Goal: Information Seeking & Learning: Learn about a topic

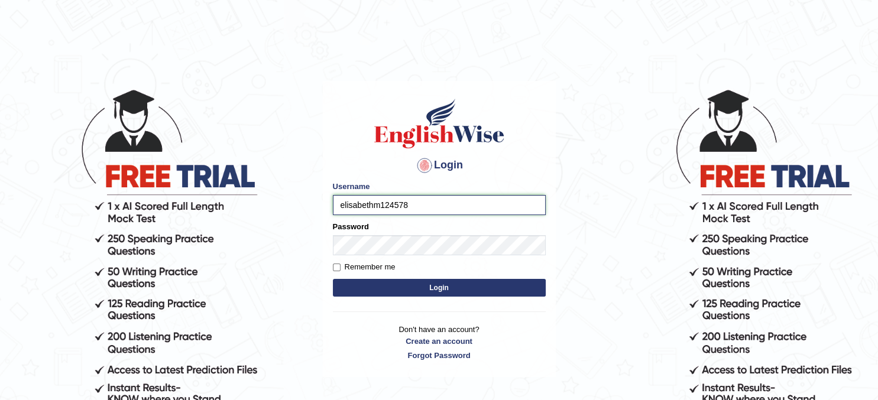
click at [418, 205] on input "elisabethm124578" at bounding box center [439, 205] width 213 height 20
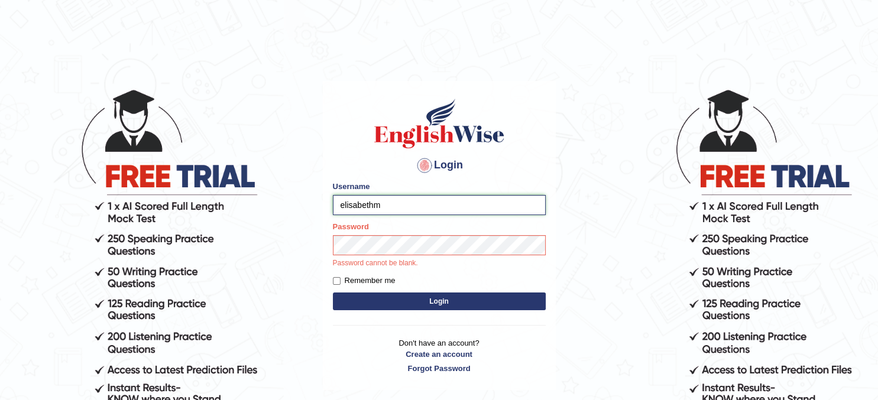
type input "elisabethm"
click at [437, 305] on div "Login Please fix the following errors: Username elisabethm Password Password ca…" at bounding box center [439, 235] width 233 height 309
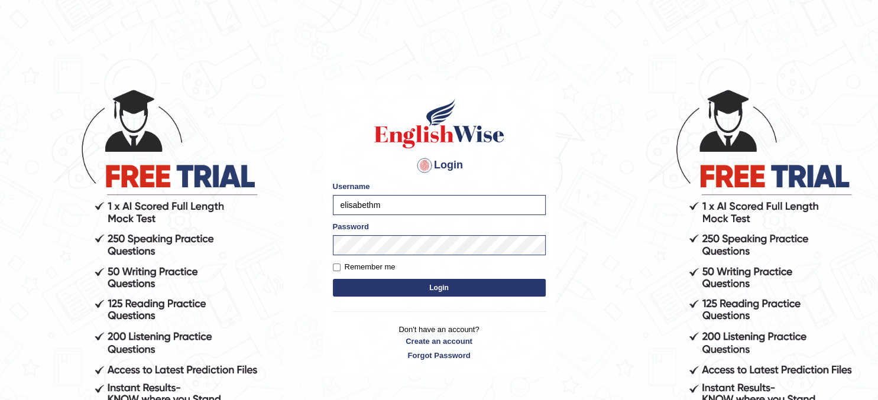
click at [437, 283] on button "Login" at bounding box center [439, 288] width 213 height 18
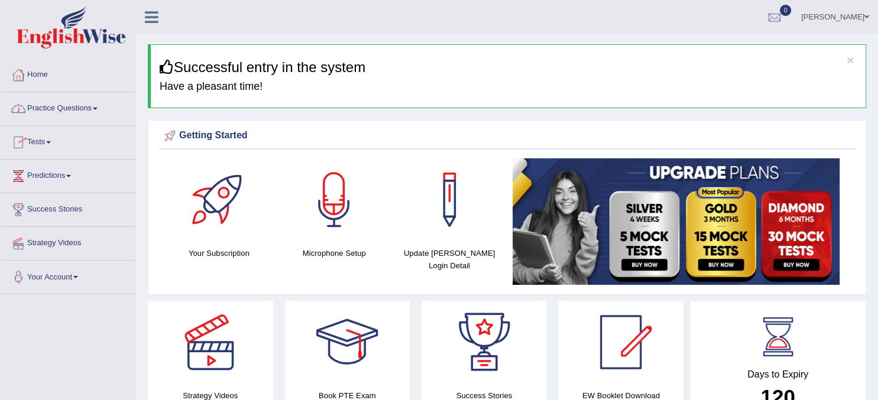
click at [105, 108] on link "Practice Questions" at bounding box center [68, 107] width 135 height 30
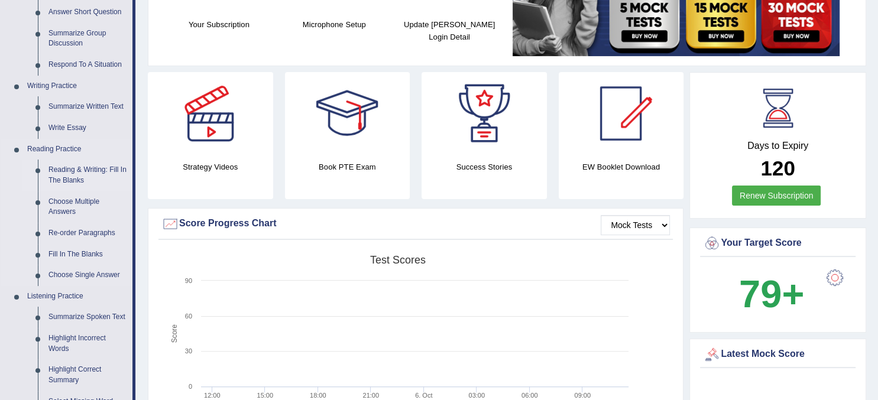
scroll to position [229, 0]
click at [80, 179] on link "Reading & Writing: Fill In The Blanks" at bounding box center [87, 174] width 89 height 31
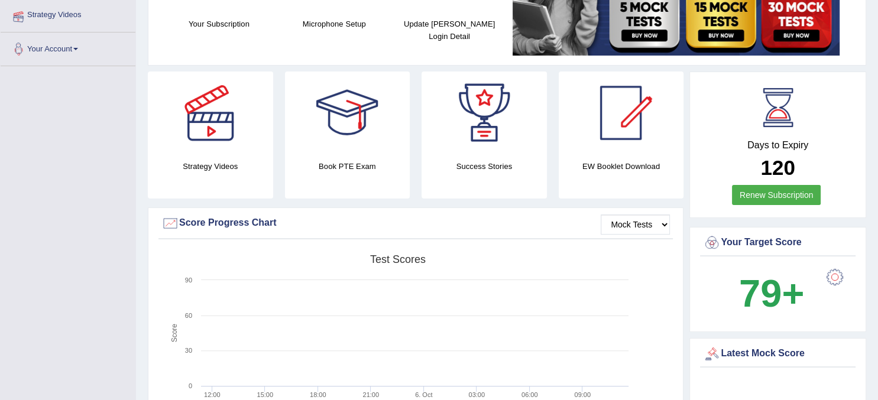
scroll to position [208, 0]
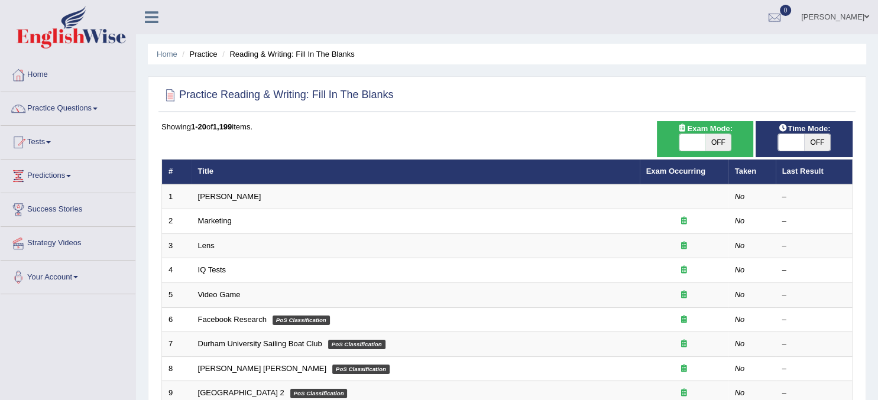
scroll to position [33, 0]
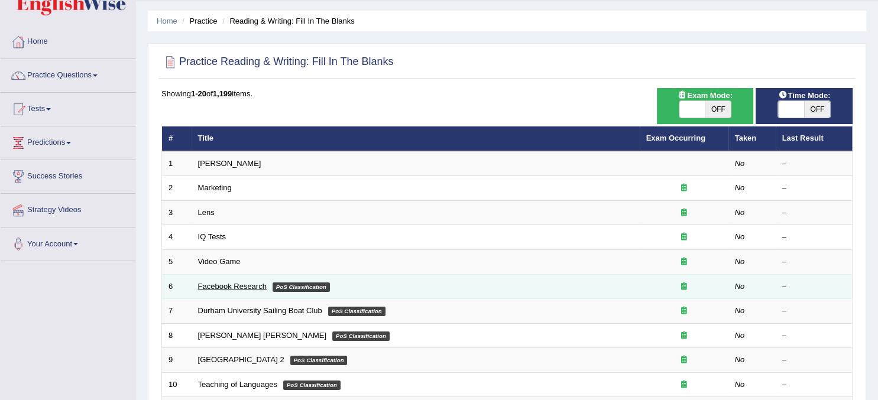
click at [249, 284] on link "Facebook Research" at bounding box center [232, 286] width 69 height 9
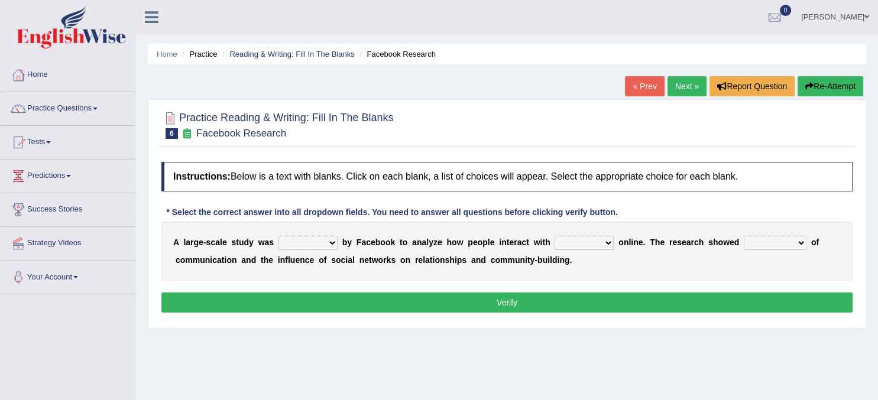
click at [278, 236] on select "surveyed had asked made" at bounding box center [307, 243] width 59 height 14
select select "made"
click option "made" at bounding box center [0, 0] width 0 height 0
click at [555, 236] on select "together all each other another" at bounding box center [584, 243] width 59 height 14
select select "each other"
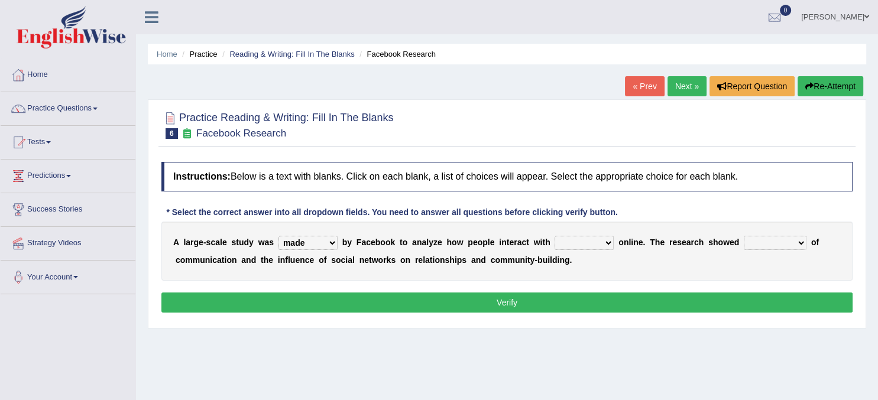
click option "each other" at bounding box center [0, 0] width 0 height 0
click at [744, 236] on select "advantages standards fellowships patterns" at bounding box center [775, 243] width 63 height 14
select select "patterns"
click option "patterns" at bounding box center [0, 0] width 0 height 0
click at [497, 313] on div "Instructions: Below is a text with blanks. Click on each blank, a list of choic…" at bounding box center [506, 239] width 697 height 166
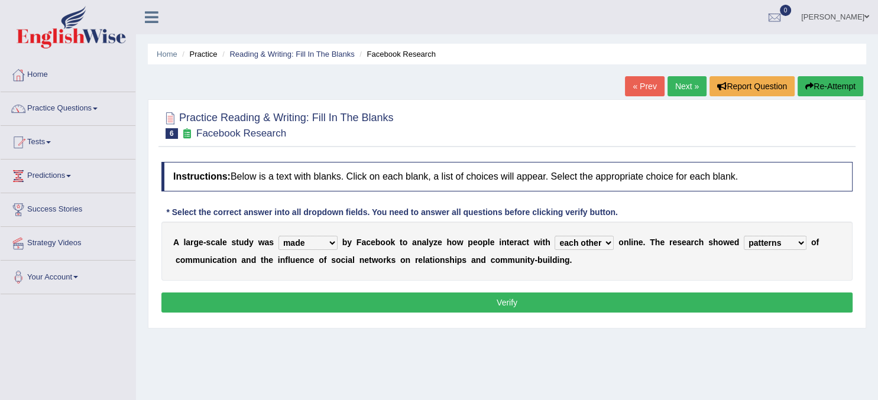
click at [497, 298] on button "Verify" at bounding box center [506, 303] width 691 height 20
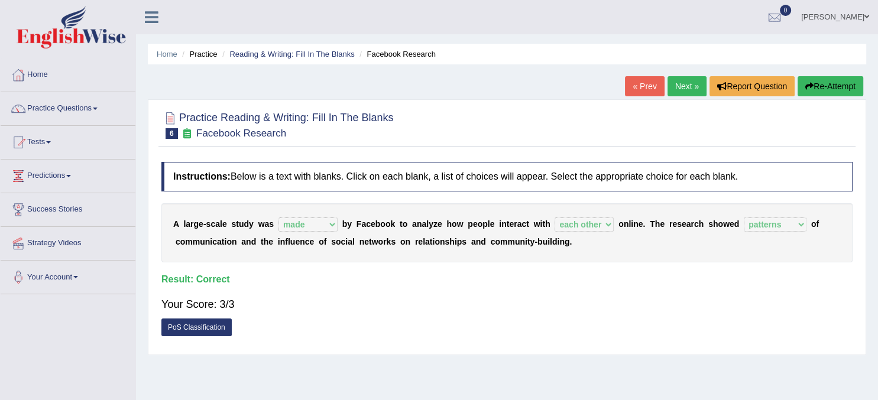
click at [181, 330] on link "PoS Classification" at bounding box center [196, 328] width 70 height 18
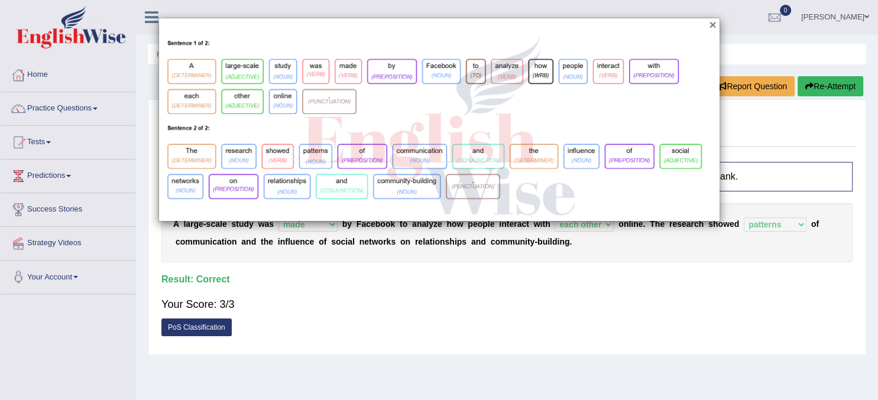
click at [714, 24] on button "×" at bounding box center [712, 24] width 7 height 12
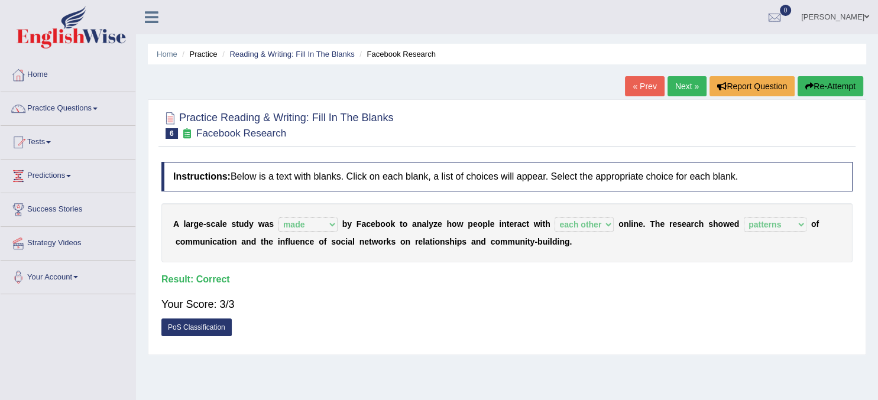
click at [687, 85] on link "Next »" at bounding box center [686, 86] width 39 height 20
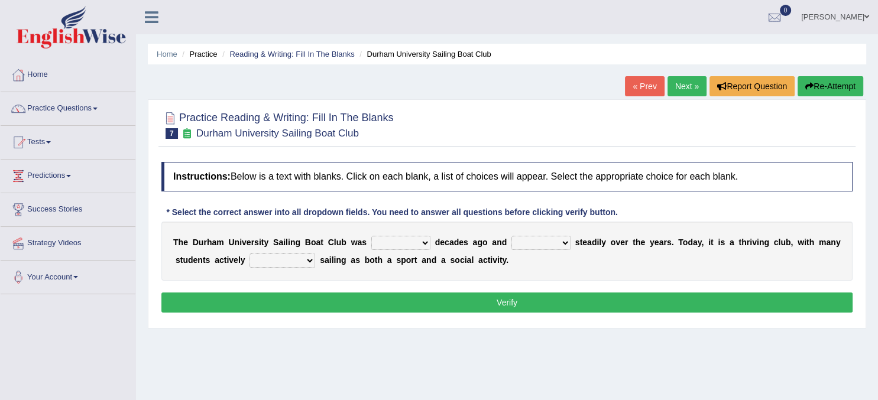
click at [371, 236] on select "found fund founded find" at bounding box center [400, 243] width 59 height 14
select select "founded"
click option "founded" at bounding box center [0, 0] width 0 height 0
click at [511, 236] on select "grow growing has grown grown" at bounding box center [540, 243] width 59 height 14
select select "has grown"
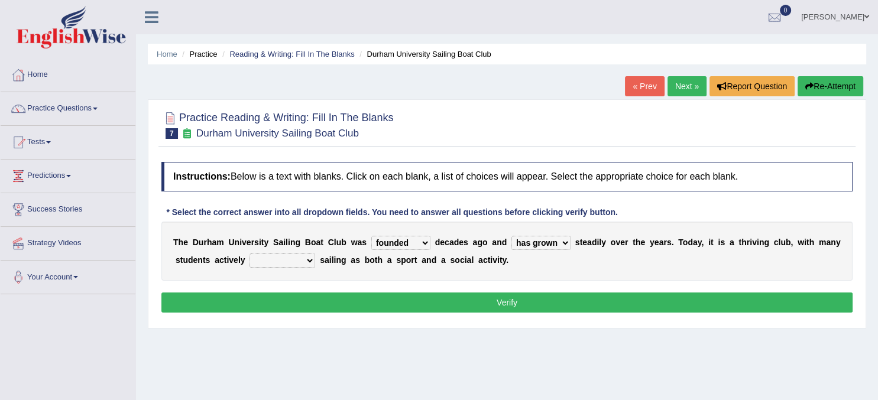
click option "has grown" at bounding box center [0, 0] width 0 height 0
click at [511, 236] on select "grow growing has grown grown" at bounding box center [540, 243] width 59 height 14
click at [723, 242] on b "s" at bounding box center [722, 242] width 5 height 9
click at [249, 254] on select "enjoy enjoyed are enjoying enjoying" at bounding box center [282, 261] width 66 height 14
select select "enjoying"
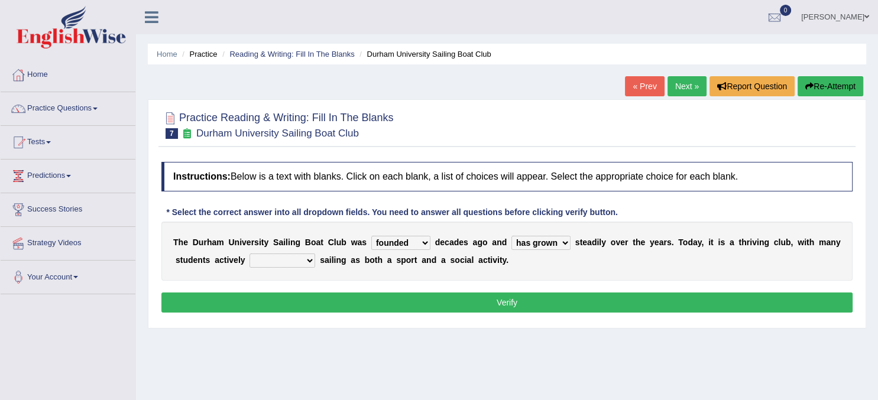
click option "enjoying" at bounding box center [0, 0] width 0 height 0
click at [474, 299] on button "Verify" at bounding box center [506, 303] width 691 height 20
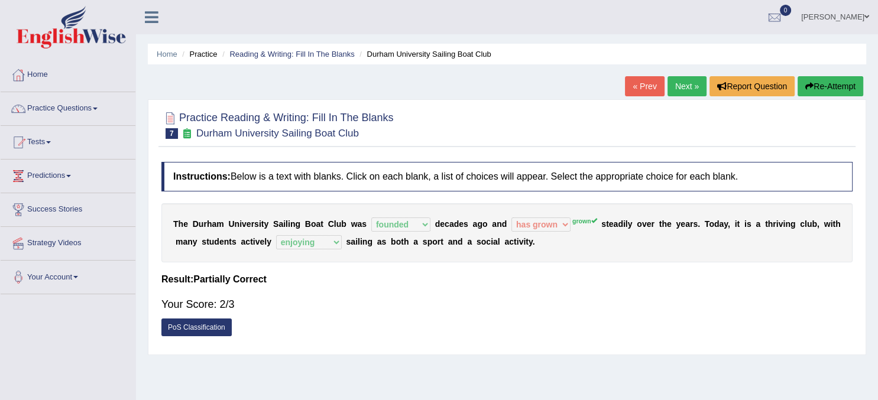
click at [193, 329] on link "PoS Classification" at bounding box center [196, 328] width 70 height 18
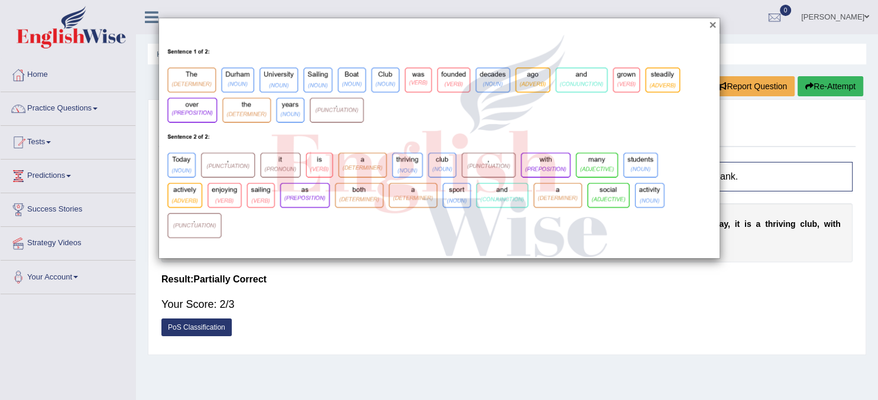
click at [714, 24] on button "×" at bounding box center [712, 24] width 7 height 12
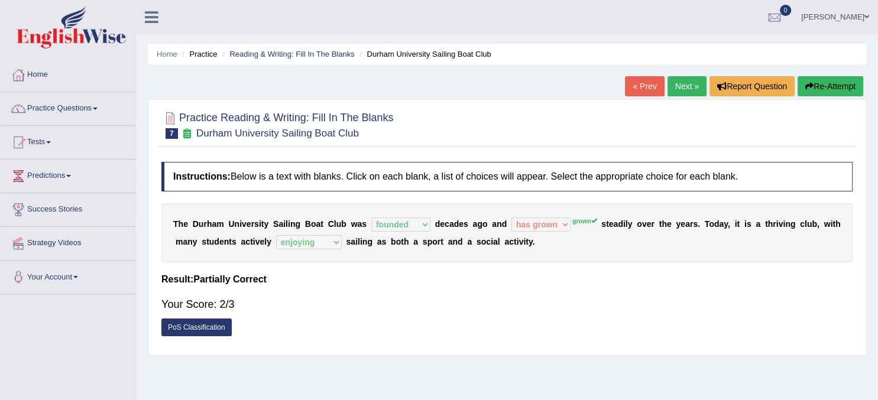
click at [684, 88] on link "Next »" at bounding box center [686, 86] width 39 height 20
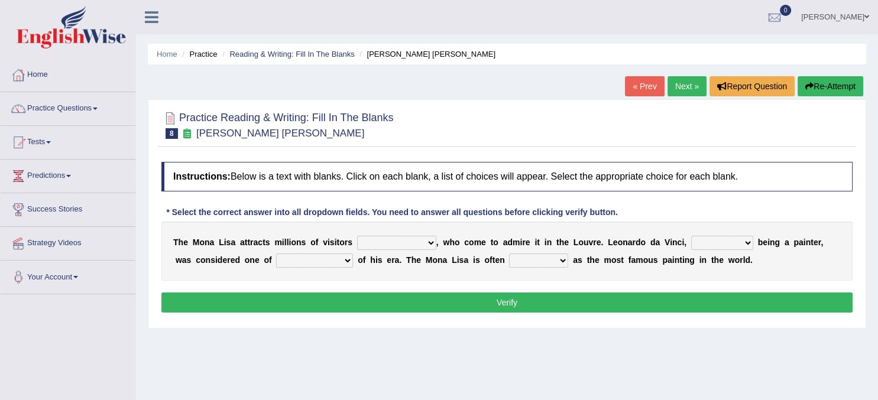
click at [436, 240] on b "," at bounding box center [437, 242] width 2 height 9
click at [357, 236] on select "around the year the all year all year round per year" at bounding box center [396, 243] width 79 height 14
select select "per year"
click option "per year" at bounding box center [0, 0] width 0 height 0
click at [691, 236] on select "rather than as much as as well as as long as" at bounding box center [722, 243] width 62 height 14
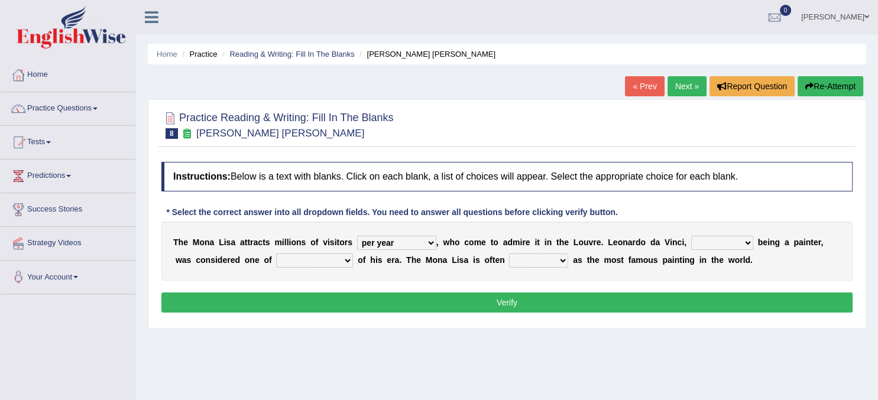
select select "as well as"
click option "as well as" at bounding box center [0, 0] width 0 height 0
click at [276, 254] on select "better artists artist the better artist the best artists" at bounding box center [314, 261] width 77 height 14
select select "the best artists"
click option "the best artists" at bounding box center [0, 0] width 0 height 0
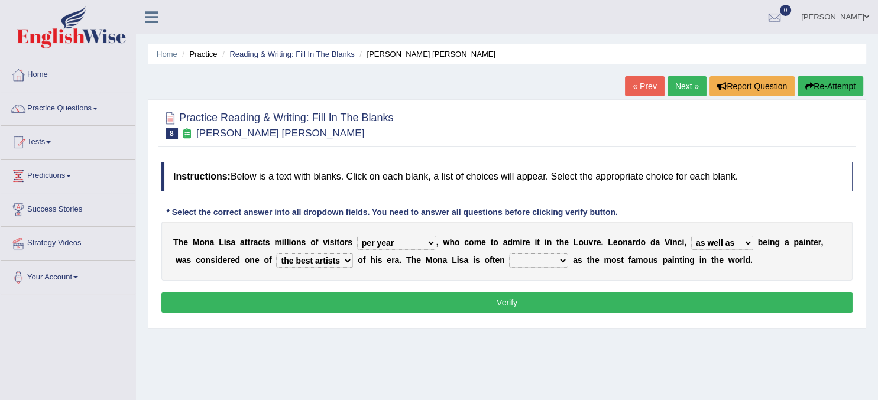
click at [509, 254] on select "classified suggested predicted described" at bounding box center [538, 261] width 59 height 14
select select "described"
click option "described" at bounding box center [0, 0] width 0 height 0
click at [512, 303] on button "Verify" at bounding box center [506, 303] width 691 height 20
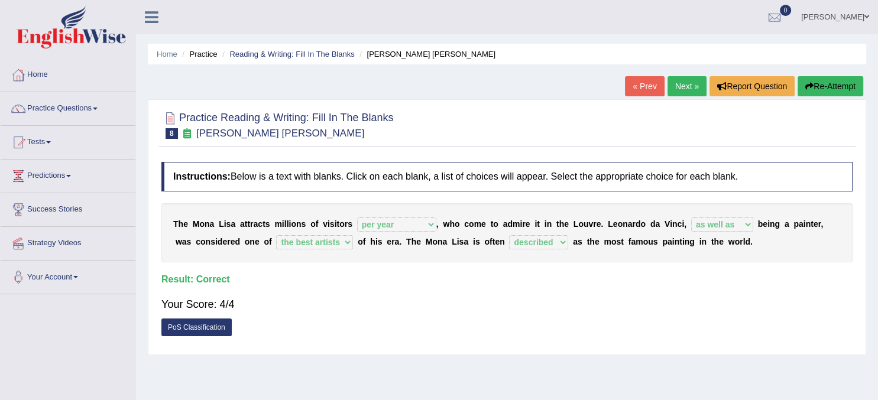
click at [683, 94] on link "Next »" at bounding box center [686, 86] width 39 height 20
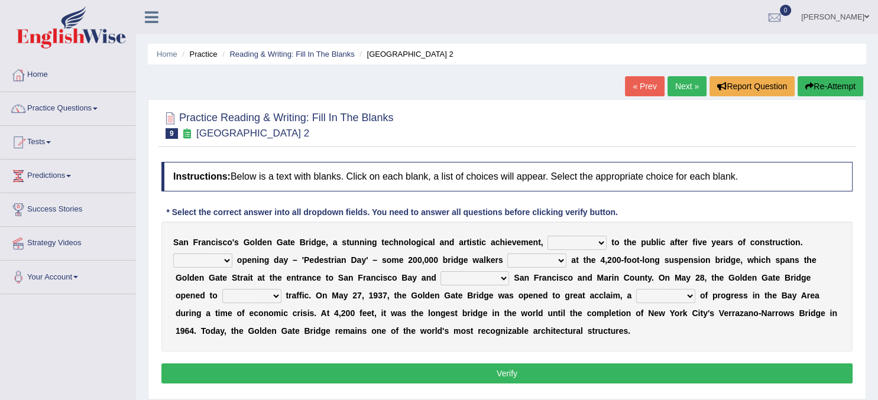
click at [547, 236] on select "opens closes appears equals" at bounding box center [576, 243] width 59 height 14
select select "opens"
click option "opens" at bounding box center [0, 0] width 0 height 0
click at [234, 260] on b at bounding box center [234, 259] width 5 height 9
click at [173, 254] on select "On During Since When" at bounding box center [202, 261] width 59 height 14
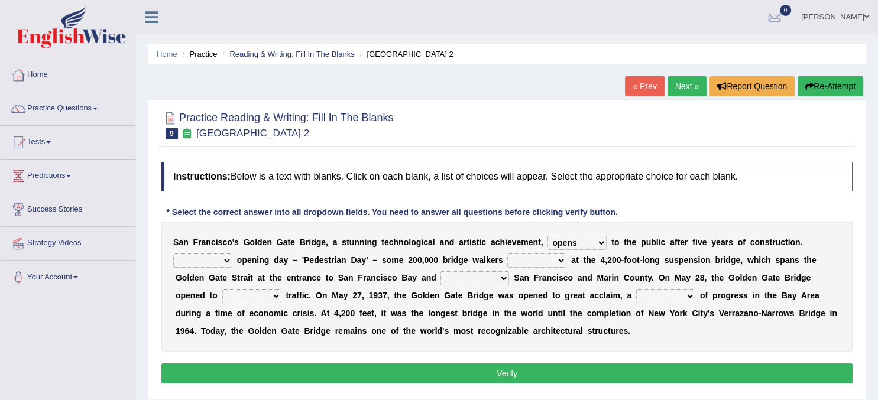
click option "On" at bounding box center [0, 0] width 0 height 0
click at [173, 254] on select "On During Since When" at bounding box center [202, 261] width 59 height 14
select select "Since"
click option "Since" at bounding box center [0, 0] width 0 height 0
click at [507, 254] on select "stationed looked marveled laughed" at bounding box center [536, 261] width 59 height 14
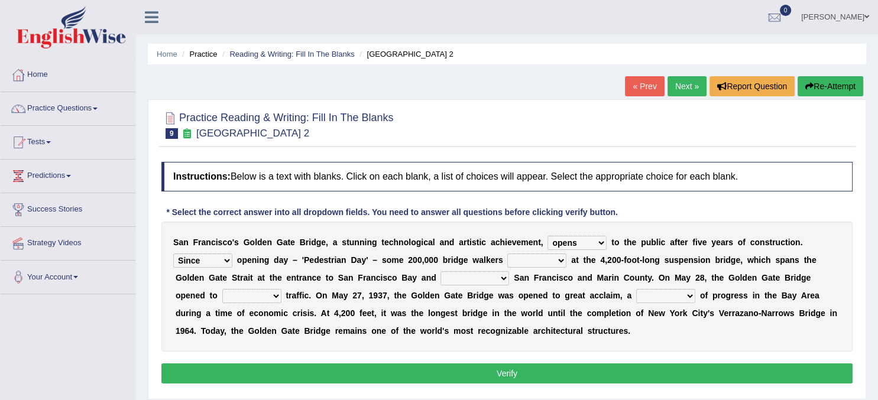
select select "marveled"
click option "marveled" at bounding box center [0, 0] width 0 height 0
click at [440, 271] on select "separates connects channels differentiates" at bounding box center [474, 278] width 69 height 14
select select "connects"
click option "connects" at bounding box center [0, 0] width 0 height 0
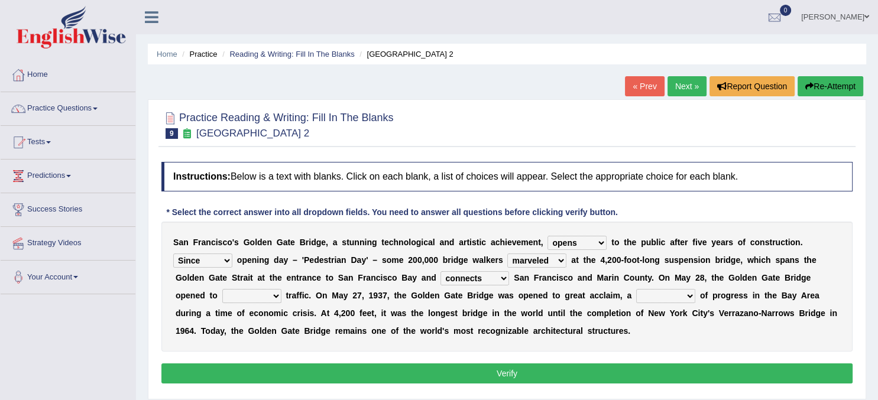
click at [284, 297] on b at bounding box center [283, 295] width 5 height 9
click at [222, 289] on select "aquatic vehicular airborne watertight" at bounding box center [251, 296] width 59 height 14
select select "vehicular"
click option "vehicular" at bounding box center [0, 0] width 0 height 0
click at [636, 289] on select "denial symbol technique yield" at bounding box center [665, 296] width 59 height 14
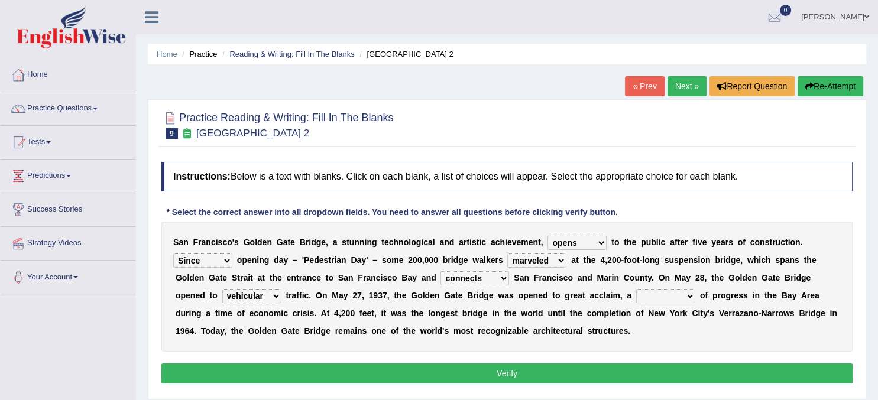
select select "symbol"
click option "symbol" at bounding box center [0, 0] width 0 height 0
click at [581, 373] on button "Verify" at bounding box center [506, 374] width 691 height 20
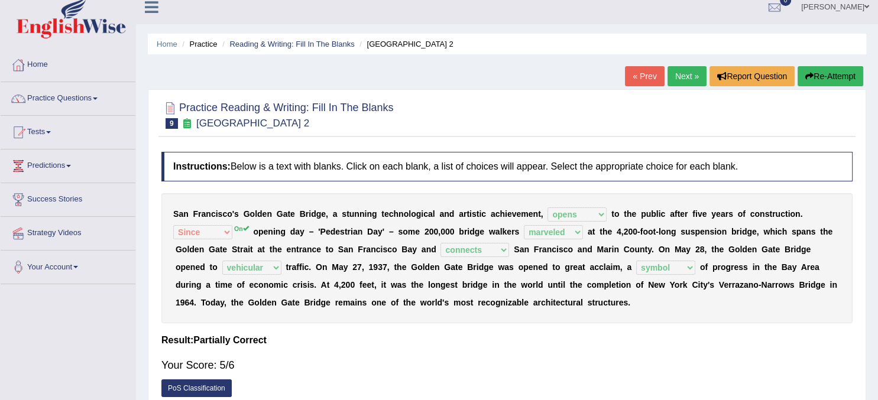
scroll to position [9, 0]
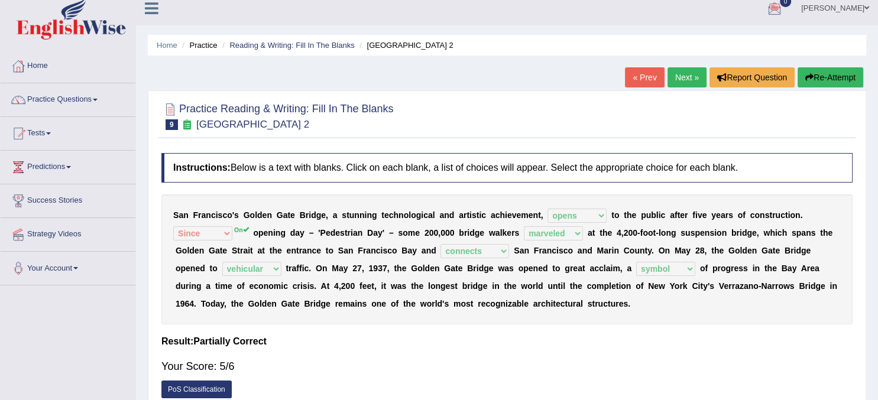
click at [682, 79] on link "Next »" at bounding box center [686, 77] width 39 height 20
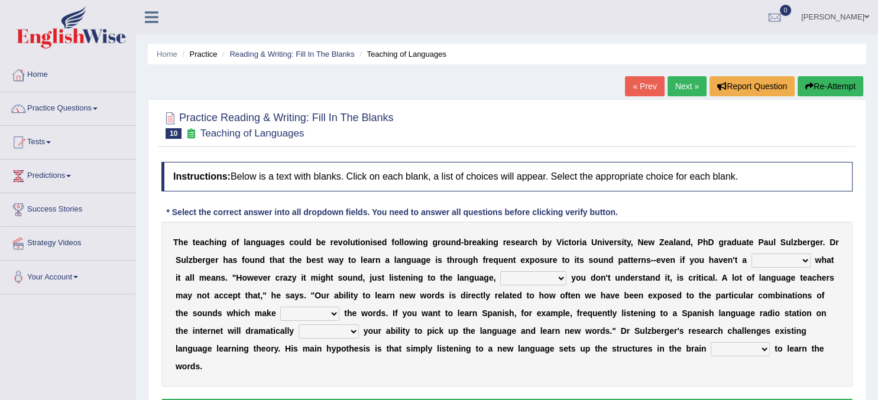
click at [751, 254] on select "dew claw clue due" at bounding box center [780, 261] width 59 height 14
select select "clue"
click option "clue" at bounding box center [0, 0] width 0 height 0
click at [500, 271] on select "but also all together even though if so" at bounding box center [533, 278] width 66 height 14
select select "even though"
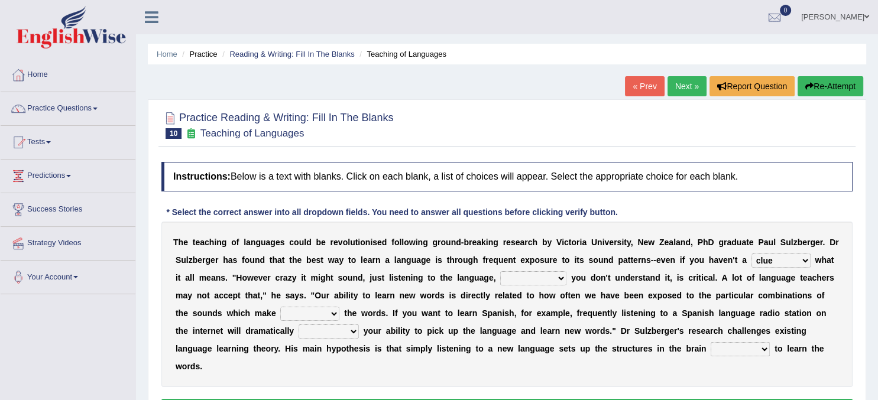
click option "even though" at bounding box center [0, 0] width 0 height 0
click at [280, 307] on select "down up of on" at bounding box center [309, 314] width 59 height 14
select select "up"
click option "up" at bounding box center [0, 0] width 0 height 0
click at [299, 325] on select "evaluate exaggerate describe boost" at bounding box center [329, 332] width 60 height 14
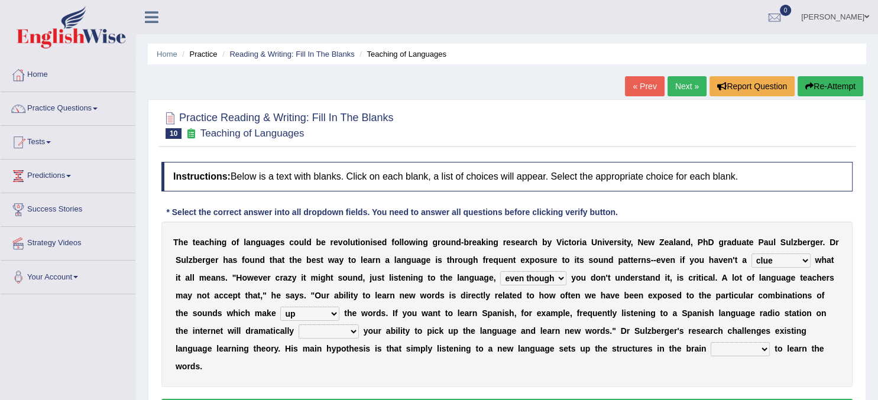
select select "boost"
click option "boost" at bounding box center [0, 0] width 0 height 0
click at [711, 342] on select "requiring required directed to require" at bounding box center [740, 349] width 59 height 14
select select "required"
click option "required" at bounding box center [0, 0] width 0 height 0
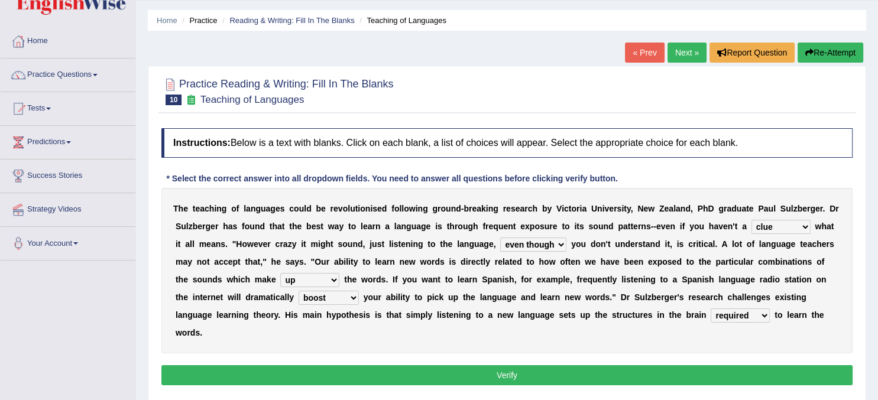
scroll to position [34, 0]
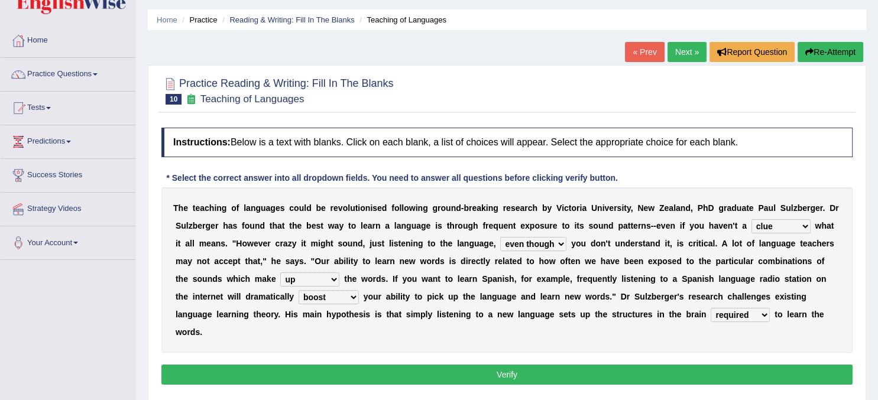
click at [605, 365] on button "Verify" at bounding box center [506, 375] width 691 height 20
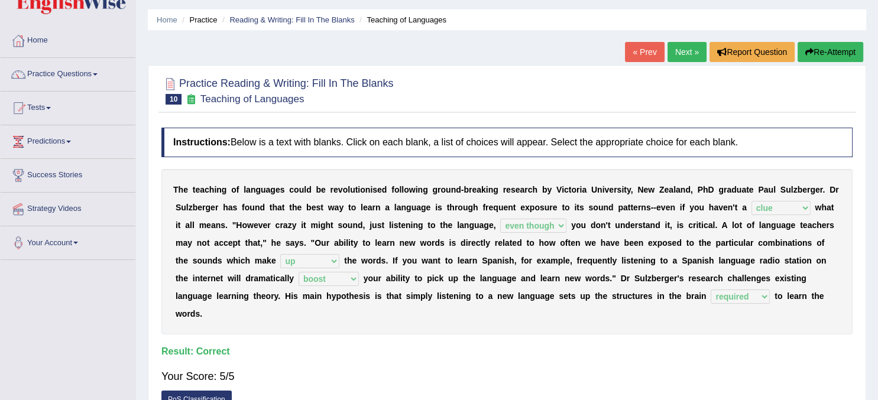
click at [674, 48] on link "Next »" at bounding box center [686, 52] width 39 height 20
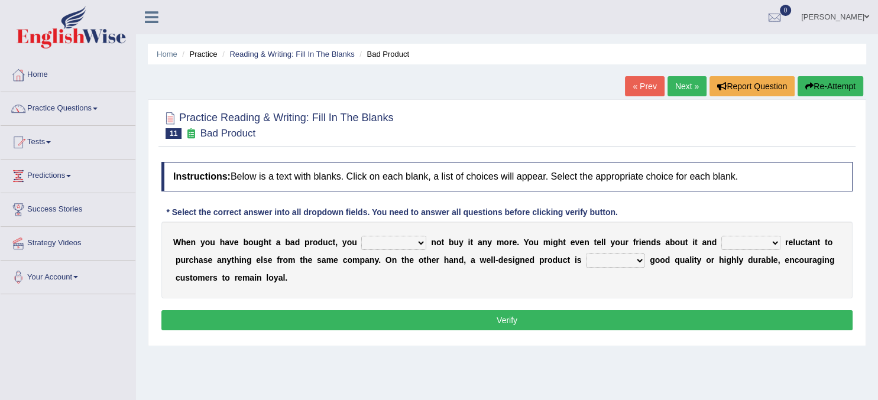
click at [361, 236] on select "would have should have should" at bounding box center [393, 243] width 65 height 14
select select "would"
click option "would" at bounding box center [0, 0] width 0 height 0
click at [721, 236] on select "is are be being" at bounding box center [750, 243] width 59 height 14
select select "be"
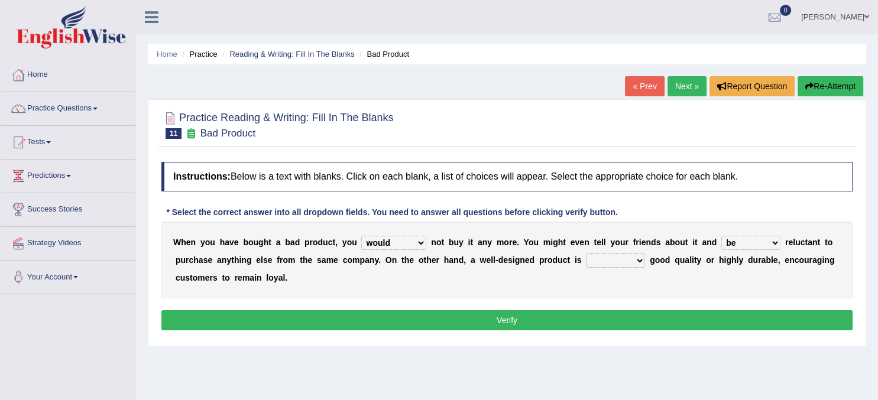
click option "be" at bounding box center [0, 0] width 0 height 0
click at [586, 254] on select "both also neither either" at bounding box center [615, 261] width 59 height 14
select select "both"
click option "both" at bounding box center [0, 0] width 0 height 0
click at [552, 328] on button "Verify" at bounding box center [506, 320] width 691 height 20
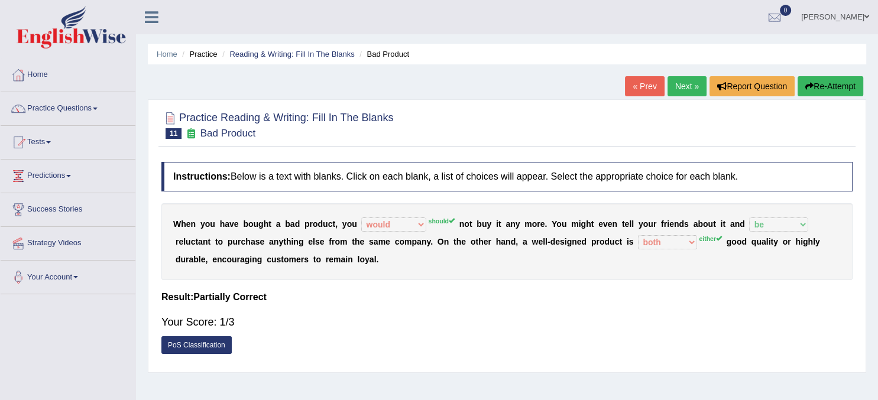
click at [680, 87] on link "Next »" at bounding box center [686, 86] width 39 height 20
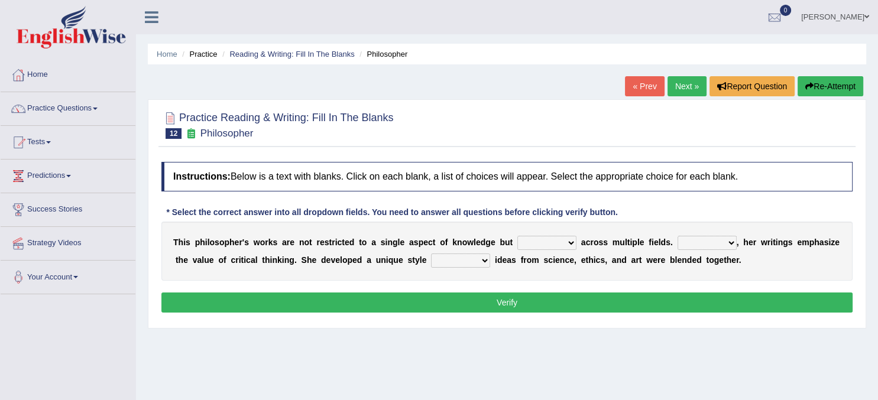
click at [517, 236] on select "constrain contain assemble extend" at bounding box center [546, 243] width 59 height 14
select select "extend"
click option "extend" at bounding box center [0, 0] width 0 height 0
click at [678, 236] on select "Rather So Moreover Likely" at bounding box center [707, 243] width 59 height 14
select select "Moreover"
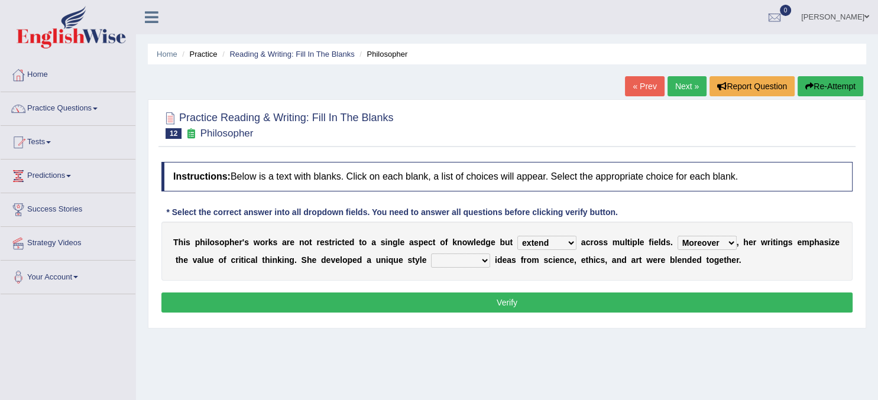
click option "Moreover" at bounding box center [0, 0] width 0 height 0
click at [431, 254] on select "in that that which in which" at bounding box center [460, 261] width 59 height 14
select select "in which"
click option "in which" at bounding box center [0, 0] width 0 height 0
click at [497, 303] on button "Verify" at bounding box center [506, 303] width 691 height 20
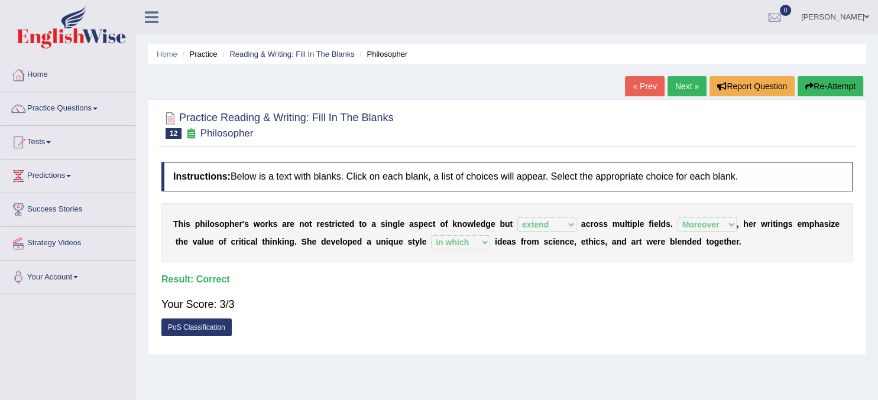
click at [682, 86] on link "Next »" at bounding box center [686, 86] width 39 height 20
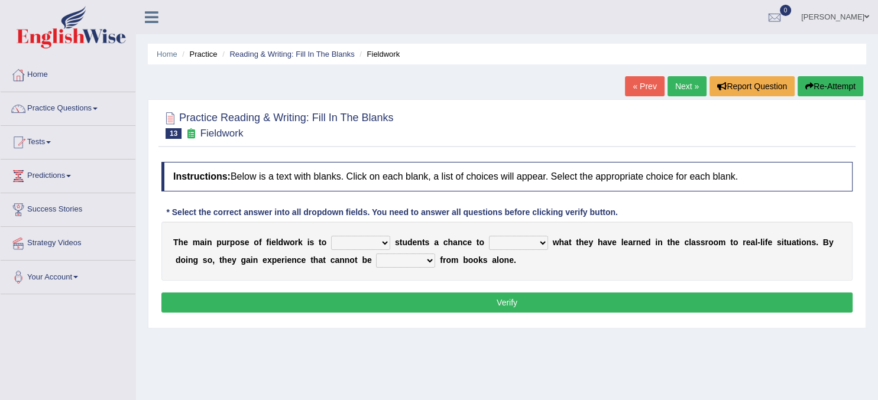
click at [331, 236] on select "resemble stow rave offer" at bounding box center [360, 243] width 59 height 14
select select "offer"
click option "offer" at bounding box center [0, 0] width 0 height 0
click at [489, 236] on select "compare align apply dismount" at bounding box center [518, 243] width 59 height 14
select select "apply"
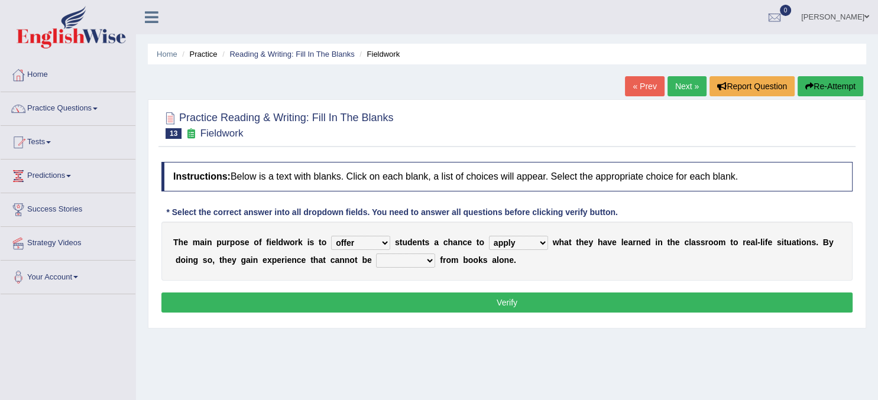
click option "apply" at bounding box center [0, 0] width 0 height 0
click at [376, 254] on select "originated prepared obtained touted" at bounding box center [405, 261] width 59 height 14
select select "obtained"
click option "obtained" at bounding box center [0, 0] width 0 height 0
click at [493, 297] on button "Verify" at bounding box center [506, 303] width 691 height 20
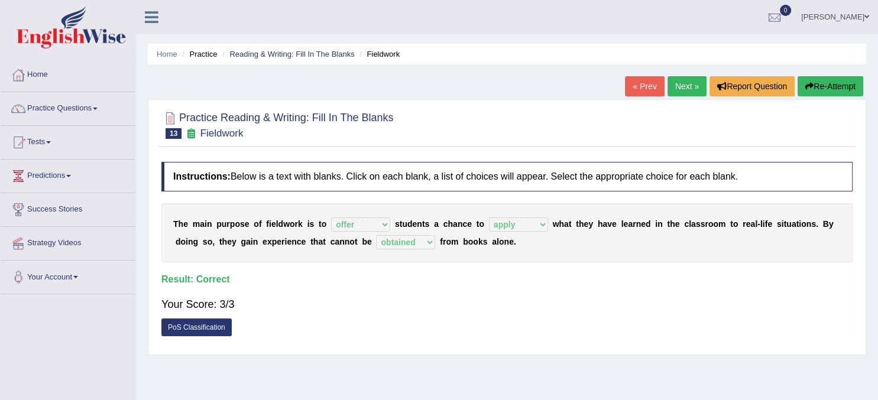
click at [678, 88] on link "Next »" at bounding box center [686, 86] width 39 height 20
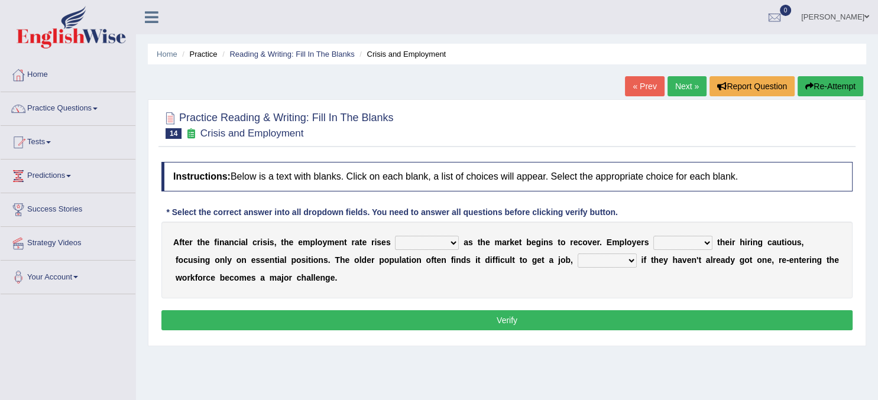
click at [395, 236] on select "normally conversely strenuously sharply" at bounding box center [427, 243] width 64 height 14
select select "strenuously"
click option "strenuously" at bounding box center [0, 0] width 0 height 0
click at [395, 236] on select "normally conversely strenuously sharply" at bounding box center [427, 243] width 64 height 14
click at [653, 236] on select "keeping kept keep are kept" at bounding box center [682, 243] width 59 height 14
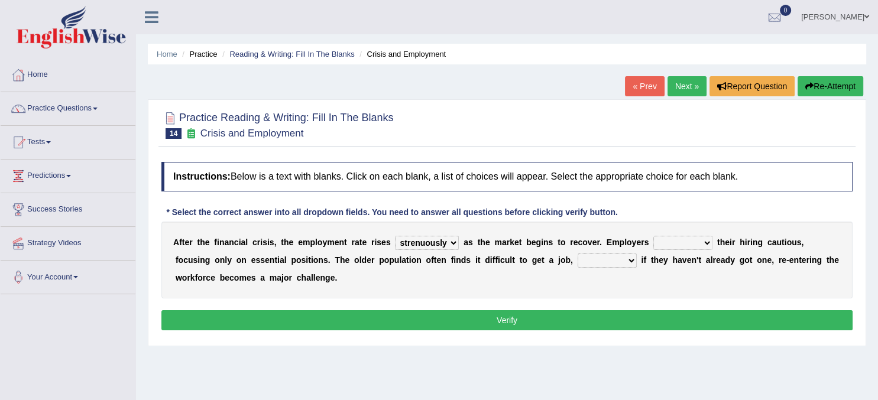
select select "keep"
click option "keep" at bounding box center [0, 0] width 0 height 0
click at [395, 236] on select "normally conversely strenuously sharply" at bounding box center [427, 243] width 64 height 14
click at [683, 268] on div "A f t e r t h e f i n a n c i a l c r i s i s , t h e e m p l o y m e n t r a t…" at bounding box center [506, 260] width 691 height 77
click at [578, 254] on select "although while then because" at bounding box center [607, 261] width 59 height 14
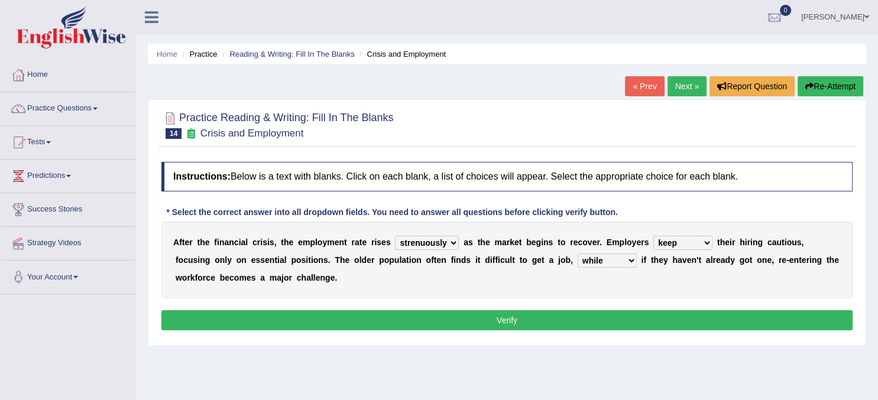
click option "while" at bounding box center [0, 0] width 0 height 0
click at [578, 254] on select "although while then because" at bounding box center [607, 261] width 59 height 14
select select "then"
click option "then" at bounding box center [0, 0] width 0 height 0
click at [545, 307] on div "Instructions: Below is a text with blanks. Click on each blank, a list of choic…" at bounding box center [506, 248] width 697 height 184
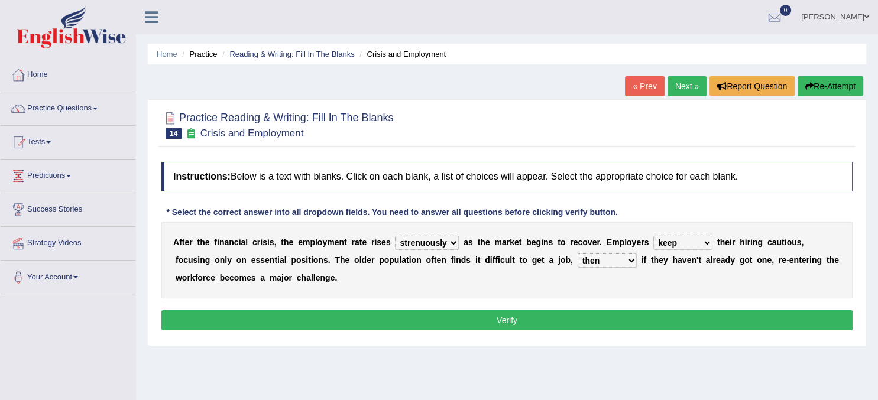
click at [578, 254] on select "although while then because" at bounding box center [607, 261] width 59 height 14
click at [594, 258] on select "although while then because" at bounding box center [607, 261] width 59 height 14
click at [532, 328] on button "Verify" at bounding box center [506, 320] width 691 height 20
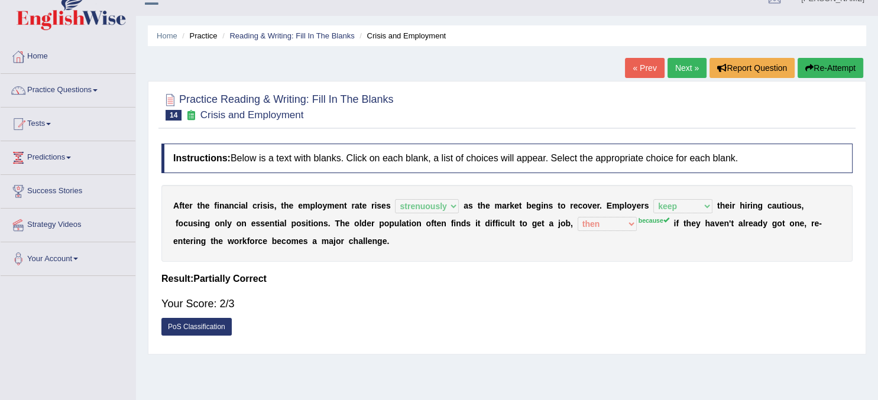
scroll to position [19, 0]
click at [679, 60] on link "Next »" at bounding box center [686, 67] width 39 height 20
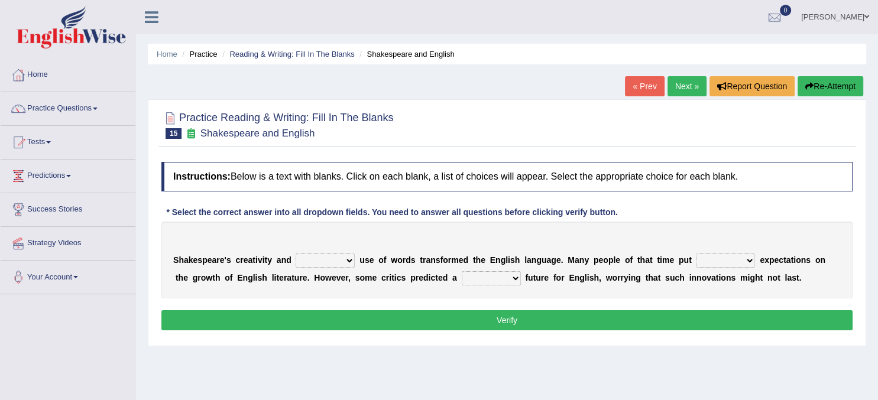
click at [296, 254] on select "idealized intensive fancied inventive" at bounding box center [325, 261] width 59 height 14
select select "inventive"
click option "inventive" at bounding box center [0, 0] width 0 height 0
click at [696, 254] on select "wide much high more" at bounding box center [725, 261] width 59 height 14
select select "high"
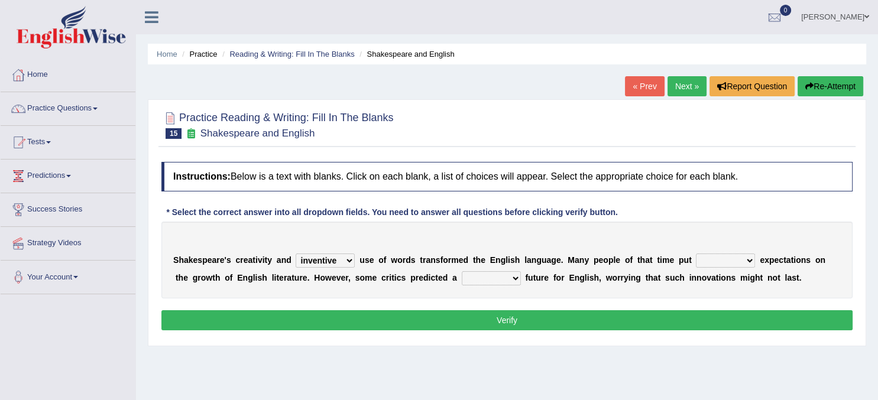
click option "high" at bounding box center [0, 0] width 0 height 0
click at [522, 274] on b at bounding box center [523, 277] width 5 height 9
click at [462, 271] on select "monetary promising irresistible daunting" at bounding box center [491, 278] width 59 height 14
select select "promising"
click option "promising" at bounding box center [0, 0] width 0 height 0
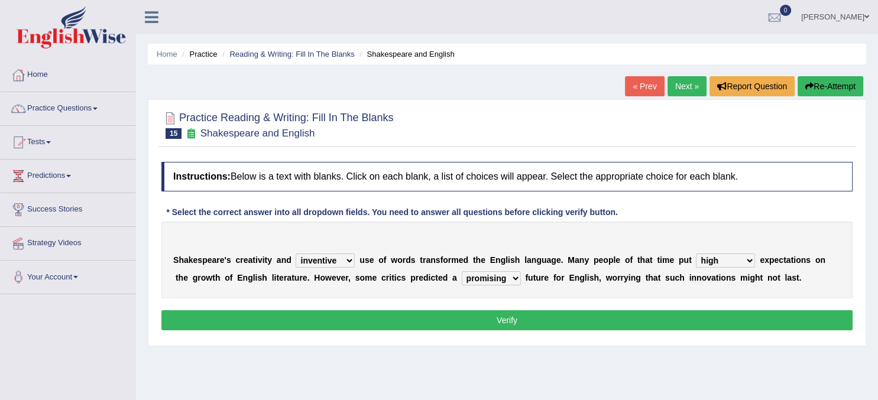
click at [513, 319] on button "Verify" at bounding box center [506, 320] width 691 height 20
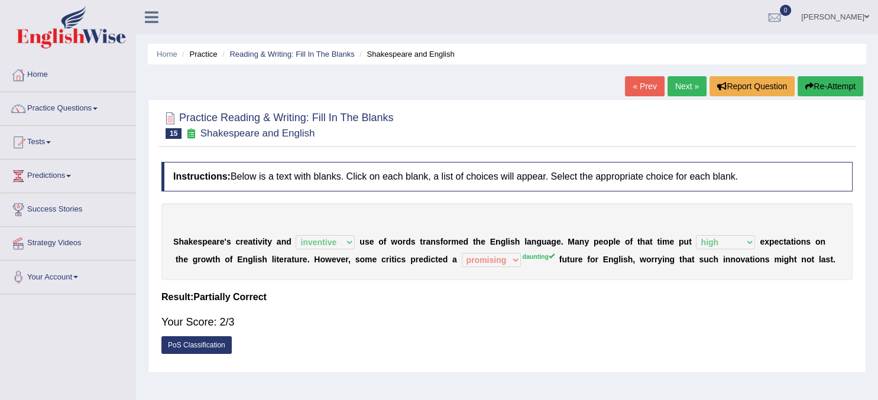
click at [678, 91] on link "Next »" at bounding box center [686, 86] width 39 height 20
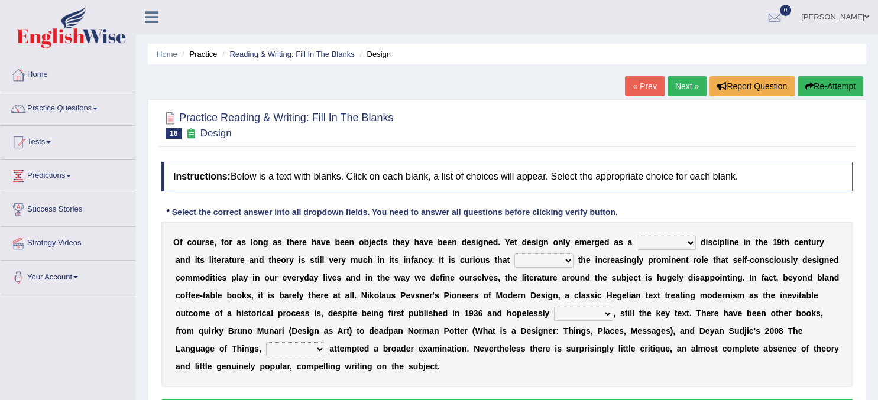
click at [637, 236] on select "bilateral ubiquitous foremost dedicated" at bounding box center [666, 243] width 59 height 14
select select "ubiquitous"
click option "ubiquitous" at bounding box center [0, 0] width 0 height 0
click at [514, 254] on select "since despite within through" at bounding box center [543, 261] width 59 height 14
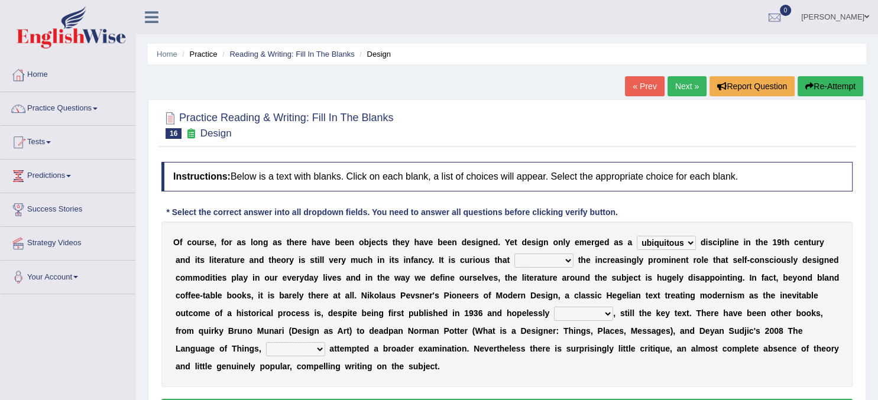
click at [448, 279] on b "n" at bounding box center [447, 277] width 5 height 9
click at [514, 254] on select "since despite within through" at bounding box center [543, 261] width 59 height 14
select select "despite"
click option "despite" at bounding box center [0, 0] width 0 height 0
click at [554, 307] on select "dates dating date dated" at bounding box center [583, 314] width 59 height 14
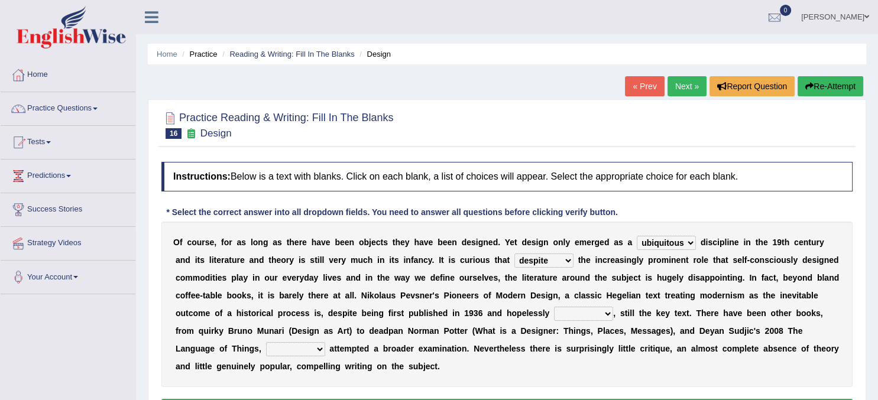
select select "dated"
click option "dated" at bounding box center [0, 0] width 0 height 0
click at [325, 349] on b at bounding box center [327, 348] width 5 height 9
click at [266, 342] on select "which then however as" at bounding box center [295, 349] width 59 height 14
select select "which"
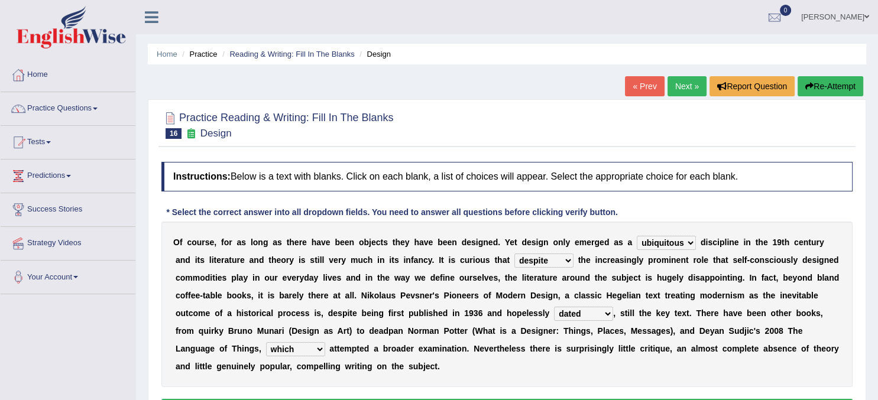
click option "which" at bounding box center [0, 0] width 0 height 0
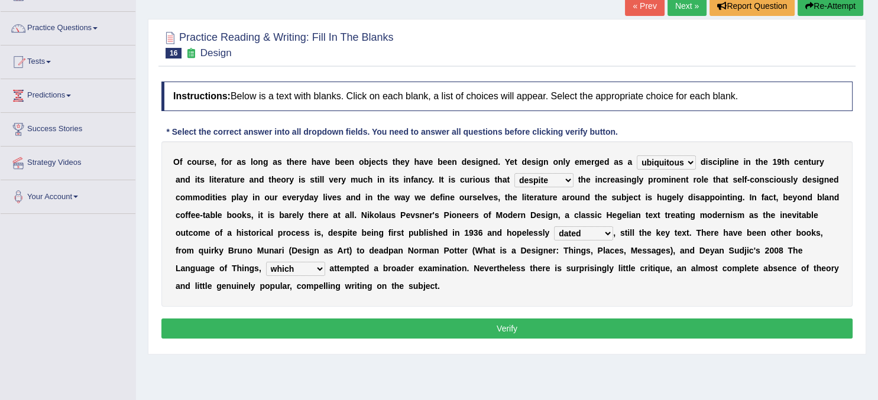
scroll to position [90, 0]
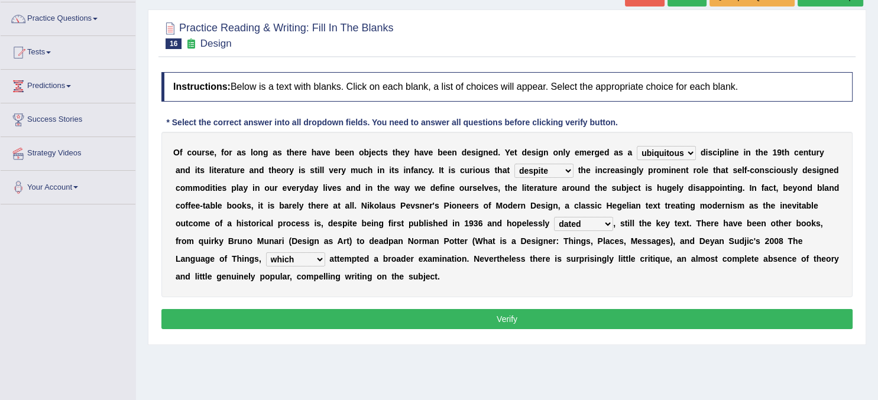
click at [471, 319] on button "Verify" at bounding box center [506, 319] width 691 height 20
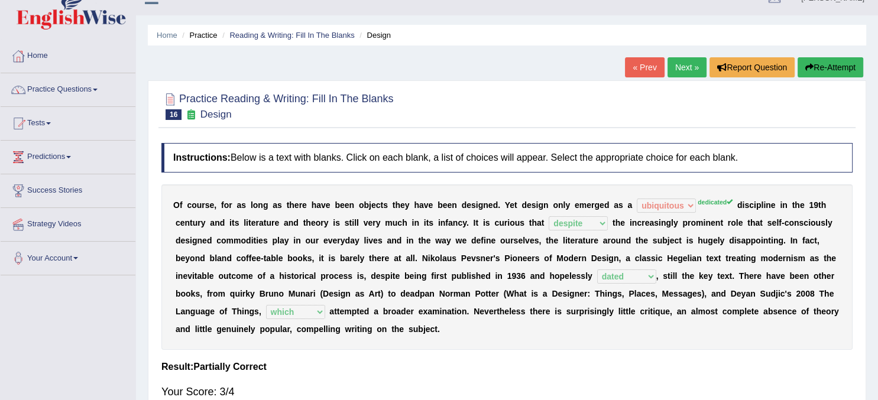
scroll to position [18, 0]
click at [680, 67] on link "Next »" at bounding box center [686, 68] width 39 height 20
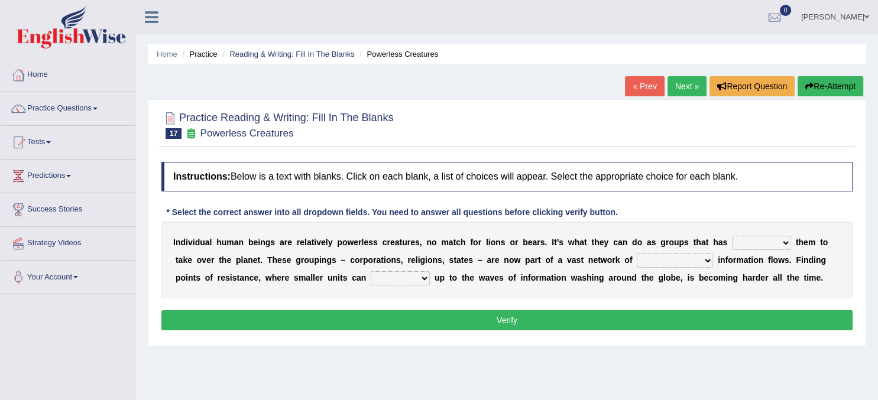
click at [732, 236] on select "enabled contended embodied conjured" at bounding box center [761, 243] width 59 height 14
select select "enabled"
click option "enabled" at bounding box center [0, 0] width 0 height 0
click at [637, 254] on select "interconnected overlapping fastened exploited" at bounding box center [675, 261] width 76 height 14
click at [377, 265] on div "I n d i v i d u a l h u m a n b e i n g s a r e r e l a t i v e l y p o w e r l…" at bounding box center [506, 260] width 691 height 77
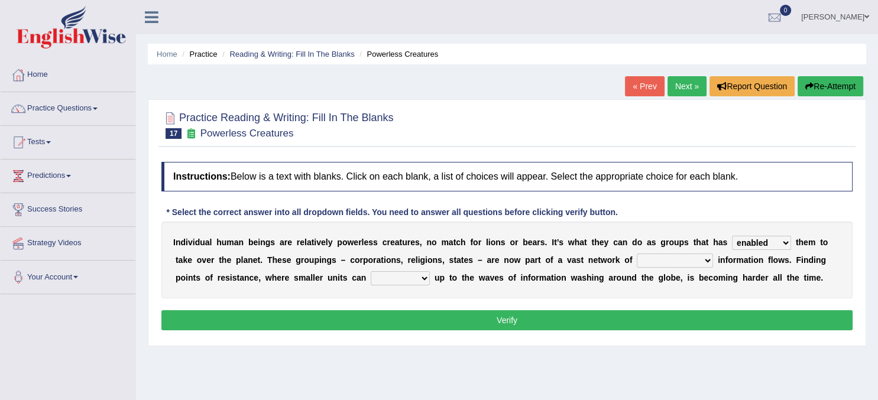
click at [637, 254] on select "interconnected overlapping fastened exploited" at bounding box center [675, 261] width 76 height 14
select select "interconnected"
click option "interconnected" at bounding box center [0, 0] width 0 height 0
click at [371, 271] on select "stand raise hail pump" at bounding box center [400, 278] width 59 height 14
select select "stand"
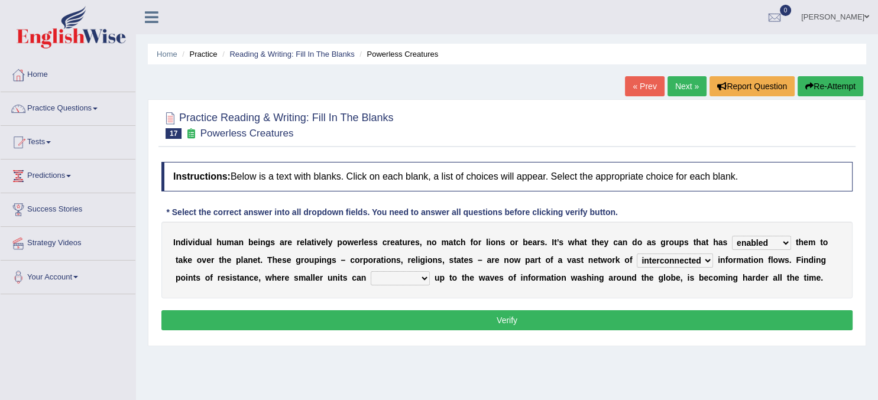
click option "stand" at bounding box center [0, 0] width 0 height 0
click at [499, 323] on button "Verify" at bounding box center [506, 320] width 691 height 20
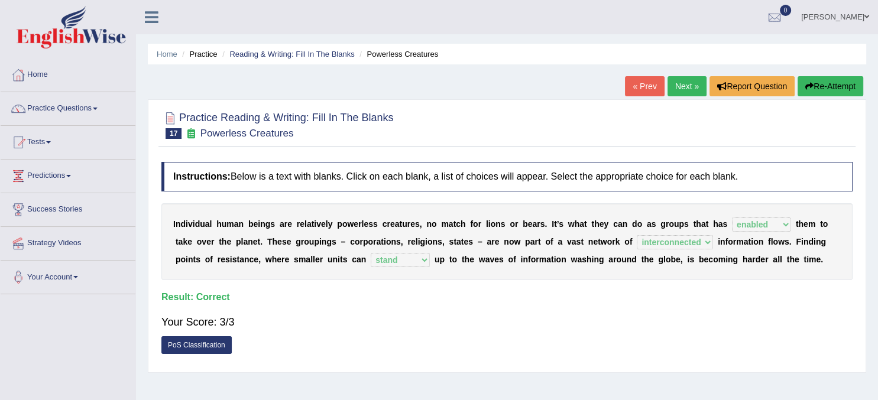
click at [676, 89] on link "Next »" at bounding box center [686, 86] width 39 height 20
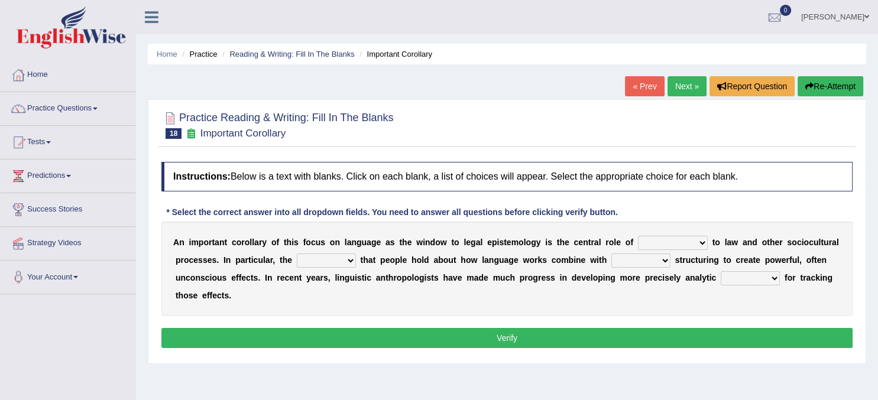
click at [638, 236] on select "discourse epoch dialect acquaintance" at bounding box center [673, 243] width 70 height 14
select select "discourse"
click option "discourse" at bounding box center [0, 0] width 0 height 0
click at [297, 254] on select "deviation besmirch consent ideas" at bounding box center [326, 261] width 59 height 14
select select "ideas"
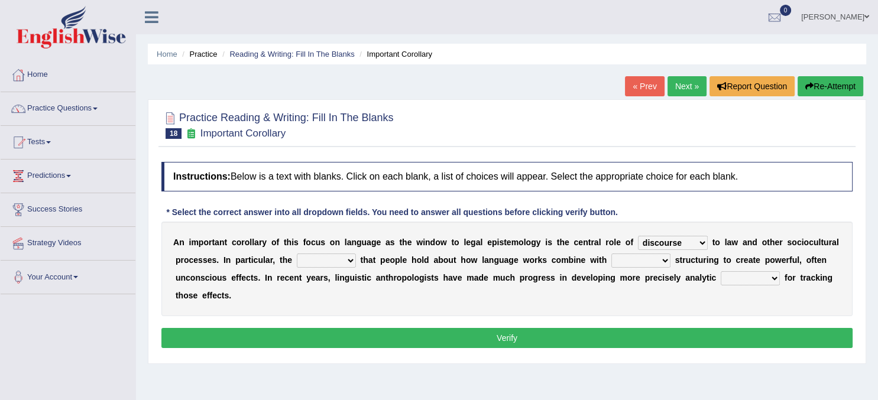
click option "ideas" at bounding box center [0, 0] width 0 height 0
click at [611, 254] on select "mandatory linguistic legitimate customary" at bounding box center [640, 261] width 59 height 14
select select "linguistic"
click option "linguistic" at bounding box center [0, 0] width 0 height 0
click at [721, 271] on select "tools appetite albums stroke" at bounding box center [750, 278] width 59 height 14
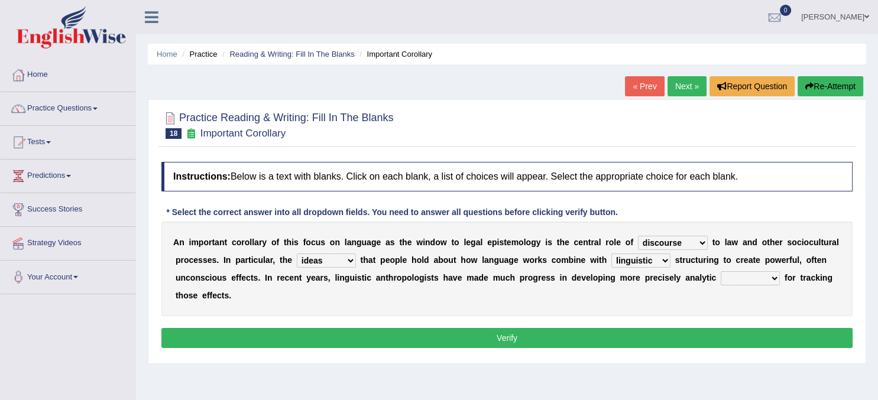
select select "tools"
click option "tools" at bounding box center [0, 0] width 0 height 0
click at [650, 339] on button "Verify" at bounding box center [506, 338] width 691 height 20
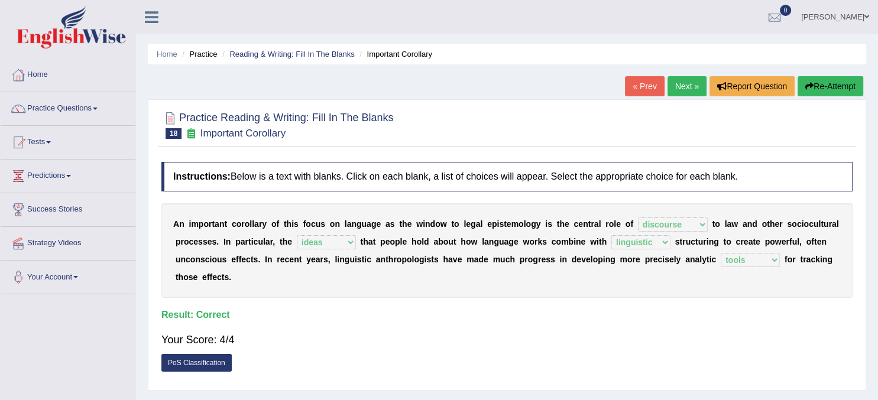
click at [676, 85] on link "Next »" at bounding box center [686, 86] width 39 height 20
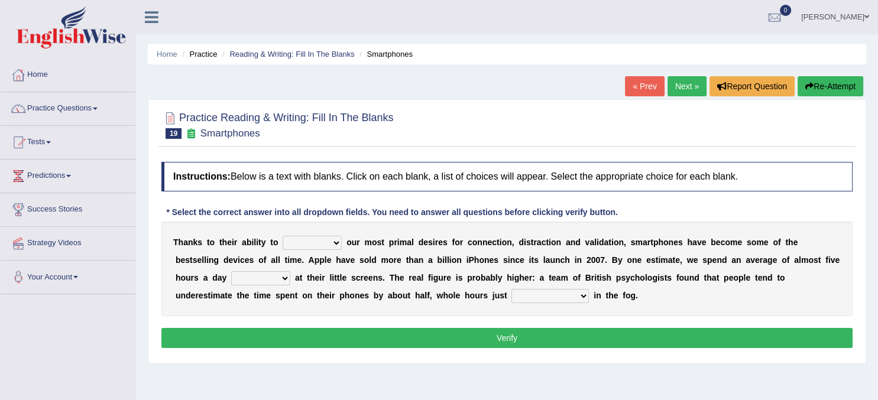
click at [283, 236] on select "hijack describe sharpen conserve" at bounding box center [312, 243] width 59 height 14
select select "hijack"
click option "hijack" at bounding box center [0, 0] width 0 height 0
click at [231, 271] on select "watching waggling snoring staring" at bounding box center [260, 278] width 59 height 14
select select "staring"
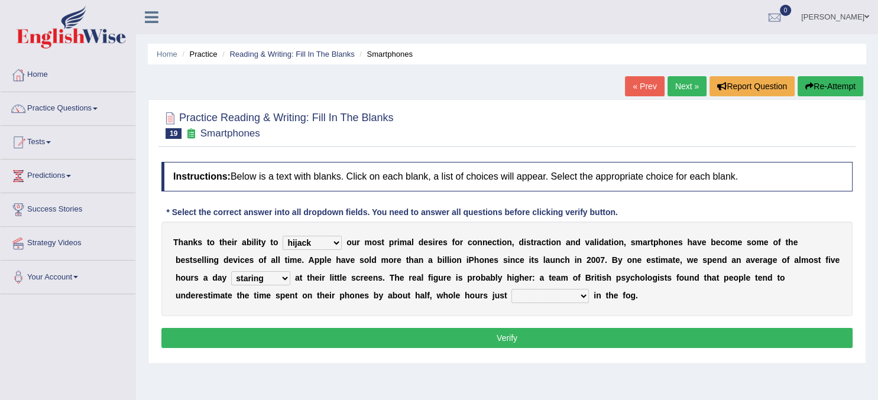
click option "staring" at bounding box center [0, 0] width 0 height 0
click at [511, 289] on select "has evaporated evaporating evaporate evaporates" at bounding box center [549, 296] width 77 height 14
select select "evaporate"
click option "evaporate" at bounding box center [0, 0] width 0 height 0
click at [540, 336] on button "Verify" at bounding box center [506, 338] width 691 height 20
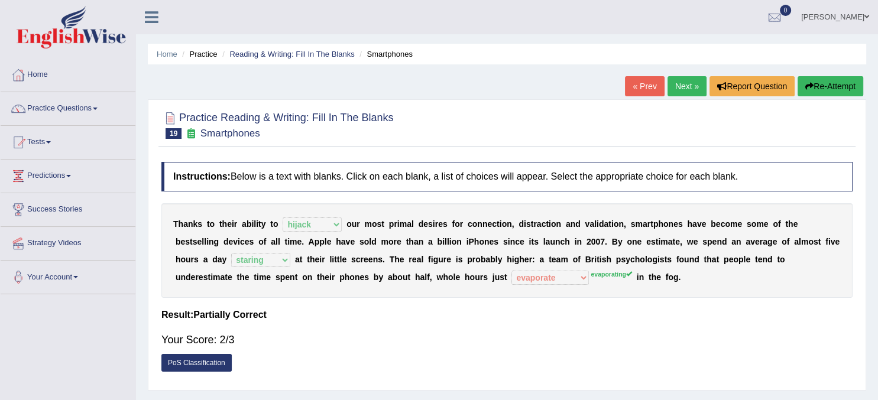
click at [680, 89] on link "Next »" at bounding box center [686, 86] width 39 height 20
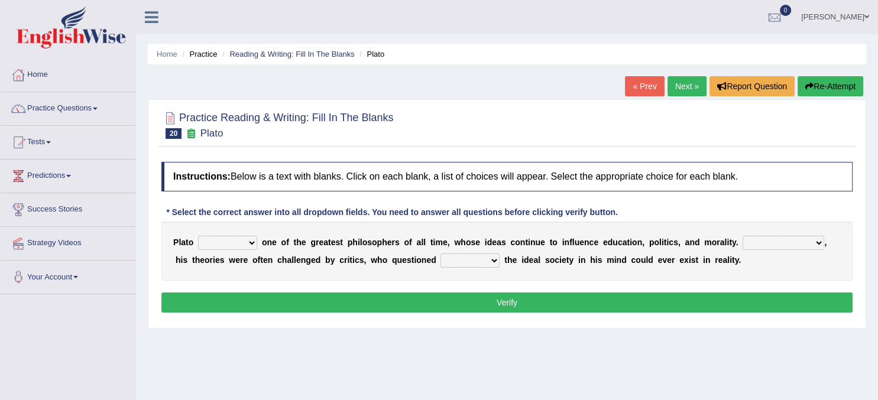
click at [198, 236] on select "keeps comes claims remains" at bounding box center [227, 243] width 59 height 14
select select "remains"
click option "remains" at bounding box center [0, 0] width 0 height 0
click at [743, 236] on select "Notwithstanding So However Whatever" at bounding box center [784, 243] width 82 height 14
select select "However"
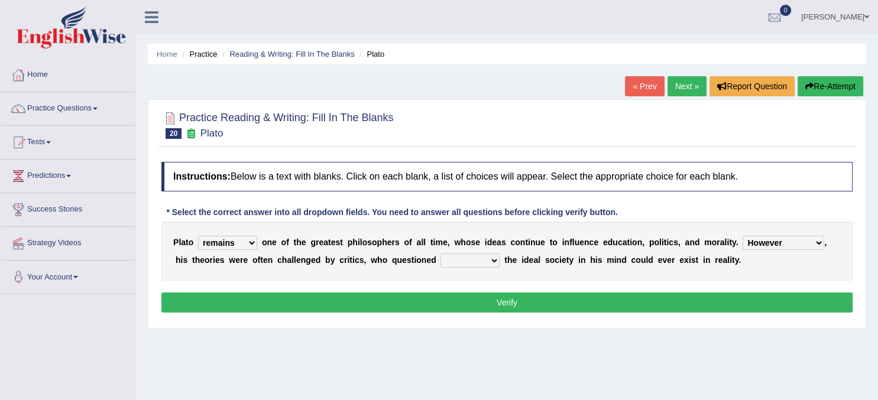
click option "However" at bounding box center [0, 0] width 0 height 0
click at [440, 254] on select "which what that whether" at bounding box center [469, 261] width 59 height 14
select select "whether"
click option "whether" at bounding box center [0, 0] width 0 height 0
click at [500, 306] on button "Verify" at bounding box center [506, 303] width 691 height 20
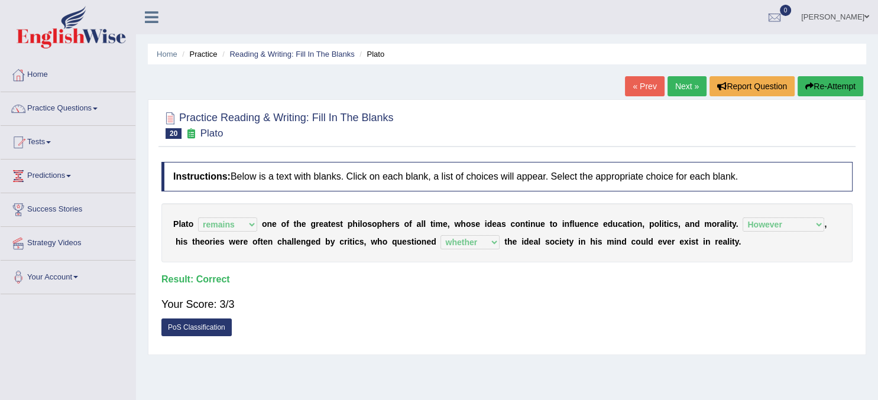
click at [685, 86] on link "Next »" at bounding box center [686, 86] width 39 height 20
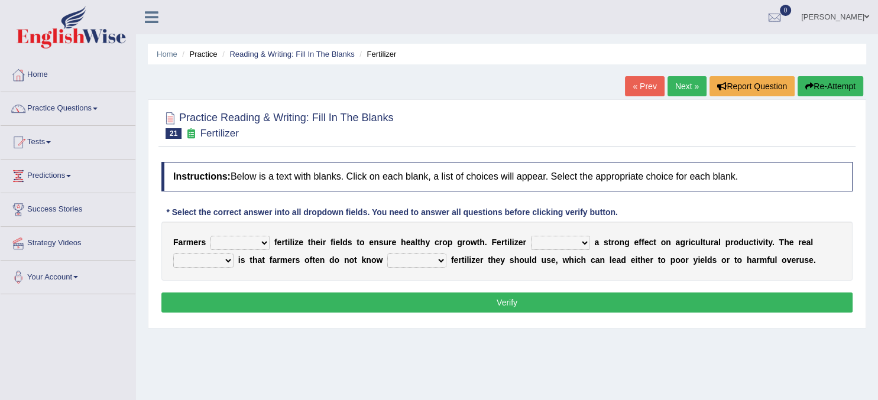
click at [210, 236] on select "must should need can" at bounding box center [239, 243] width 59 height 14
click at [531, 236] on select "has had have having" at bounding box center [560, 243] width 59 height 14
click at [417, 271] on div "F a r m e r s must should need can f e r t i l i z e t h e i r f i e l d s t o …" at bounding box center [506, 251] width 691 height 59
click at [173, 254] on select "problem question conclusion answer" at bounding box center [203, 261] width 60 height 14
click at [387, 254] on select "how much how many however so much" at bounding box center [416, 261] width 59 height 14
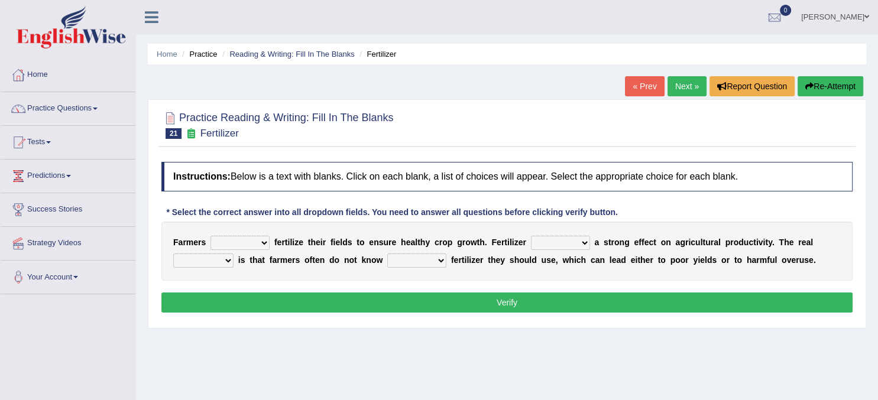
select select "how much"
click option "how much" at bounding box center [0, 0] width 0 height 0
click at [210, 236] on select "must should need can" at bounding box center [239, 243] width 59 height 14
click option "must" at bounding box center [0, 0] width 0 height 0
click at [210, 236] on select "must should need can" at bounding box center [239, 243] width 59 height 14
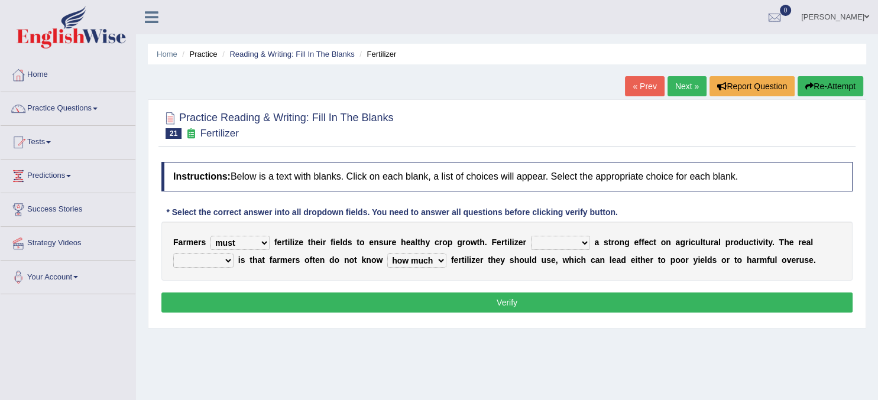
select select "should"
click option "should" at bounding box center [0, 0] width 0 height 0
click at [531, 236] on select "has had have having" at bounding box center [560, 243] width 59 height 14
select select "has"
click option "has" at bounding box center [0, 0] width 0 height 0
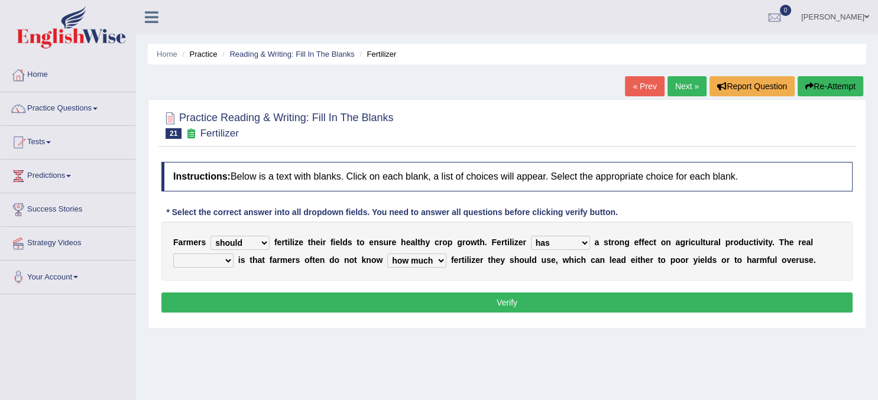
click at [173, 254] on select "problem question conclusion answer" at bounding box center [203, 261] width 60 height 14
select select "problem"
click option "problem" at bounding box center [0, 0] width 0 height 0
click at [210, 236] on select "must should need can" at bounding box center [239, 243] width 59 height 14
select select "must"
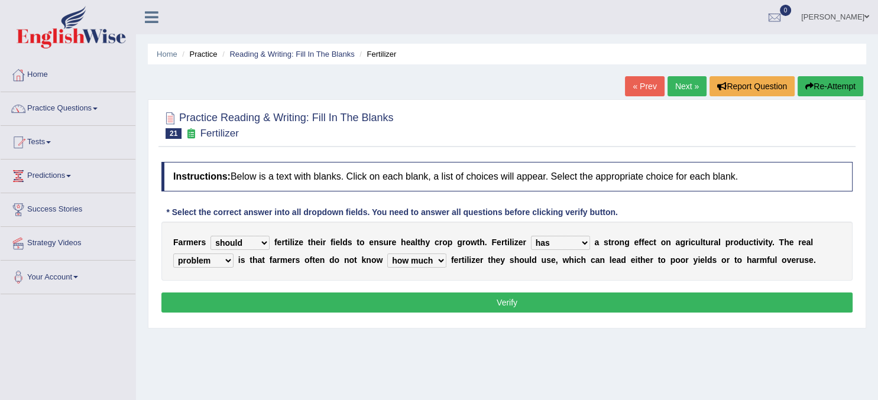
click option "must" at bounding box center [0, 0] width 0 height 0
click at [536, 303] on button "Verify" at bounding box center [506, 303] width 691 height 20
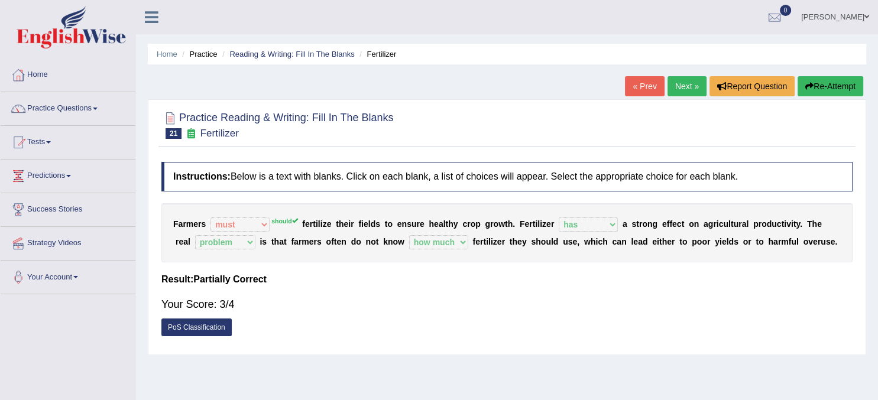
click at [261, 216] on div "F a r m e r s must should need can should f e r t i l i z e t h e i r f i e l d…" at bounding box center [506, 232] width 691 height 59
click at [687, 85] on link "Next »" at bounding box center [686, 86] width 39 height 20
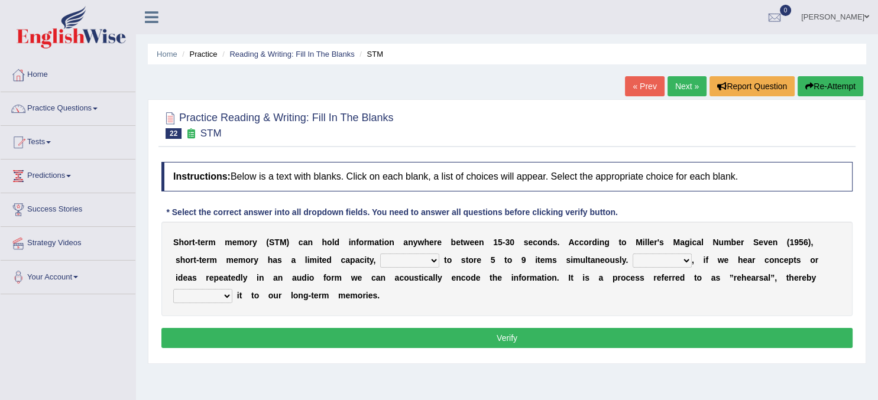
click at [380, 254] on select "being able is able be able unable" at bounding box center [409, 261] width 59 height 14
click option at bounding box center [0, 0] width 0 height 0
click at [380, 254] on select "being able is able be able unable" at bounding box center [409, 261] width 59 height 14
select select "being able"
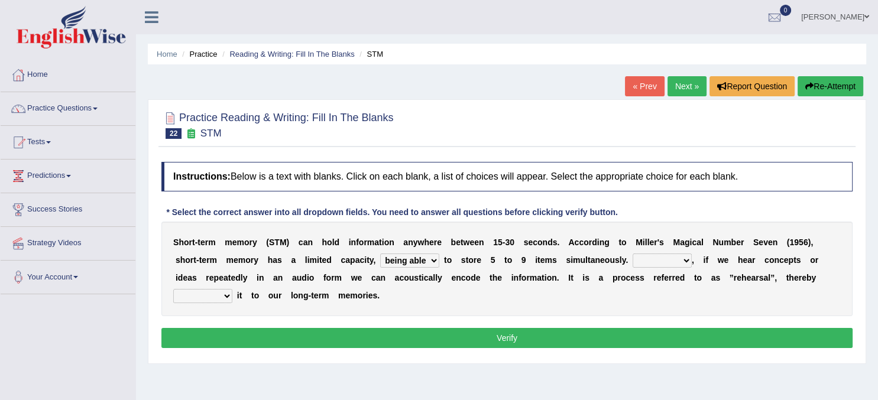
click option "being able" at bounding box center [0, 0] width 0 height 0
click at [633, 254] on select "However So Moreover Therefore" at bounding box center [662, 261] width 59 height 14
click at [587, 312] on div "S h o r t - t e r m m e m o r y ( S T M ) c a n h o l d i n f o r m a t i o n a…" at bounding box center [506, 269] width 691 height 95
click at [633, 254] on select "However So Moreover Therefore" at bounding box center [662, 261] width 59 height 14
select select "However"
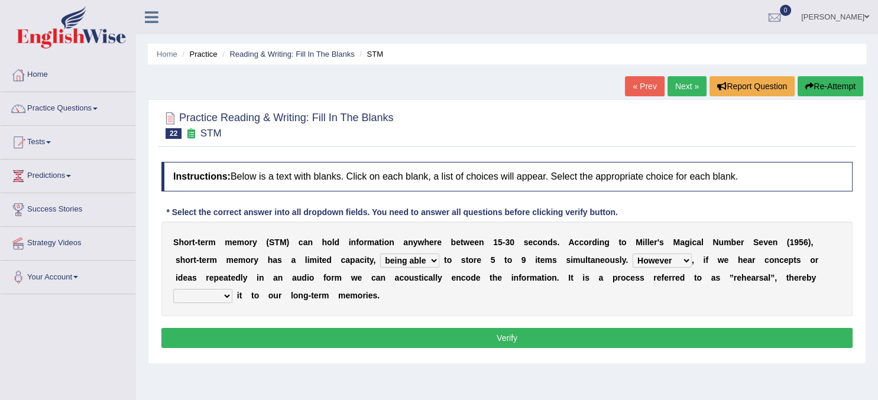
click option "However" at bounding box center [0, 0] width 0 height 0
click at [173, 289] on select "commit commits commiting commited" at bounding box center [202, 296] width 59 height 14
select select "commits"
click option "commits" at bounding box center [0, 0] width 0 height 0
click at [378, 327] on div "Instructions: Below is a text with blanks. Click on each blank, a list of choic…" at bounding box center [506, 257] width 697 height 202
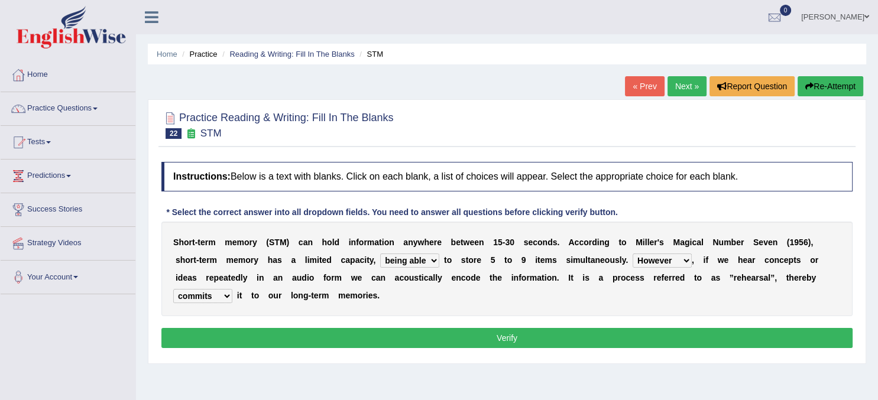
click at [380, 337] on button "Verify" at bounding box center [506, 338] width 691 height 20
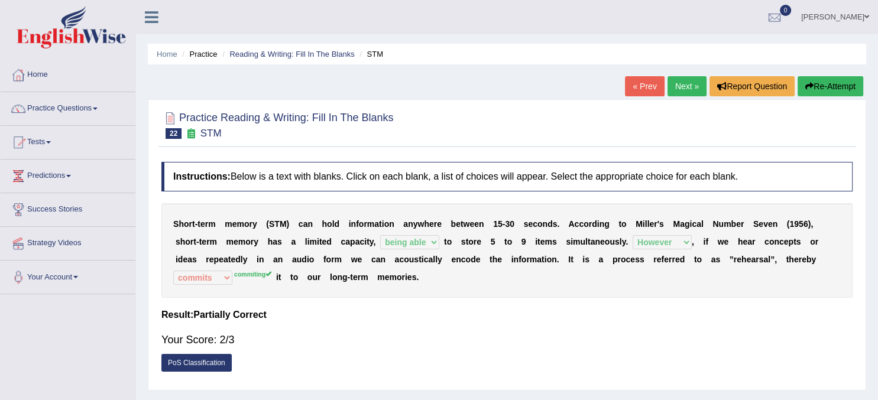
click at [679, 84] on link "Next »" at bounding box center [686, 86] width 39 height 20
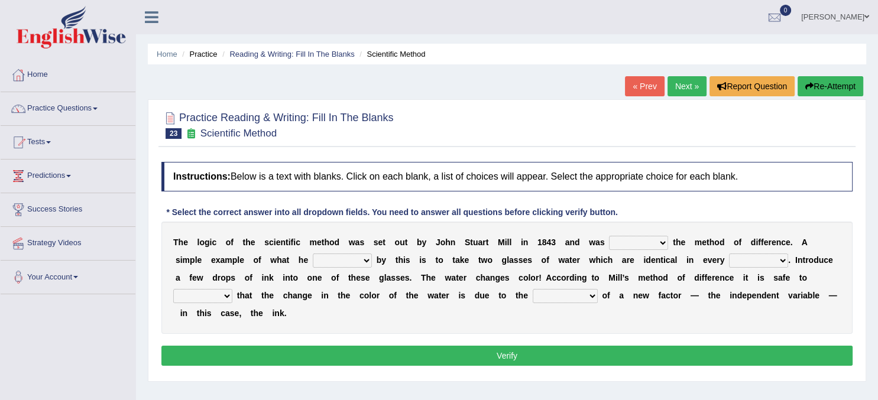
click at [609, 236] on select "pointed claimed demanded named" at bounding box center [638, 243] width 59 height 14
select select "named"
click option "named" at bounding box center [0, 0] width 0 height 0
click at [313, 254] on select "capped charged found meant" at bounding box center [342, 261] width 59 height 14
select select "meant"
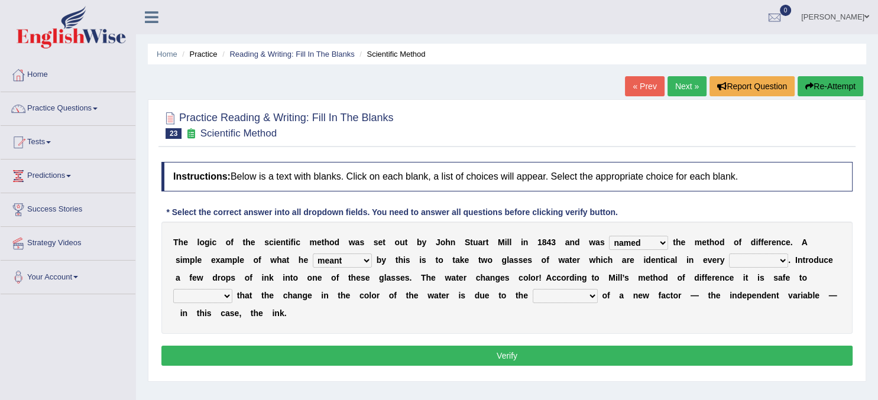
click option "meant" at bounding box center [0, 0] width 0 height 0
click at [729, 254] on select "thought identity measure respect" at bounding box center [758, 261] width 59 height 14
select select "measure"
click option "measure" at bounding box center [0, 0] width 0 height 0
click at [173, 289] on select "assume discuss prefer acclaim" at bounding box center [202, 296] width 59 height 14
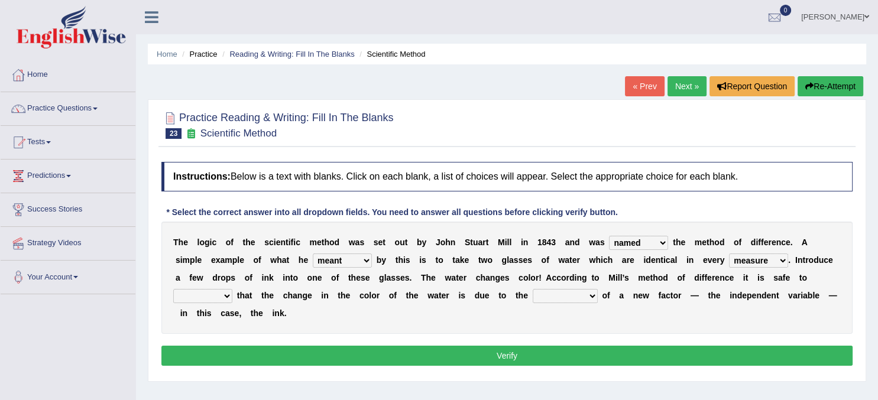
select select "assume"
click option "assume" at bounding box center [0, 0] width 0 height 0
click at [533, 289] on select "introduction magnitude preparation purification" at bounding box center [565, 296] width 65 height 14
select select "introduction"
click option "introduction" at bounding box center [0, 0] width 0 height 0
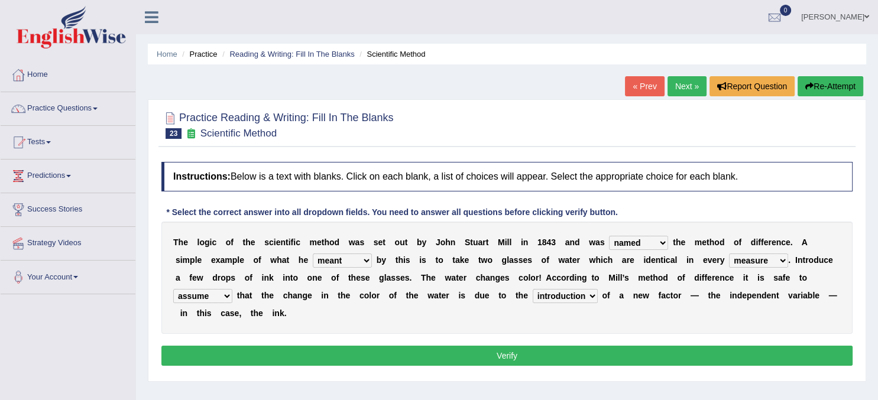
click at [402, 356] on button "Verify" at bounding box center [506, 356] width 691 height 20
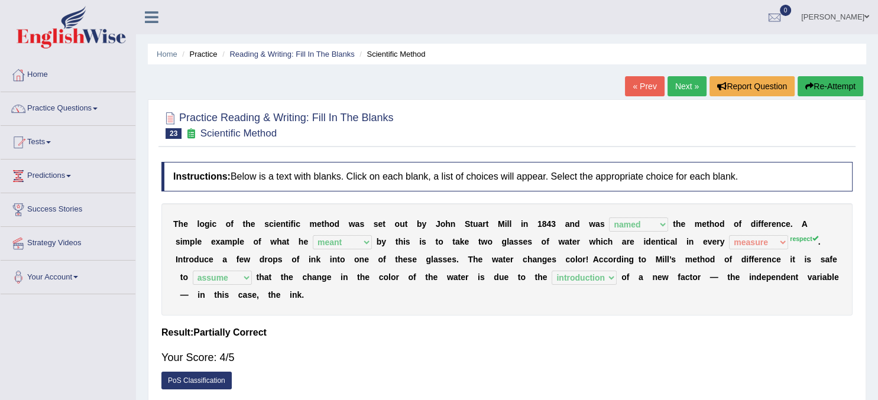
click at [683, 91] on link "Next »" at bounding box center [686, 86] width 39 height 20
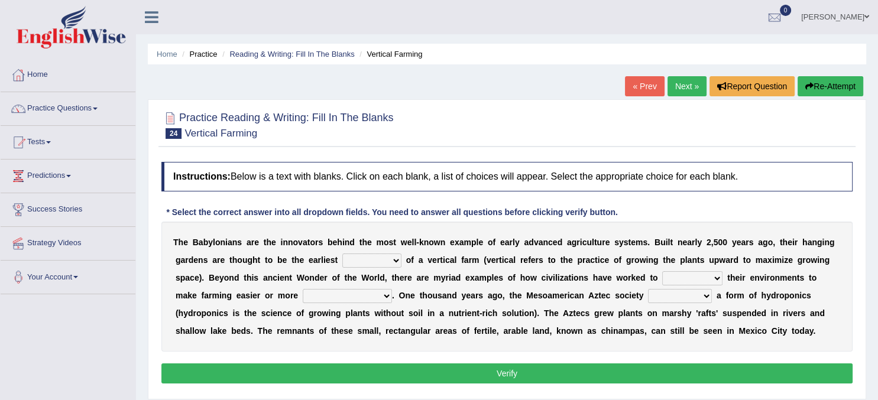
click at [342, 254] on select "prototype failure discredit protocol" at bounding box center [371, 261] width 59 height 14
select select "prototype"
click option "prototype" at bounding box center [0, 0] width 0 height 0
click at [662, 271] on select "manipulate escape respect disarrange" at bounding box center [692, 278] width 60 height 14
select select "manipulate"
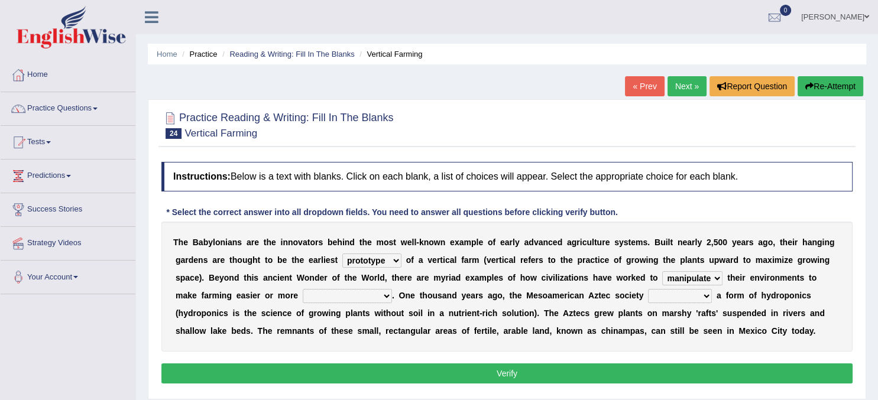
click option "manipulate" at bounding box center [0, 0] width 0 height 0
click at [303, 289] on select "productive constructive connective counterproductive" at bounding box center [347, 296] width 89 height 14
select select "productive"
click option "productive" at bounding box center [0, 0] width 0 height 0
click at [648, 289] on select "domineered volunteered pioneered engineered" at bounding box center [680, 296] width 64 height 14
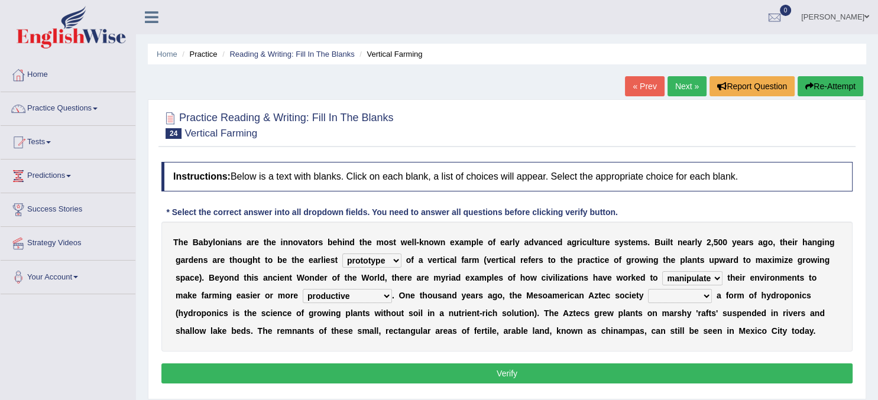
select select "engineered"
click option "engineered" at bounding box center [0, 0] width 0 height 0
click at [568, 372] on button "Verify" at bounding box center [506, 374] width 691 height 20
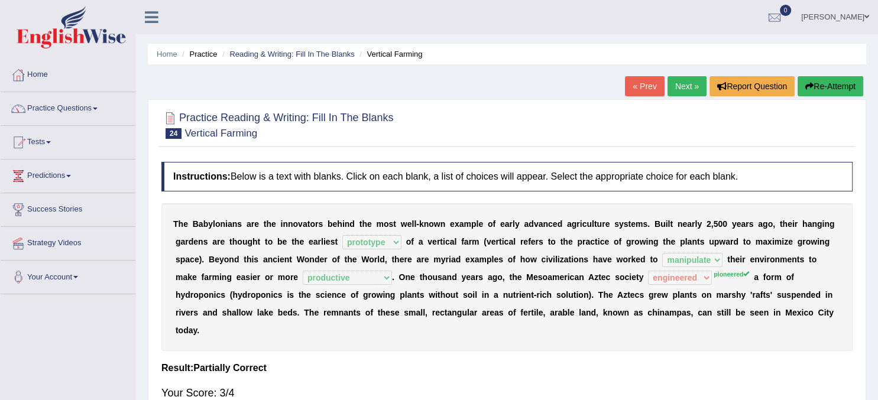
click at [686, 80] on link "Next »" at bounding box center [686, 86] width 39 height 20
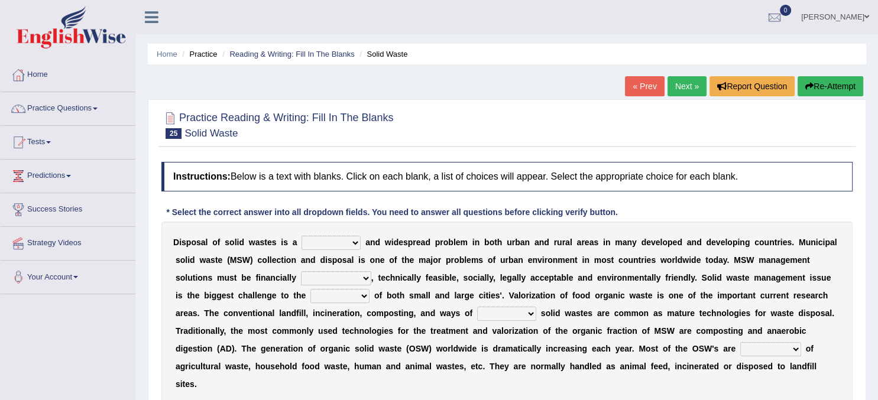
click at [302, 236] on select "slanting stinging stalling shafting" at bounding box center [331, 243] width 59 height 14
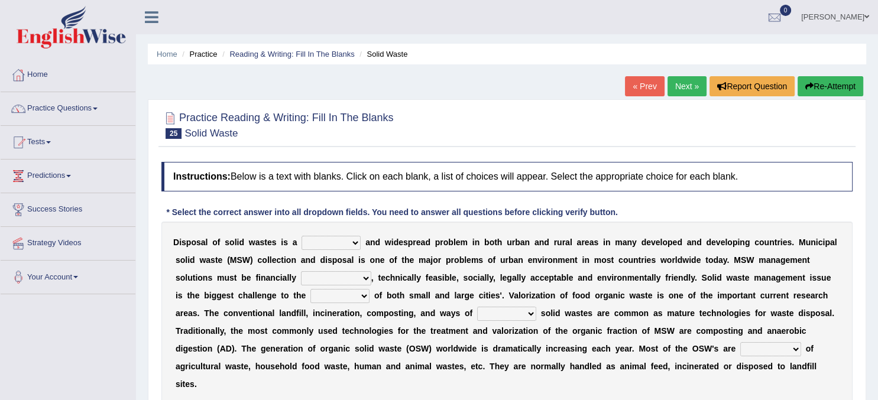
select select "slanting"
click option "slanting" at bounding box center [0, 0] width 0 height 0
click at [301, 271] on select "unattainable sustainable objectionable treasonable" at bounding box center [336, 278] width 70 height 14
select select "sustainable"
click option "sustainable" at bounding box center [0, 0] width 0 height 0
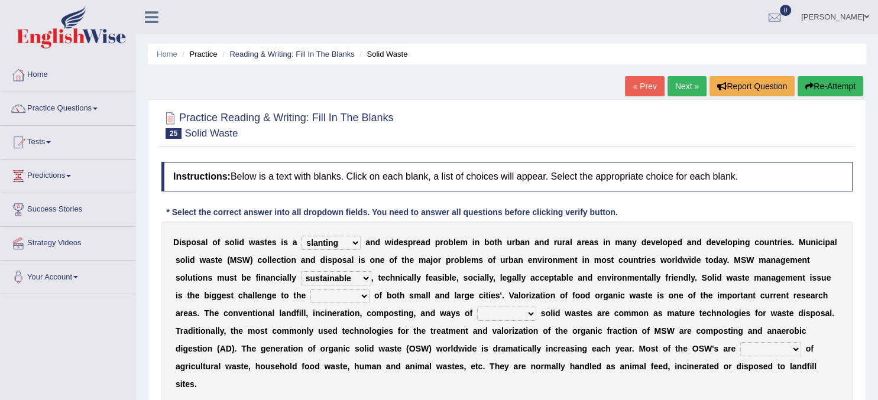
click at [310, 289] on select "plants culture authorities history" at bounding box center [339, 296] width 59 height 14
select select "authorities"
click option "authorities" at bounding box center [0, 0] width 0 height 0
click at [477, 307] on select "reserving preserving deserving handling" at bounding box center [506, 314] width 59 height 14
select select "handling"
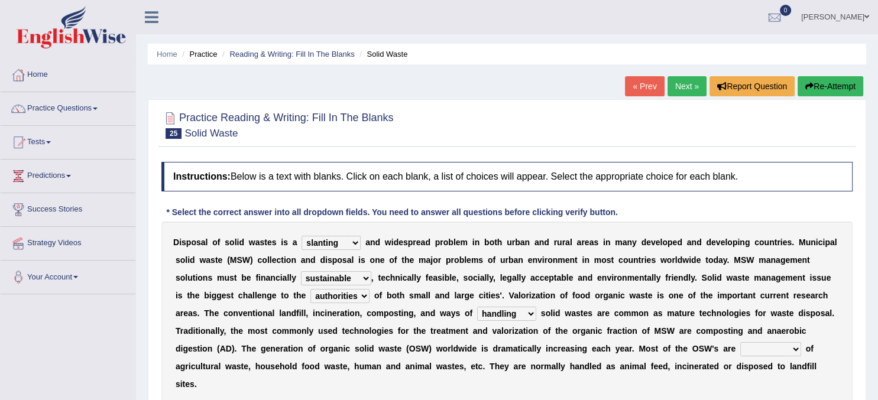
click option "handling" at bounding box center [0, 0] width 0 height 0
click at [740, 342] on select "composed disposed composing disposing" at bounding box center [770, 349] width 61 height 14
select select "composed"
click option "composed" at bounding box center [0, 0] width 0 height 0
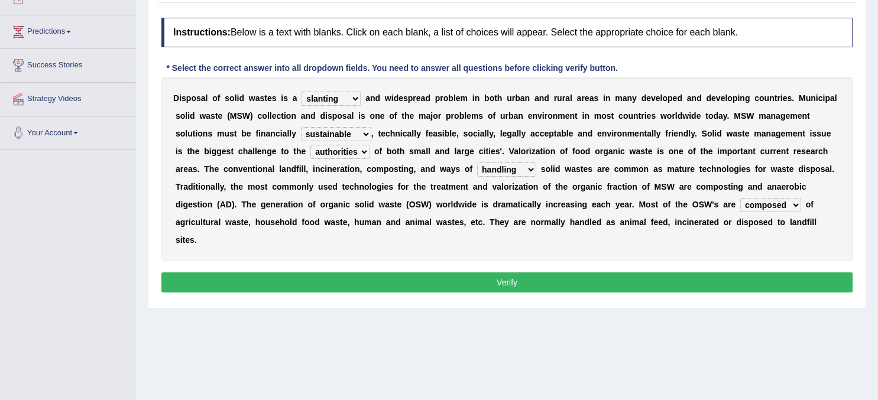
scroll to position [145, 0]
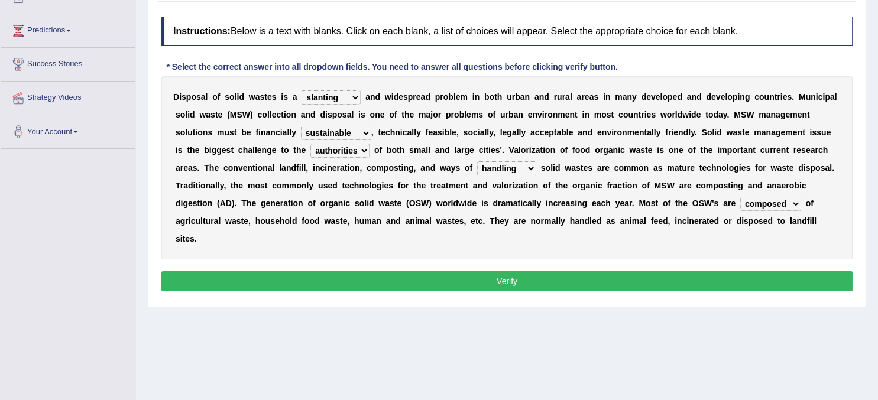
click at [377, 274] on button "Verify" at bounding box center [506, 281] width 691 height 20
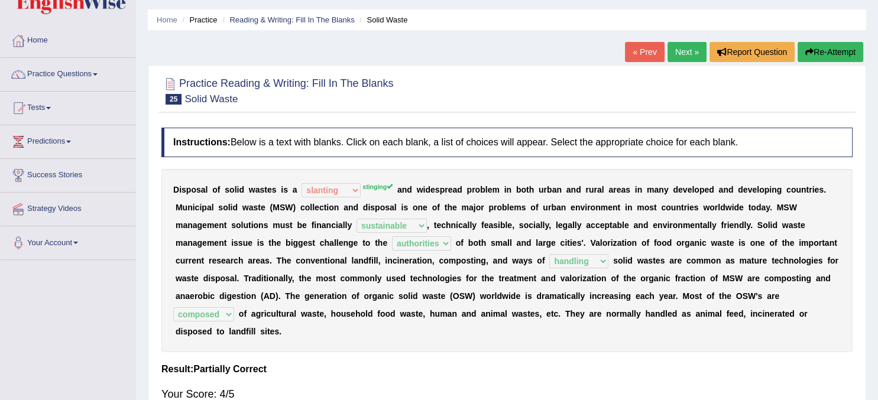
scroll to position [34, 0]
click at [685, 52] on link "Next »" at bounding box center [686, 53] width 39 height 20
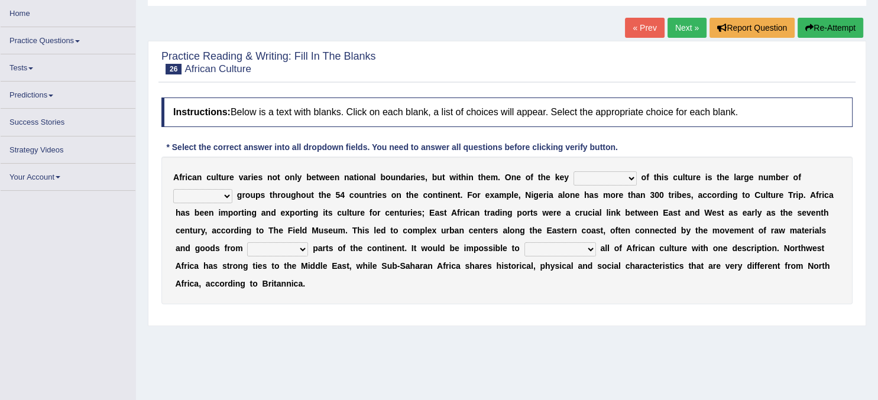
scroll to position [59, 0]
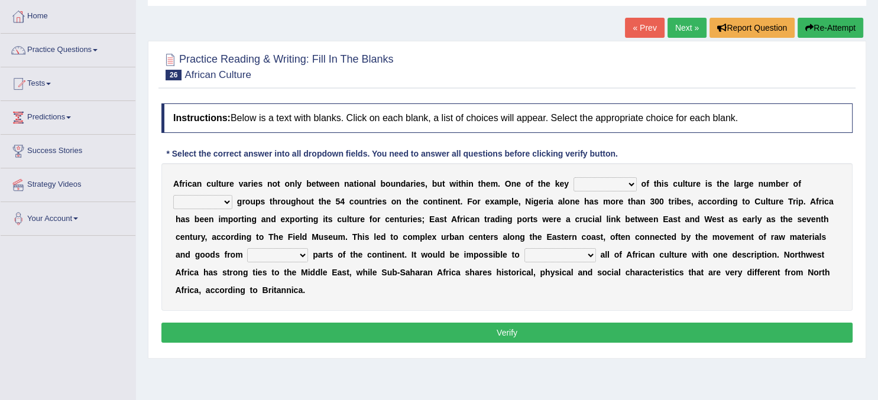
click at [573, 177] on select "conjectures features issues doubts" at bounding box center [604, 184] width 63 height 14
select select "features"
click option "features" at bounding box center [0, 0] width 0 height 0
click at [173, 195] on select "ethic ethnic eugenic epic" at bounding box center [202, 202] width 59 height 14
select select "ethnic"
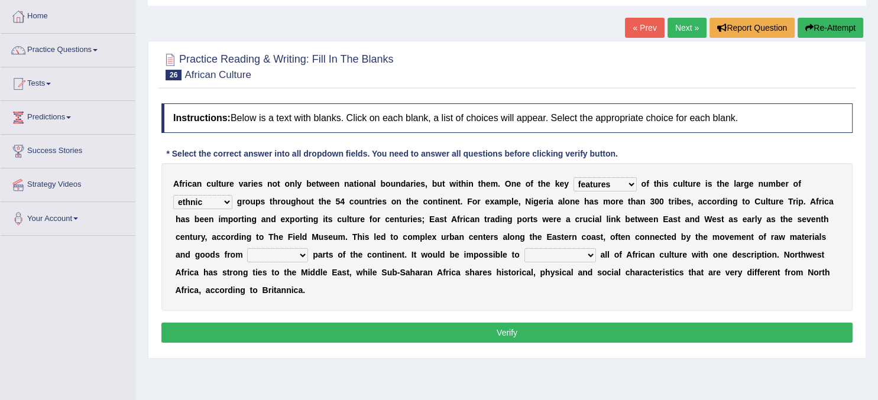
click option "ethnic" at bounding box center [0, 0] width 0 height 0
click at [247, 248] on select "forelocked interlocked unlocked landlocked" at bounding box center [277, 255] width 61 height 14
select select "interlocked"
click option "interlocked" at bounding box center [0, 0] width 0 height 0
click at [524, 248] on select "characterize conceptualize symbolize synthesize" at bounding box center [560, 255] width 72 height 14
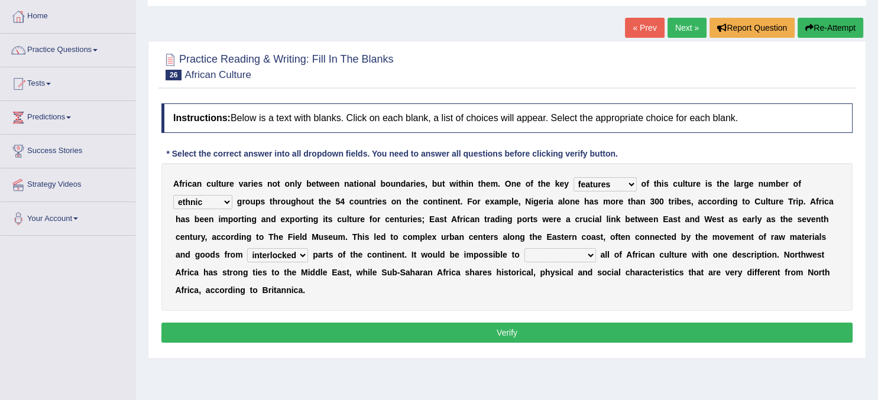
select select "conceptualize"
click option "conceptualize" at bounding box center [0, 0] width 0 height 0
click at [461, 327] on button "Verify" at bounding box center [506, 333] width 691 height 20
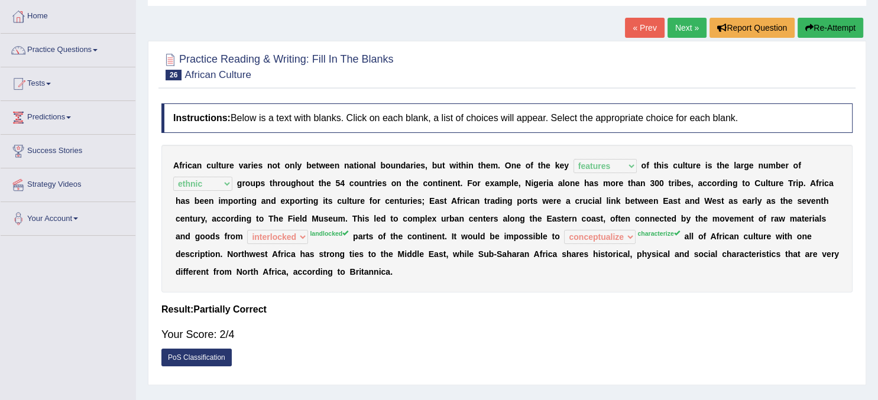
click at [682, 36] on link "Next »" at bounding box center [686, 28] width 39 height 20
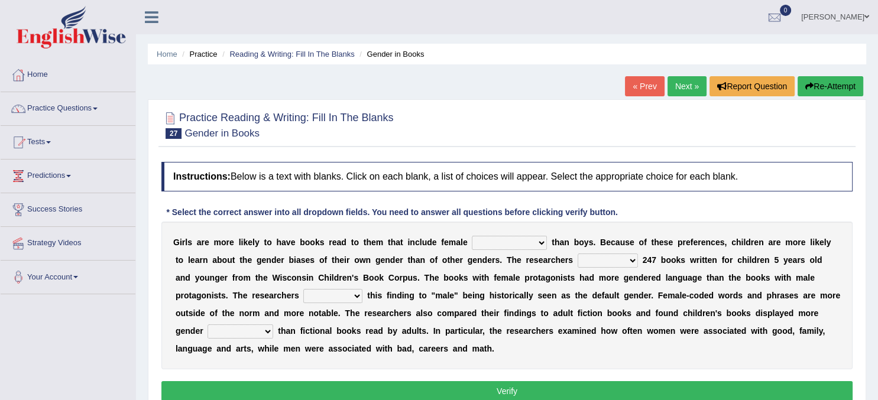
click at [472, 236] on select "protagonists cosmogonists agonists expressionists" at bounding box center [509, 243] width 75 height 14
select select "protagonists"
click option "protagonists" at bounding box center [0, 0] width 0 height 0
click at [578, 254] on select "hydrolyzed paralyzed catalyzed analyzed" at bounding box center [608, 261] width 60 height 14
select select "analyzed"
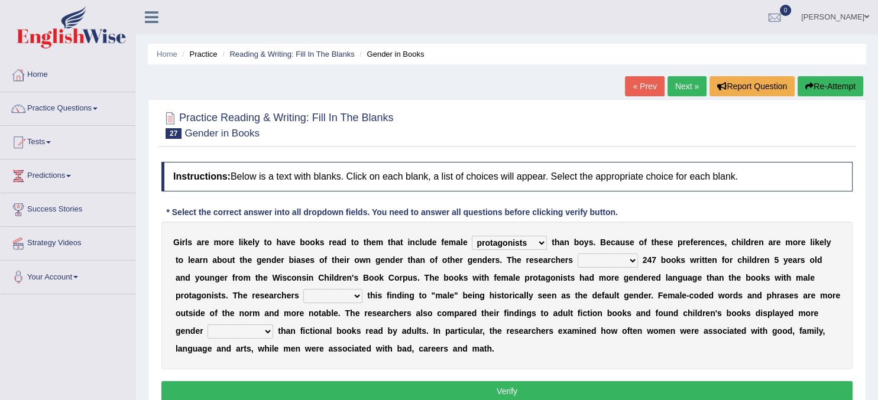
click option "analyzed" at bounding box center [0, 0] width 0 height 0
click at [303, 289] on select "contribute tribute distribute attribute" at bounding box center [332, 296] width 59 height 14
select select "attribute"
click option "attribute" at bounding box center [0, 0] width 0 height 0
click at [208, 325] on select "stereotypes teletypes prototypes electrotypes" at bounding box center [241, 332] width 66 height 14
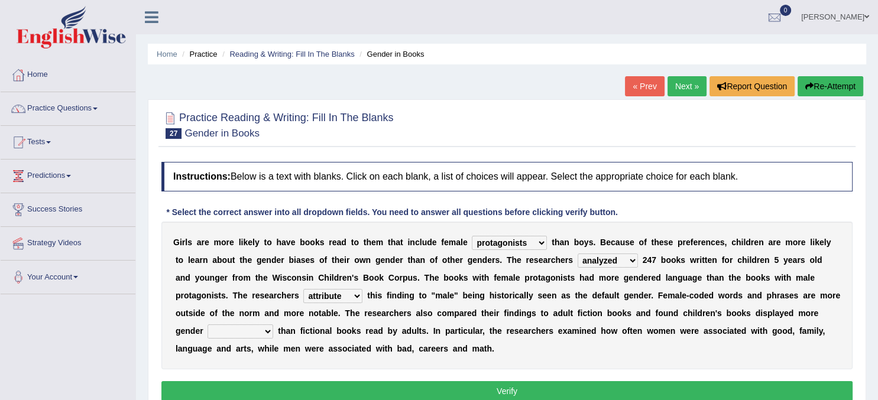
select select "stereotypes"
click option "stereotypes" at bounding box center [0, 0] width 0 height 0
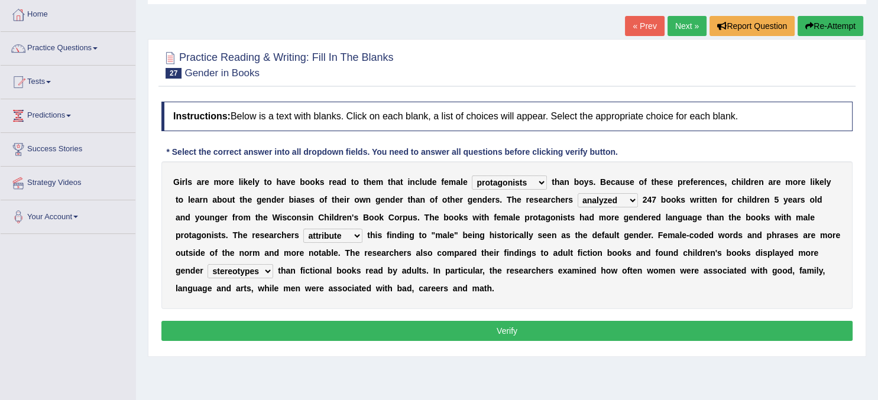
scroll to position [61, 0]
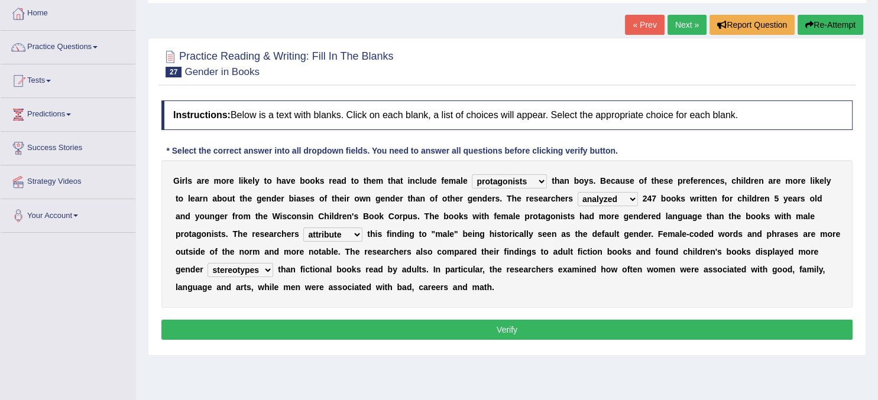
click at [482, 328] on button "Verify" at bounding box center [506, 330] width 691 height 20
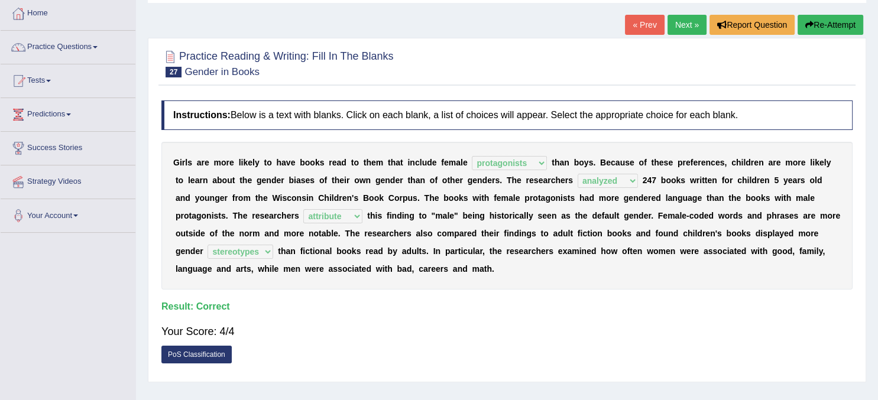
click at [682, 28] on link "Next »" at bounding box center [686, 25] width 39 height 20
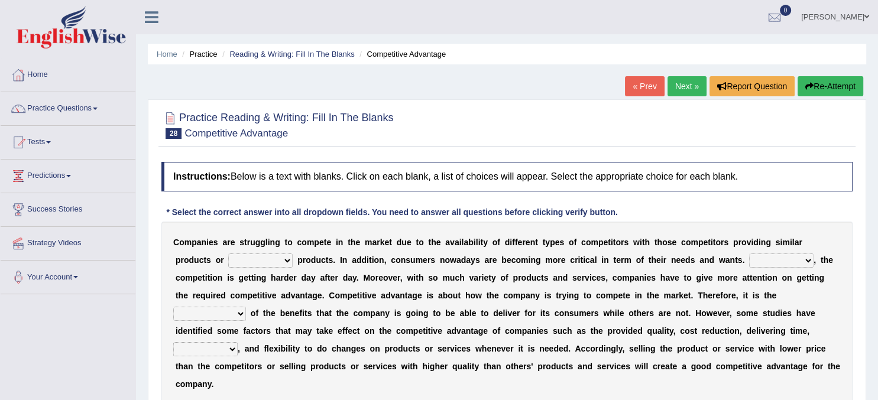
click at [228, 254] on select "constitution restitution substitution institution" at bounding box center [260, 261] width 64 height 14
select select "substitution"
click option "substitution" at bounding box center [0, 0] width 0 height 0
click at [749, 254] on select "However Instead Additionally Therefore" at bounding box center [781, 261] width 64 height 14
click at [717, 315] on b "v" at bounding box center [719, 313] width 5 height 9
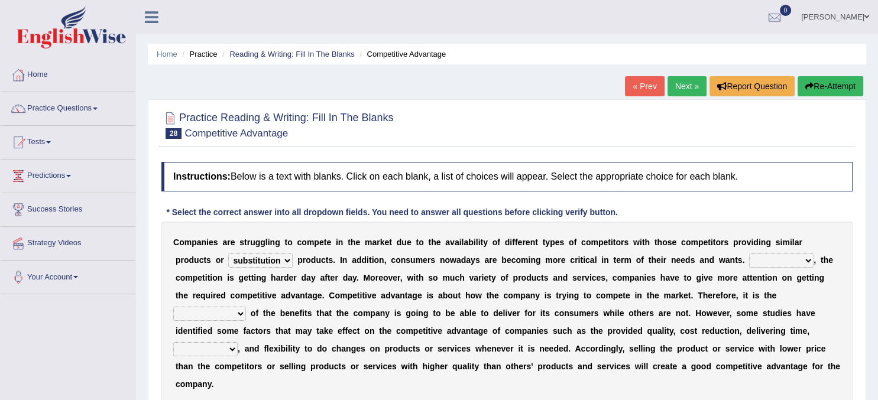
click at [749, 254] on select "However Instead Additionally Therefore" at bounding box center [781, 261] width 64 height 14
select select "Additionally"
click option "Additionally" at bounding box center [0, 0] width 0 height 0
click at [173, 307] on select "dissemination ordination determination incarnation" at bounding box center [209, 314] width 73 height 14
select select "incarnation"
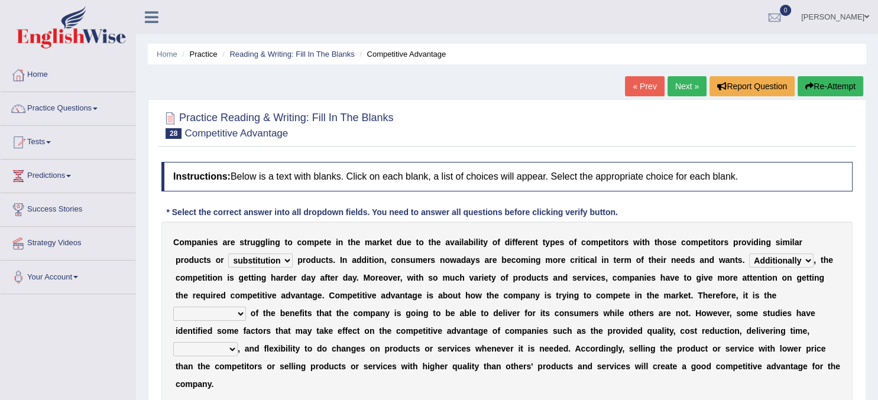
click option "incarnation" at bounding box center [0, 0] width 0 height 0
click at [173, 342] on select "captivation aggregation deprivation innovation" at bounding box center [205, 349] width 64 height 14
select select "innovation"
click option "innovation" at bounding box center [0, 0] width 0 height 0
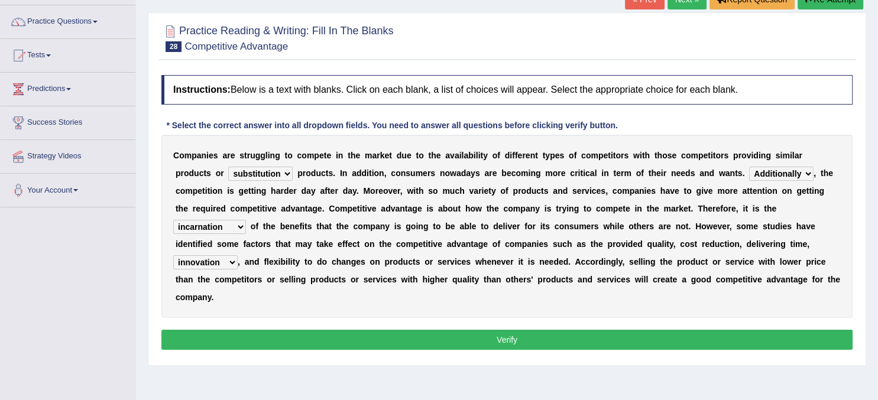
scroll to position [87, 0]
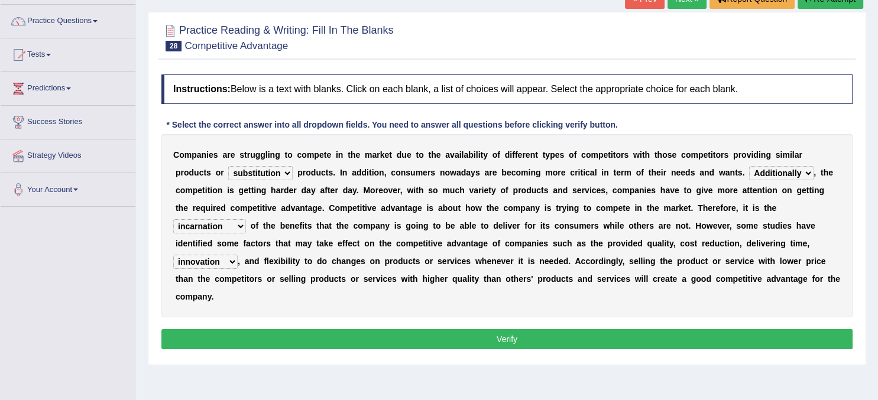
click at [580, 329] on button "Verify" at bounding box center [506, 339] width 691 height 20
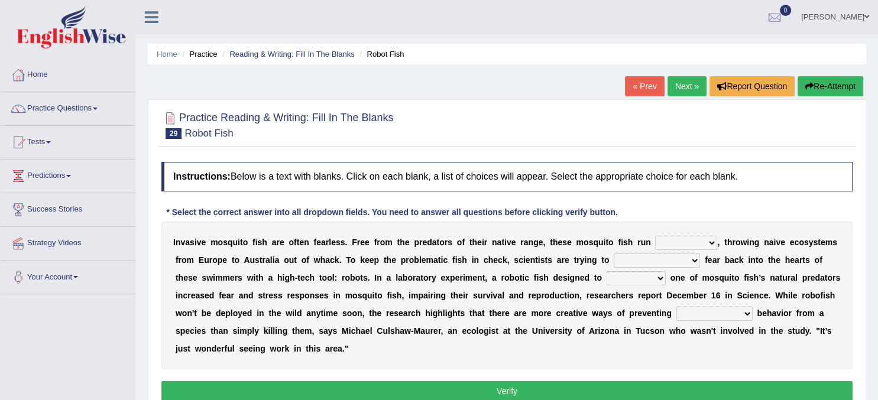
click at [655, 236] on select "occupant flippant rampant concordant" at bounding box center [686, 243] width 62 height 14
select select "rampant"
click option "rampant" at bounding box center [0, 0] width 0 height 0
click at [614, 254] on select "accept spike strike drake" at bounding box center [657, 261] width 86 height 14
select select "strike"
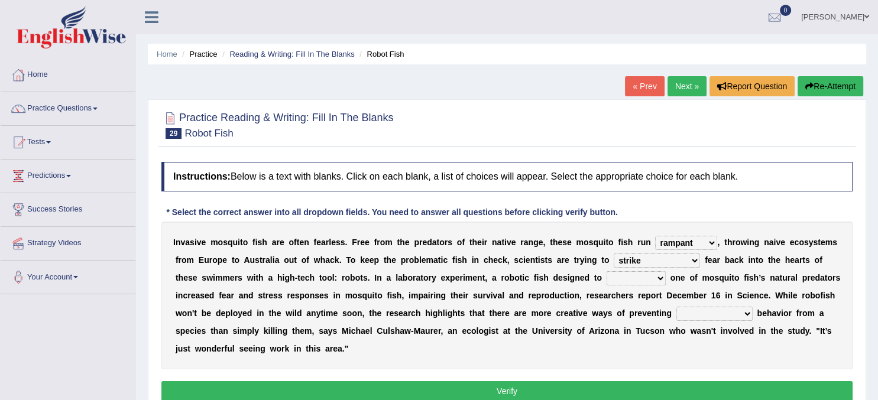
click option "strike" at bounding box center [0, 0] width 0 height 0
click at [607, 271] on select "bequest mimic battle conquest" at bounding box center [636, 278] width 59 height 14
select select "mimic"
click option "mimic" at bounding box center [0, 0] width 0 height 0
click at [676, 307] on select "unprivileged unprecedented uncharted unwanted" at bounding box center [714, 314] width 76 height 14
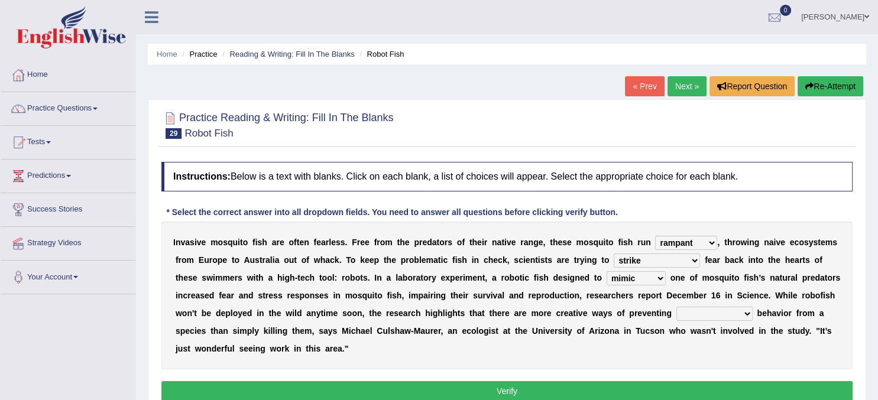
select select "unwanted"
click option "unwanted" at bounding box center [0, 0] width 0 height 0
click at [678, 387] on button "Verify" at bounding box center [506, 391] width 691 height 20
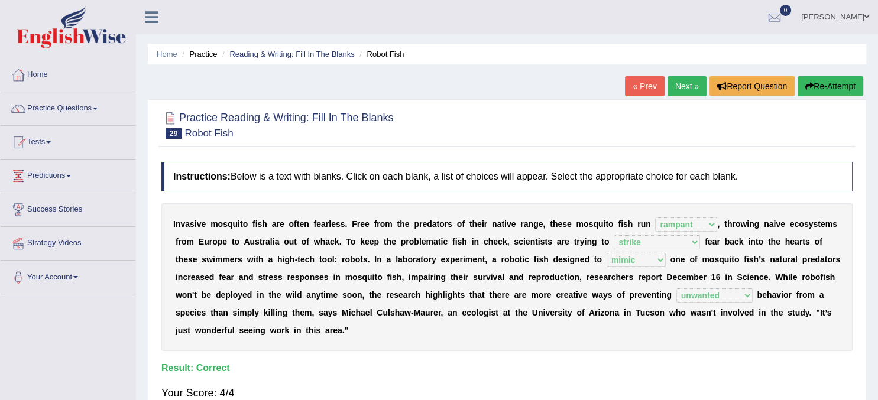
click at [96, 112] on link "Practice Questions" at bounding box center [68, 107] width 135 height 30
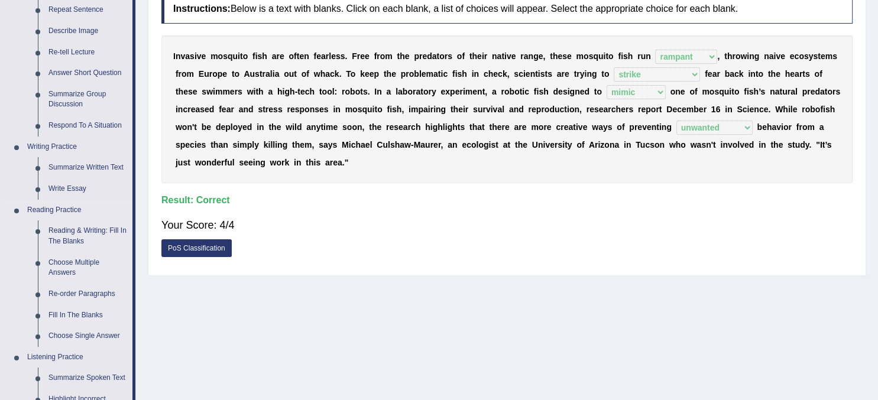
scroll to position [168, 0]
click at [77, 265] on link "Choose Multiple Answers" at bounding box center [87, 267] width 89 height 31
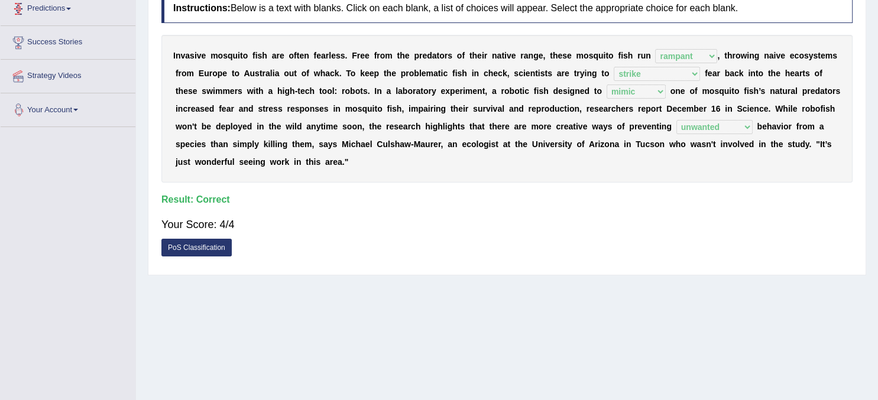
scroll to position [0, 0]
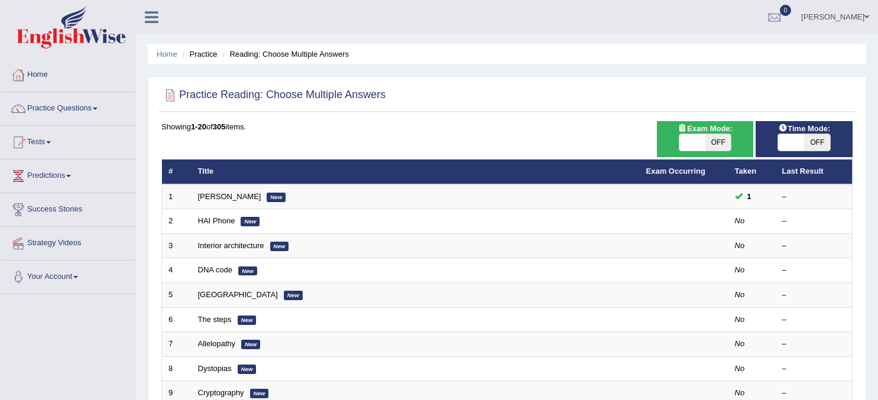
scroll to position [35, 0]
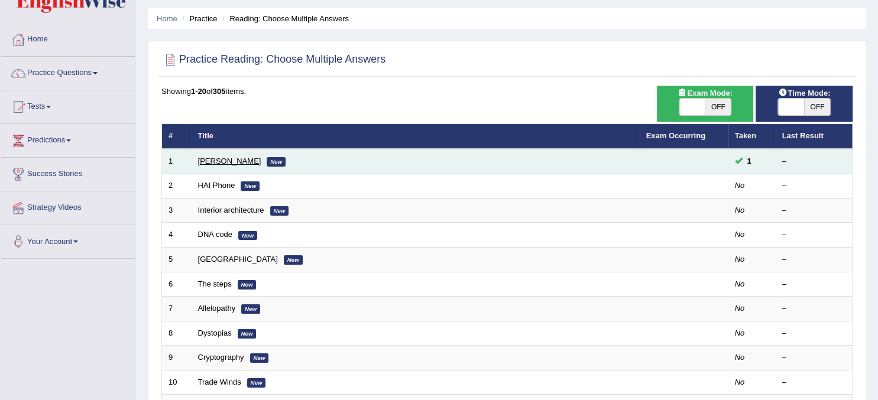
click at [235, 160] on link "[PERSON_NAME]" at bounding box center [229, 161] width 63 height 9
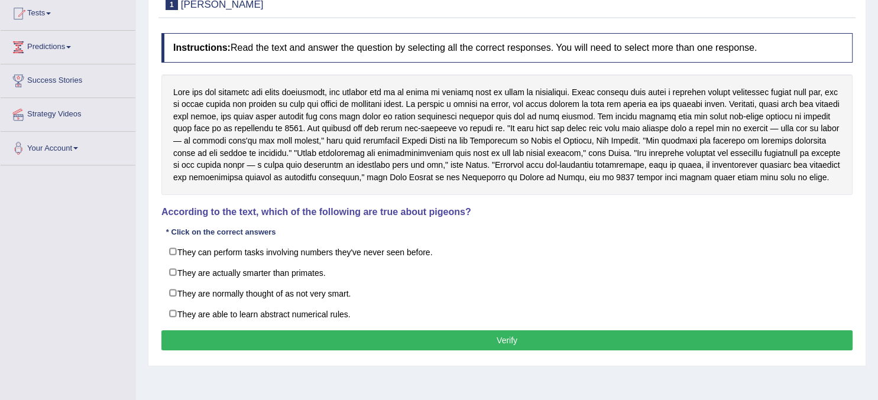
scroll to position [132, 0]
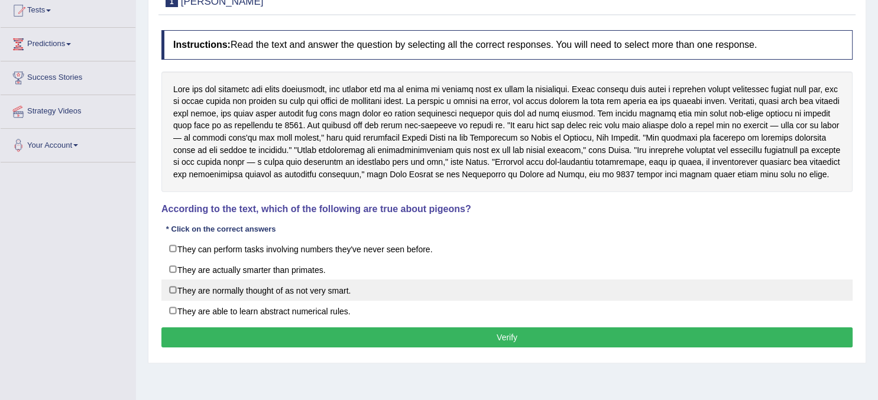
click at [173, 299] on label "They are normally thought of as not very smart." at bounding box center [506, 290] width 691 height 21
checkbox input "true"
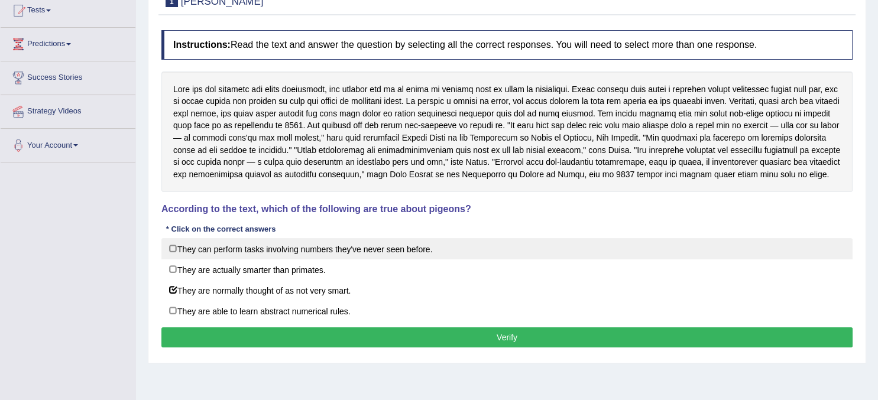
click at [170, 260] on label "They can perform tasks involving numbers they've never seen before." at bounding box center [506, 248] width 691 height 21
checkbox input "true"
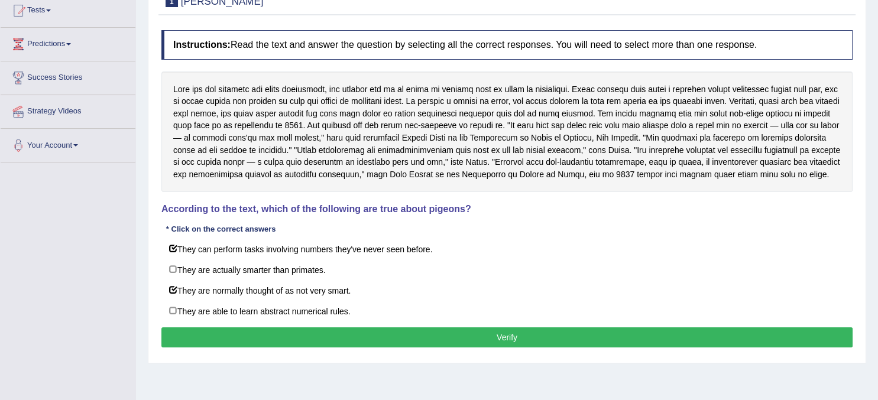
click at [500, 348] on button "Verify" at bounding box center [506, 338] width 691 height 20
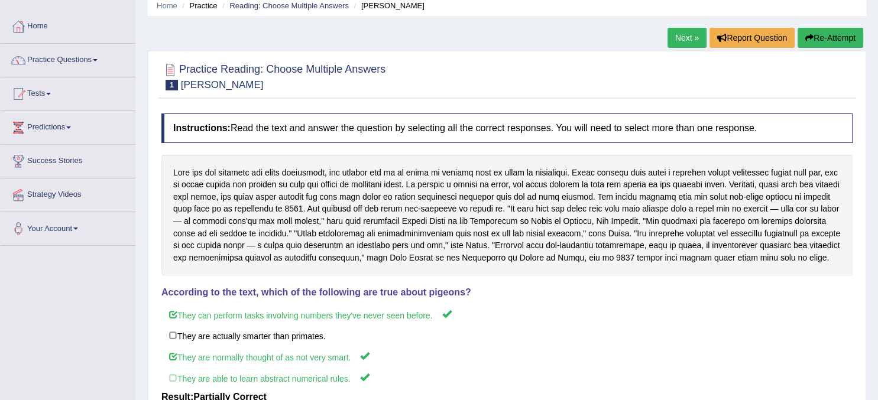
scroll to position [0, 0]
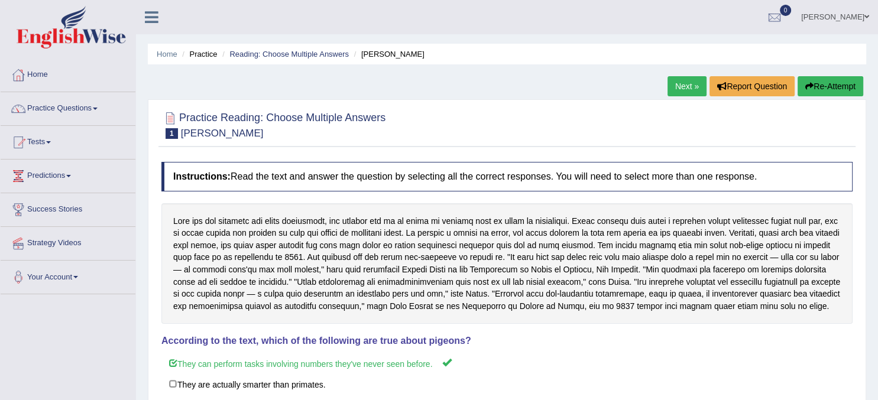
click at [681, 85] on link "Next »" at bounding box center [686, 86] width 39 height 20
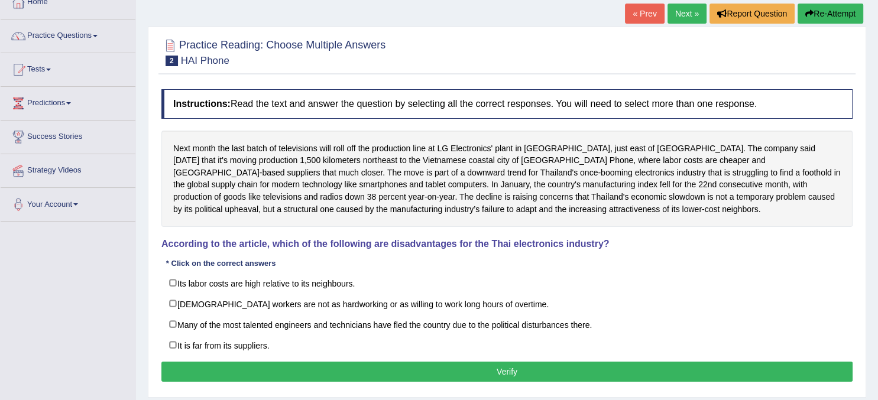
scroll to position [76, 0]
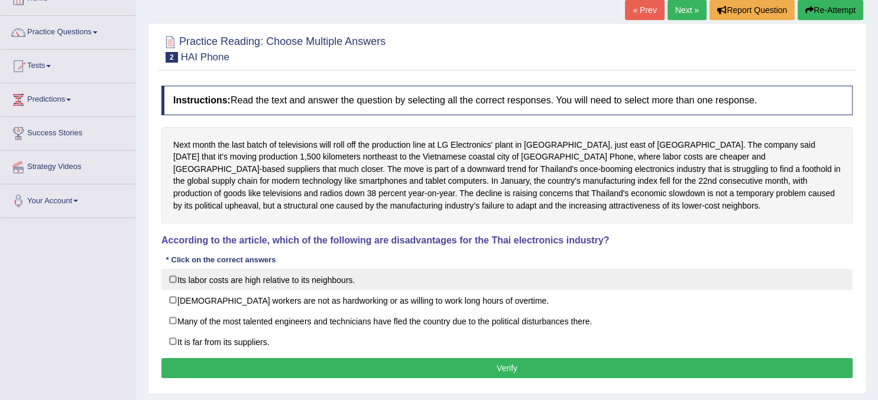
click at [172, 274] on label "Its labor costs are high relative to its neighbours." at bounding box center [506, 279] width 691 height 21
checkbox input "true"
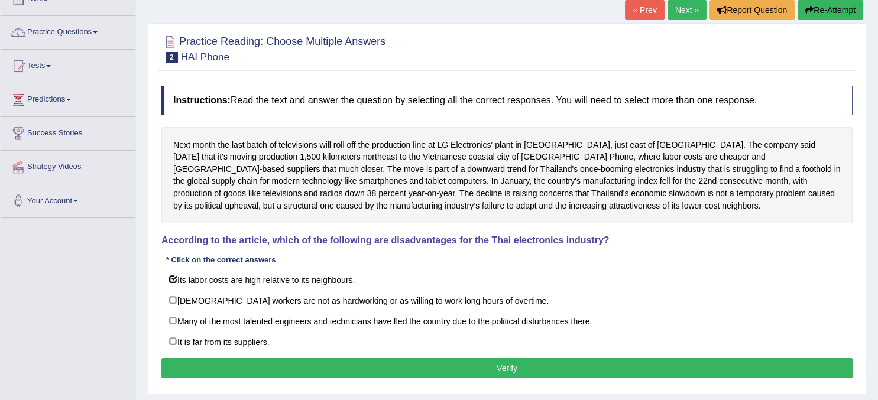
click at [430, 361] on button "Verify" at bounding box center [506, 368] width 691 height 20
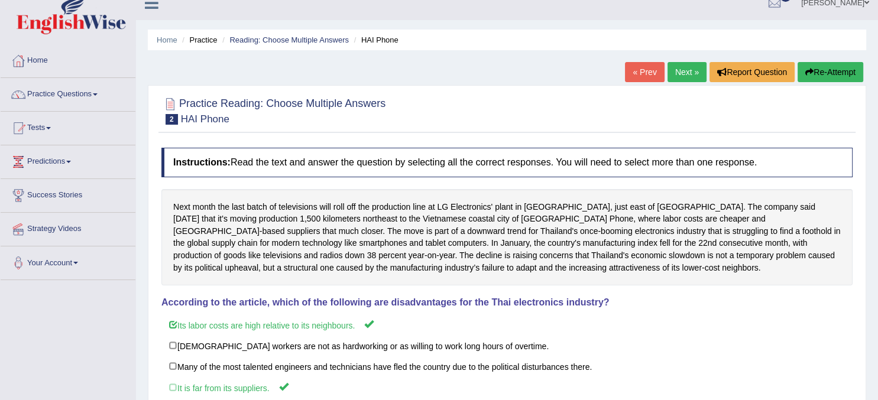
scroll to position [9, 0]
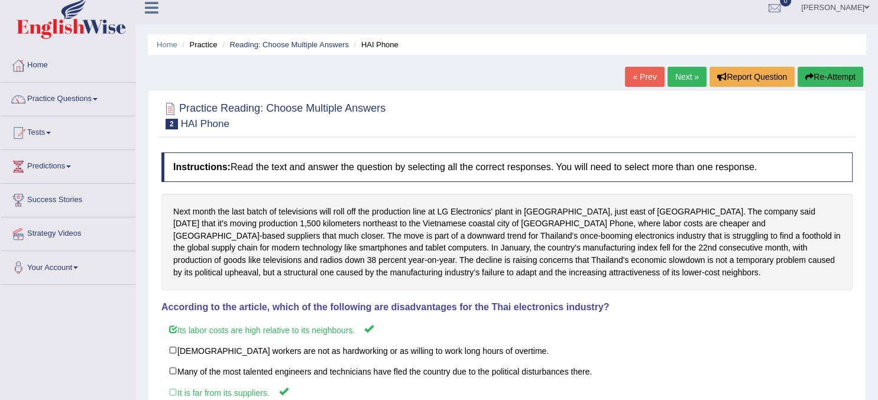
click at [686, 79] on link "Next »" at bounding box center [686, 77] width 39 height 20
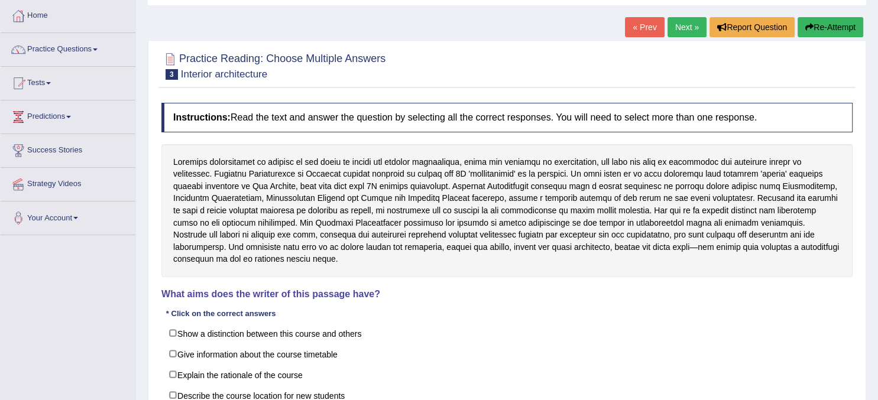
scroll to position [69, 0]
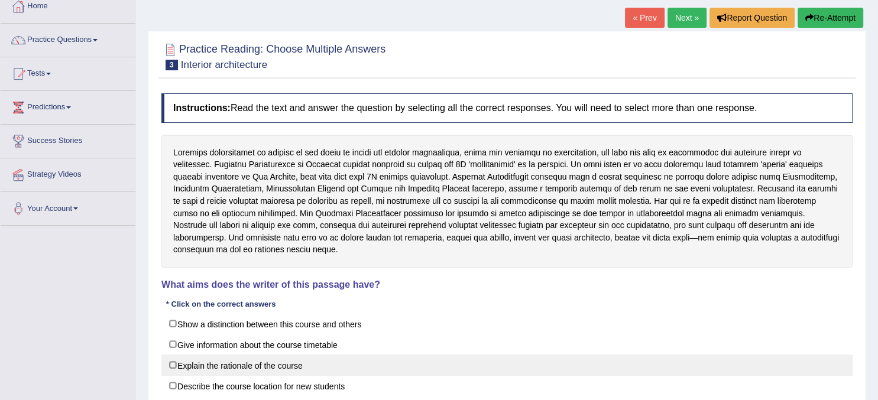
click at [171, 355] on label "Explain the rationale of the course" at bounding box center [506, 365] width 691 height 21
checkbox input "true"
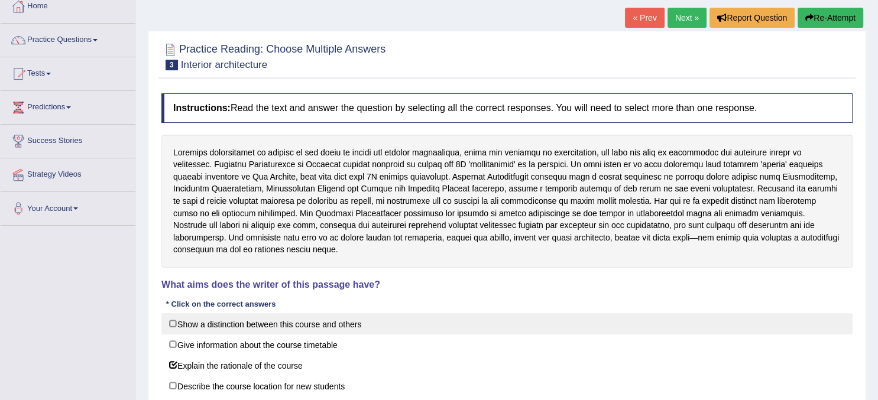
click at [172, 313] on label "Show a distinction between this course and others" at bounding box center [506, 323] width 691 height 21
checkbox input "true"
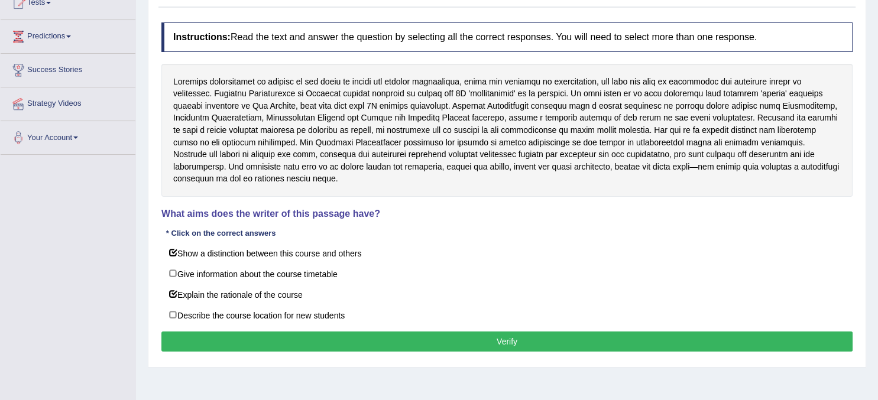
scroll to position [144, 0]
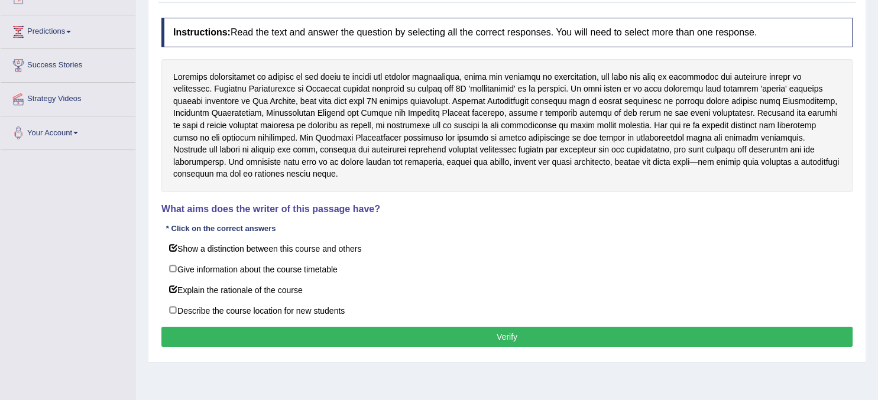
click at [427, 327] on button "Verify" at bounding box center [506, 337] width 691 height 20
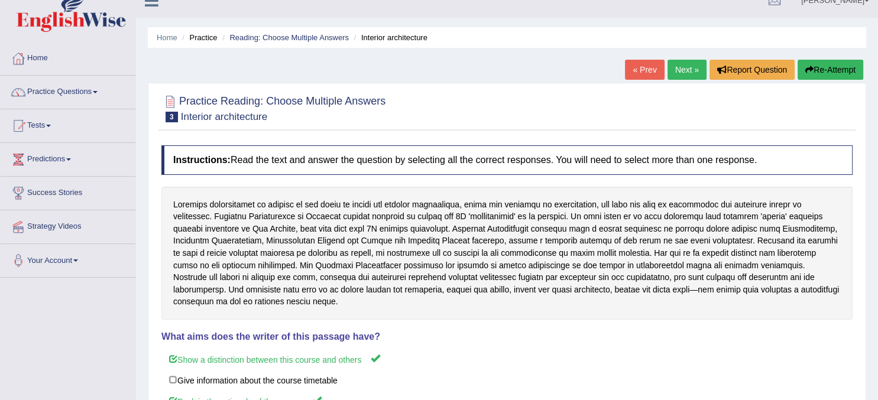
scroll to position [16, 0]
click at [689, 70] on link "Next »" at bounding box center [686, 70] width 39 height 20
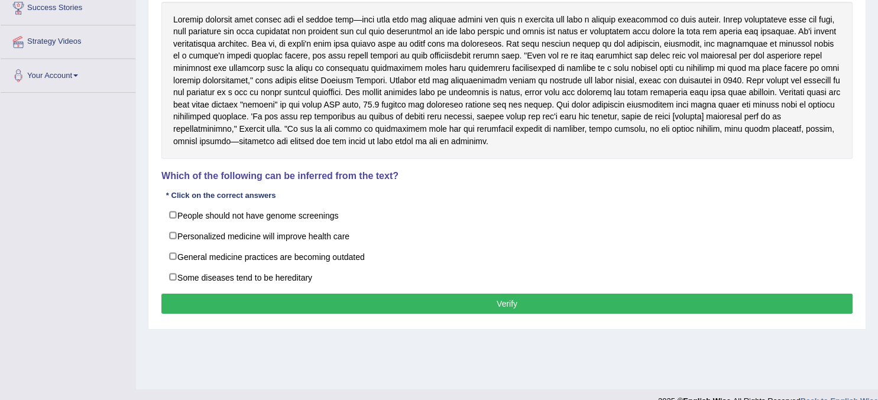
scroll to position [203, 0]
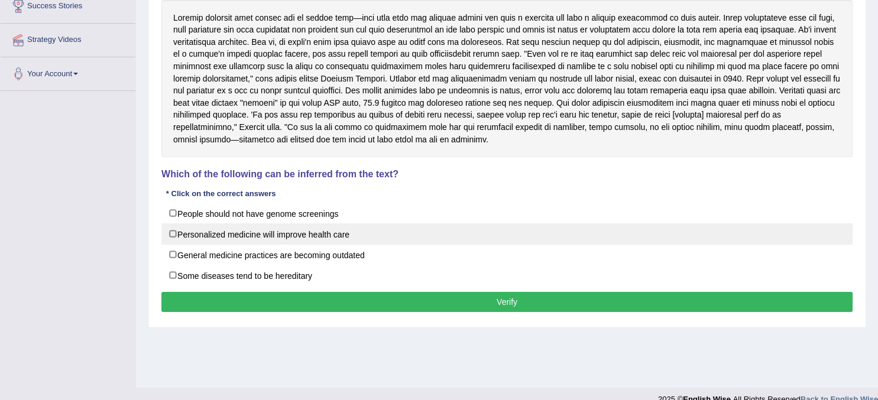
click at [174, 231] on label "Personalized medicine will improve health care" at bounding box center [506, 233] width 691 height 21
checkbox input "true"
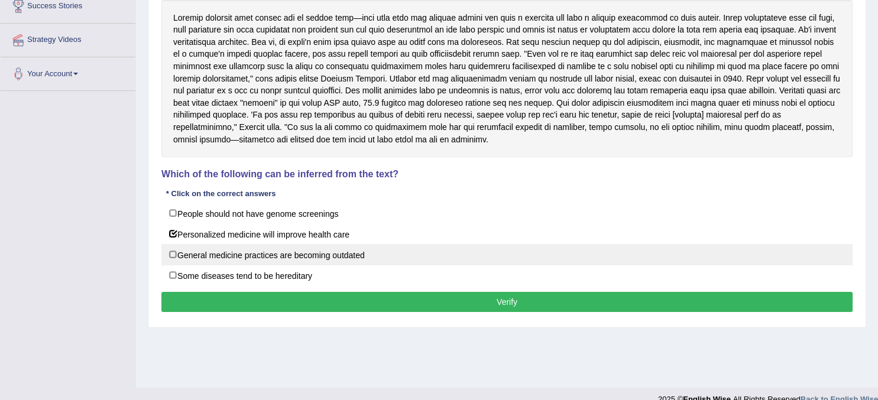
click at [173, 251] on label "General medicine practices are becoming outdated" at bounding box center [506, 254] width 691 height 21
checkbox input "true"
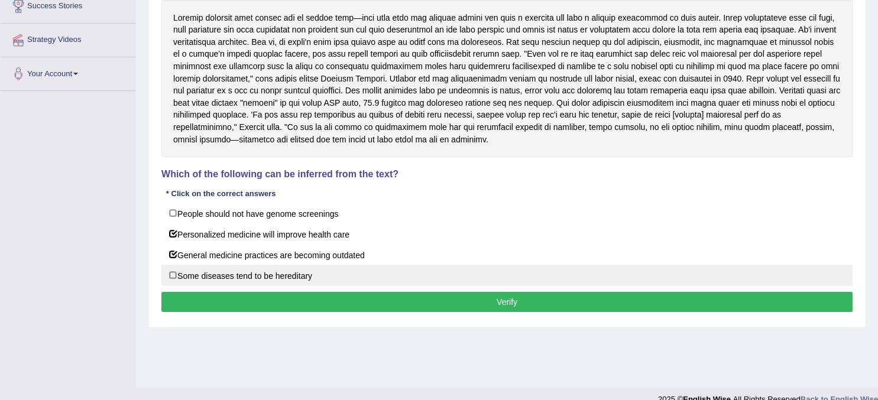
click at [174, 274] on label "Some diseases tend to be hereditary" at bounding box center [506, 275] width 691 height 21
checkbox input "true"
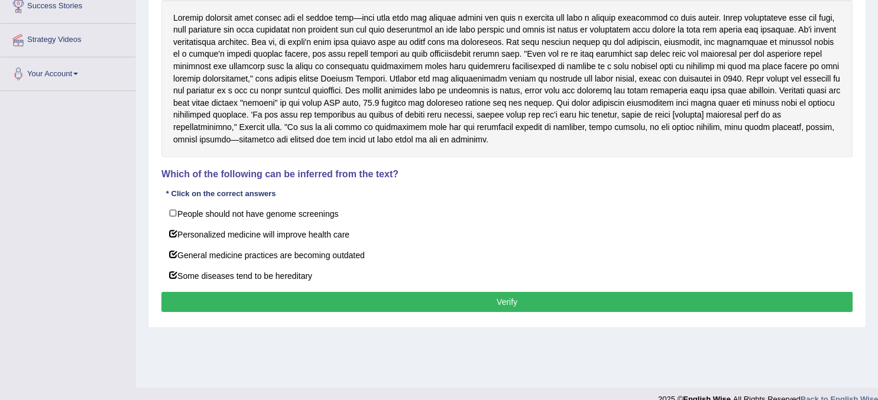
click at [556, 296] on button "Verify" at bounding box center [506, 302] width 691 height 20
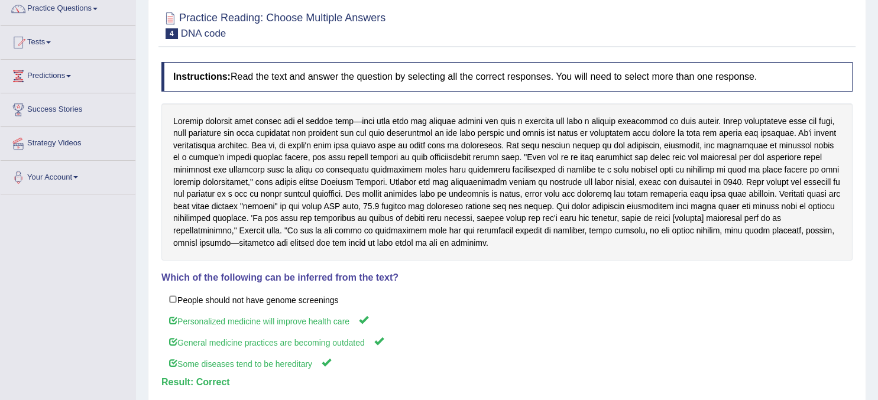
scroll to position [0, 0]
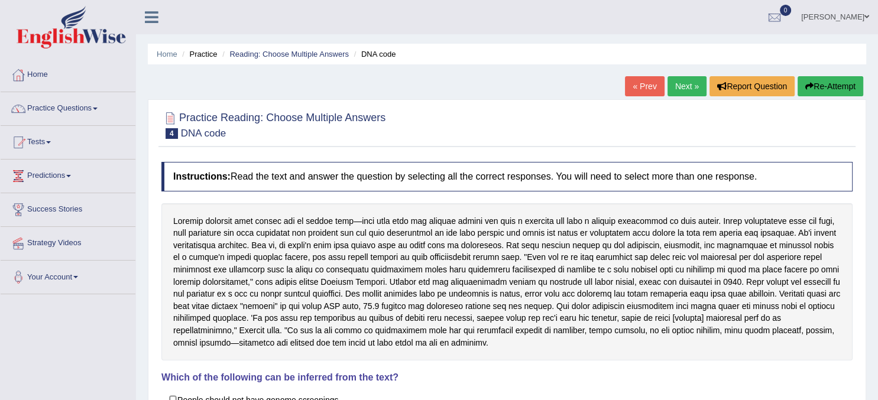
click at [695, 85] on link "Next »" at bounding box center [686, 86] width 39 height 20
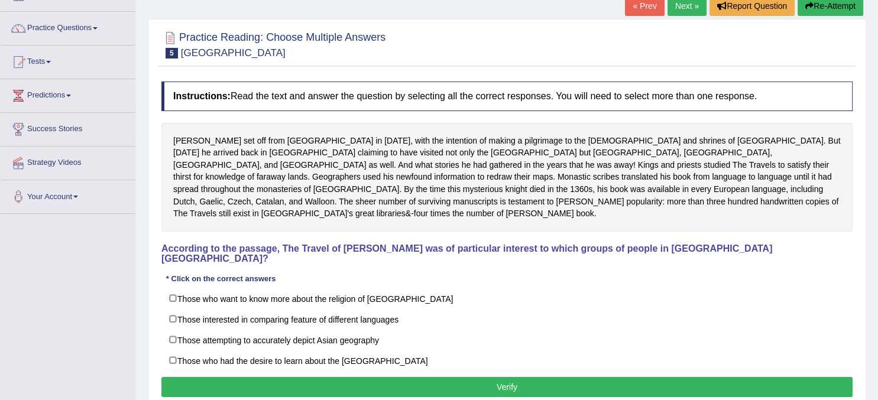
scroll to position [83, 0]
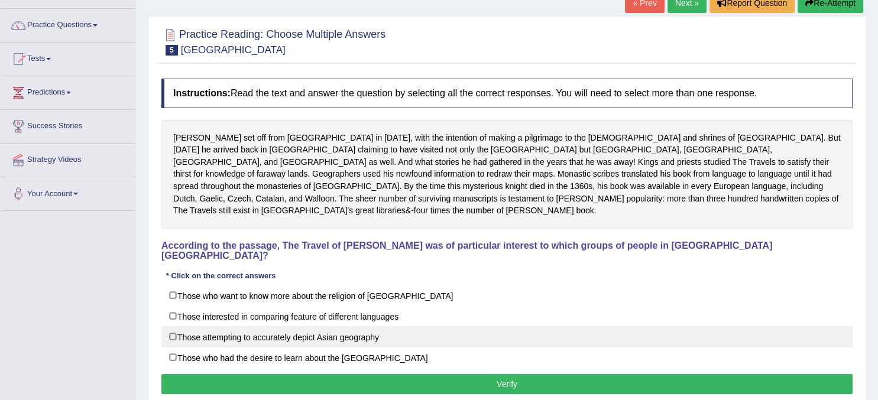
click at [171, 326] on label "Those attempting to accurately depict Asian geography" at bounding box center [506, 336] width 691 height 21
checkbox input "true"
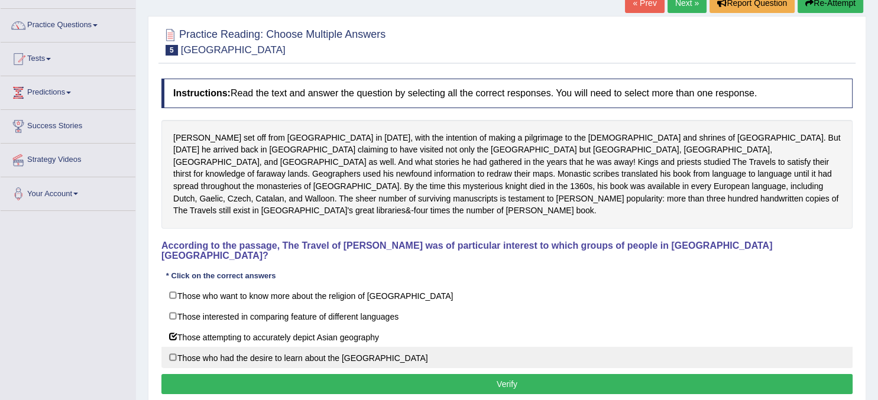
click at [179, 347] on label "Those who had the desire to learn about the Far East" at bounding box center [506, 357] width 691 height 21
checkbox input "true"
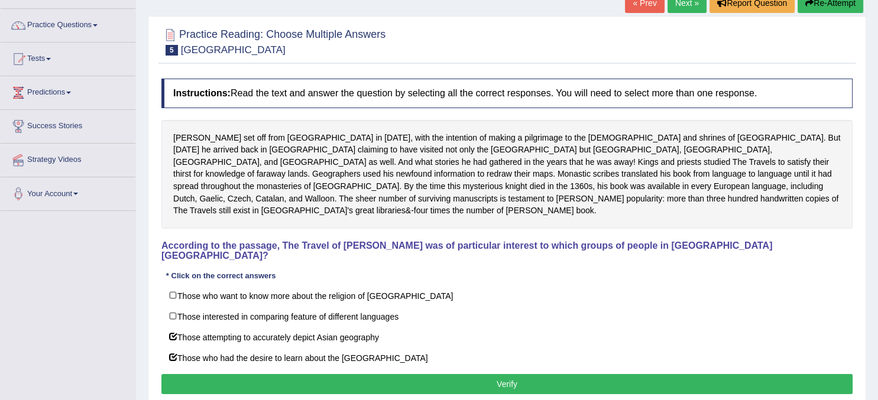
click at [458, 374] on button "Verify" at bounding box center [506, 384] width 691 height 20
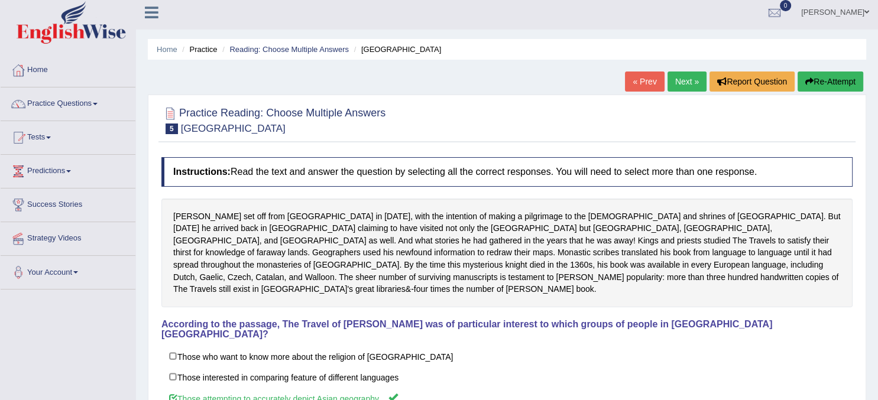
scroll to position [0, 0]
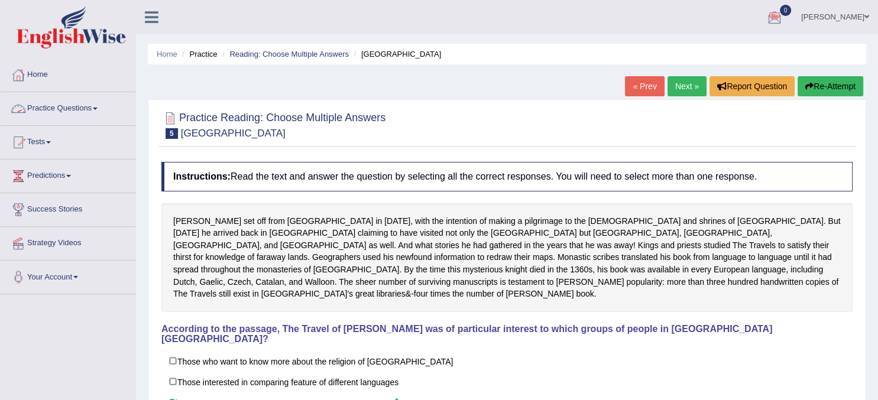
click at [74, 115] on link "Practice Questions" at bounding box center [68, 107] width 135 height 30
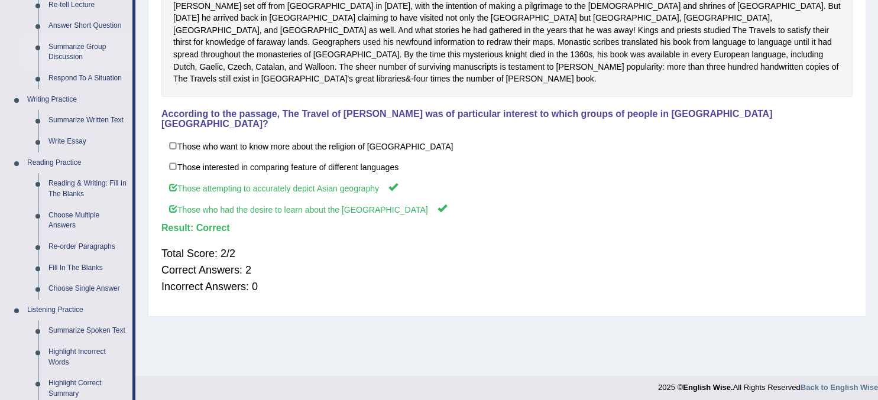
scroll to position [216, 0]
click at [74, 286] on link "Choose Single Answer" at bounding box center [87, 288] width 89 height 21
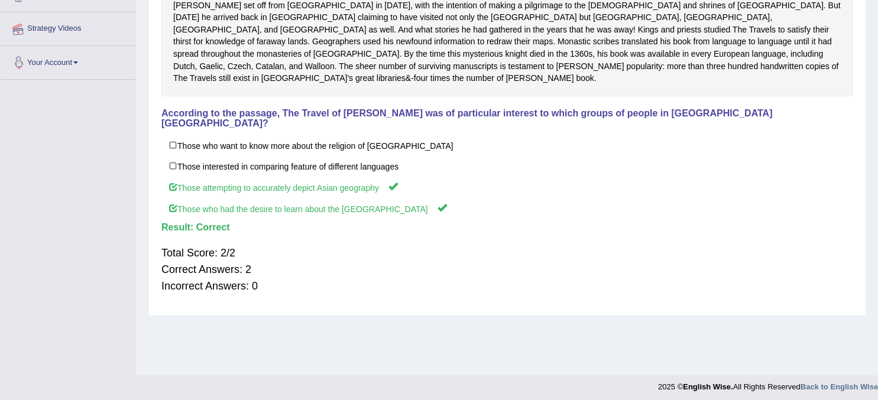
scroll to position [0, 0]
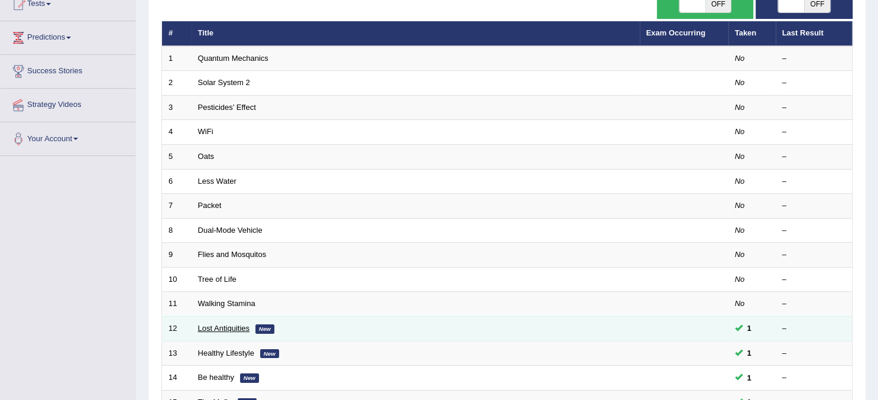
scroll to position [137, 0]
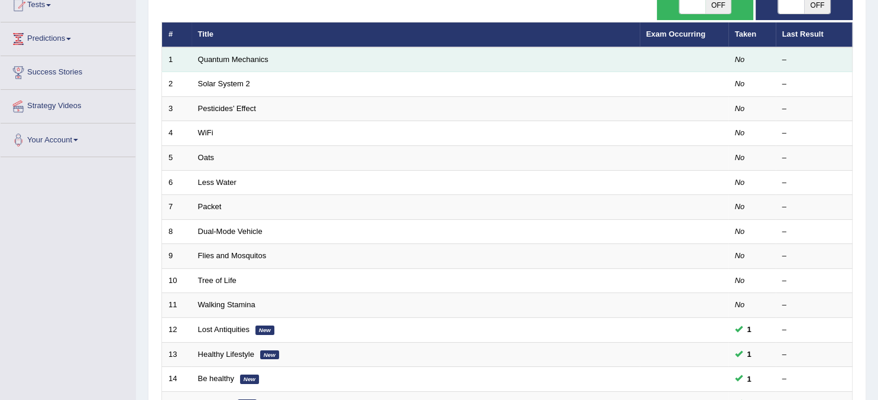
click at [226, 54] on td "Quantum Mechanics" at bounding box center [416, 59] width 448 height 25
click at [225, 59] on link "Quantum Mechanics" at bounding box center [233, 59] width 70 height 9
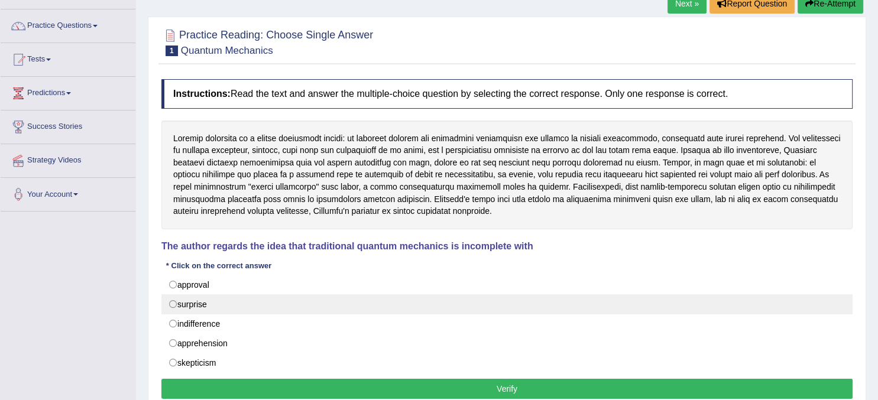
scroll to position [85, 0]
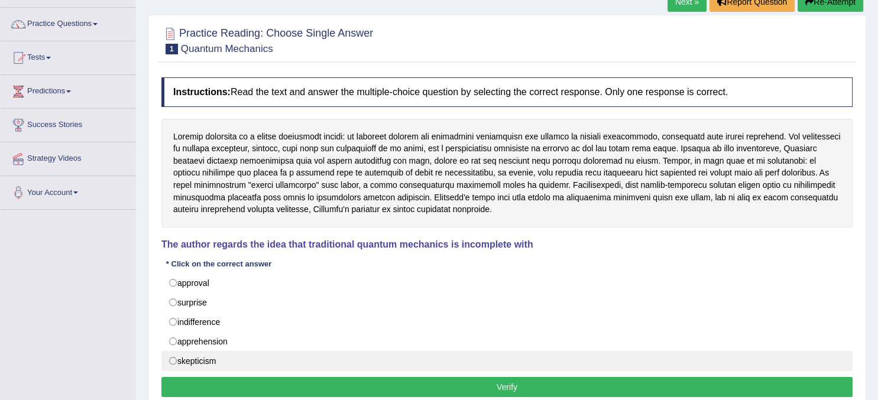
click at [173, 362] on label "skepticism" at bounding box center [506, 361] width 691 height 20
radio input "true"
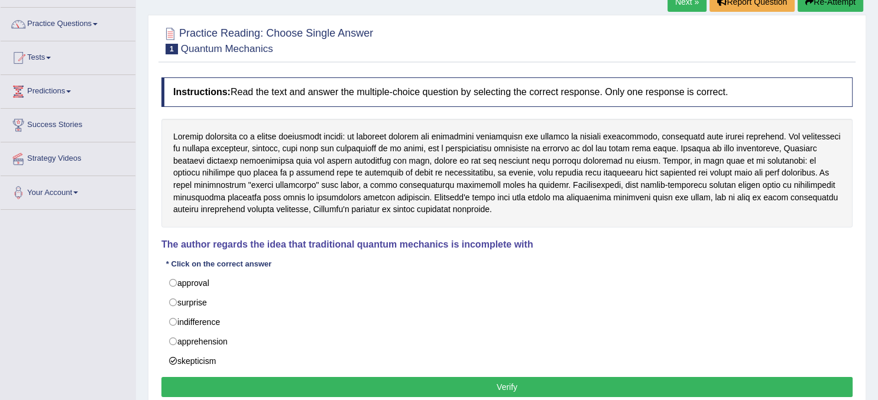
click at [312, 386] on button "Verify" at bounding box center [506, 387] width 691 height 20
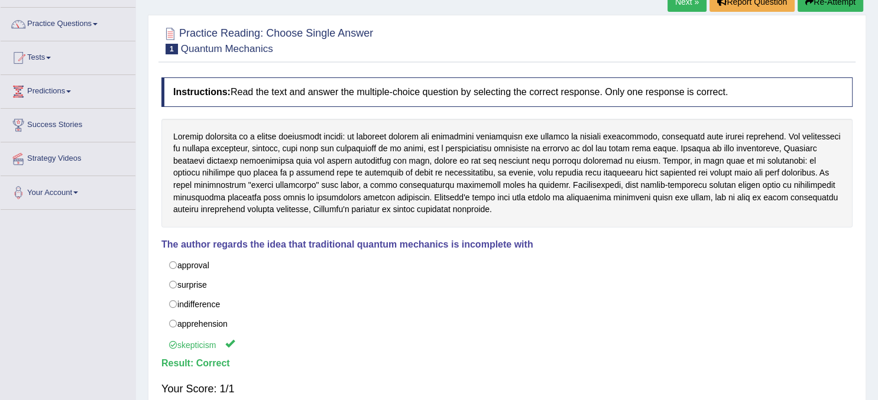
click at [685, 6] on link "Next »" at bounding box center [686, 2] width 39 height 20
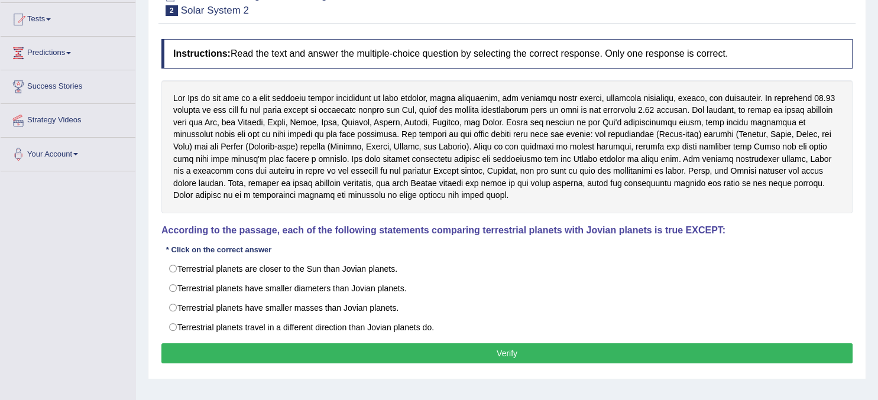
scroll to position [124, 0]
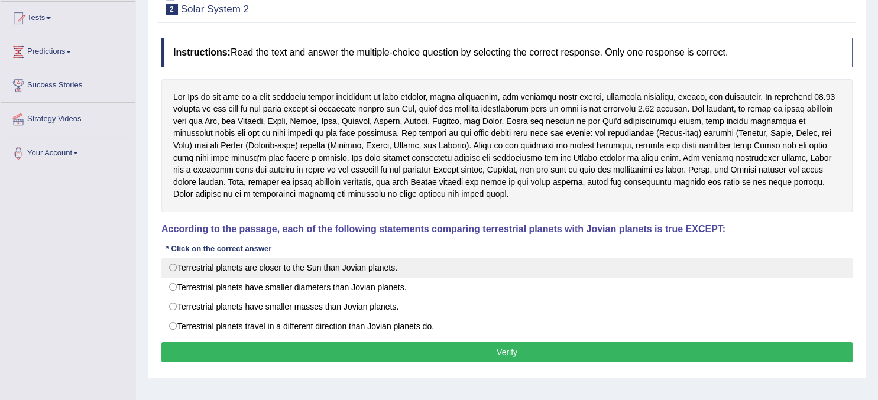
click at [174, 268] on label "Terrestrial planets are closer to the Sun than Jovian planets." at bounding box center [506, 268] width 691 height 20
radio input "true"
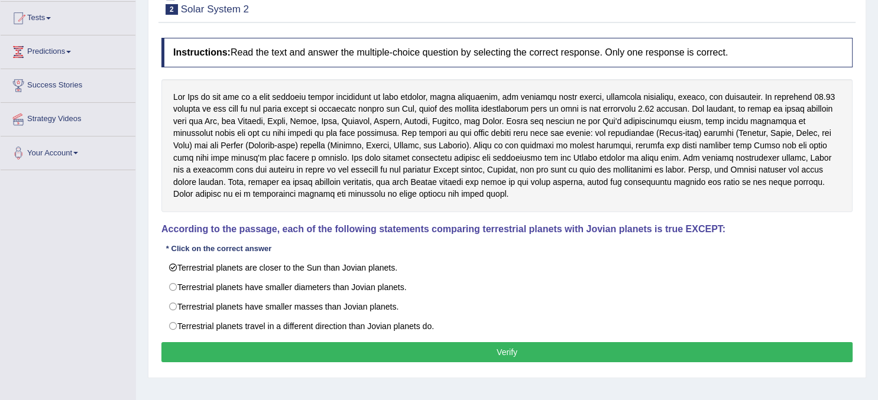
click at [432, 352] on button "Verify" at bounding box center [506, 352] width 691 height 20
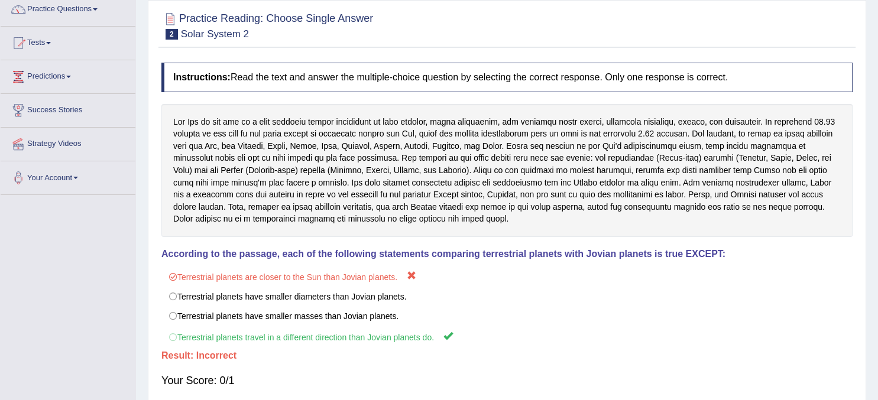
scroll to position [0, 0]
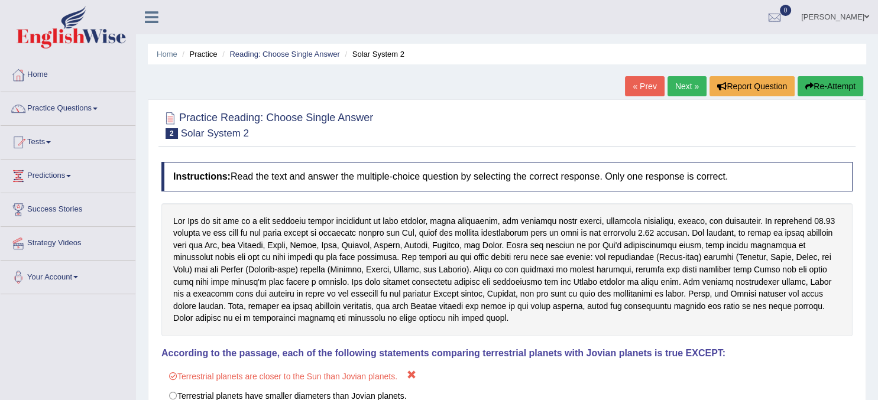
click at [683, 86] on link "Next »" at bounding box center [686, 86] width 39 height 20
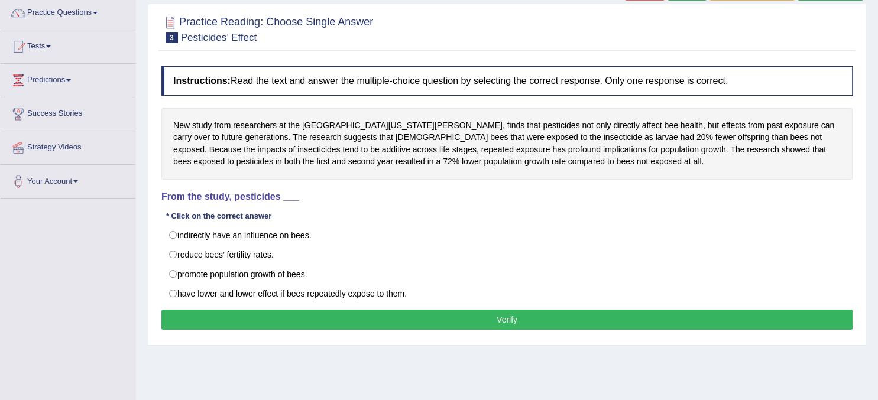
scroll to position [98, 0]
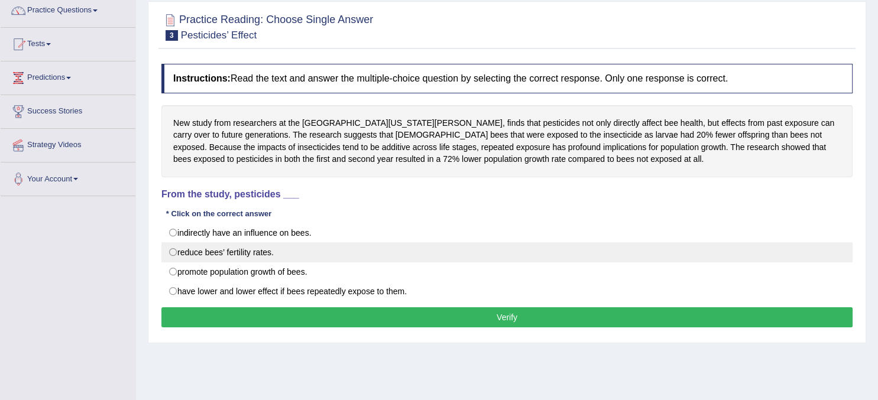
click at [173, 251] on label "reduce bees’ fertility rates." at bounding box center [506, 252] width 691 height 20
radio input "true"
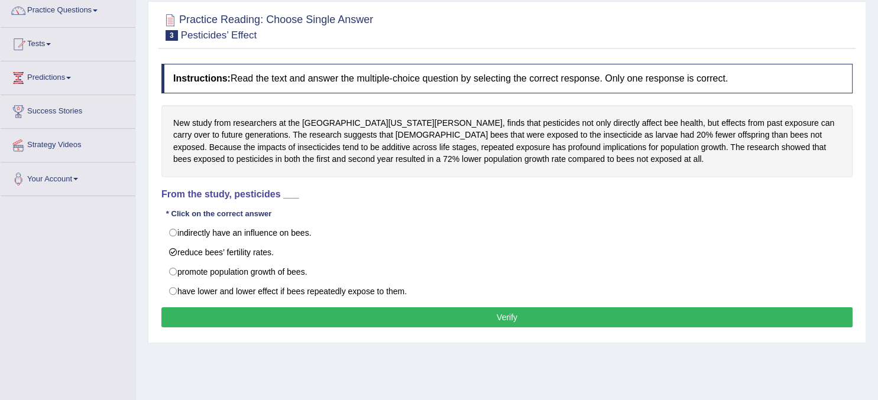
click at [527, 314] on button "Verify" at bounding box center [506, 317] width 691 height 20
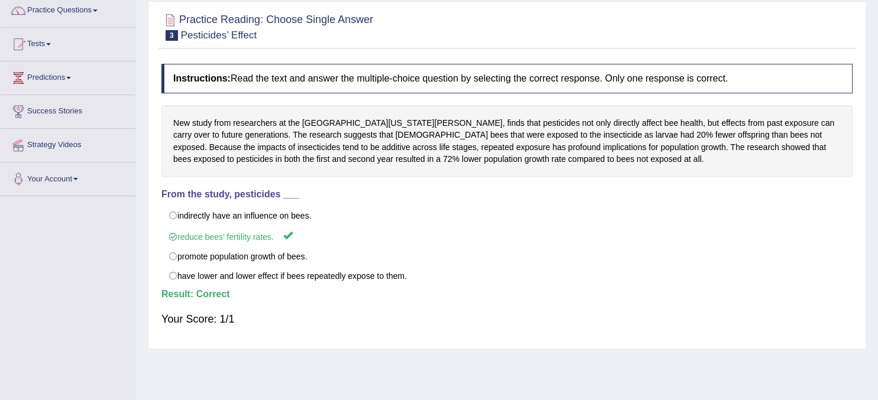
scroll to position [0, 0]
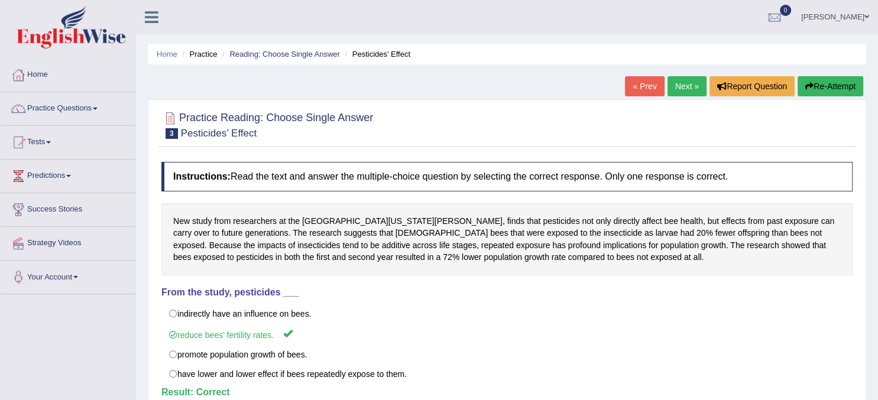
click at [689, 96] on link "Next »" at bounding box center [686, 86] width 39 height 20
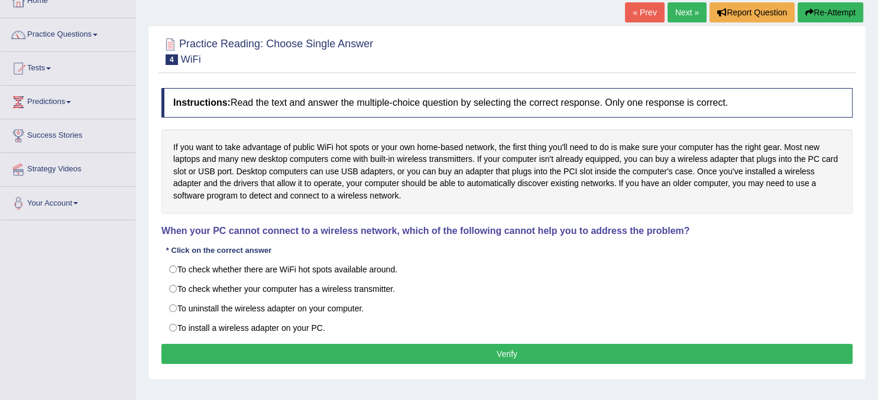
scroll to position [119, 0]
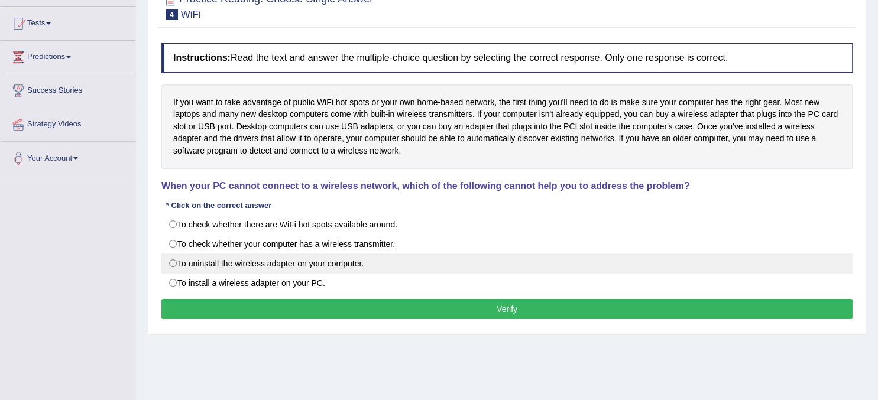
click at [174, 261] on label "To uninstall the wireless adapter on your computer." at bounding box center [506, 264] width 691 height 20
radio input "true"
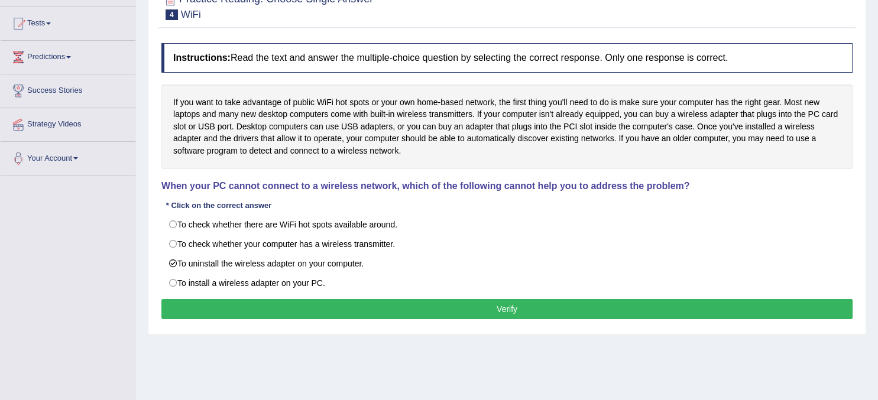
click at [494, 310] on button "Verify" at bounding box center [506, 309] width 691 height 20
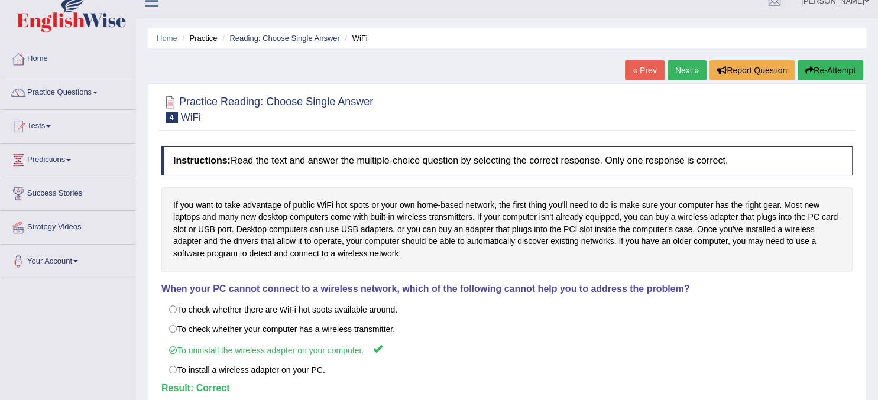
scroll to position [0, 0]
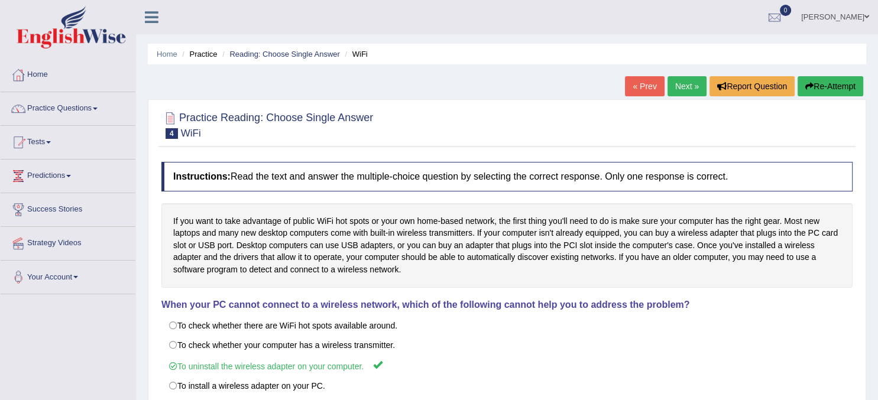
click at [690, 80] on link "Next »" at bounding box center [686, 86] width 39 height 20
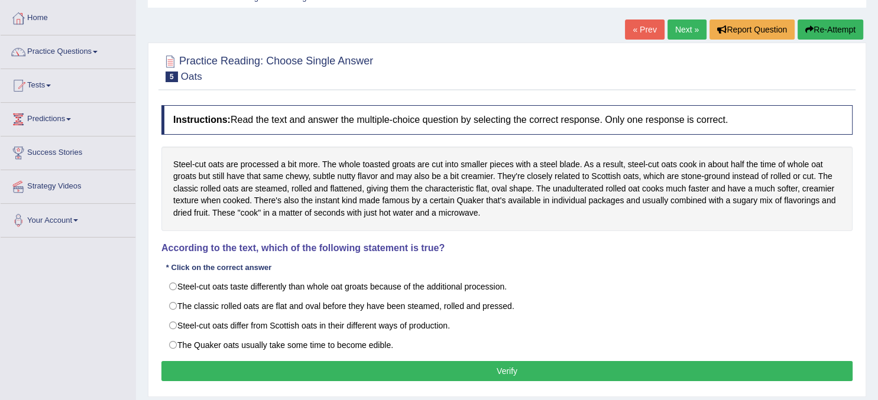
scroll to position [62, 0]
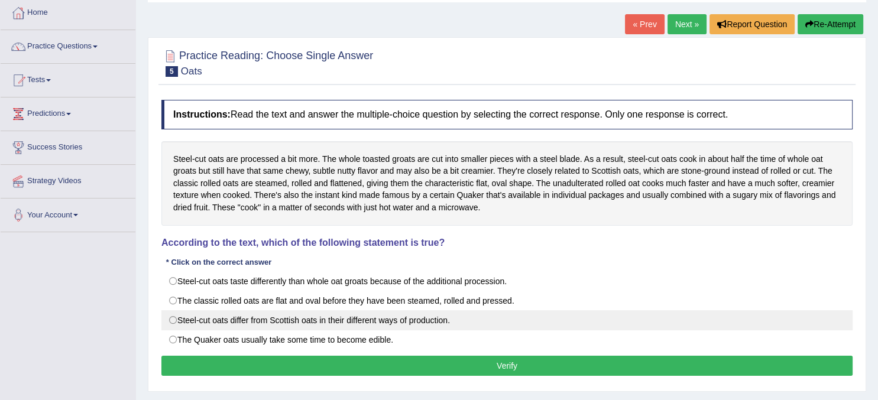
click at [175, 314] on label "Steel-cut oats differ from Scottish oats in their different ways of production." at bounding box center [506, 320] width 691 height 20
radio input "true"
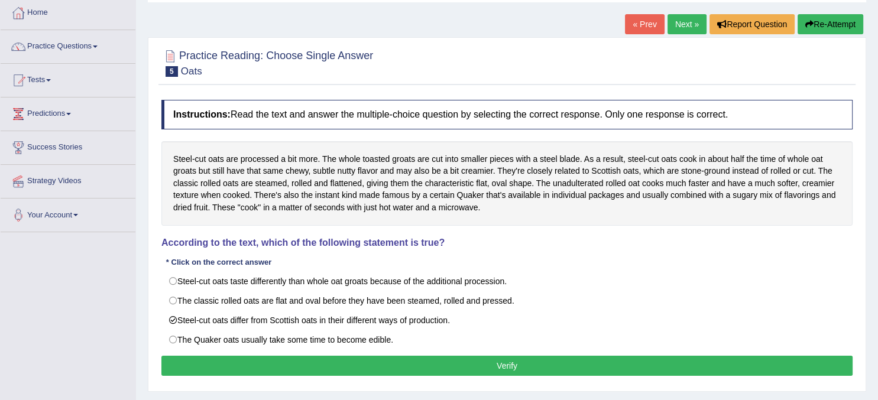
click at [345, 363] on button "Verify" at bounding box center [506, 366] width 691 height 20
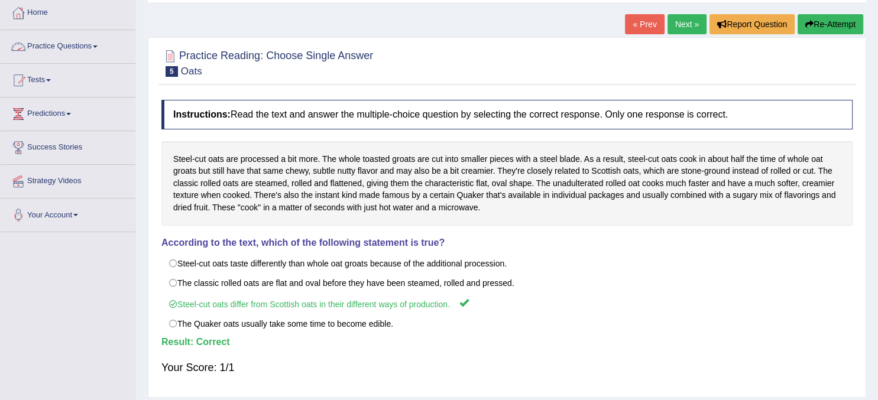
click at [96, 44] on link "Practice Questions" at bounding box center [68, 45] width 135 height 30
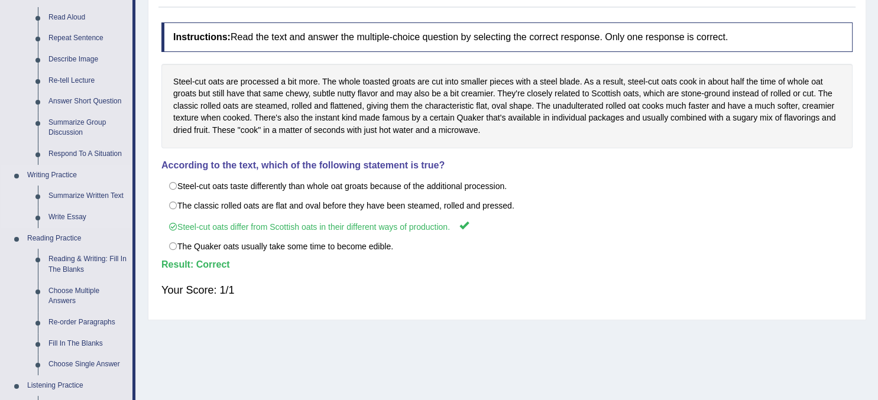
scroll to position [140, 0]
click at [74, 345] on link "Fill In The Blanks" at bounding box center [87, 343] width 89 height 21
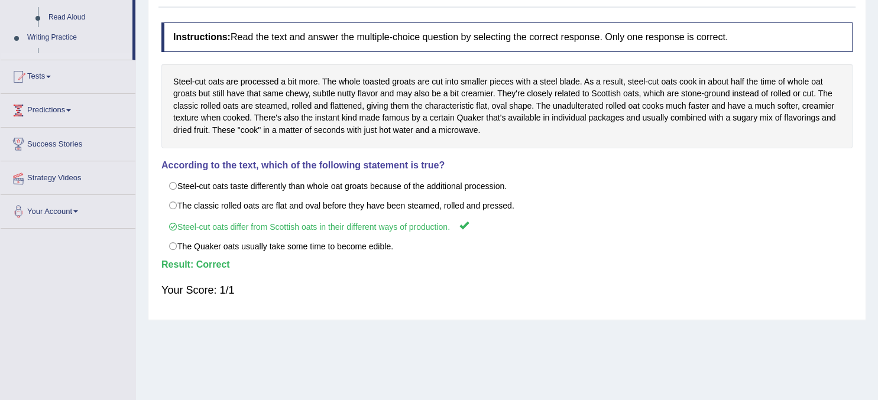
scroll to position [0, 0]
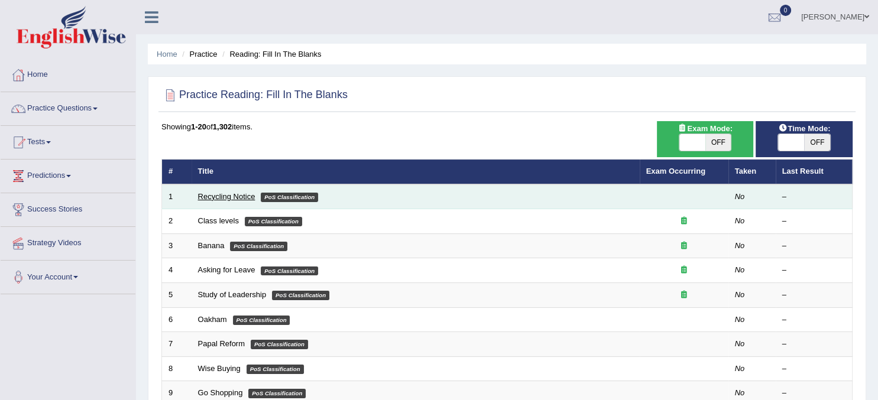
click at [225, 195] on link "Recycling Notice" at bounding box center [226, 196] width 57 height 9
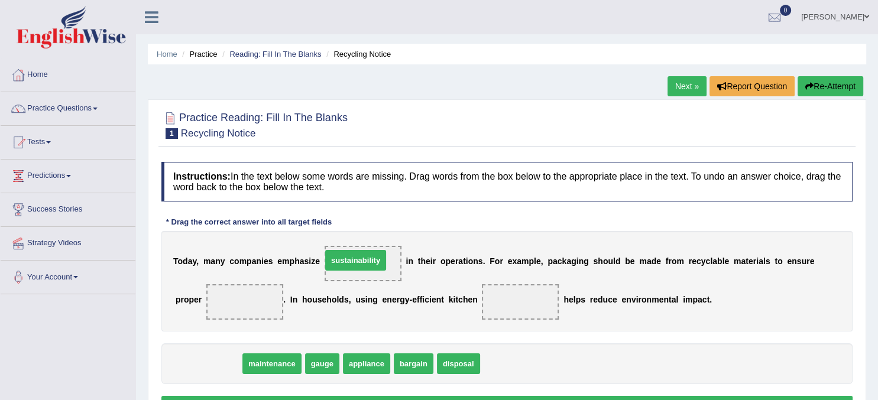
drag, startPoint x: 214, startPoint y: 365, endPoint x: 361, endPoint y: 261, distance: 180.3
click at [361, 261] on span "sustainability" at bounding box center [355, 260] width 61 height 21
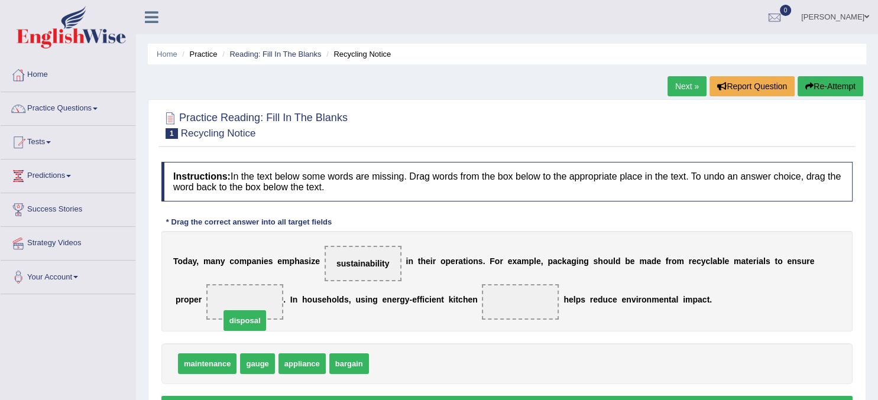
drag, startPoint x: 391, startPoint y: 367, endPoint x: 235, endPoint y: 316, distance: 164.7
click at [235, 316] on span "disposal" at bounding box center [244, 320] width 43 height 21
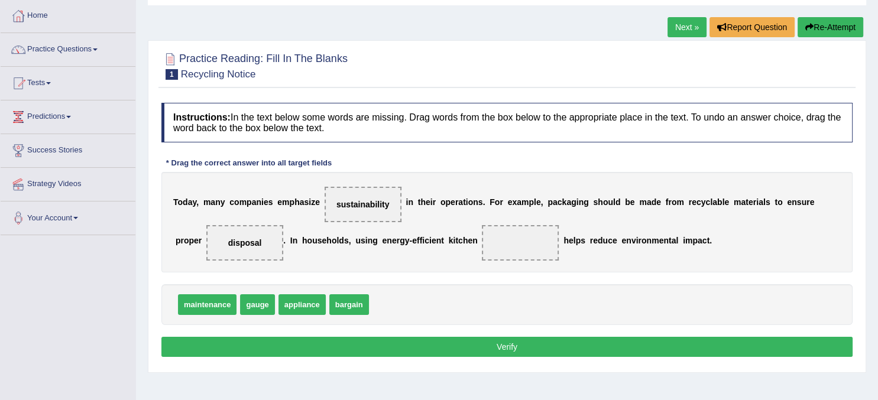
scroll to position [65, 0]
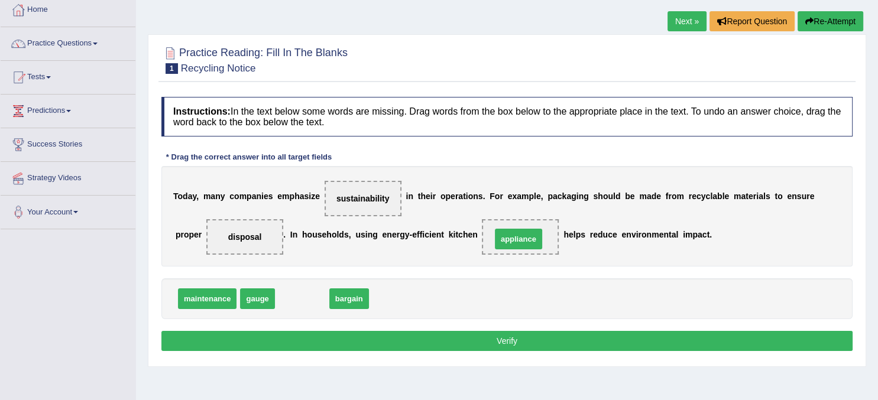
drag, startPoint x: 303, startPoint y: 299, endPoint x: 520, endPoint y: 238, distance: 225.4
click at [520, 238] on span "appliance" at bounding box center [518, 239] width 47 height 21
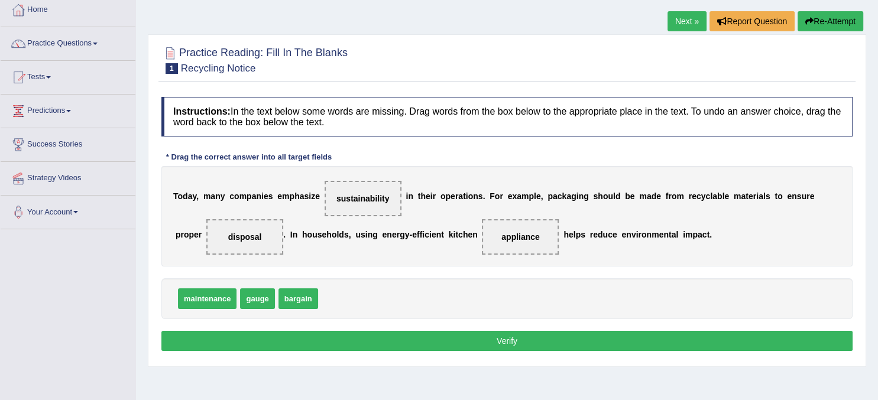
click at [498, 338] on button "Verify" at bounding box center [506, 341] width 691 height 20
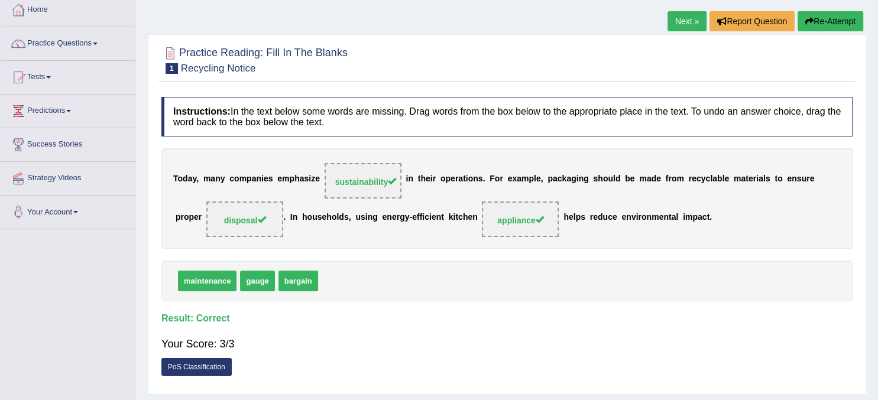
click at [685, 21] on link "Next »" at bounding box center [686, 21] width 39 height 20
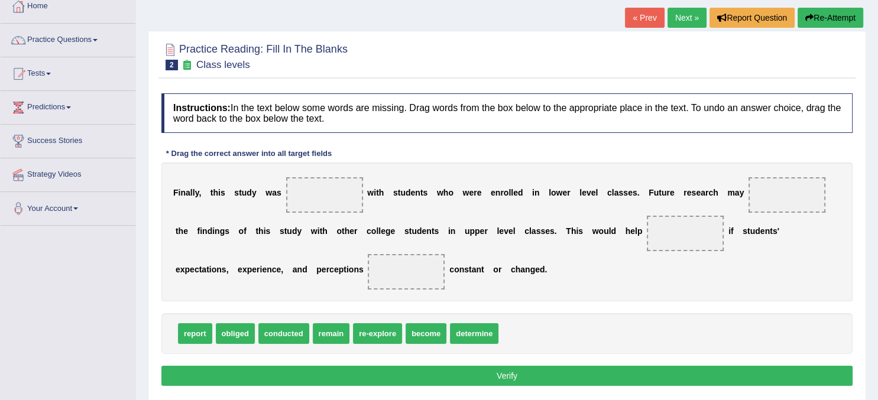
scroll to position [69, 0]
drag, startPoint x: 284, startPoint y: 331, endPoint x: 326, endPoint y: 203, distance: 135.0
drag, startPoint x: 287, startPoint y: 334, endPoint x: 316, endPoint y: 168, distance: 168.1
drag, startPoint x: 276, startPoint y: 332, endPoint x: 319, endPoint y: 192, distance: 146.0
click at [319, 192] on span "conducted" at bounding box center [333, 198] width 51 height 21
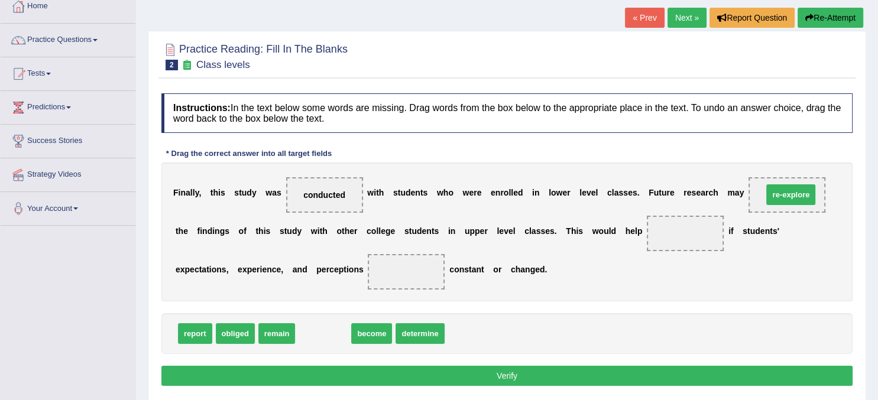
drag, startPoint x: 337, startPoint y: 335, endPoint x: 805, endPoint y: 196, distance: 487.8
click at [805, 196] on span "re-explore" at bounding box center [790, 194] width 49 height 21
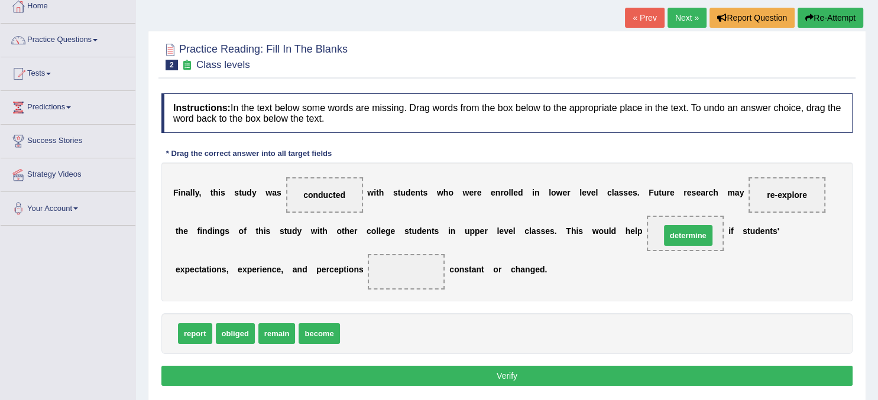
drag, startPoint x: 374, startPoint y: 330, endPoint x: 694, endPoint y: 233, distance: 334.8
click at [694, 233] on span "determine" at bounding box center [688, 235] width 48 height 21
drag, startPoint x: 278, startPoint y: 331, endPoint x: 349, endPoint y: 276, distance: 90.6
click at [349, 276] on span "remain" at bounding box center [348, 278] width 37 height 21
click at [510, 367] on button "Verify" at bounding box center [506, 376] width 691 height 20
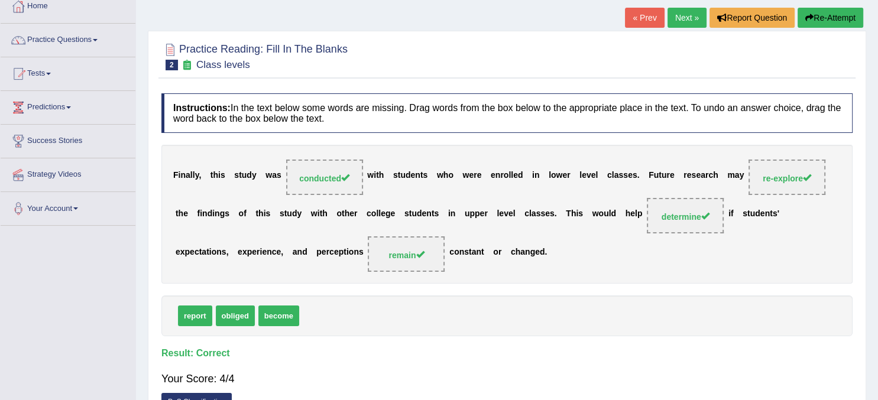
click at [684, 17] on link "Next »" at bounding box center [686, 18] width 39 height 20
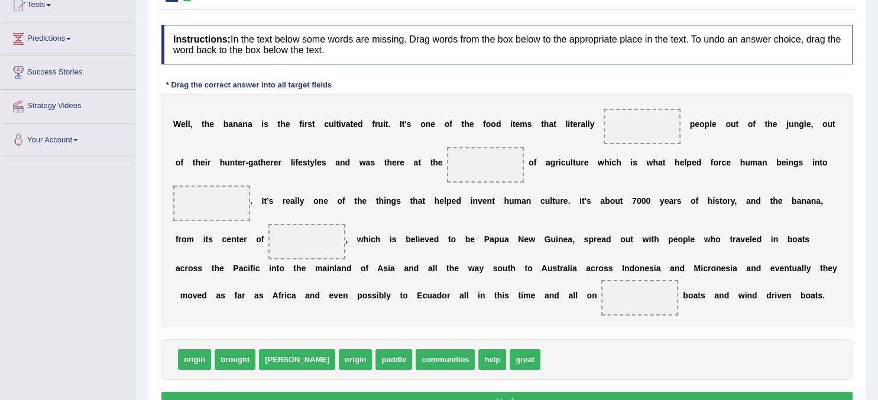
scroll to position [140, 0]
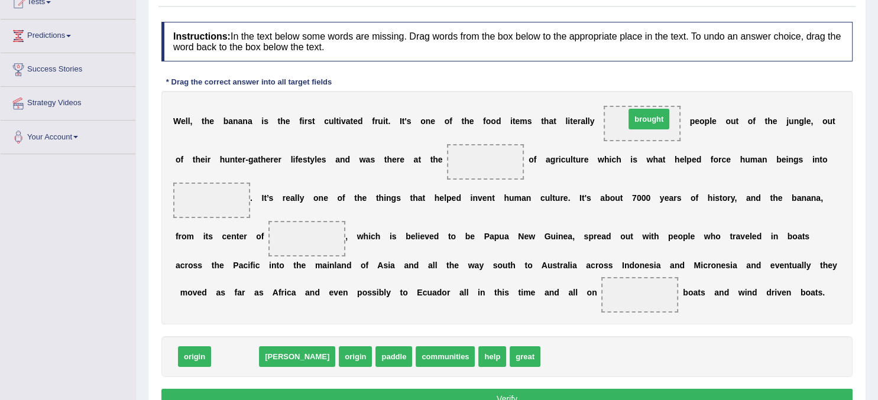
drag, startPoint x: 235, startPoint y: 358, endPoint x: 650, endPoint y: 121, distance: 477.4
click at [650, 121] on span "brought" at bounding box center [648, 119] width 41 height 21
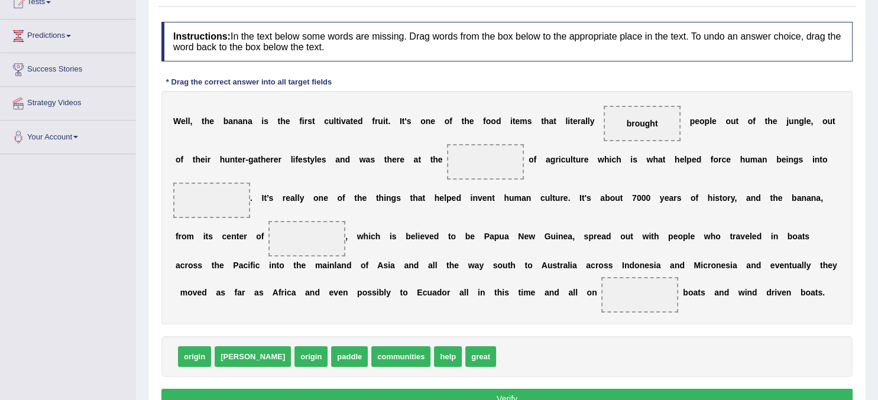
click at [294, 351] on span "origin" at bounding box center [310, 356] width 33 height 21
drag, startPoint x: 272, startPoint y: 351, endPoint x: 484, endPoint y: 157, distance: 287.1
click at [505, 157] on span "origin" at bounding box center [521, 164] width 33 height 21
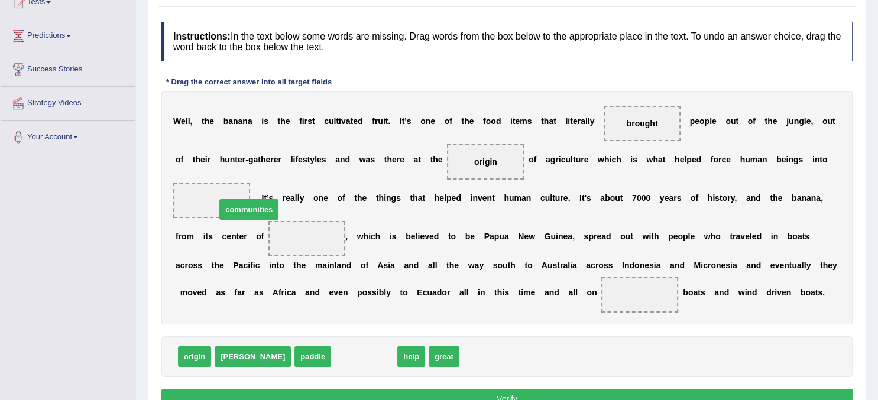
drag, startPoint x: 325, startPoint y: 354, endPoint x: 207, endPoint y: 202, distance: 192.5
click at [219, 202] on span "communities" at bounding box center [248, 209] width 59 height 21
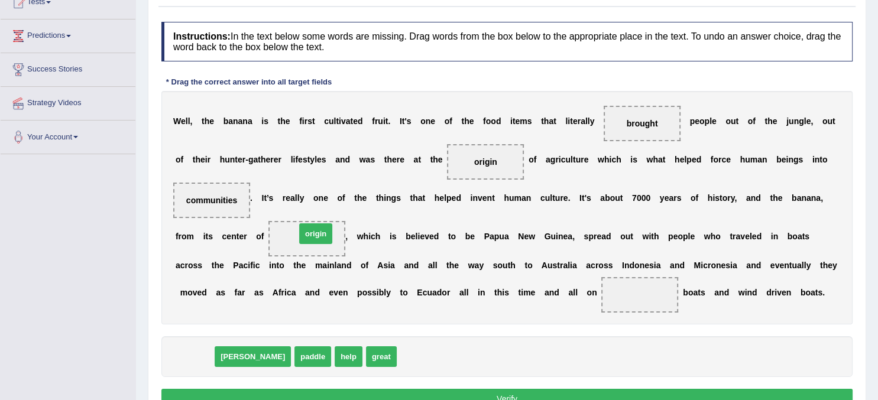
drag, startPoint x: 196, startPoint y: 358, endPoint x: 317, endPoint y: 235, distance: 172.2
click at [317, 235] on span "origin" at bounding box center [315, 233] width 33 height 21
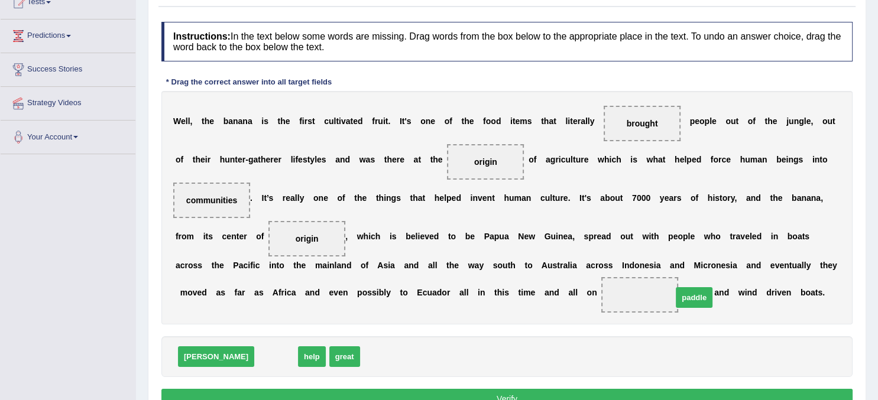
drag, startPoint x: 237, startPoint y: 356, endPoint x: 654, endPoint y: 296, distance: 421.1
click at [676, 296] on span "paddle" at bounding box center [694, 297] width 37 height 21
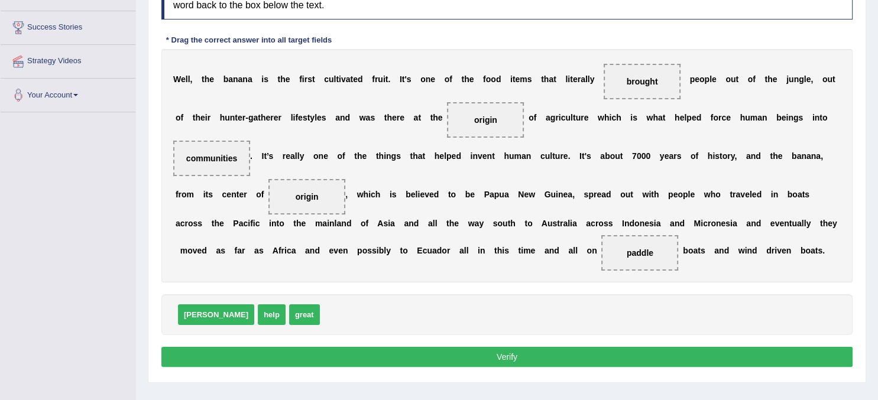
scroll to position [190, 0]
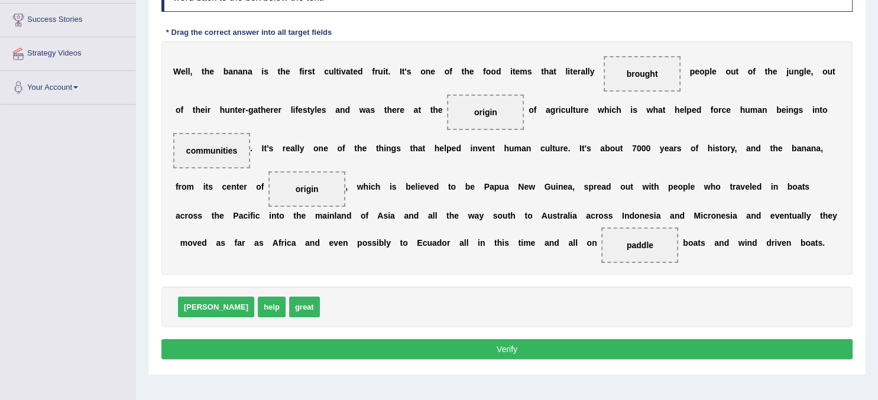
click at [569, 347] on button "Verify" at bounding box center [506, 349] width 691 height 20
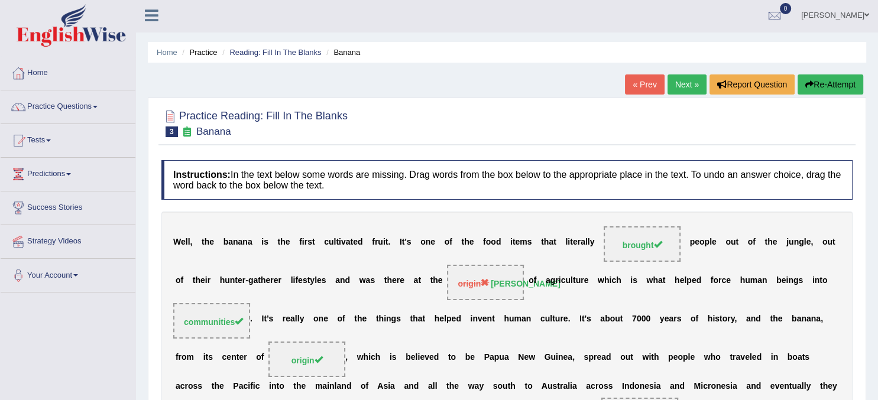
scroll to position [0, 0]
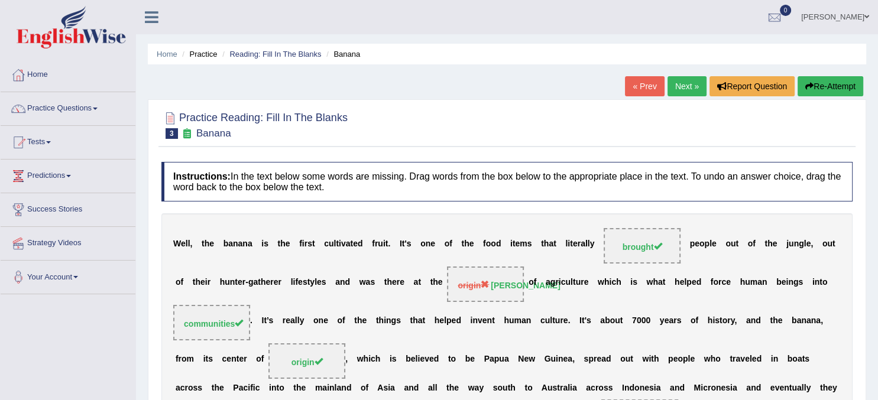
click at [685, 85] on link "Next »" at bounding box center [686, 86] width 39 height 20
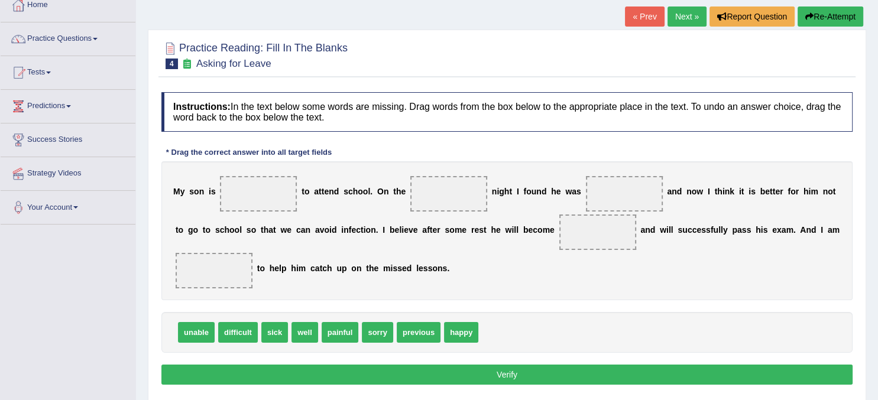
scroll to position [71, 0]
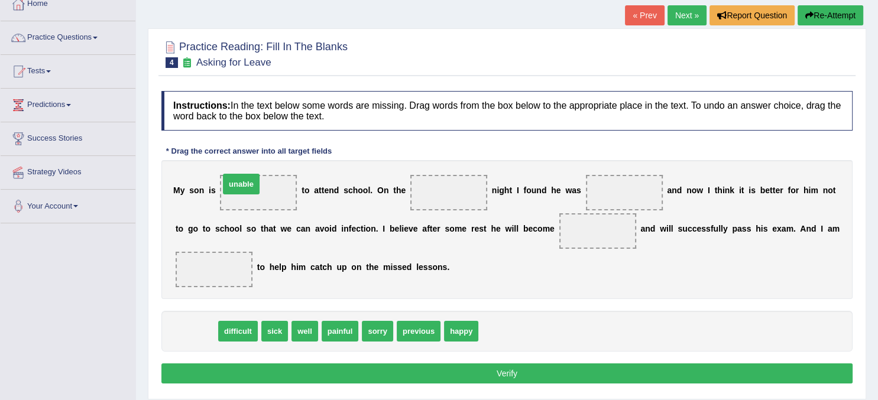
drag, startPoint x: 210, startPoint y: 335, endPoint x: 259, endPoint y: 191, distance: 152.4
click at [259, 191] on span "unable" at bounding box center [241, 184] width 37 height 21
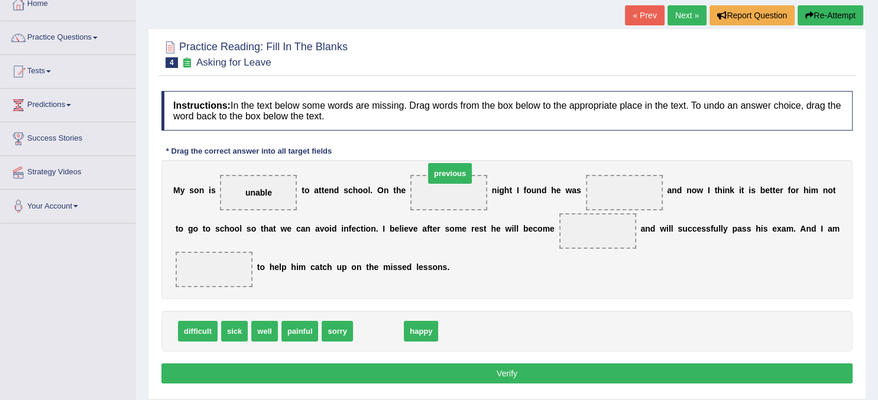
drag, startPoint x: 379, startPoint y: 334, endPoint x: 450, endPoint y: 178, distance: 171.7
click at [450, 178] on span "previous" at bounding box center [450, 173] width 44 height 21
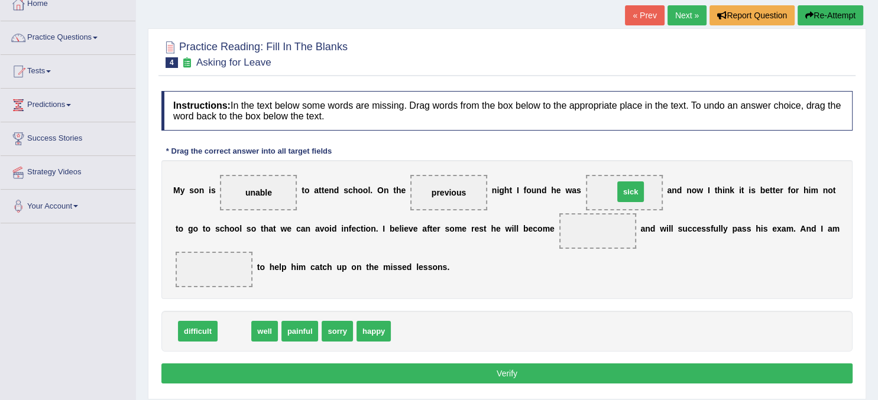
drag, startPoint x: 233, startPoint y: 331, endPoint x: 629, endPoint y: 192, distance: 420.0
click at [629, 192] on span "sick" at bounding box center [630, 191] width 27 height 21
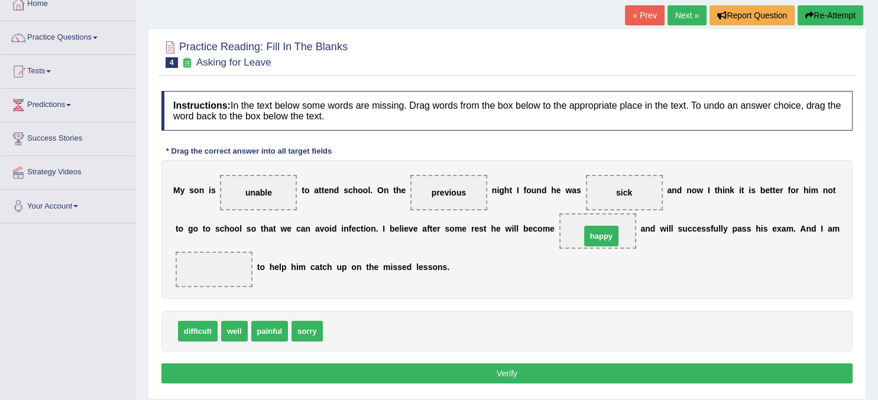
drag, startPoint x: 351, startPoint y: 330, endPoint x: 609, endPoint y: 234, distance: 275.0
click at [609, 234] on span "happy" at bounding box center [601, 236] width 34 height 21
drag, startPoint x: 592, startPoint y: 229, endPoint x: 207, endPoint y: 264, distance: 387.1
click at [207, 264] on span "happy" at bounding box center [218, 265] width 36 height 21
drag, startPoint x: 236, startPoint y: 327, endPoint x: 604, endPoint y: 225, distance: 382.1
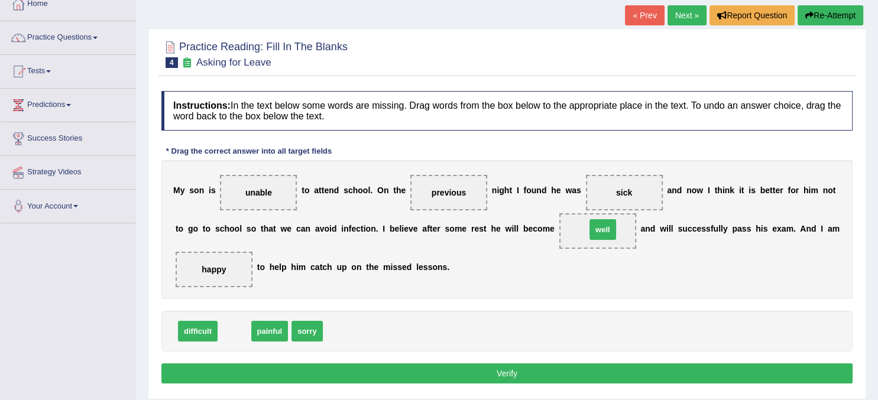
click at [604, 225] on span "well" at bounding box center [602, 229] width 27 height 21
click at [484, 369] on button "Verify" at bounding box center [506, 374] width 691 height 20
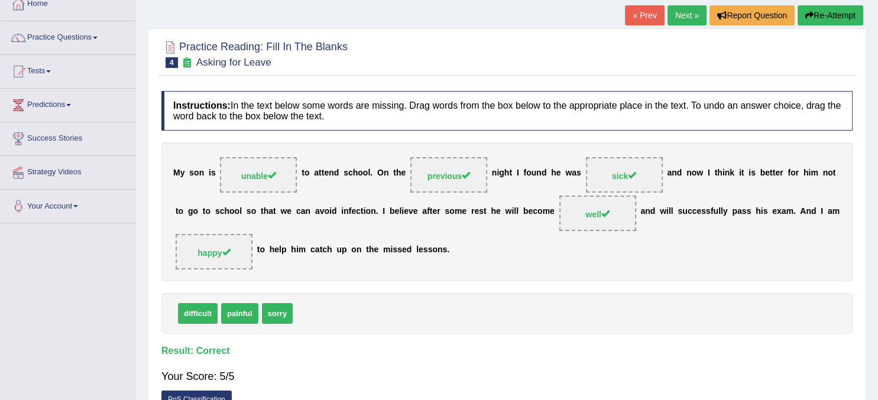
click at [682, 20] on link "Next »" at bounding box center [686, 15] width 39 height 20
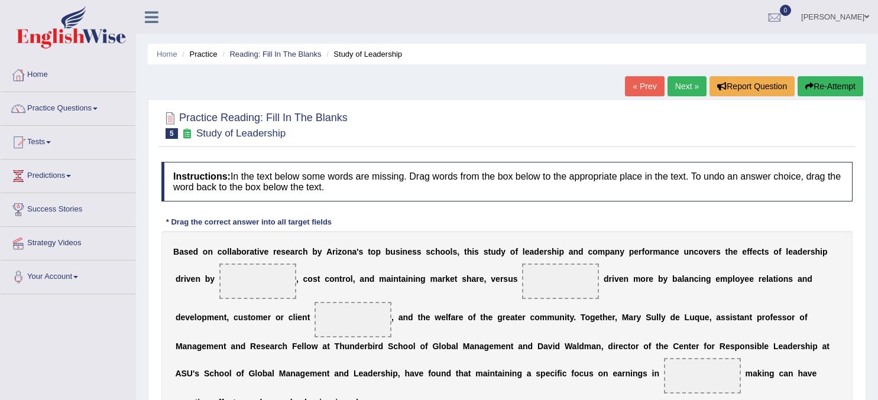
scroll to position [135, 0]
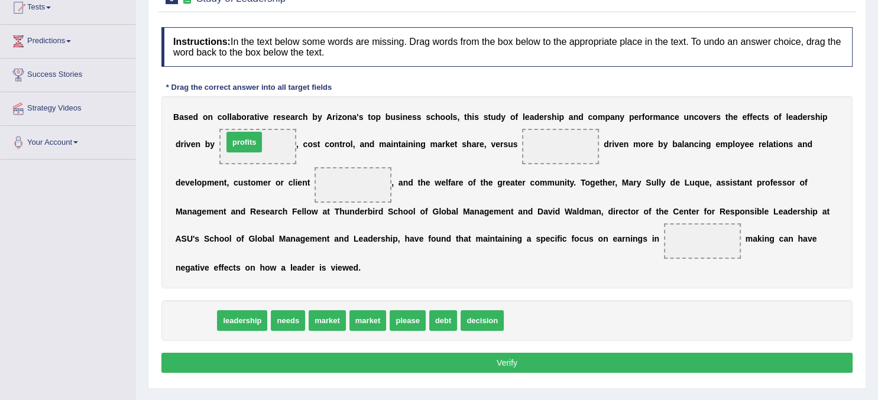
drag, startPoint x: 196, startPoint y: 322, endPoint x: 248, endPoint y: 148, distance: 181.4
click at [248, 148] on span "profits" at bounding box center [243, 142] width 35 height 21
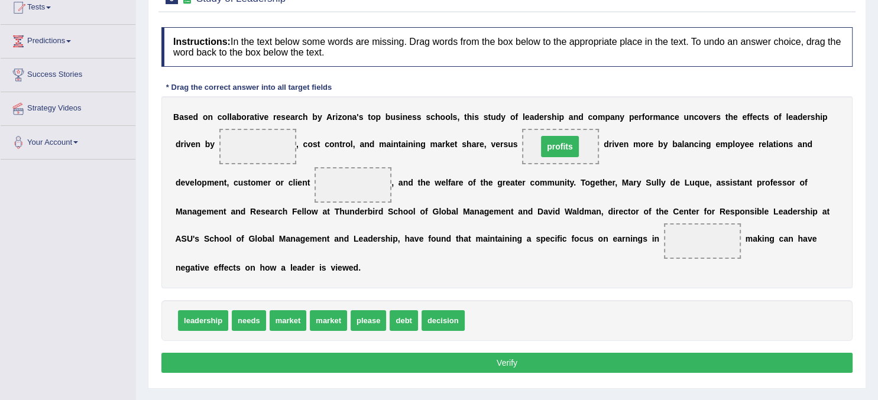
drag, startPoint x: 270, startPoint y: 145, endPoint x: 573, endPoint y: 145, distance: 303.3
click at [573, 145] on span "profits" at bounding box center [560, 146] width 38 height 21
drag, startPoint x: 293, startPoint y: 325, endPoint x: 256, endPoint y: 157, distance: 172.0
click at [256, 157] on span "market" at bounding box center [250, 153] width 37 height 21
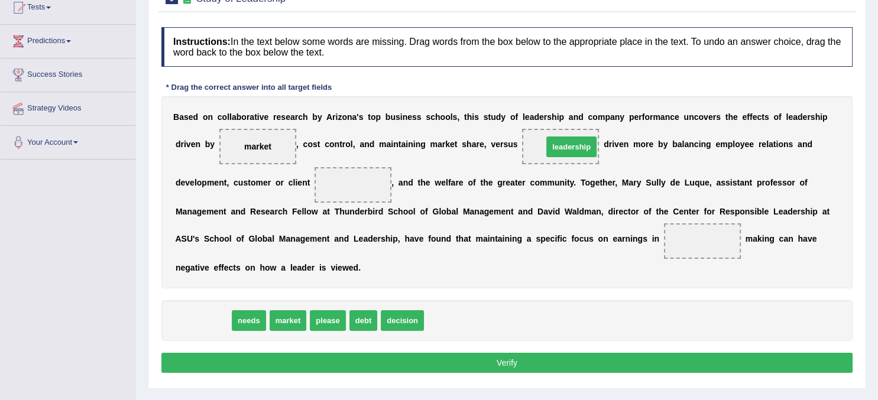
drag, startPoint x: 205, startPoint y: 315, endPoint x: 573, endPoint y: 141, distance: 407.3
click at [573, 141] on span "leadership" at bounding box center [571, 147] width 50 height 21
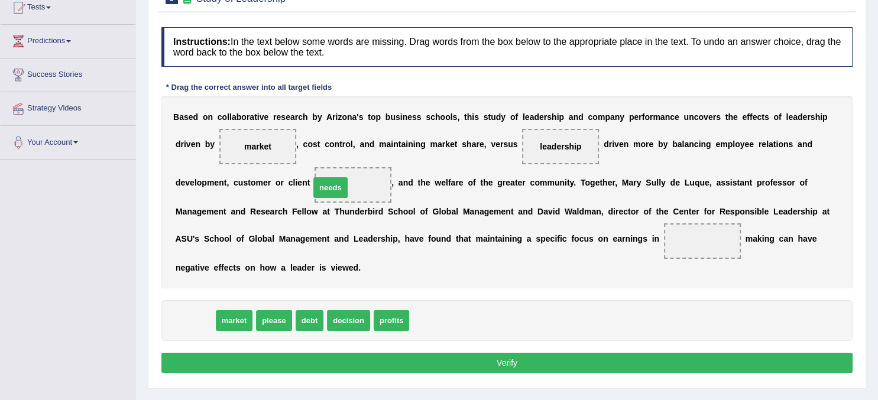
drag, startPoint x: 199, startPoint y: 320, endPoint x: 336, endPoint y: 183, distance: 193.6
click at [336, 183] on span "needs" at bounding box center [330, 187] width 34 height 21
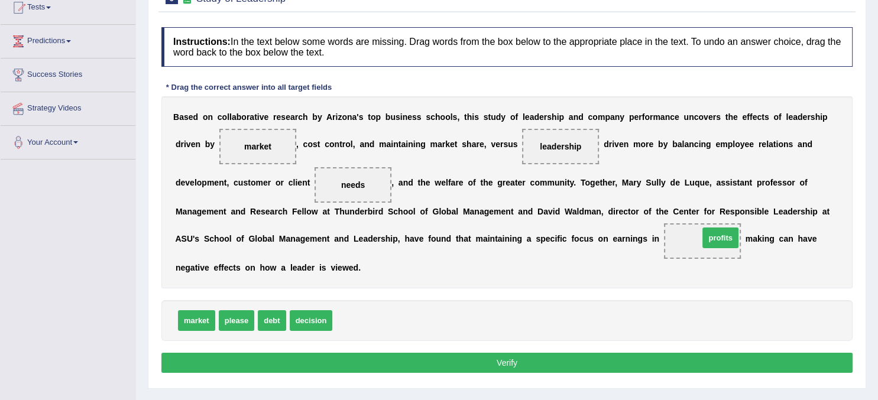
drag, startPoint x: 360, startPoint y: 320, endPoint x: 727, endPoint y: 237, distance: 375.8
click at [727, 237] on span "profits" at bounding box center [719, 238] width 35 height 21
click at [576, 364] on button "Verify" at bounding box center [506, 363] width 691 height 20
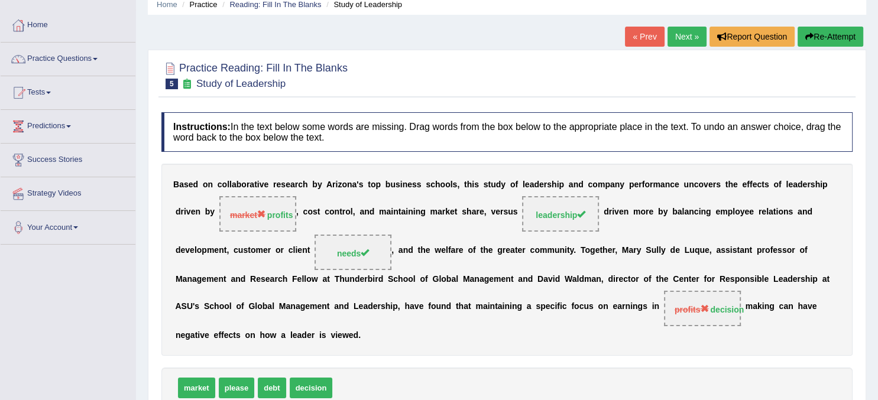
scroll to position [0, 0]
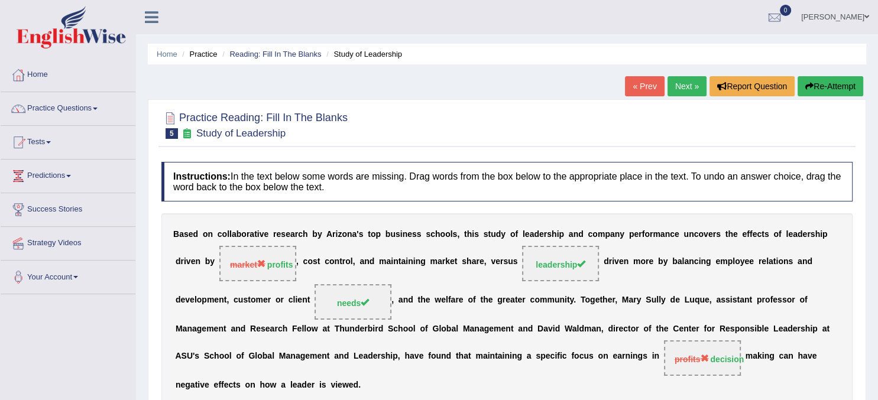
click at [692, 85] on link "Next »" at bounding box center [686, 86] width 39 height 20
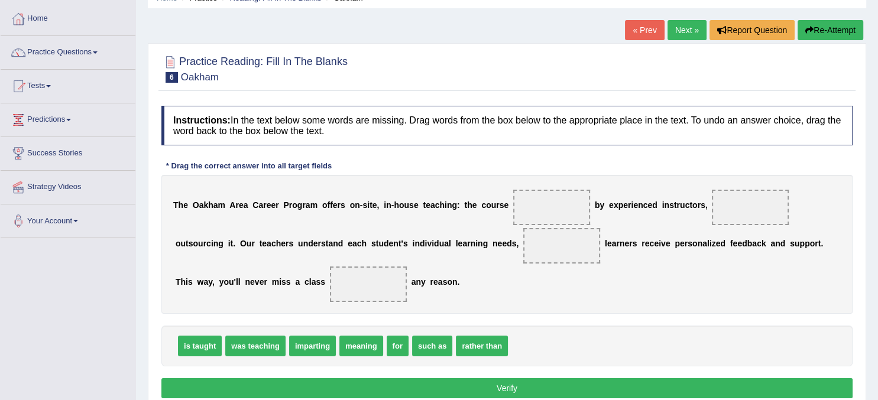
scroll to position [60, 0]
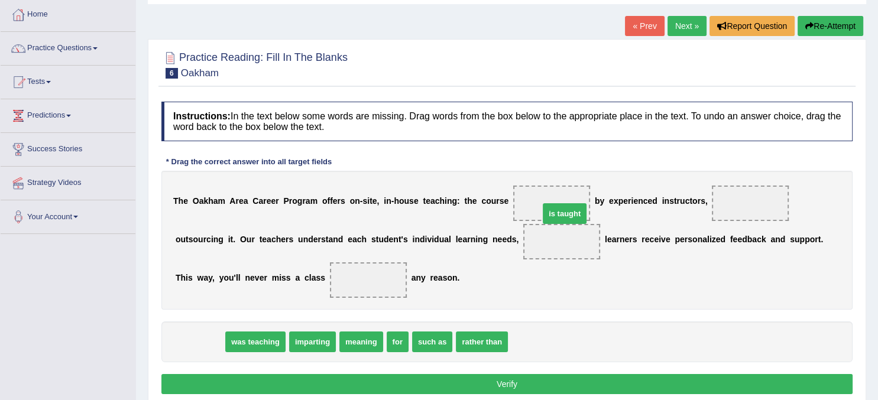
drag, startPoint x: 200, startPoint y: 341, endPoint x: 565, endPoint y: 205, distance: 389.8
click at [565, 205] on span "is taught" at bounding box center [565, 213] width 44 height 21
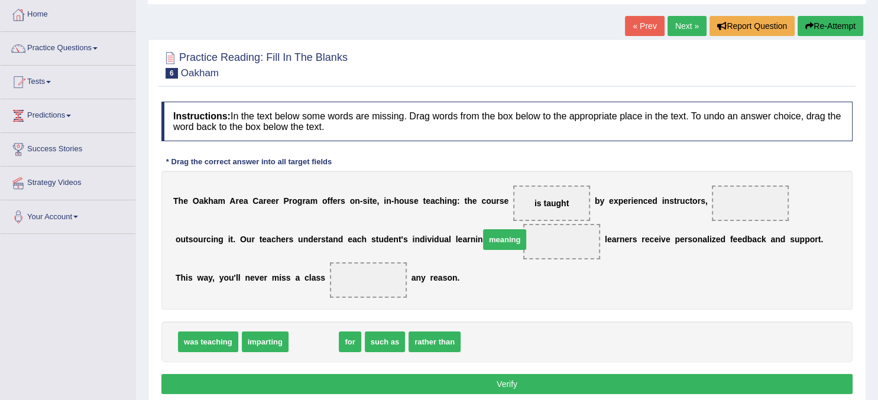
drag, startPoint x: 316, startPoint y: 340, endPoint x: 513, endPoint y: 238, distance: 221.9
click at [513, 238] on span "meaning" at bounding box center [504, 239] width 43 height 21
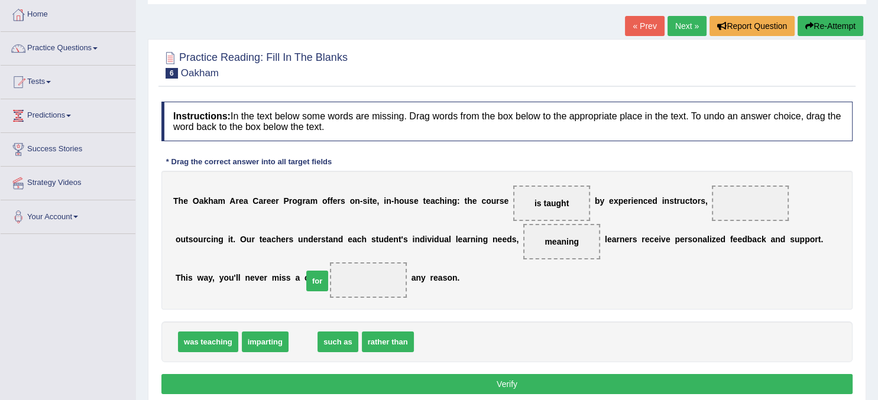
drag, startPoint x: 302, startPoint y: 342, endPoint x: 311, endPoint y: 277, distance: 66.3
click at [311, 277] on span "for" at bounding box center [317, 281] width 22 height 21
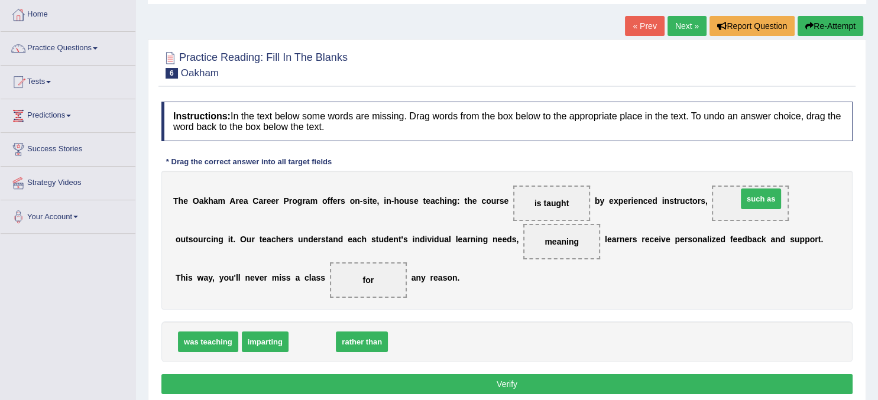
drag, startPoint x: 317, startPoint y: 347, endPoint x: 766, endPoint y: 204, distance: 471.0
click at [766, 204] on span "such as" at bounding box center [761, 199] width 40 height 21
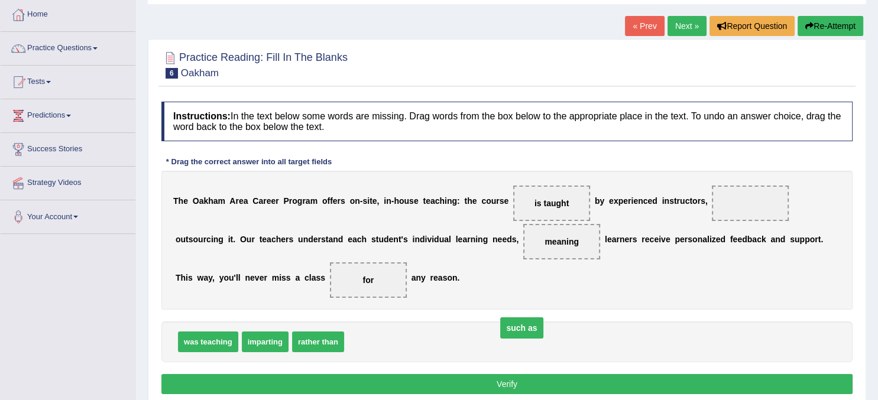
drag, startPoint x: 748, startPoint y: 204, endPoint x: 517, endPoint y: 334, distance: 265.2
click at [517, 334] on span "such as" at bounding box center [521, 327] width 43 height 21
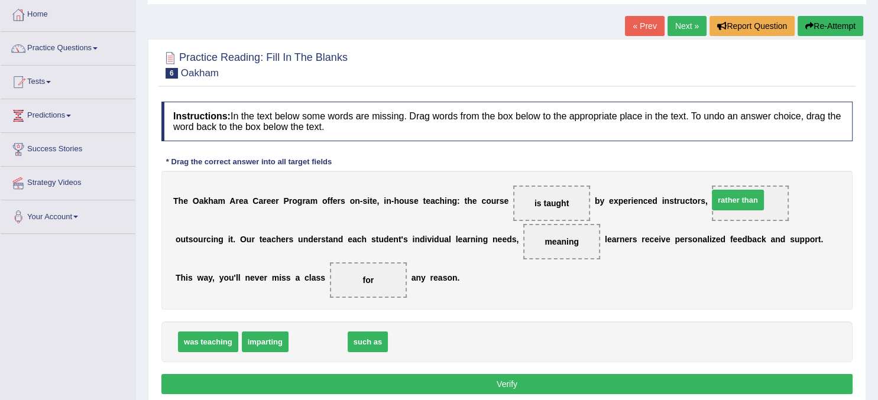
drag, startPoint x: 321, startPoint y: 340, endPoint x: 741, endPoint y: 198, distance: 443.1
click at [741, 198] on span "rather than" at bounding box center [738, 200] width 52 height 21
click at [580, 387] on button "Verify" at bounding box center [506, 384] width 691 height 20
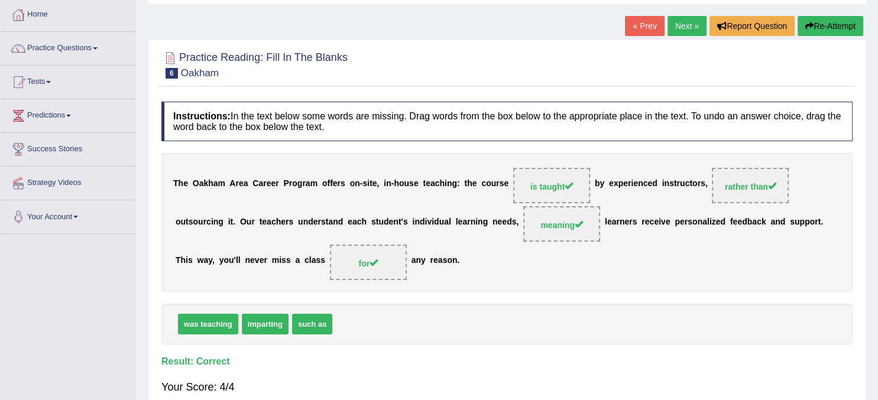
click at [677, 28] on link "Next »" at bounding box center [686, 26] width 39 height 20
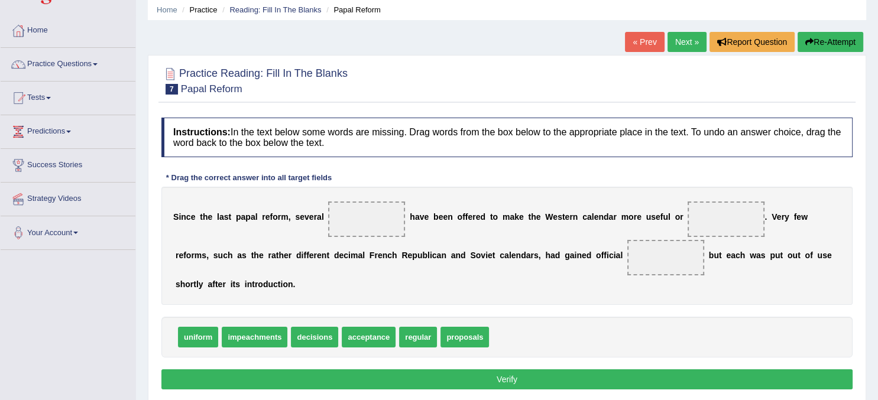
scroll to position [45, 0]
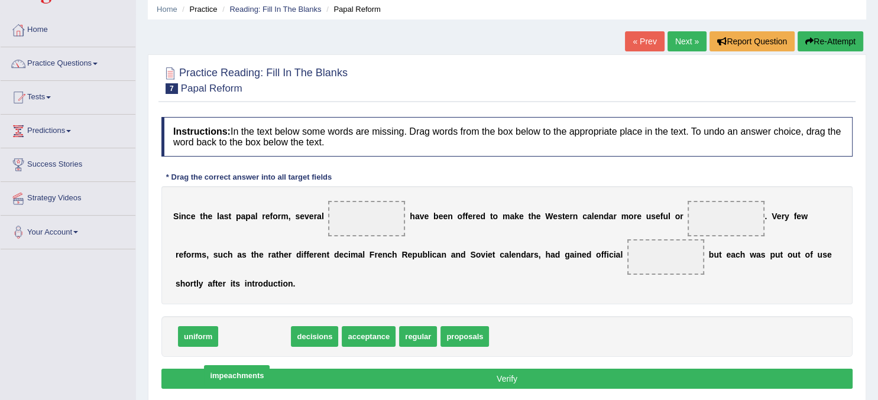
drag, startPoint x: 268, startPoint y: 339, endPoint x: 252, endPoint y: 362, distance: 27.6
click at [252, 365] on span "impeachments" at bounding box center [237, 375] width 66 height 21
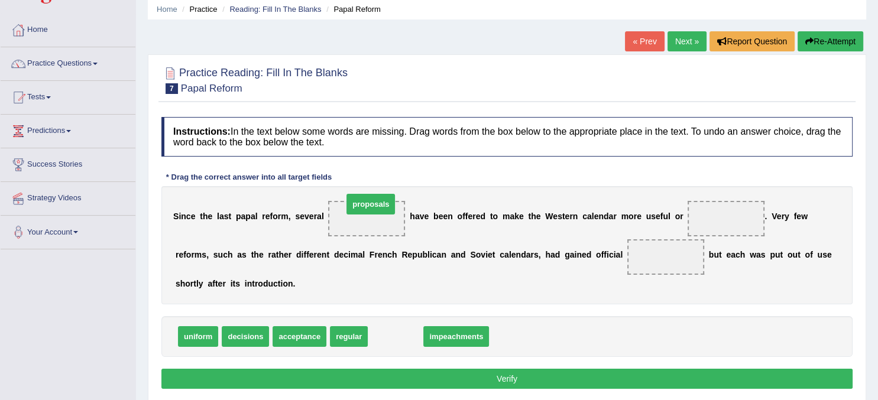
drag, startPoint x: 404, startPoint y: 335, endPoint x: 380, endPoint y: 205, distance: 132.3
click at [380, 205] on span "proposals" at bounding box center [370, 204] width 48 height 21
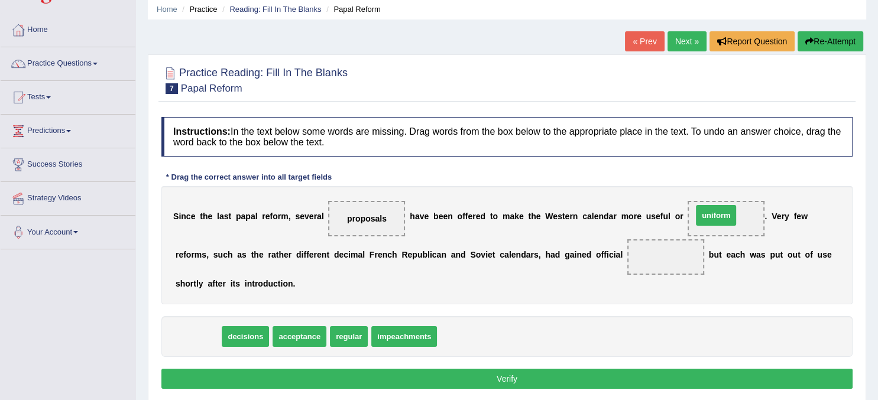
drag, startPoint x: 197, startPoint y: 337, endPoint x: 719, endPoint y: 216, distance: 535.8
click at [719, 216] on span "uniform" at bounding box center [716, 215] width 40 height 21
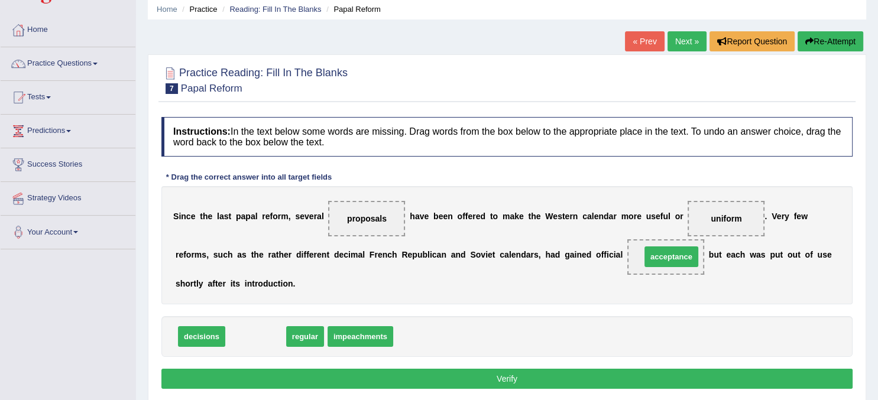
drag, startPoint x: 256, startPoint y: 336, endPoint x: 672, endPoint y: 257, distance: 423.6
click at [672, 257] on span "acceptance" at bounding box center [671, 257] width 54 height 21
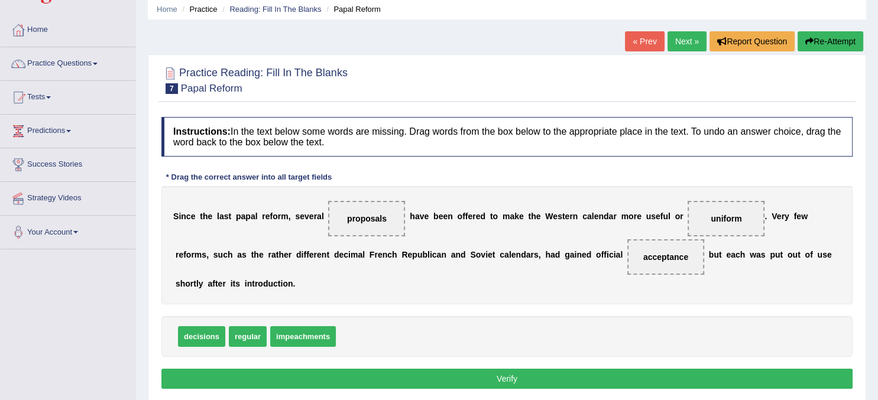
click at [385, 383] on button "Verify" at bounding box center [506, 379] width 691 height 20
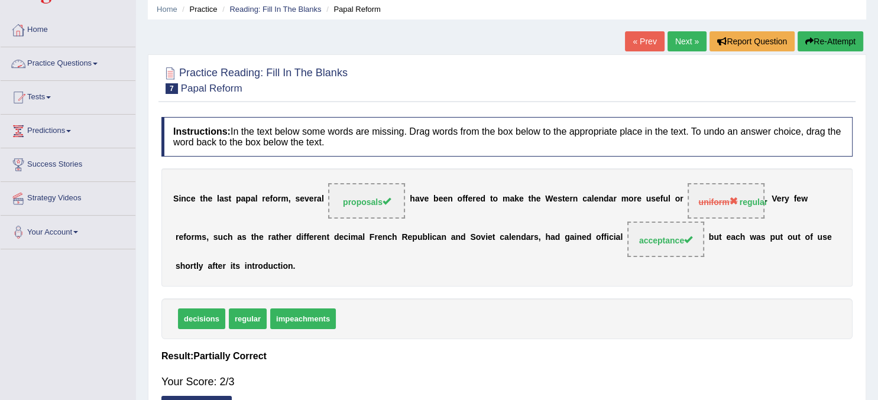
click at [86, 56] on link "Practice Questions" at bounding box center [68, 62] width 135 height 30
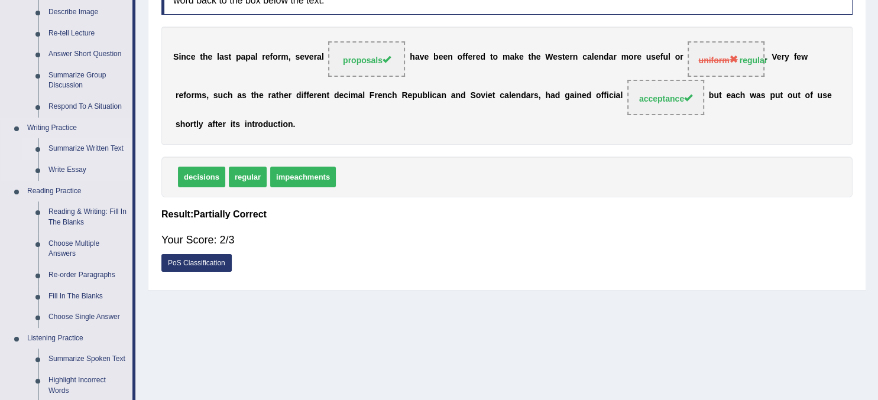
scroll to position [190, 0]
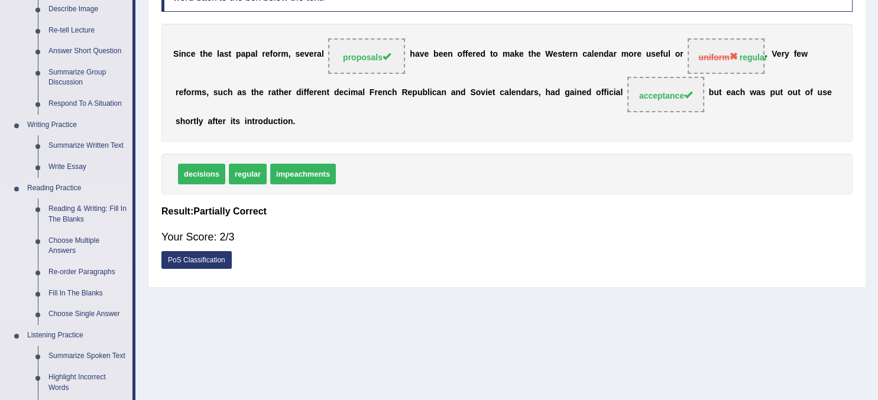
click at [91, 270] on link "Re-order Paragraphs" at bounding box center [87, 272] width 89 height 21
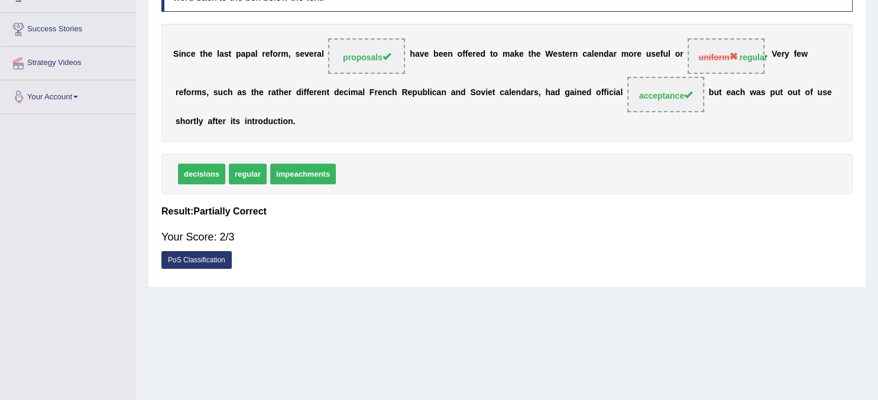
scroll to position [0, 0]
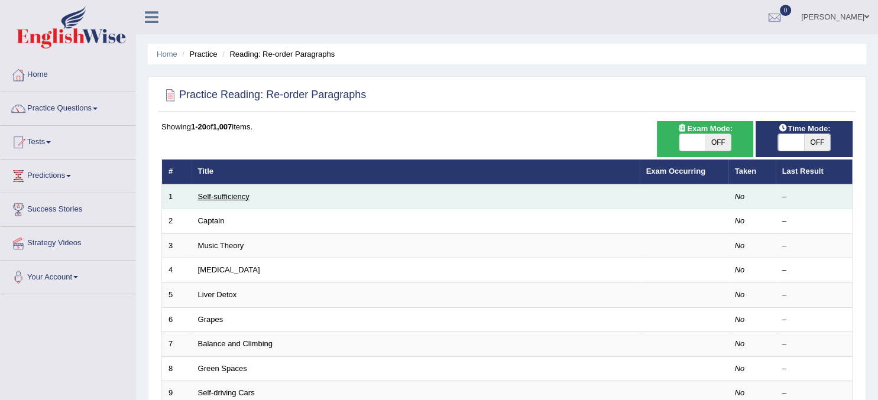
click at [241, 198] on link "Self-sufficiency" at bounding box center [223, 196] width 51 height 9
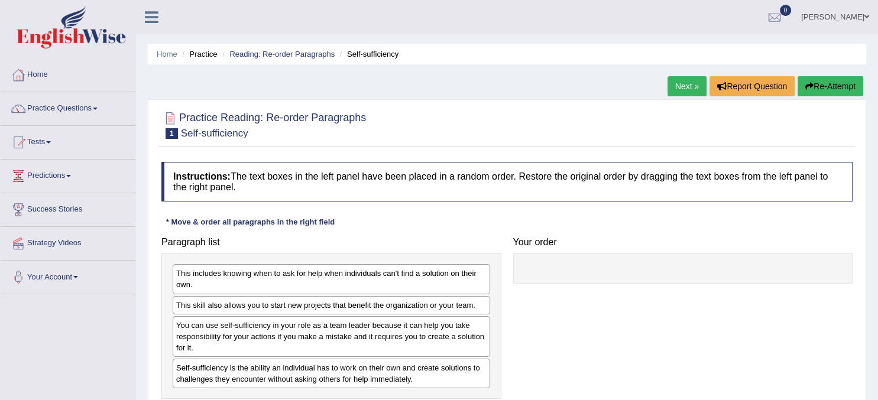
scroll to position [15, 0]
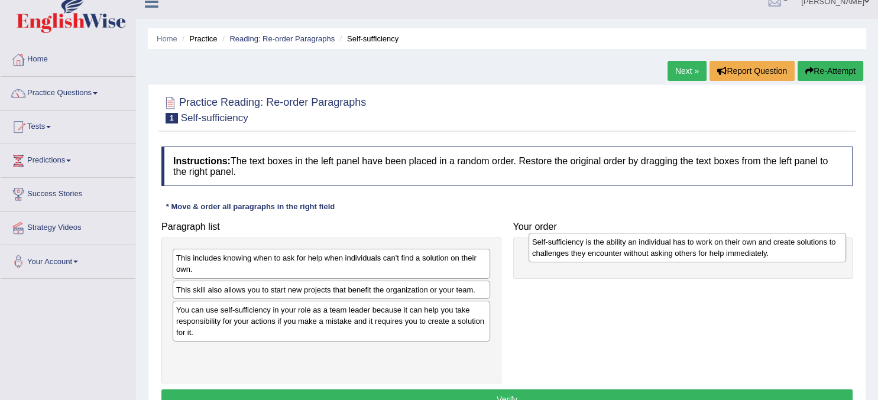
drag, startPoint x: 260, startPoint y: 367, endPoint x: 611, endPoint y: 258, distance: 367.2
click at [611, 258] on div "Self-sufficiency is the ability an individual has to work on their own and crea…" at bounding box center [687, 248] width 317 height 30
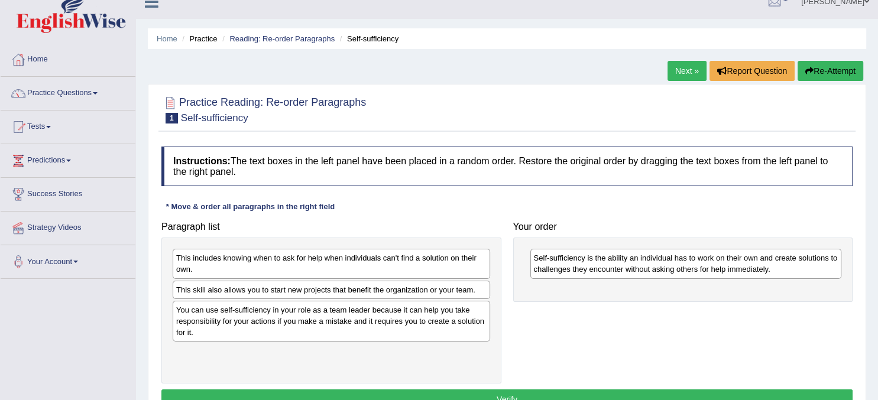
click at [239, 265] on div "This includes knowing when to ask for help when individuals can't find a soluti…" at bounding box center [331, 264] width 317 height 30
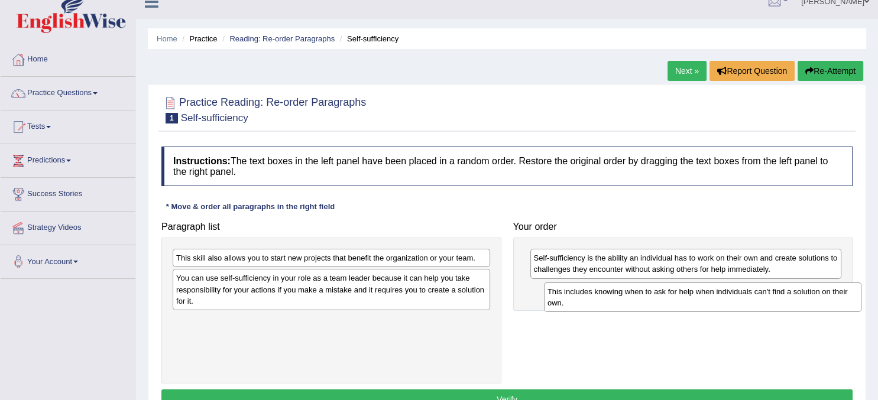
drag, startPoint x: 239, startPoint y: 265, endPoint x: 604, endPoint y: 299, distance: 366.4
click at [604, 299] on div "This includes knowing when to ask for help when individuals can't find a soluti…" at bounding box center [702, 298] width 317 height 30
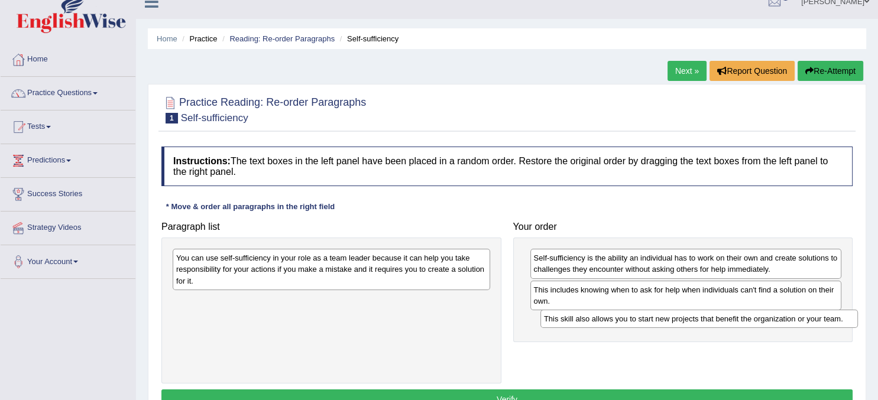
drag, startPoint x: 274, startPoint y: 260, endPoint x: 642, endPoint y: 322, distance: 372.8
click at [642, 322] on div "This skill also allows you to start new projects that benefit the organization …" at bounding box center [698, 319] width 317 height 18
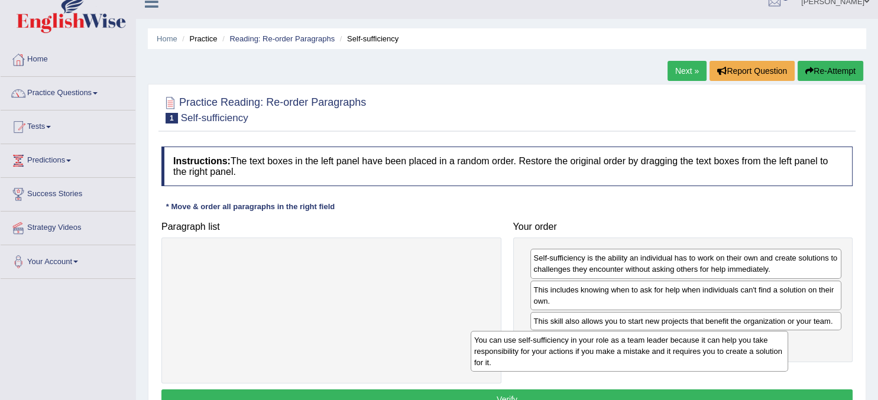
drag, startPoint x: 403, startPoint y: 257, endPoint x: 725, endPoint y: 338, distance: 332.4
click at [725, 338] on div "You can use self-sufficiency in your role as a team leader because it can help …" at bounding box center [629, 351] width 317 height 41
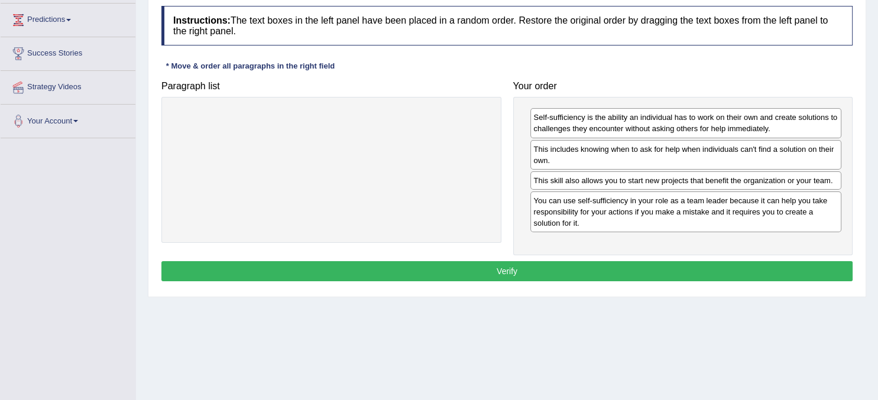
scroll to position [157, 0]
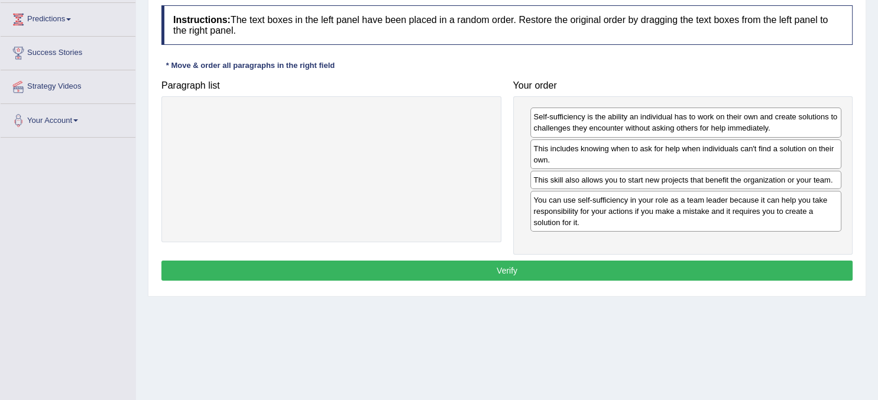
click at [519, 274] on button "Verify" at bounding box center [506, 271] width 691 height 20
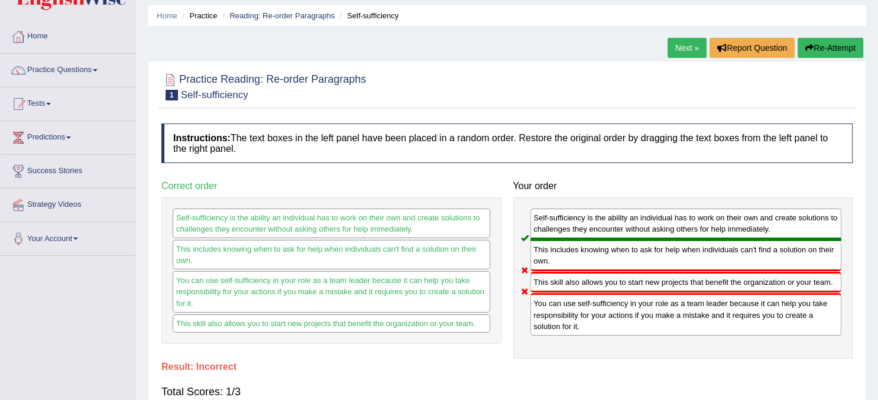
scroll to position [0, 0]
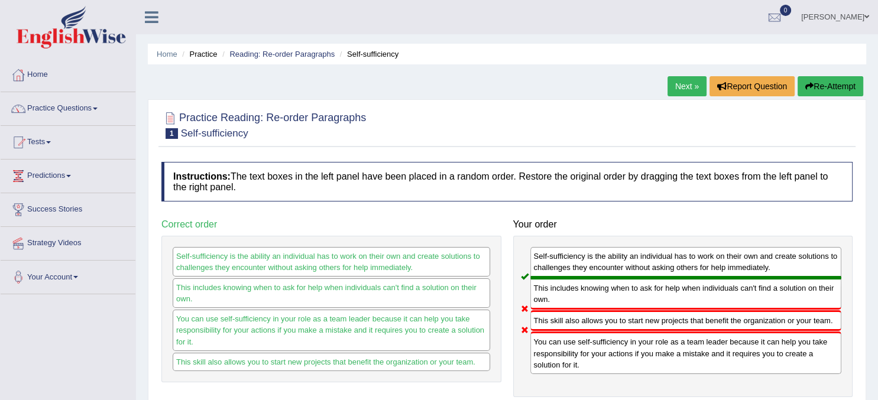
click at [692, 83] on link "Next »" at bounding box center [686, 86] width 39 height 20
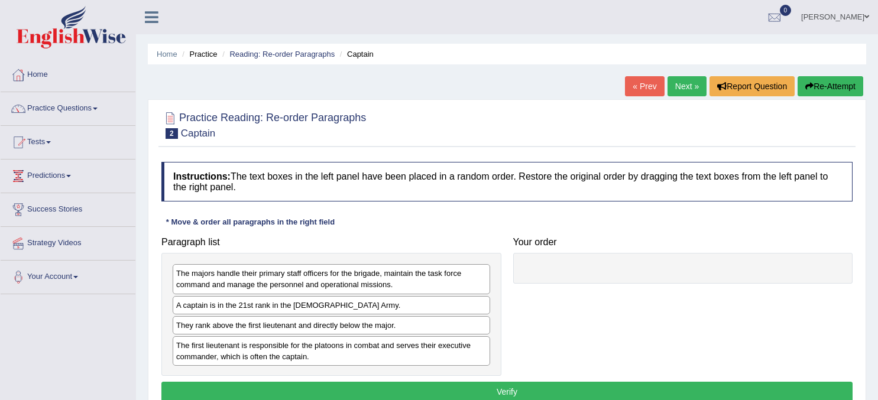
scroll to position [142, 0]
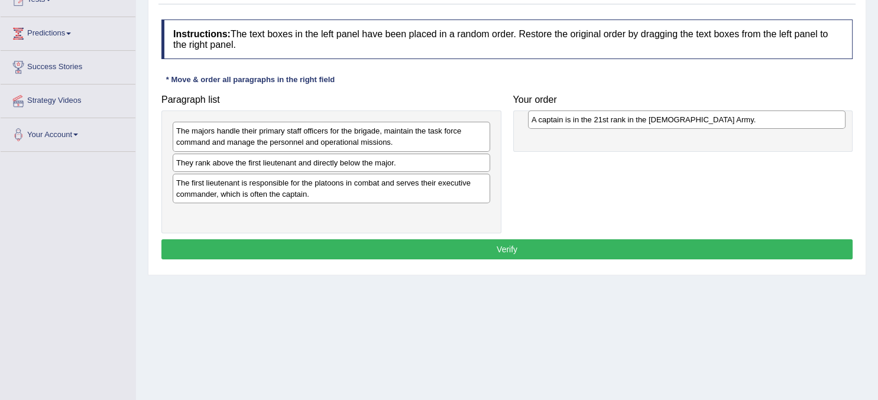
drag, startPoint x: 292, startPoint y: 166, endPoint x: 647, endPoint y: 122, distance: 357.9
click at [647, 122] on div "A captain is in the 21st rank in the [DEMOGRAPHIC_DATA] Army." at bounding box center [686, 120] width 317 height 18
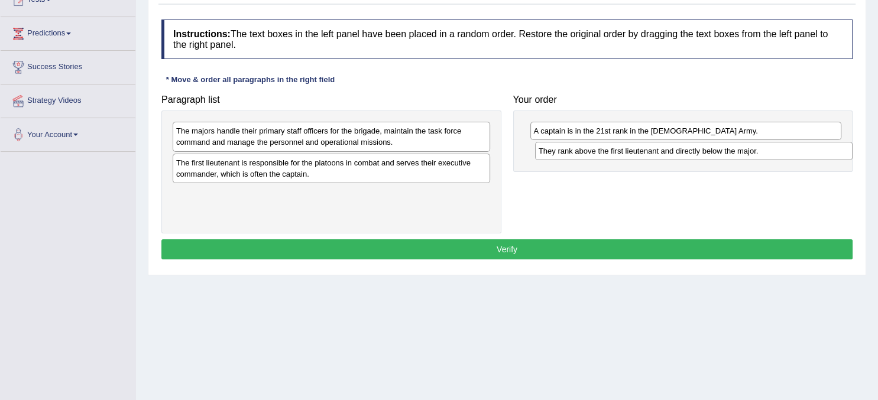
drag, startPoint x: 296, startPoint y: 158, endPoint x: 659, endPoint y: 148, distance: 362.6
click at [659, 148] on div "They rank above the first lieutenant and directly below the major." at bounding box center [693, 151] width 317 height 18
click at [659, 148] on div "They rank above the first lieutenant and directly below the major." at bounding box center [686, 151] width 312 height 18
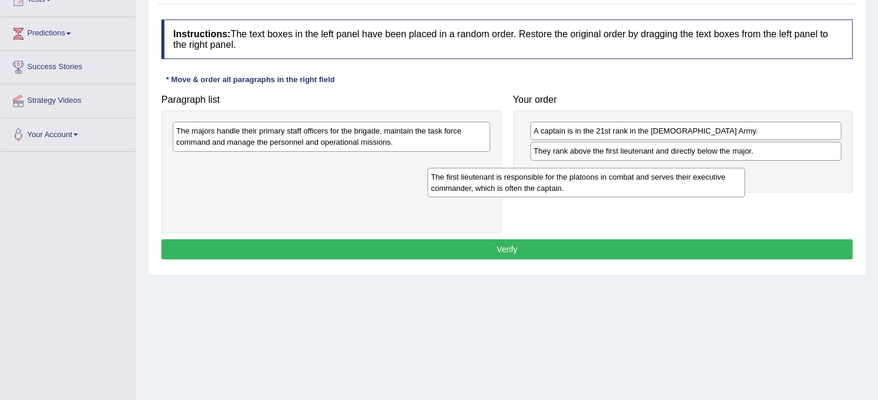
drag, startPoint x: 340, startPoint y: 165, endPoint x: 598, endPoint y: 179, distance: 258.1
click at [598, 179] on div "The first lieutenant is responsible for the platoons in combat and serves their…" at bounding box center [585, 183] width 317 height 30
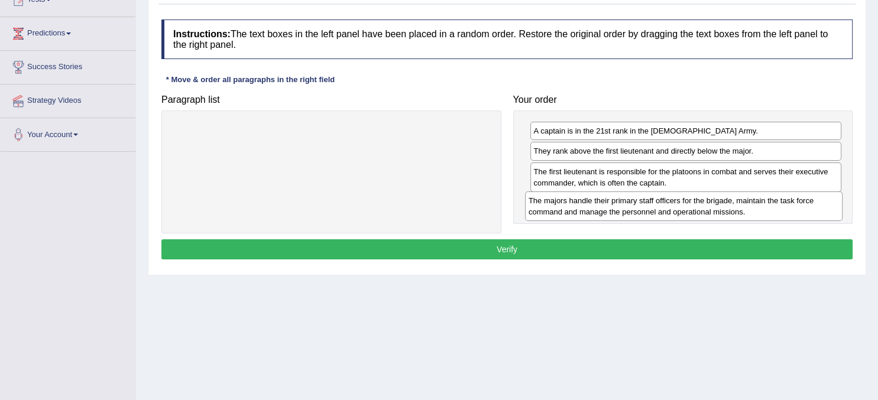
drag, startPoint x: 332, startPoint y: 141, endPoint x: 685, endPoint y: 210, distance: 359.1
click at [685, 210] on div "The majors handle their primary staff officers for the brigade, maintain the ta…" at bounding box center [683, 207] width 317 height 30
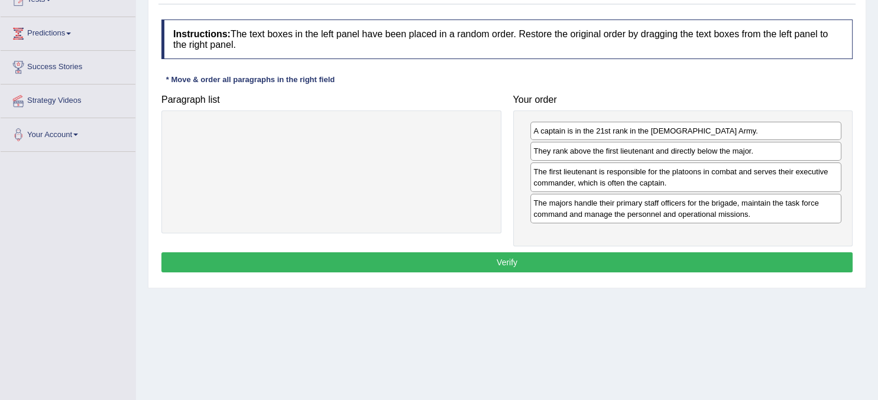
drag, startPoint x: 678, startPoint y: 187, endPoint x: 664, endPoint y: 114, distance: 74.7
drag, startPoint x: 583, startPoint y: 187, endPoint x: 402, endPoint y: 153, distance: 184.2
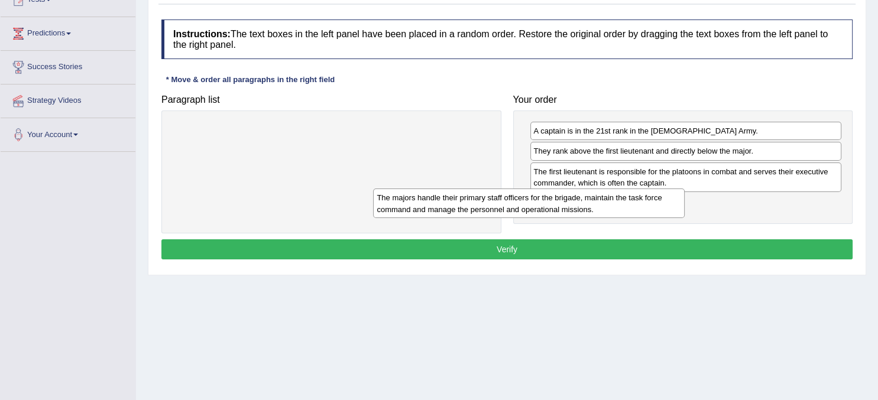
drag, startPoint x: 566, startPoint y: 208, endPoint x: 375, endPoint y: 200, distance: 191.7
click at [375, 200] on div "The majors handle their primary staff officers for the brigade, maintain the ta…" at bounding box center [529, 204] width 312 height 30
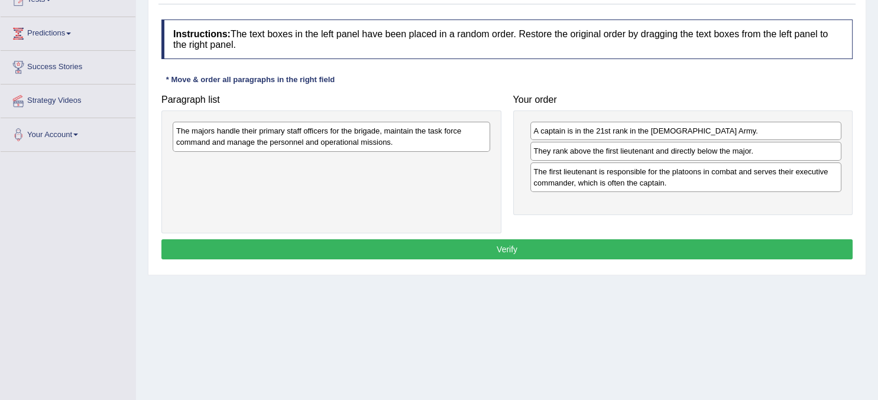
drag, startPoint x: 584, startPoint y: 183, endPoint x: 320, endPoint y: 200, distance: 263.7
drag, startPoint x: 553, startPoint y: 177, endPoint x: 408, endPoint y: 181, distance: 144.9
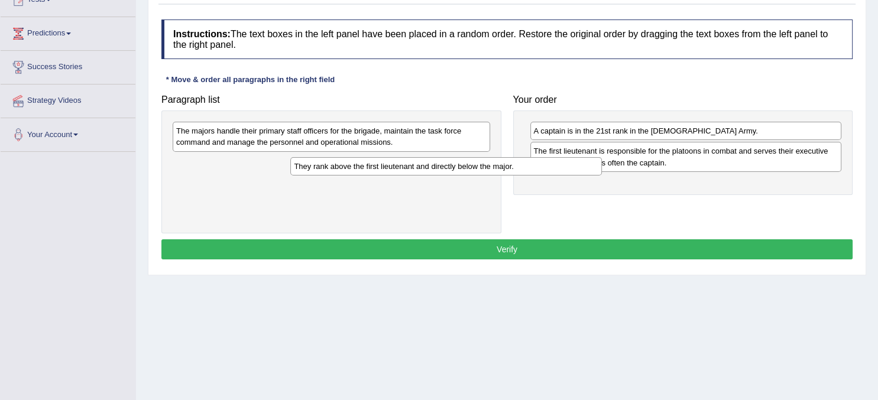
drag, startPoint x: 533, startPoint y: 156, endPoint x: 293, endPoint y: 172, distance: 240.0
click at [293, 172] on div "They rank above the first lieutenant and directly below the major." at bounding box center [446, 166] width 312 height 18
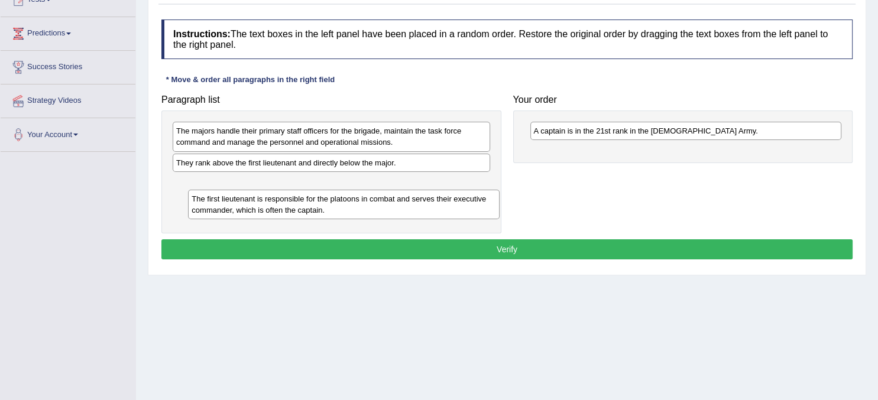
drag, startPoint x: 627, startPoint y: 160, endPoint x: 281, endPoint y: 208, distance: 349.2
click at [281, 208] on div "The first lieutenant is responsible for the platoons in combat and serves their…" at bounding box center [344, 205] width 312 height 30
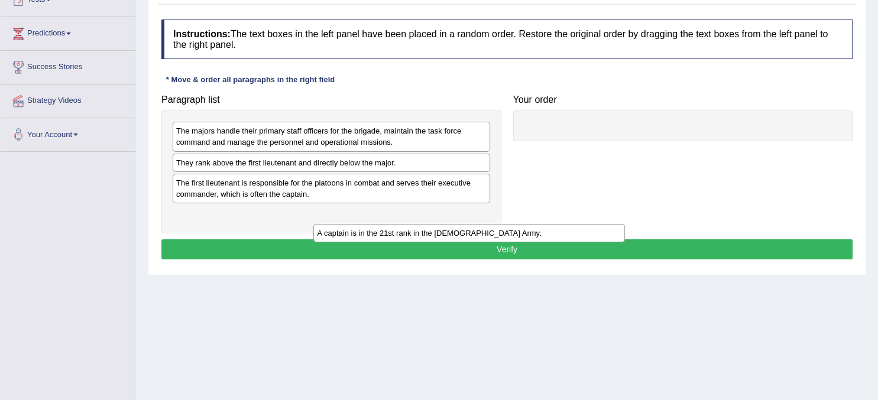
drag, startPoint x: 559, startPoint y: 131, endPoint x: 325, endPoint y: 234, distance: 255.7
click at [325, 234] on div "A captain is in the 21st rank in the US Army." at bounding box center [469, 233] width 312 height 18
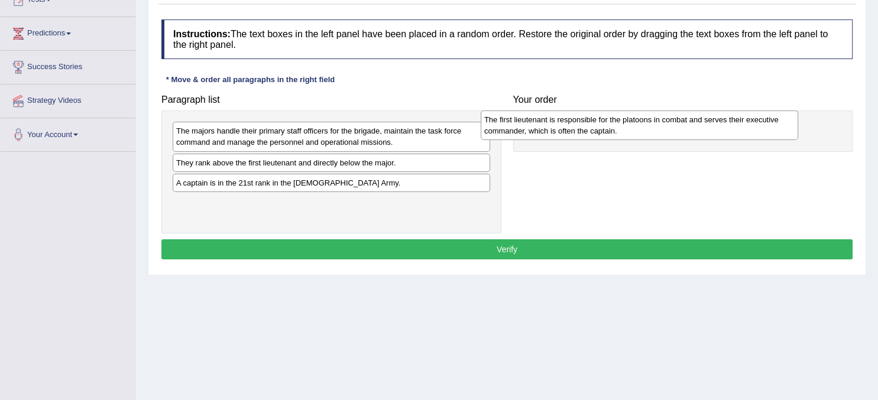
drag, startPoint x: 315, startPoint y: 193, endPoint x: 623, endPoint y: 131, distance: 314.2
click at [623, 131] on div "The first lieutenant is responsible for the platoons in combat and serves their…" at bounding box center [639, 126] width 317 height 30
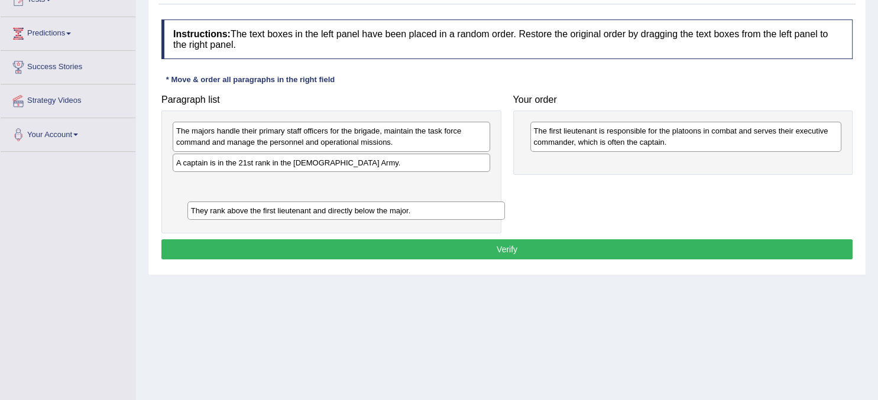
drag, startPoint x: 328, startPoint y: 170, endPoint x: 342, endPoint y: 216, distance: 48.1
click at [342, 216] on div "They rank above the first lieutenant and directly below the major." at bounding box center [345, 211] width 317 height 18
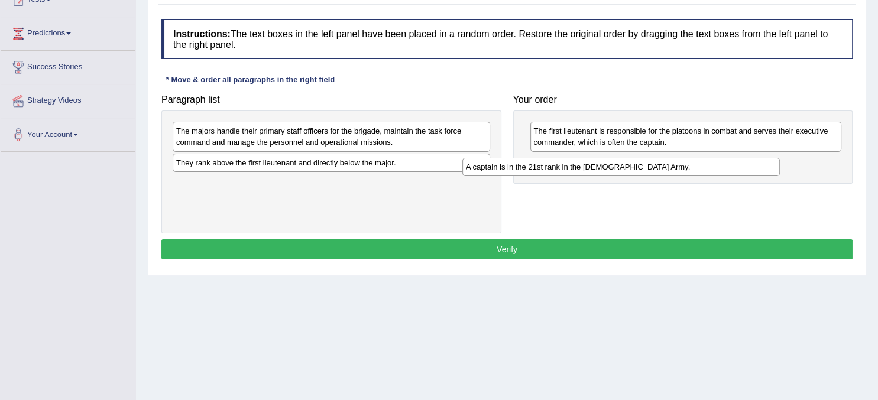
drag, startPoint x: 319, startPoint y: 164, endPoint x: 611, endPoint y: 168, distance: 291.5
click at [611, 168] on div "A captain is in the 21st rank in the US Army." at bounding box center [620, 167] width 317 height 18
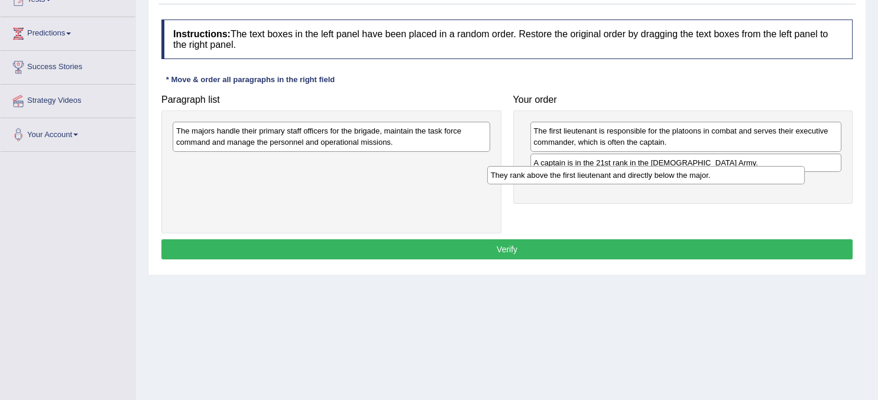
drag, startPoint x: 309, startPoint y: 167, endPoint x: 623, endPoint y: 180, distance: 314.8
click at [623, 180] on div "They rank above the first lieutenant and directly below the major." at bounding box center [645, 175] width 317 height 18
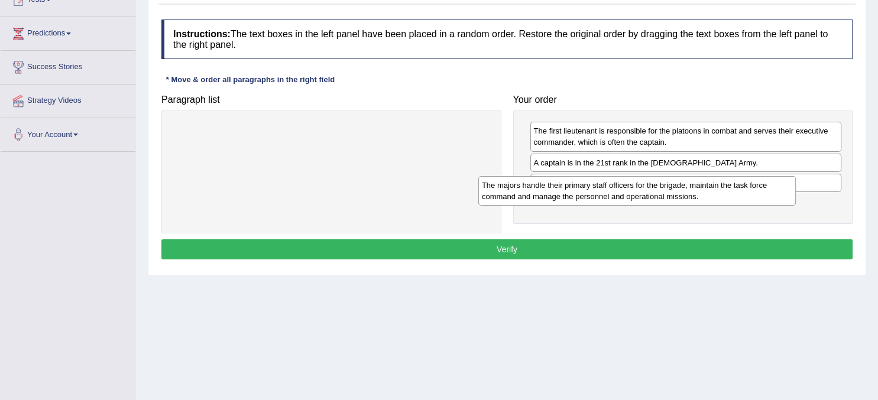
drag, startPoint x: 359, startPoint y: 135, endPoint x: 670, endPoint y: 193, distance: 316.3
click at [670, 193] on div "The majors handle their primary staff officers for the brigade, maintain the ta…" at bounding box center [636, 191] width 317 height 30
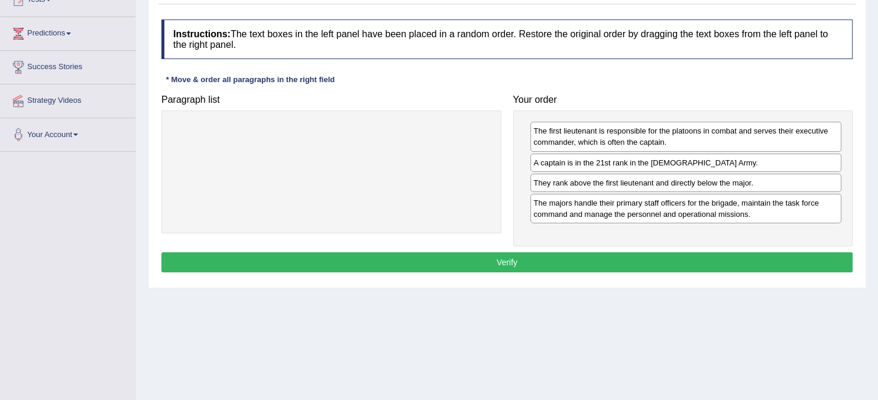
click at [602, 252] on button "Verify" at bounding box center [506, 262] width 691 height 20
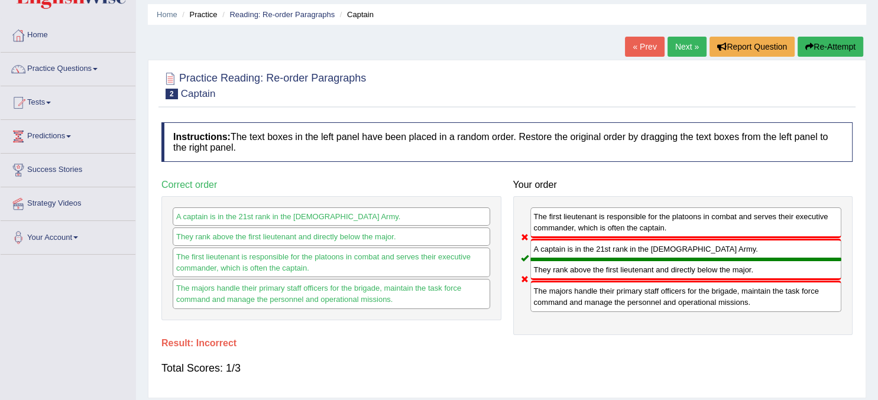
scroll to position [31, 0]
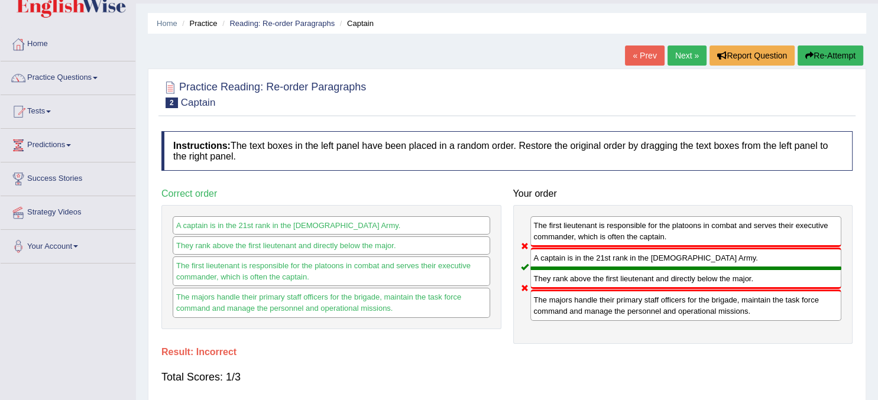
click at [692, 56] on link "Next »" at bounding box center [686, 56] width 39 height 20
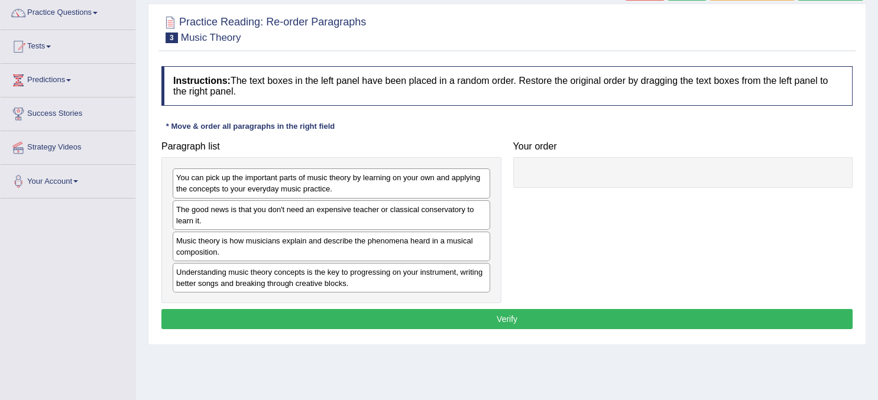
scroll to position [97, 0]
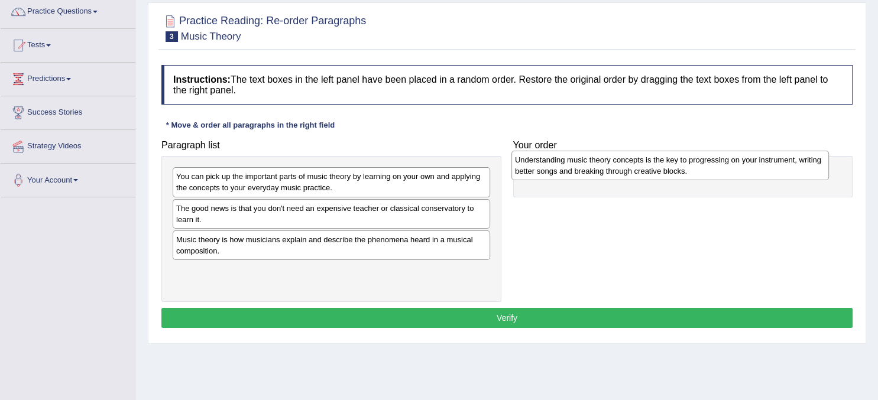
drag, startPoint x: 370, startPoint y: 274, endPoint x: 712, endPoint y: 168, distance: 358.3
click at [712, 168] on div "Understanding music theory concepts is the key to progressing on your instrumen…" at bounding box center [669, 166] width 317 height 30
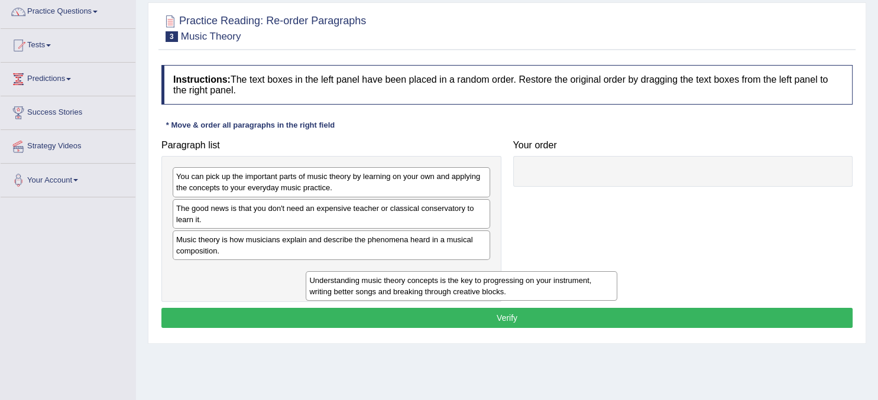
drag, startPoint x: 604, startPoint y: 188, endPoint x: 376, endPoint y: 289, distance: 249.6
click at [376, 289] on div "Understanding music theory concepts is the key to progressing on your instrumen…" at bounding box center [462, 286] width 312 height 30
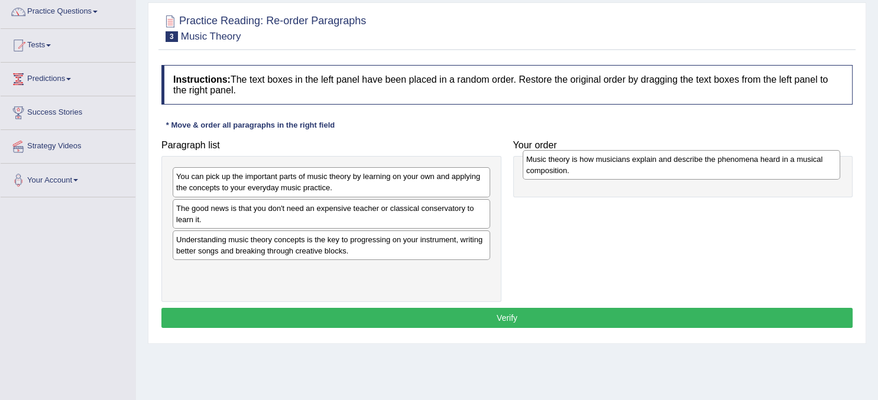
drag, startPoint x: 332, startPoint y: 255, endPoint x: 693, endPoint y: 173, distance: 370.6
click at [693, 173] on div "Music theory is how musicians explain and describe the phenomena heard in a mus…" at bounding box center [681, 165] width 317 height 30
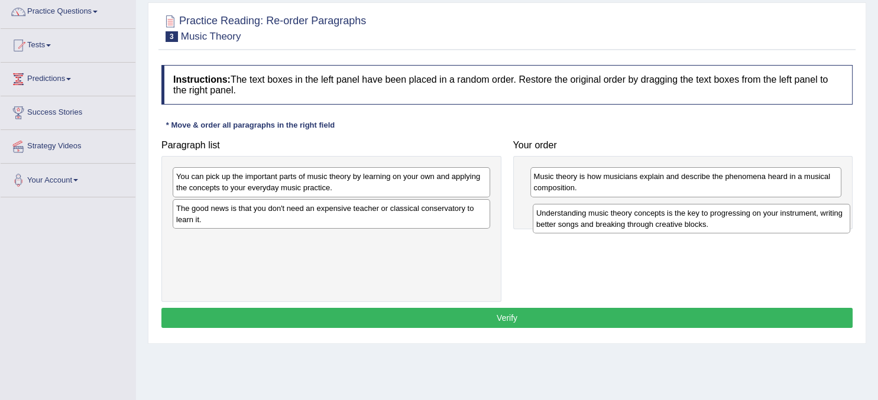
drag, startPoint x: 258, startPoint y: 248, endPoint x: 622, endPoint y: 218, distance: 364.8
click at [622, 218] on div "Understanding music theory concepts is the key to progressing on your instrumen…" at bounding box center [691, 219] width 317 height 30
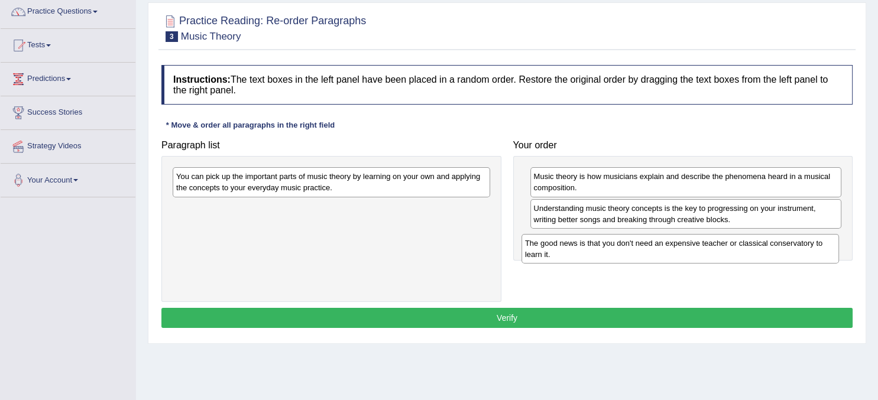
drag, startPoint x: 244, startPoint y: 222, endPoint x: 593, endPoint y: 256, distance: 351.0
click at [593, 256] on div "The good news is that you don't need an expensive teacher or classical conserva…" at bounding box center [679, 249] width 317 height 30
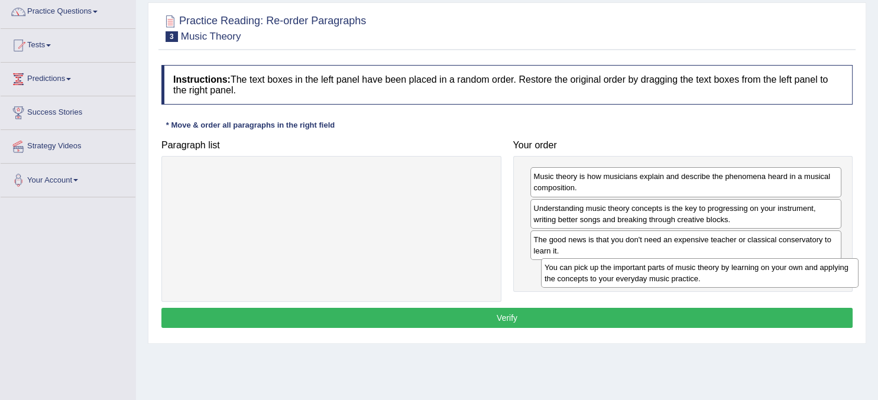
drag, startPoint x: 269, startPoint y: 179, endPoint x: 637, endPoint y: 270, distance: 379.4
click at [637, 270] on div "You can pick up the important parts of music theory by learning on your own and…" at bounding box center [699, 273] width 317 height 30
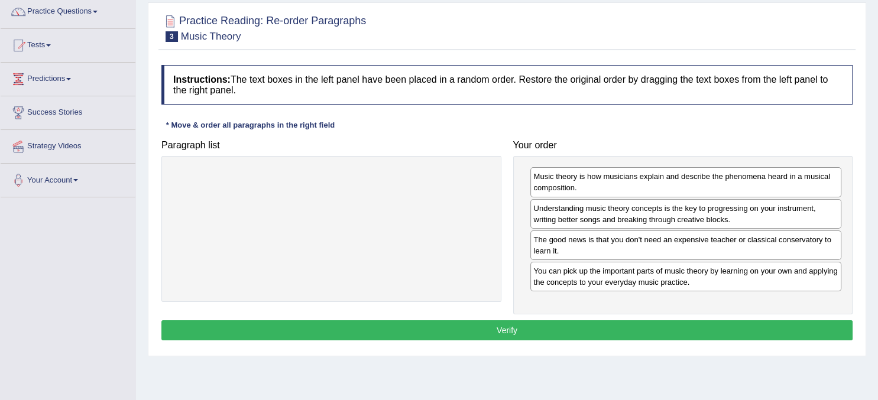
click at [529, 322] on button "Verify" at bounding box center [506, 330] width 691 height 20
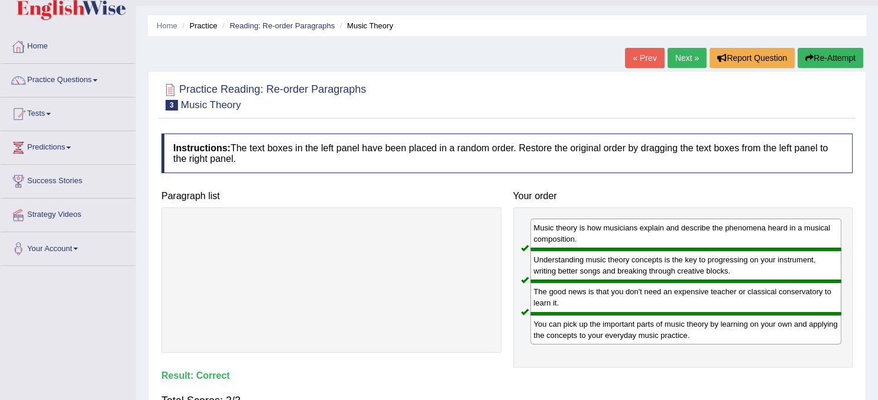
scroll to position [0, 0]
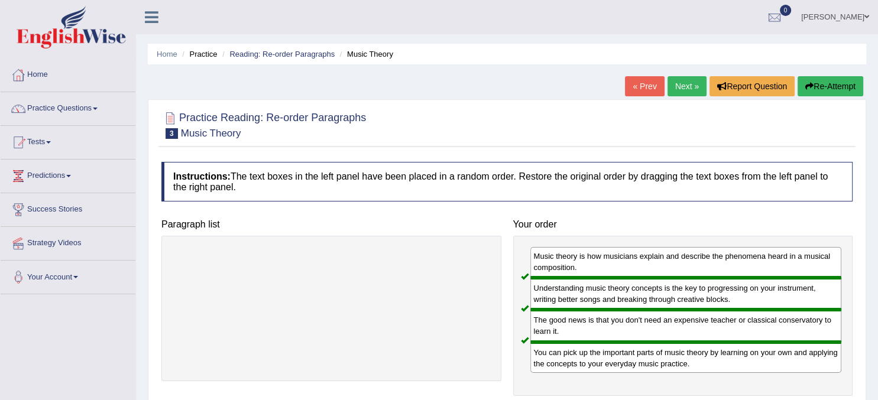
click at [680, 86] on link "Next »" at bounding box center [686, 86] width 39 height 20
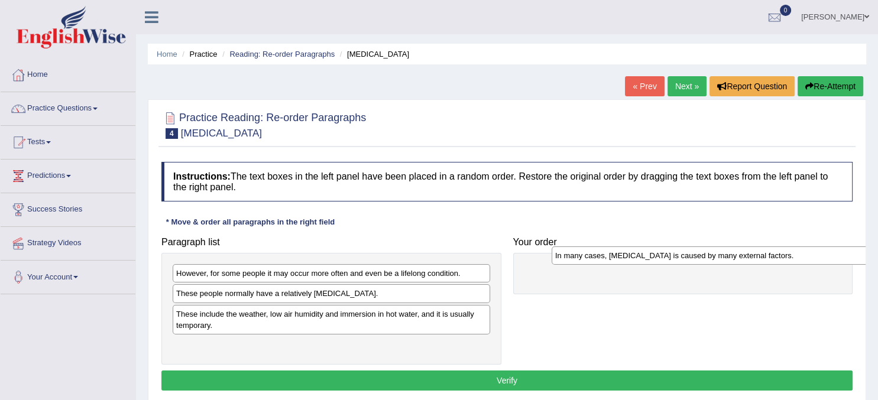
drag, startPoint x: 307, startPoint y: 297, endPoint x: 685, endPoint y: 262, distance: 379.3
click at [685, 262] on div "In many cases, dry skin is caused by many external factors." at bounding box center [710, 256] width 317 height 18
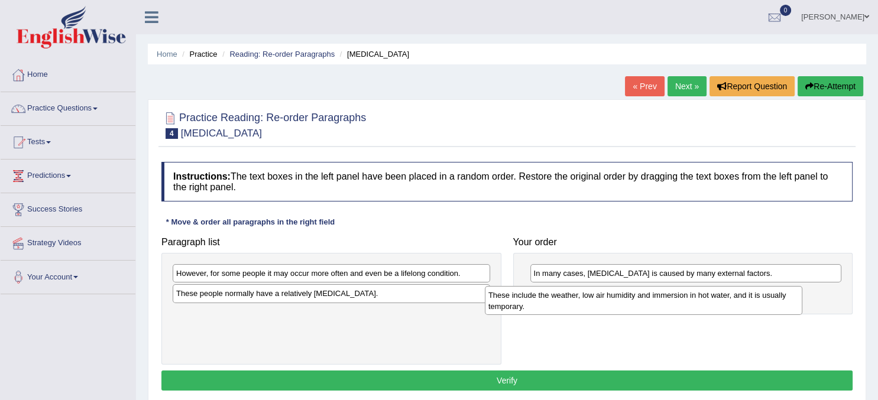
drag, startPoint x: 371, startPoint y: 325, endPoint x: 683, endPoint y: 308, distance: 312.6
click at [683, 308] on div "These include the weather, low air humidity and immersion in hot water, and it …" at bounding box center [643, 301] width 317 height 30
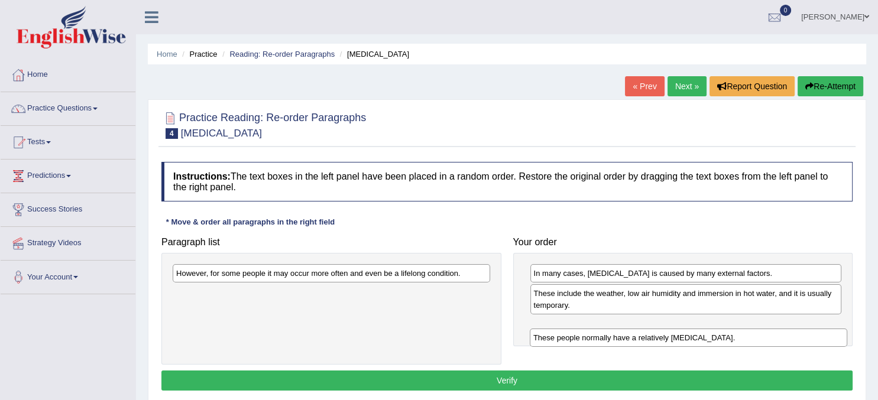
drag, startPoint x: 341, startPoint y: 300, endPoint x: 698, endPoint y: 344, distance: 359.8
click at [698, 344] on div "These people normally have a relatively sensitive skin." at bounding box center [688, 338] width 317 height 18
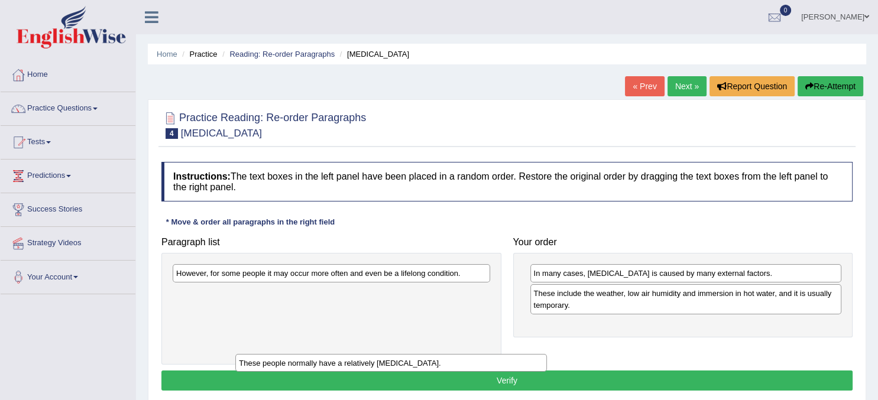
drag, startPoint x: 637, startPoint y: 326, endPoint x: 326, endPoint y: 361, distance: 313.0
click at [326, 361] on div "These people normally have a relatively sensitive skin." at bounding box center [391, 363] width 312 height 18
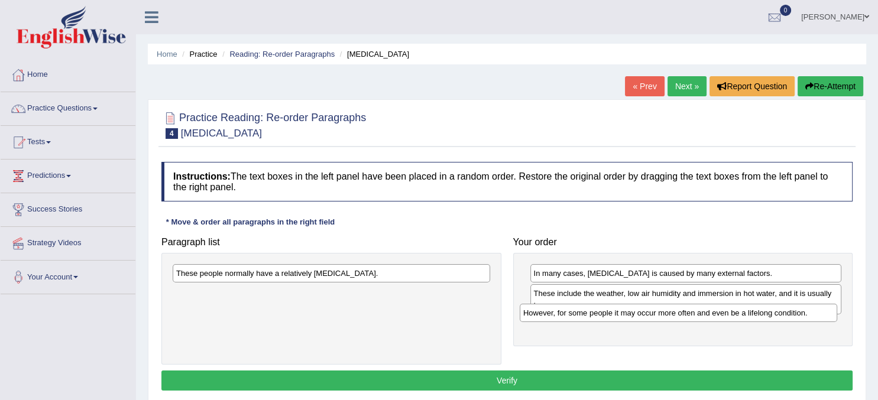
drag, startPoint x: 359, startPoint y: 279, endPoint x: 706, endPoint y: 319, distance: 349.3
click at [706, 319] on div "However, for some people it may occur more often and even be a lifelong conditi…" at bounding box center [678, 313] width 317 height 18
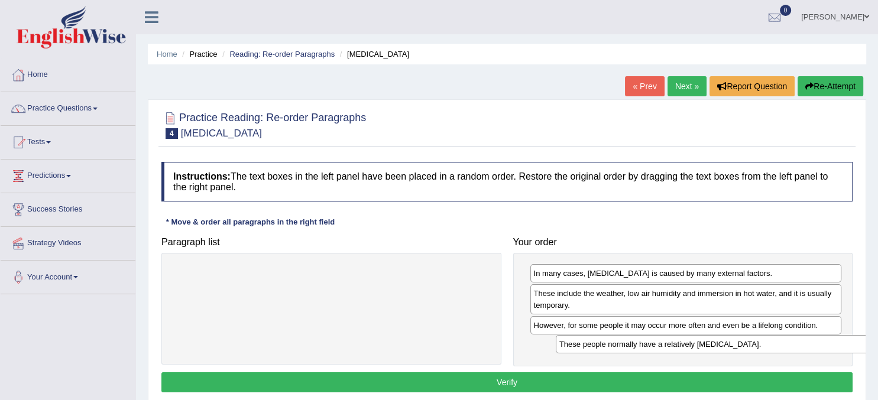
drag, startPoint x: 353, startPoint y: 273, endPoint x: 736, endPoint y: 344, distance: 389.7
click at [736, 344] on div "These people normally have a relatively sensitive skin." at bounding box center [714, 344] width 317 height 18
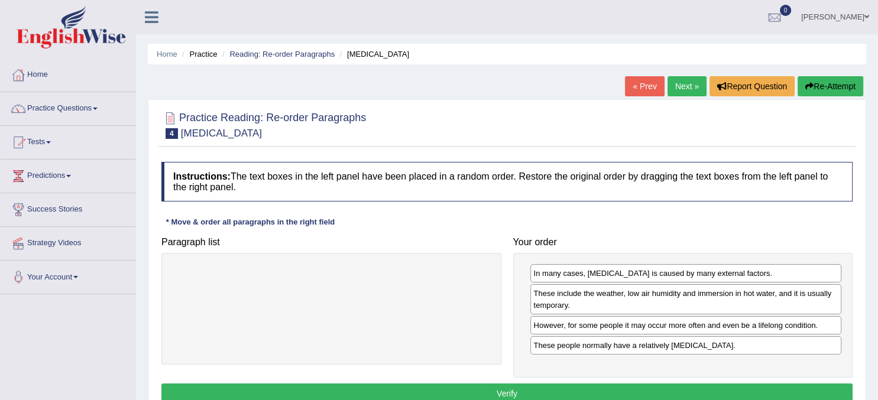
click at [544, 388] on button "Verify" at bounding box center [506, 394] width 691 height 20
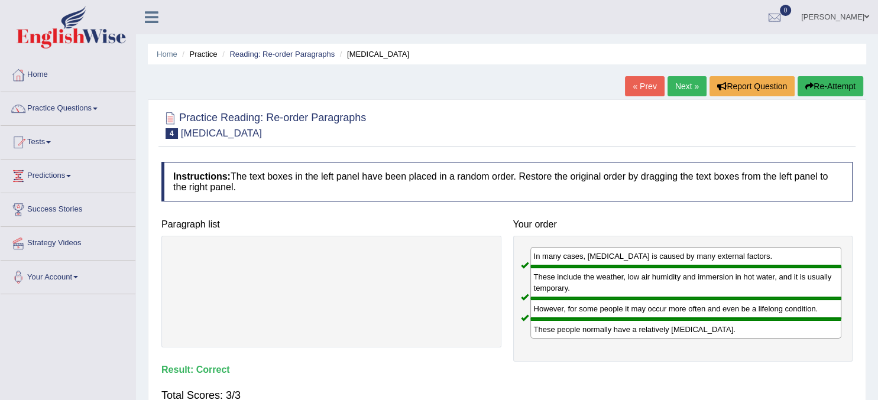
click at [680, 82] on link "Next »" at bounding box center [686, 86] width 39 height 20
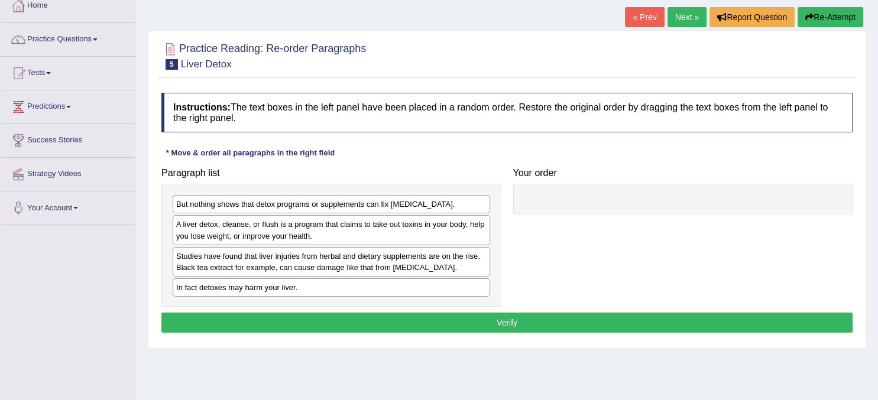
scroll to position [69, 0]
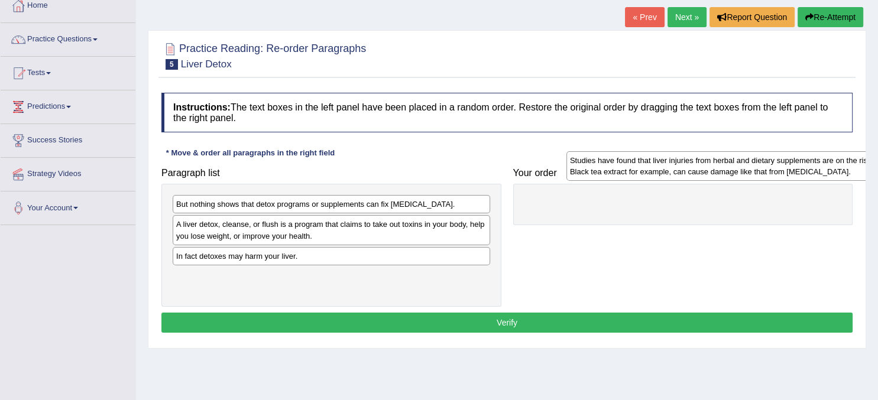
drag, startPoint x: 294, startPoint y: 262, endPoint x: 688, endPoint y: 166, distance: 404.6
click at [688, 166] on div "Studies have found that liver injuries from herbal and dietary supplements are …" at bounding box center [724, 166] width 317 height 30
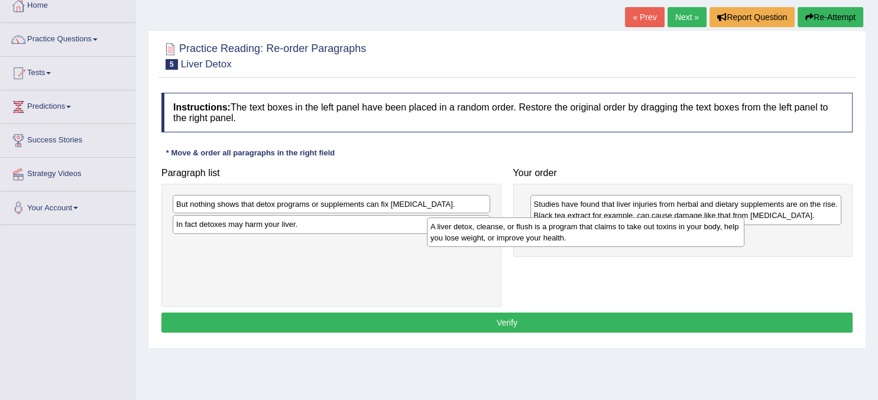
drag, startPoint x: 351, startPoint y: 231, endPoint x: 610, endPoint y: 233, distance: 258.4
click at [610, 233] on div "A liver detox, cleanse, or flush is a program that claims to take out toxins in…" at bounding box center [585, 233] width 317 height 30
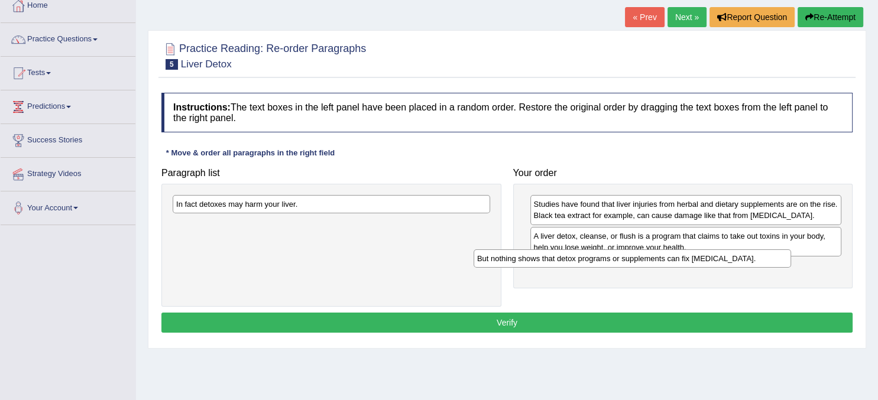
drag, startPoint x: 416, startPoint y: 203, endPoint x: 717, endPoint y: 257, distance: 305.8
click at [717, 257] on div "But nothing shows that detox programs or supplements can fix [MEDICAL_DATA]." at bounding box center [632, 258] width 317 height 18
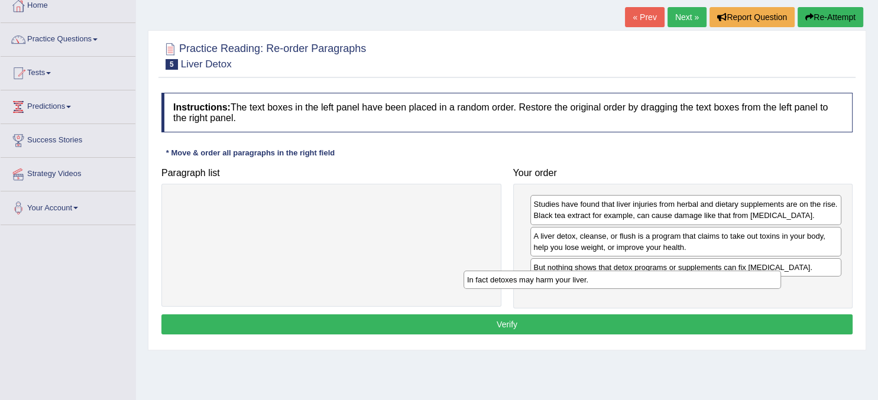
drag, startPoint x: 377, startPoint y: 199, endPoint x: 668, endPoint y: 275, distance: 300.6
click at [668, 275] on div "In fact detoxes may harm your liver." at bounding box center [622, 280] width 317 height 18
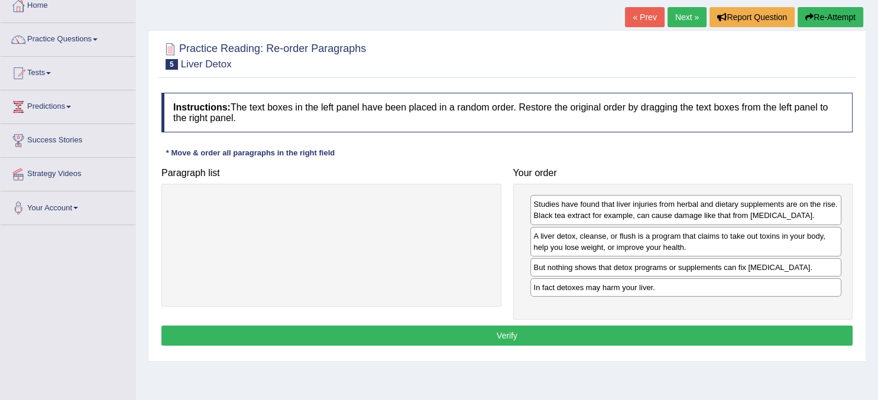
click at [642, 338] on button "Verify" at bounding box center [506, 336] width 691 height 20
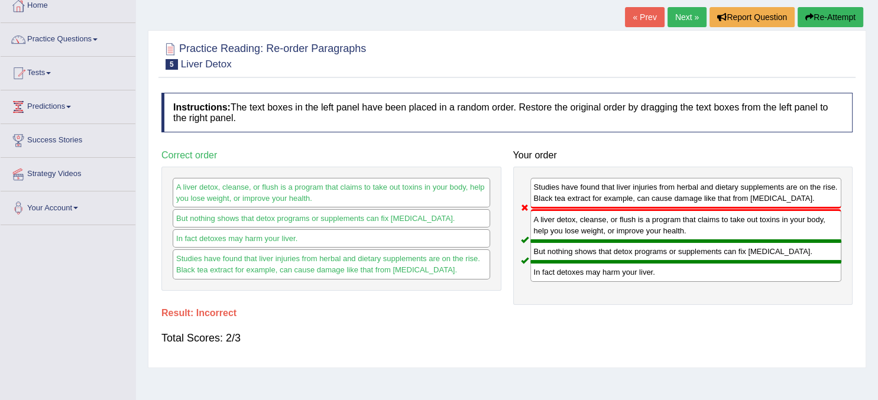
click at [682, 22] on link "Next »" at bounding box center [686, 17] width 39 height 20
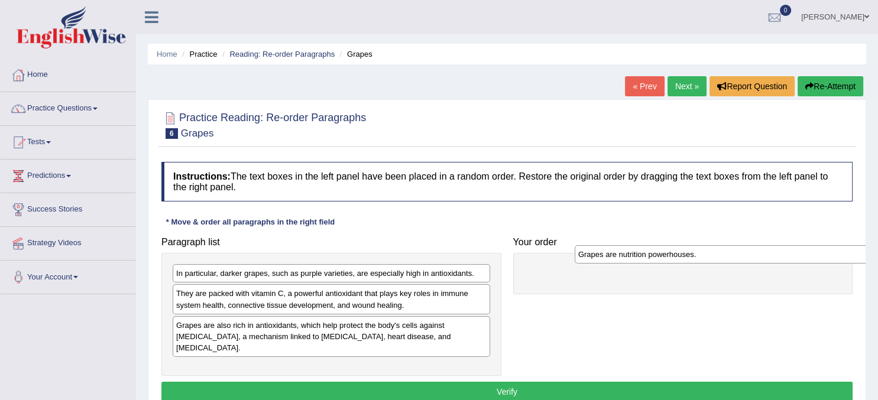
drag, startPoint x: 252, startPoint y: 273, endPoint x: 654, endPoint y: 254, distance: 402.5
click at [654, 254] on div "Grapes are nutrition powerhouses." at bounding box center [733, 254] width 317 height 18
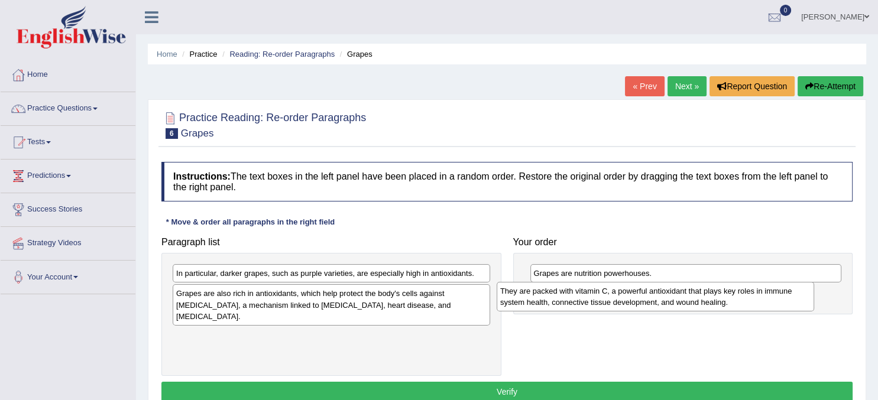
drag, startPoint x: 354, startPoint y: 306, endPoint x: 676, endPoint y: 304, distance: 322.8
click at [676, 304] on div "They are packed with vitamin C, a powerful antioxidant that plays key roles in …" at bounding box center [655, 297] width 317 height 30
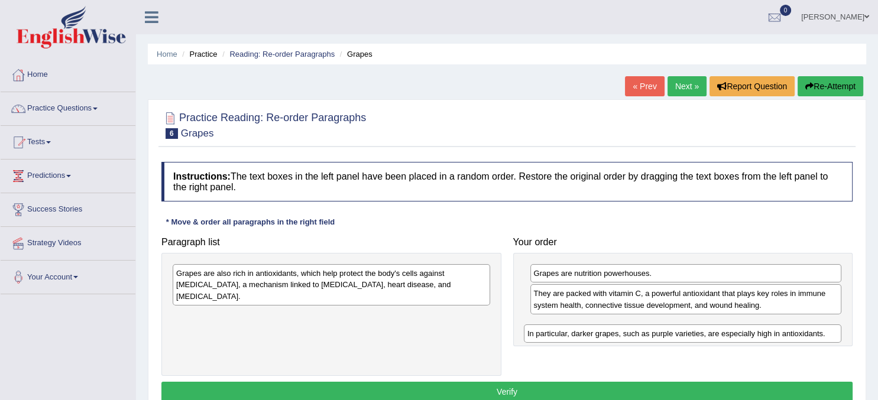
drag, startPoint x: 358, startPoint y: 277, endPoint x: 709, endPoint y: 336, distance: 356.2
click at [709, 336] on div "In particular, darker grapes, such as purple varieties, are especially high in …" at bounding box center [682, 334] width 317 height 18
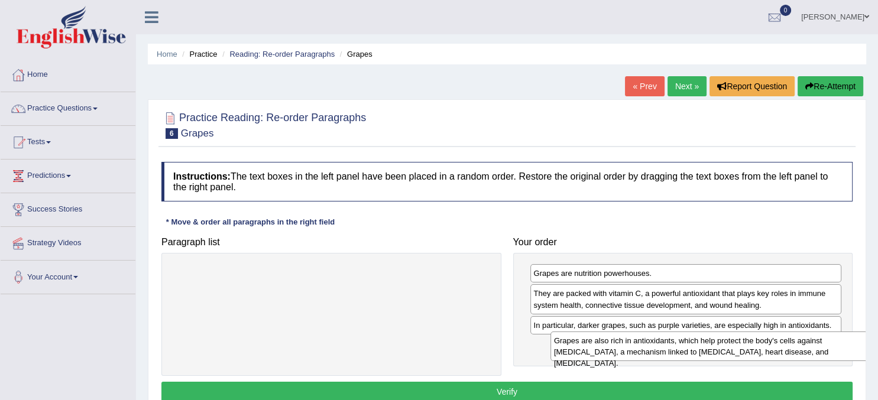
drag, startPoint x: 403, startPoint y: 280, endPoint x: 781, endPoint y: 347, distance: 383.7
click at [781, 347] on div "Grapes are also rich in antioxidants, which help protect the body's cells again…" at bounding box center [708, 347] width 317 height 30
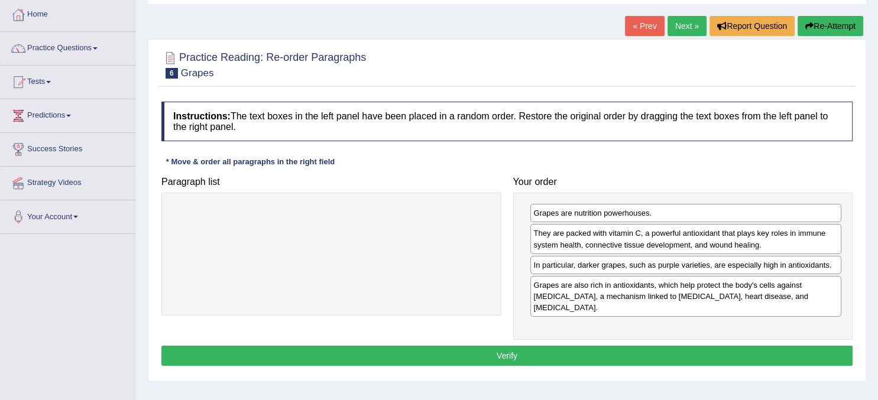
scroll to position [61, 0]
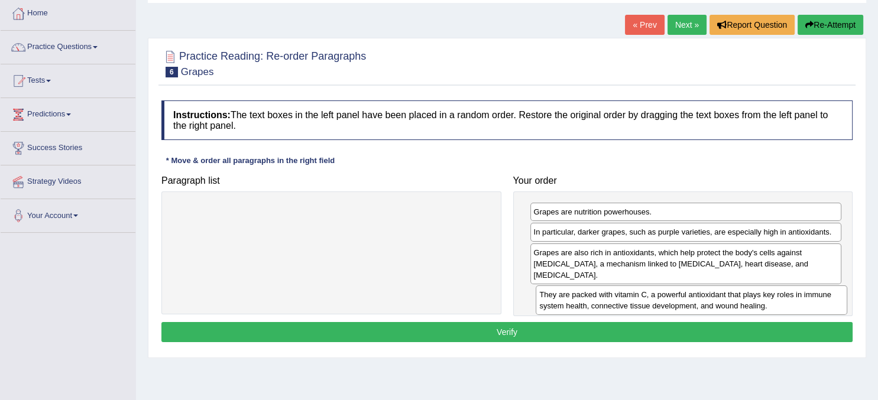
drag, startPoint x: 621, startPoint y: 234, endPoint x: 627, endPoint y: 296, distance: 61.8
click at [627, 296] on div "They are packed with vitamin C, a powerful antioxidant that plays key roles in …" at bounding box center [692, 301] width 312 height 30
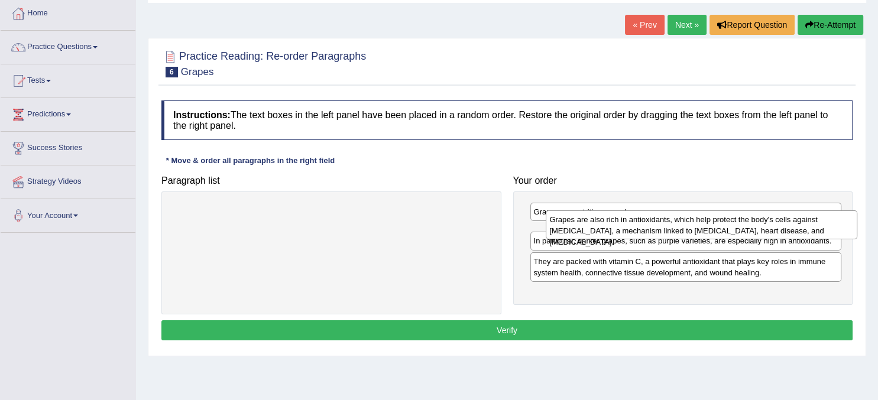
drag, startPoint x: 643, startPoint y: 258, endPoint x: 659, endPoint y: 225, distance: 36.2
click at [659, 225] on div "Grapes are also rich in antioxidants, which help protect the body's cells again…" at bounding box center [702, 225] width 312 height 30
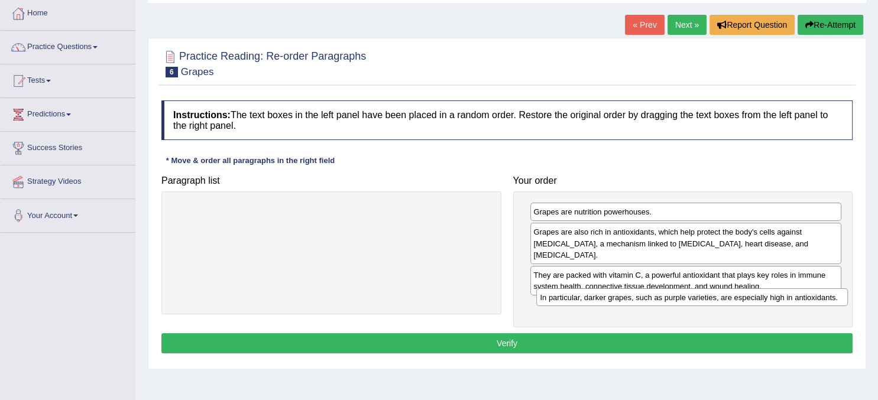
drag, startPoint x: 588, startPoint y: 260, endPoint x: 594, endPoint y: 293, distance: 33.5
click at [594, 293] on div "In particular, darker grapes, such as purple varieties, are especially high in …" at bounding box center [692, 298] width 312 height 18
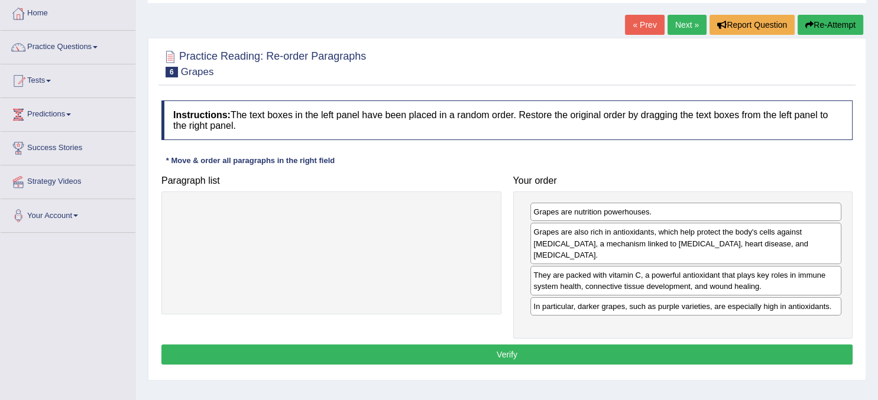
click at [552, 345] on button "Verify" at bounding box center [506, 355] width 691 height 20
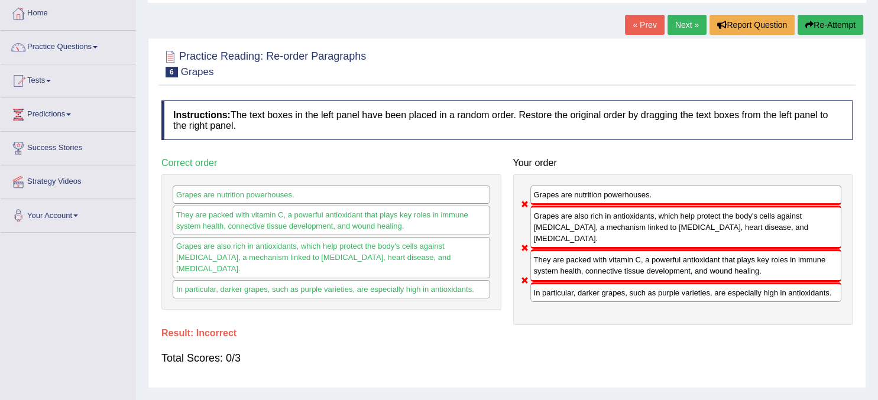
click at [682, 31] on link "Next »" at bounding box center [686, 25] width 39 height 20
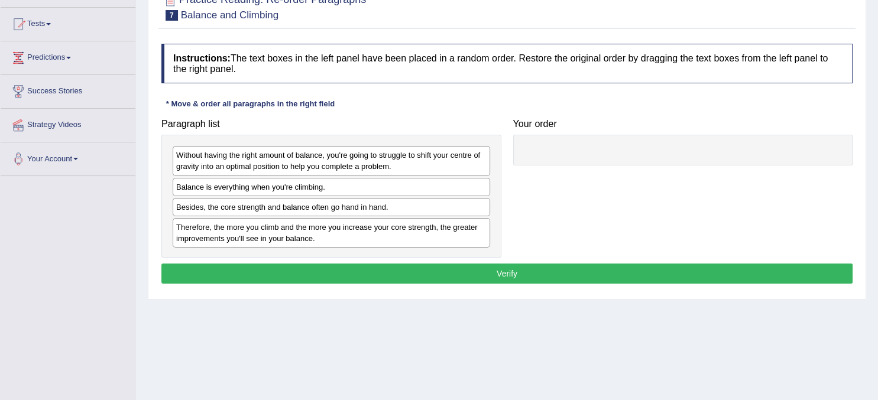
scroll to position [127, 0]
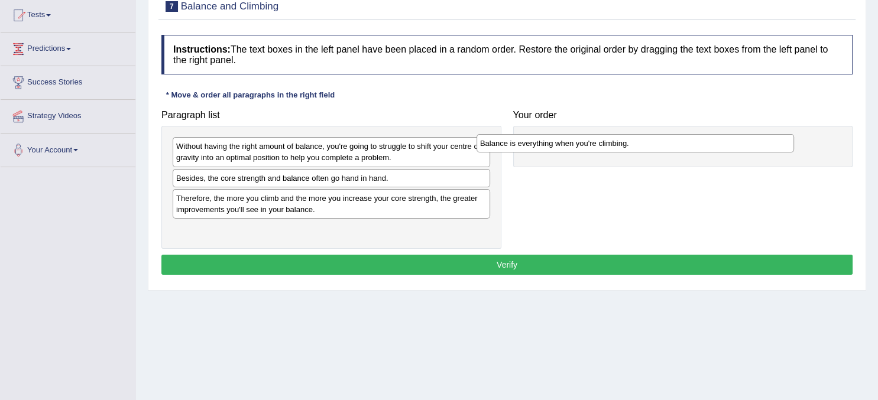
drag, startPoint x: 268, startPoint y: 170, endPoint x: 572, endPoint y: 135, distance: 305.8
click at [572, 135] on div "Balance is everything when you're climbing." at bounding box center [635, 143] width 317 height 18
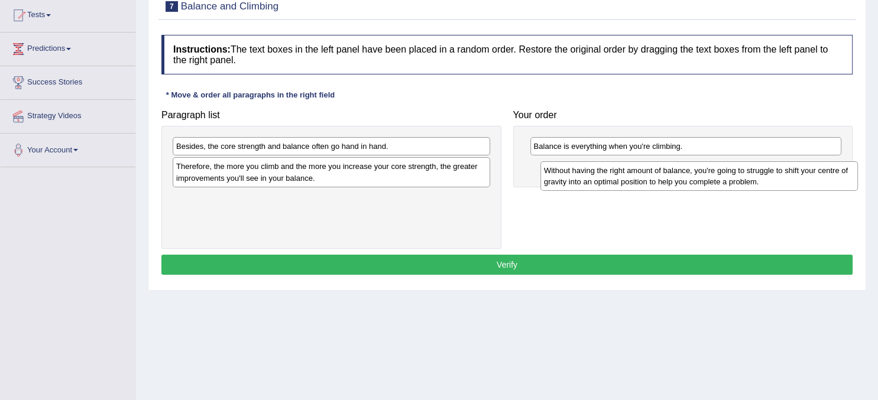
drag, startPoint x: 280, startPoint y: 160, endPoint x: 641, endPoint y: 181, distance: 362.5
click at [641, 181] on div "Without having the right amount of balance, you're going to struggle to shift y…" at bounding box center [698, 176] width 317 height 30
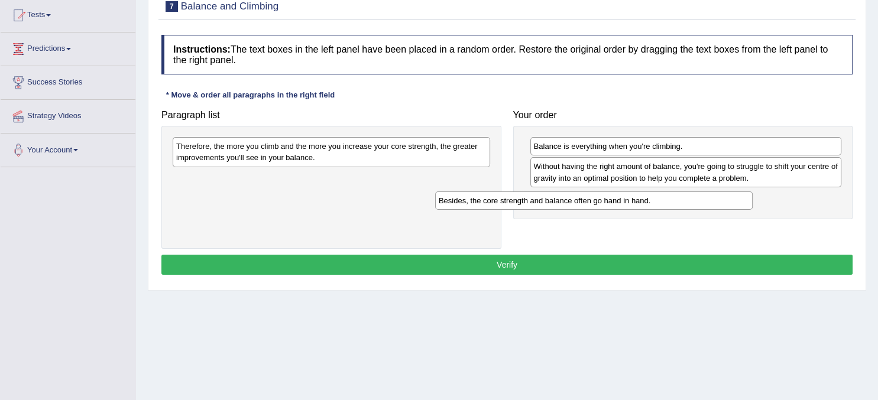
drag, startPoint x: 360, startPoint y: 147, endPoint x: 623, endPoint y: 202, distance: 268.1
click at [623, 202] on div "Besides, the core strength and balance often go hand in hand." at bounding box center [593, 201] width 317 height 18
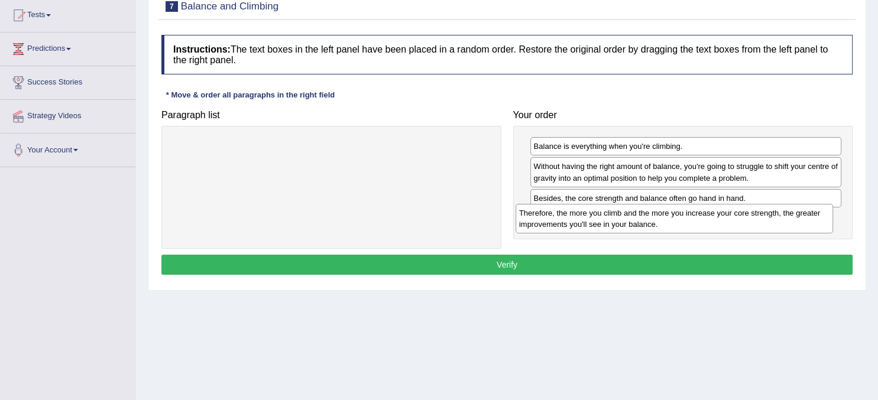
drag, startPoint x: 351, startPoint y: 151, endPoint x: 693, endPoint y: 218, distance: 349.5
click at [693, 218] on div "Therefore, the more you climb and the more you increase your core strength, the…" at bounding box center [674, 219] width 317 height 30
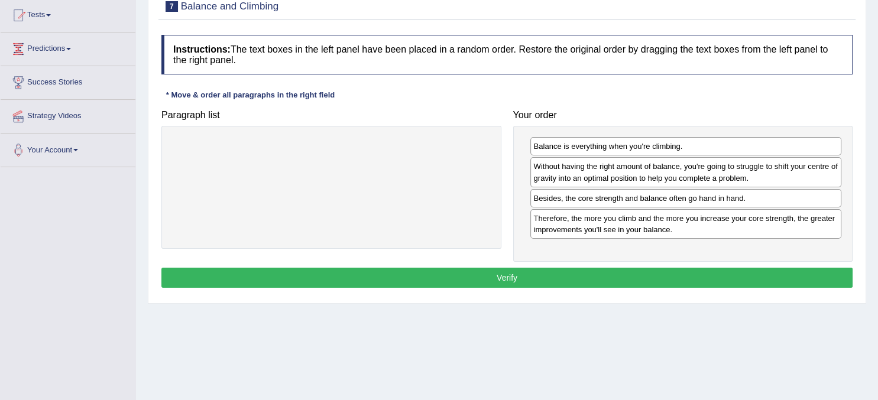
click at [565, 281] on button "Verify" at bounding box center [506, 278] width 691 height 20
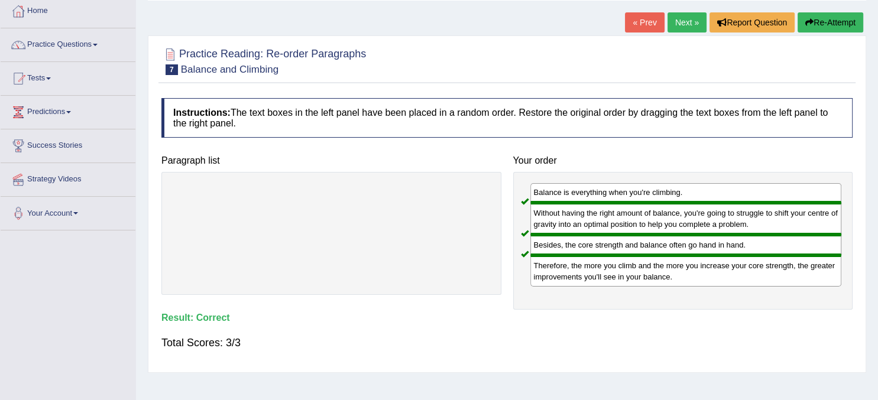
scroll to position [0, 0]
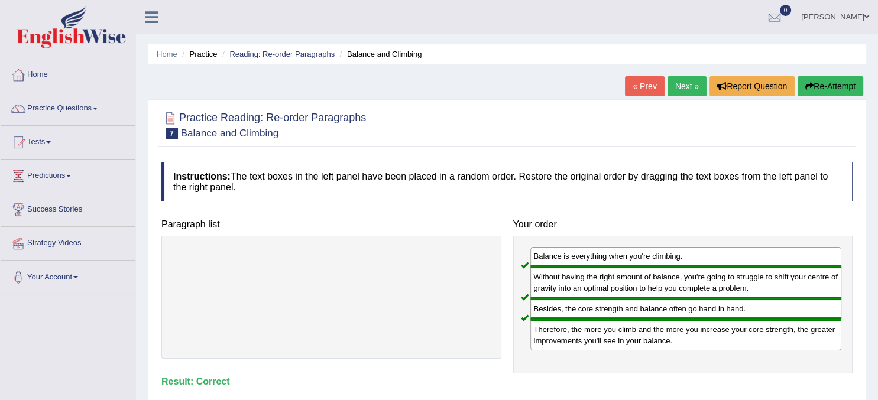
click at [682, 93] on link "Next »" at bounding box center [686, 86] width 39 height 20
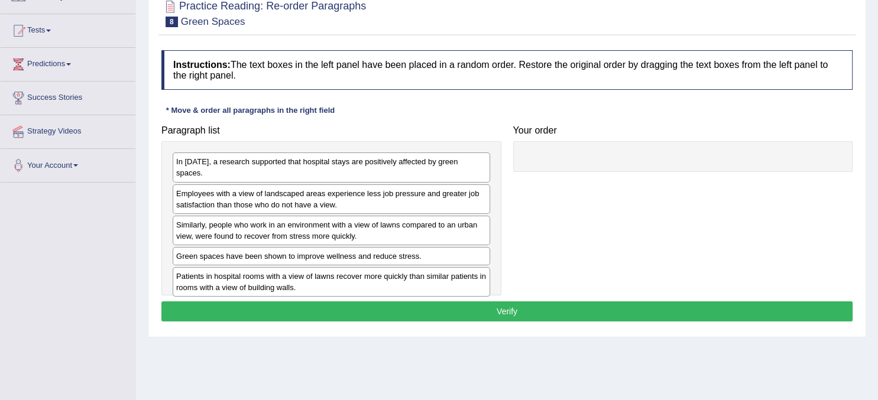
scroll to position [114, 0]
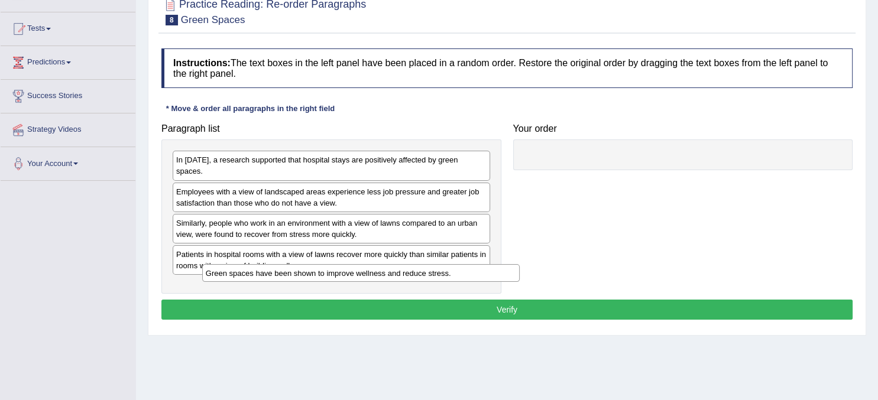
drag, startPoint x: 344, startPoint y: 242, endPoint x: 374, endPoint y: 273, distance: 42.6
click at [374, 273] on div "Green spaces have been shown to improve wellness and reduce stress." at bounding box center [360, 273] width 317 height 18
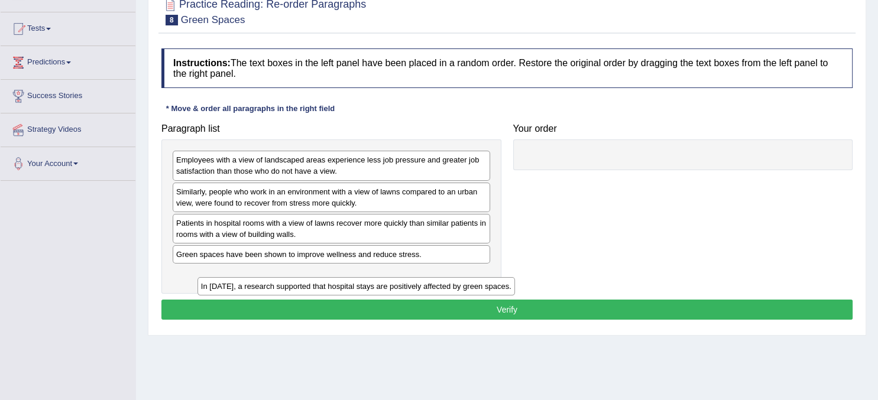
drag, startPoint x: 365, startPoint y: 161, endPoint x: 390, endPoint y: 288, distance: 128.9
click at [390, 288] on div "In [DATE], a research supported that hospital stays are positively affected by …" at bounding box center [355, 286] width 317 height 18
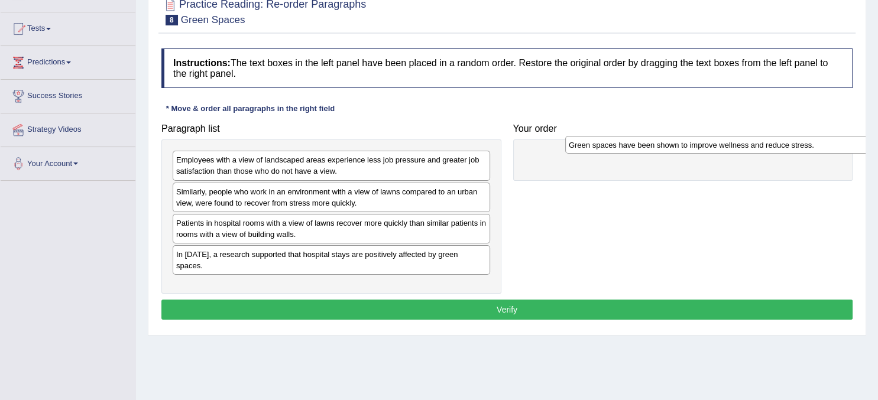
drag, startPoint x: 354, startPoint y: 257, endPoint x: 747, endPoint y: 148, distance: 407.4
click at [747, 148] on div "Green spaces have been shown to improve wellness and reduce stress." at bounding box center [723, 145] width 317 height 18
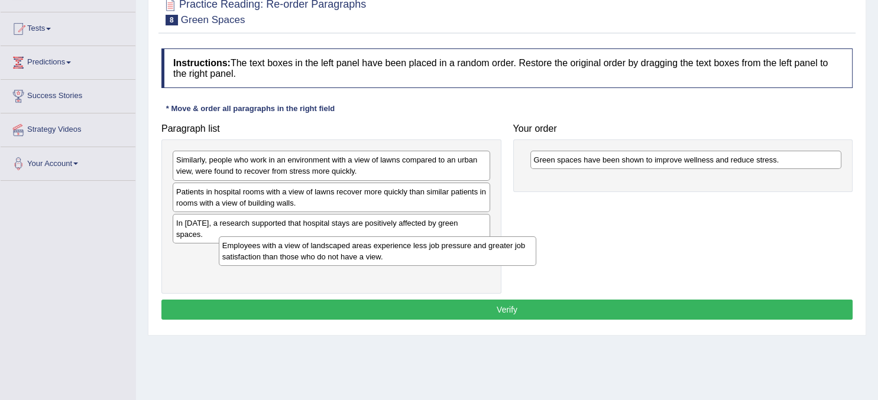
drag, startPoint x: 313, startPoint y: 166, endPoint x: 359, endPoint y: 251, distance: 97.3
click at [359, 251] on div "Employees with a view of landscaped areas experience less job pressure and grea…" at bounding box center [377, 251] width 317 height 30
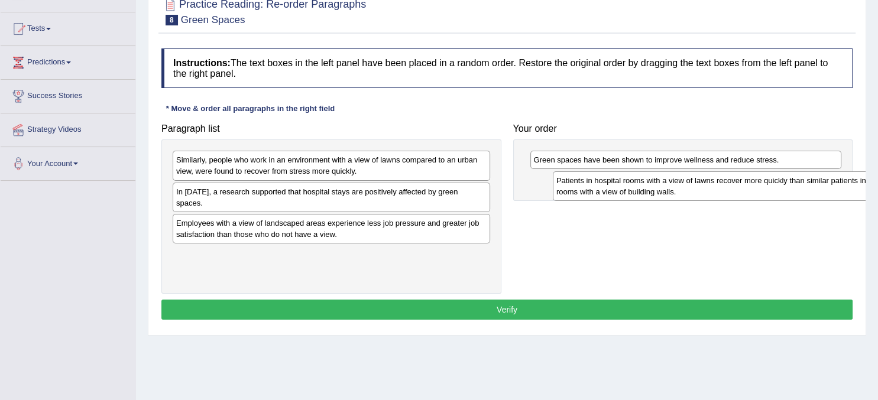
drag, startPoint x: 331, startPoint y: 199, endPoint x: 711, endPoint y: 185, distance: 380.4
click at [711, 185] on div "Patients in hospital rooms with a view of lawns recover more quickly than simil…" at bounding box center [711, 186] width 317 height 30
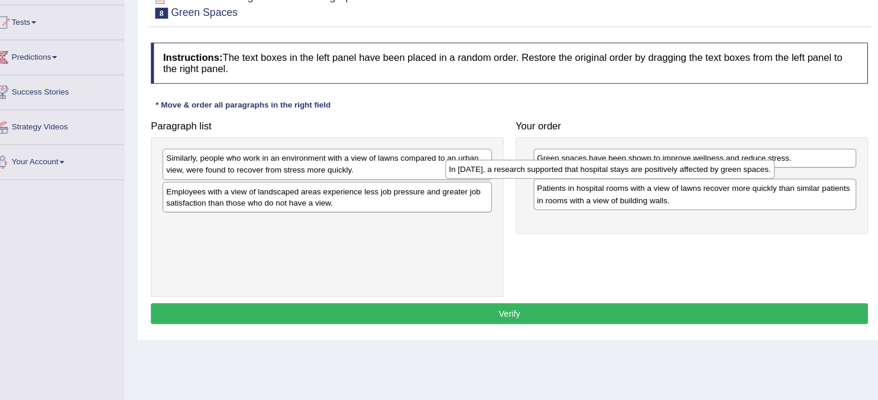
drag, startPoint x: 417, startPoint y: 190, endPoint x: 689, endPoint y: 169, distance: 273.4
click at [689, 169] on div "In 2002, a research supported that hospital stays are positively affected by gr…" at bounding box center [603, 170] width 317 height 18
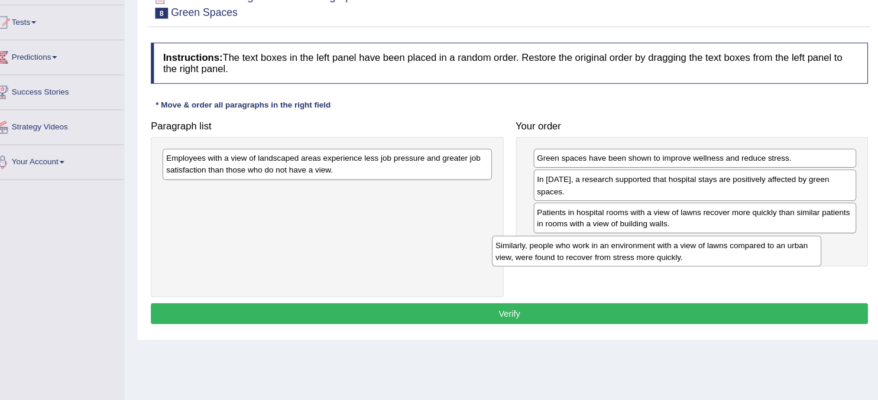
drag, startPoint x: 338, startPoint y: 163, endPoint x: 665, endPoint y: 240, distance: 335.3
click at [665, 240] on div "Similarly, people who work in an environment with a view of lawns compared to a…" at bounding box center [648, 250] width 317 height 30
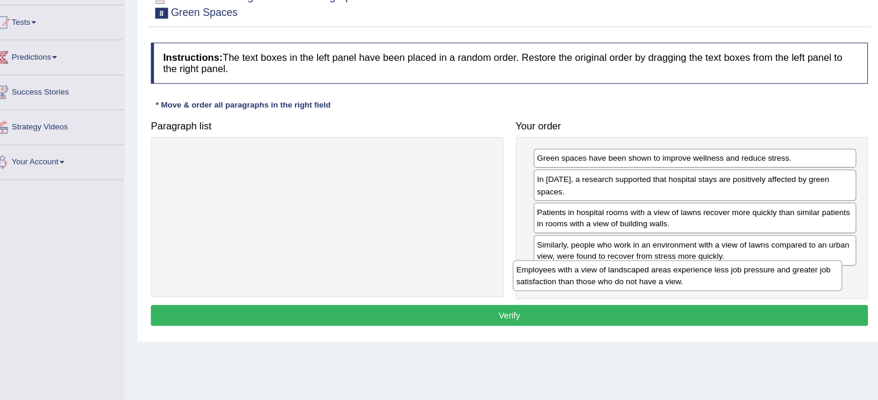
drag, startPoint x: 368, startPoint y: 166, endPoint x: 705, endPoint y: 274, distance: 354.3
click at [705, 274] on div "Employees with a view of landscaped areas experience less job pressure and grea…" at bounding box center [668, 273] width 317 height 30
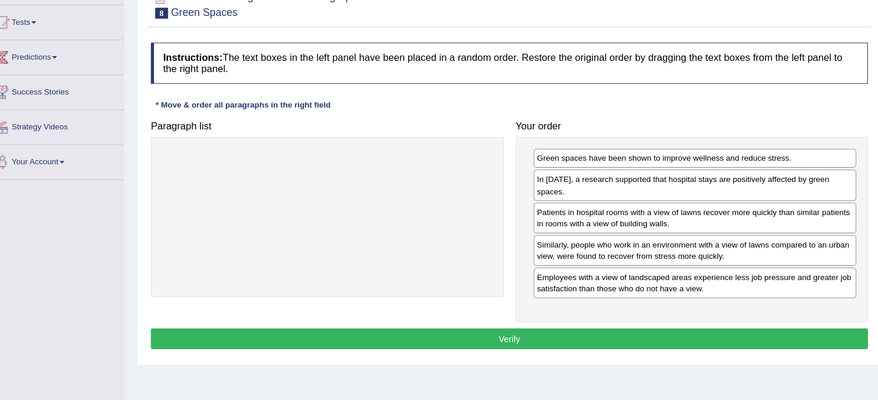
click at [590, 324] on button "Verify" at bounding box center [506, 334] width 691 height 20
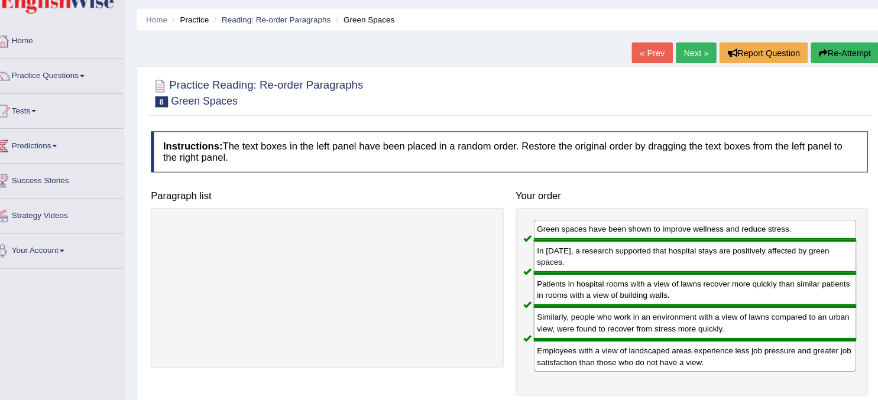
scroll to position [0, 0]
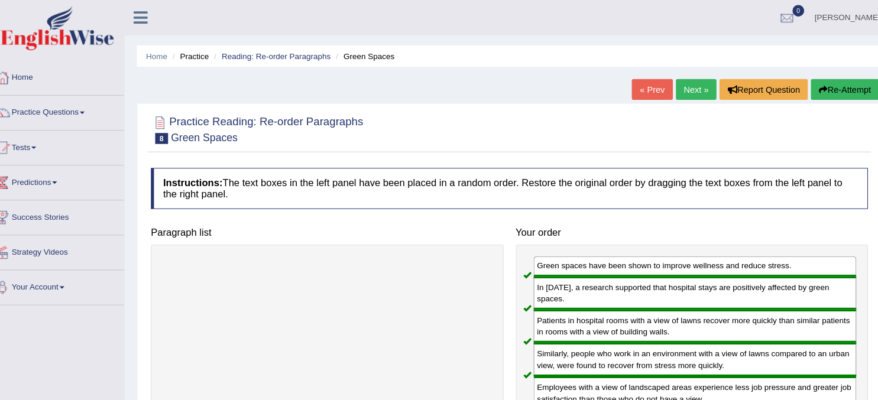
click at [680, 85] on link "Next »" at bounding box center [686, 86] width 39 height 20
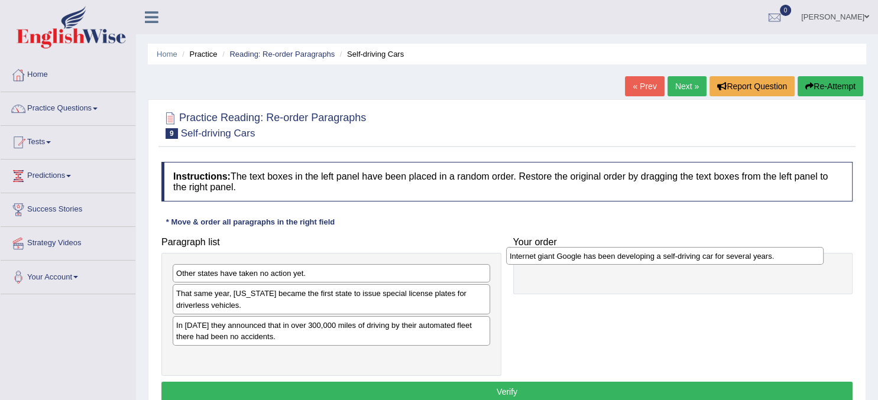
drag, startPoint x: 304, startPoint y: 330, endPoint x: 642, endPoint y: 261, distance: 345.2
click at [642, 261] on div "Internet giant Google has been developing a self-driving car for several years." at bounding box center [664, 256] width 317 height 18
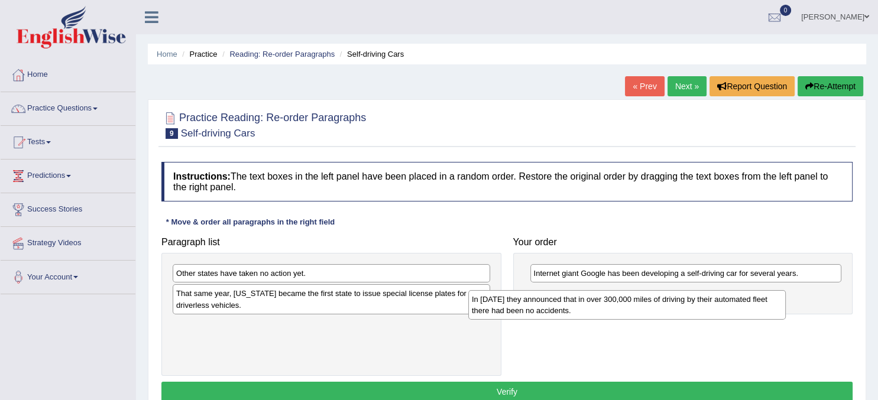
drag, startPoint x: 332, startPoint y: 337, endPoint x: 633, endPoint y: 310, distance: 301.5
click at [633, 310] on div "In [DATE] they announced that in over 300,000 miles of driving by their automat…" at bounding box center [626, 305] width 317 height 30
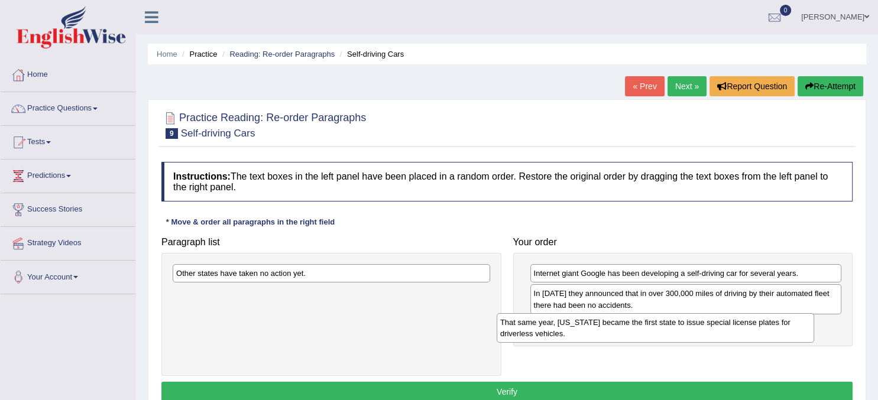
drag, startPoint x: 365, startPoint y: 294, endPoint x: 689, endPoint y: 323, distance: 325.3
click at [689, 323] on div "That same year, [US_STATE] became the first state to issue special license plat…" at bounding box center [655, 328] width 317 height 30
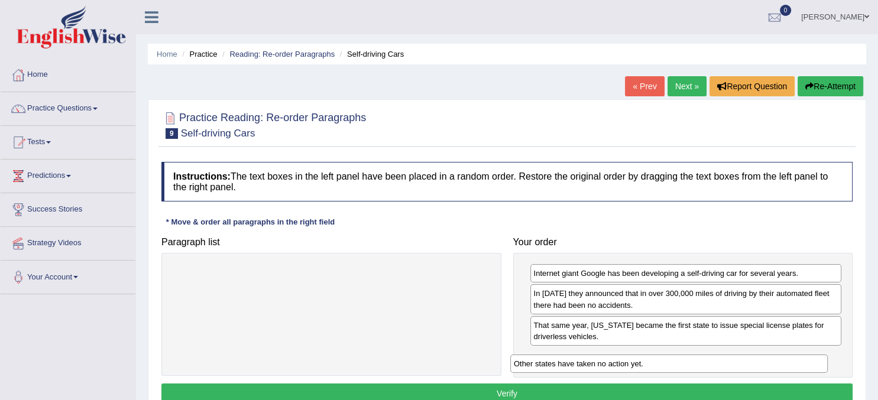
drag, startPoint x: 356, startPoint y: 273, endPoint x: 694, endPoint y: 363, distance: 349.5
click at [694, 363] on div "Other states have taken no action yet." at bounding box center [668, 364] width 317 height 18
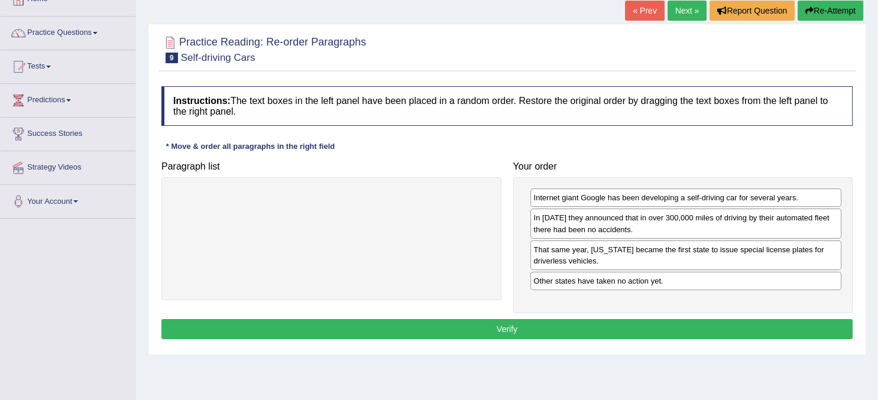
scroll to position [77, 0]
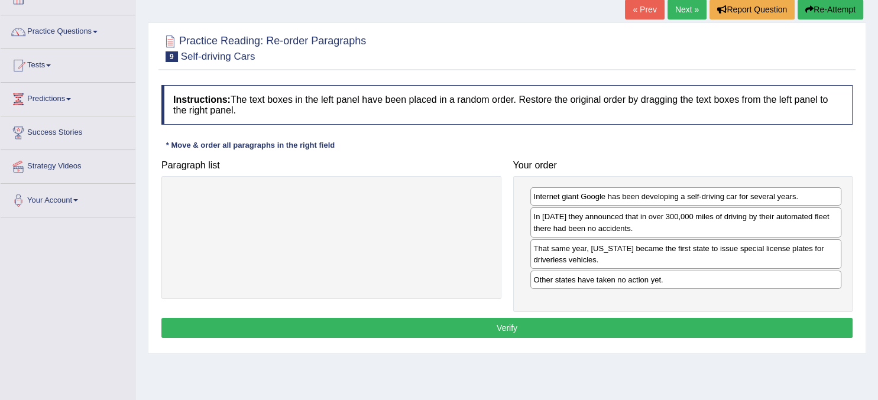
click at [582, 322] on button "Verify" at bounding box center [506, 328] width 691 height 20
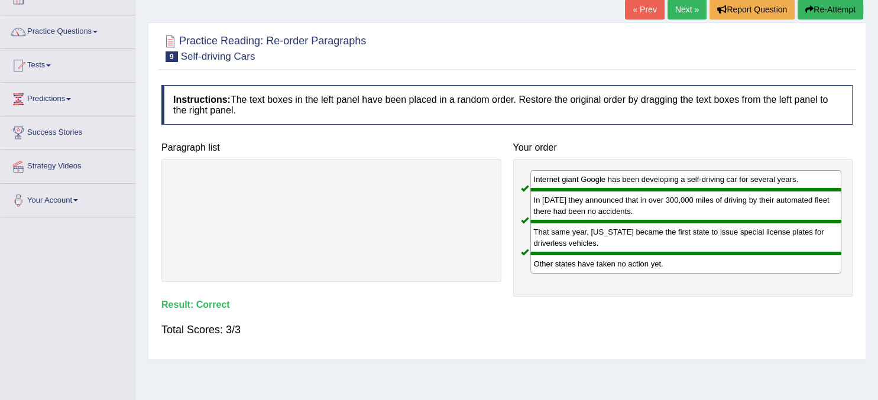
click at [683, 10] on link "Next »" at bounding box center [686, 9] width 39 height 20
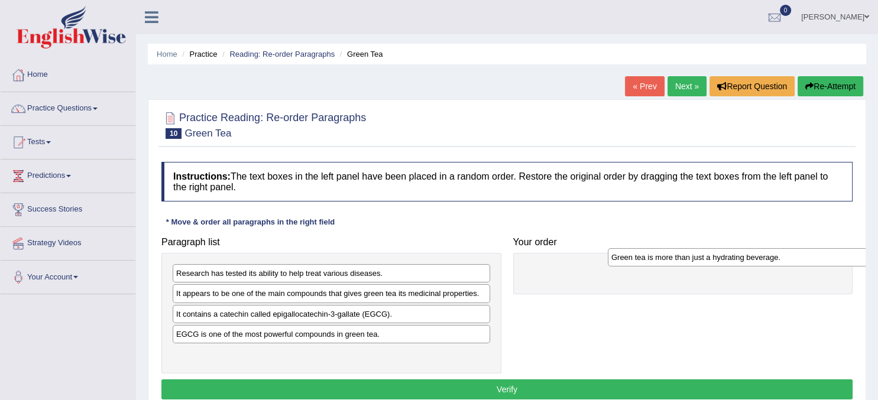
drag, startPoint x: 281, startPoint y: 358, endPoint x: 718, endPoint y: 260, distance: 447.9
click at [718, 260] on div "Green tea is more than just a hydrating beverage." at bounding box center [766, 257] width 317 height 18
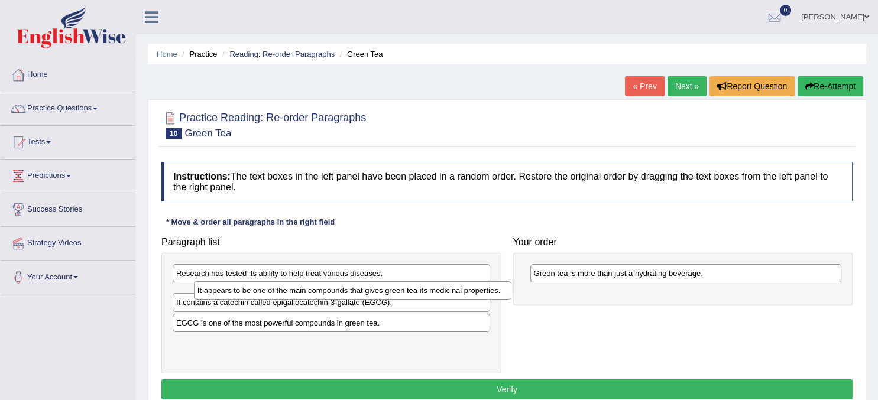
drag, startPoint x: 320, startPoint y: 297, endPoint x: 342, endPoint y: 294, distance: 21.4
click at [342, 294] on div "It appears to be one of the main compounds that gives green tea its medicinal p…" at bounding box center [352, 290] width 317 height 18
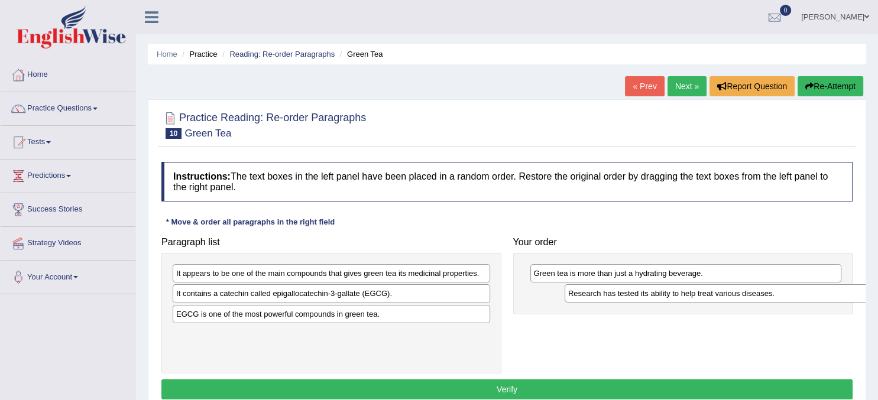
drag, startPoint x: 335, startPoint y: 277, endPoint x: 721, endPoint y: 296, distance: 386.5
click at [721, 296] on div "Research has tested its ability to help treat various diseases." at bounding box center [723, 293] width 317 height 18
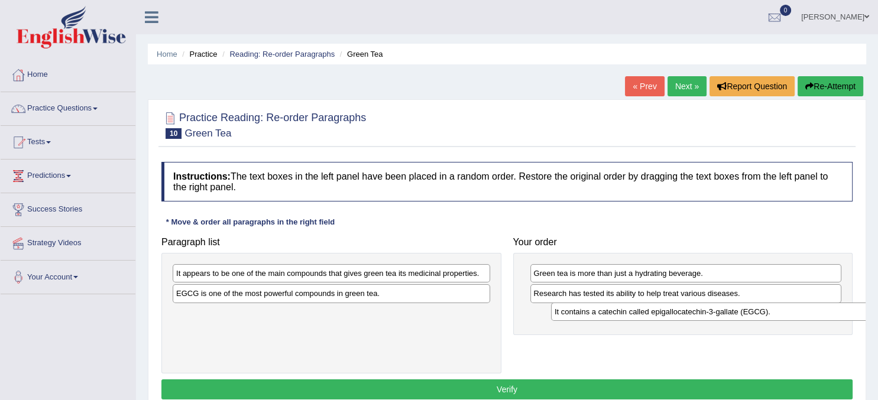
drag, startPoint x: 278, startPoint y: 299, endPoint x: 656, endPoint y: 317, distance: 378.8
click at [656, 317] on div "It contains a catechin called epigallocatechin-3-gallate (EGCG)." at bounding box center [709, 312] width 317 height 18
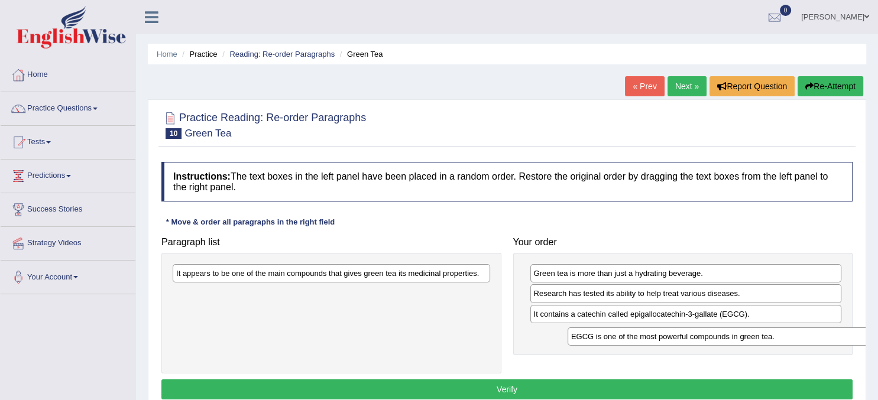
drag, startPoint x: 303, startPoint y: 296, endPoint x: 698, endPoint y: 339, distance: 397.3
click at [698, 339] on div "EGCG is one of the most powerful compounds in green tea." at bounding box center [726, 337] width 317 height 18
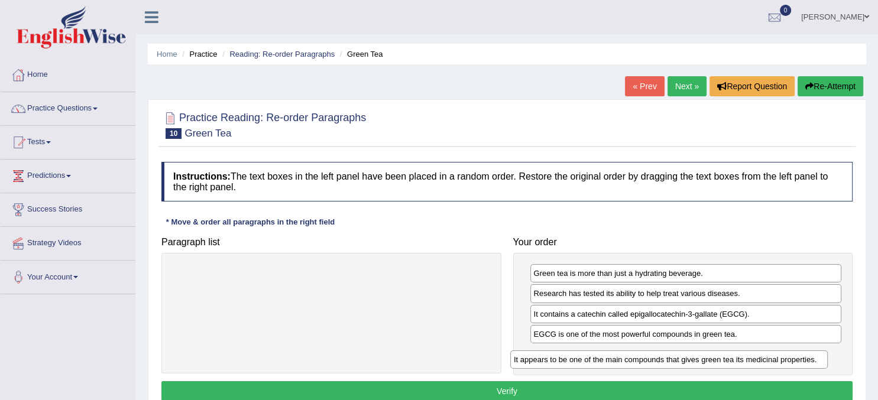
drag, startPoint x: 338, startPoint y: 280, endPoint x: 676, endPoint y: 365, distance: 348.7
click at [676, 365] on div "It appears to be one of the main compounds that gives green tea its medicinal p…" at bounding box center [668, 360] width 317 height 18
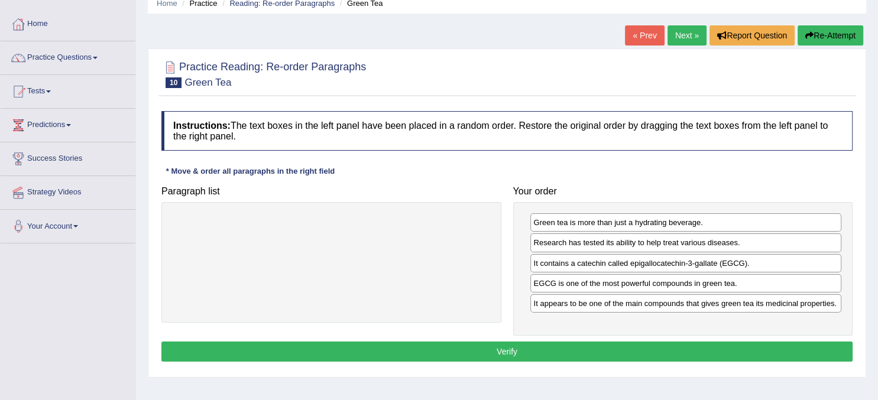
scroll to position [57, 0]
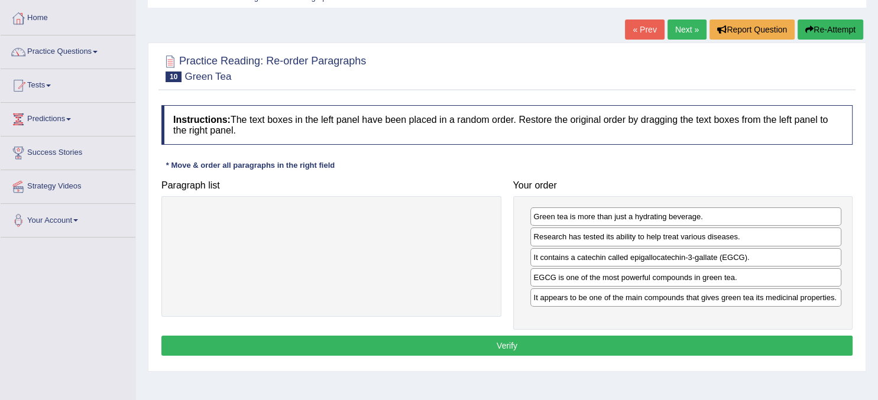
click at [532, 346] on button "Verify" at bounding box center [506, 346] width 691 height 20
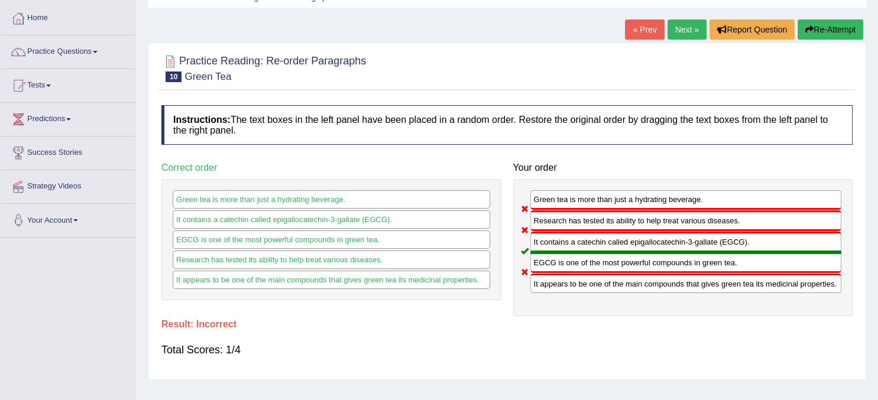
click at [678, 33] on link "Next »" at bounding box center [686, 30] width 39 height 20
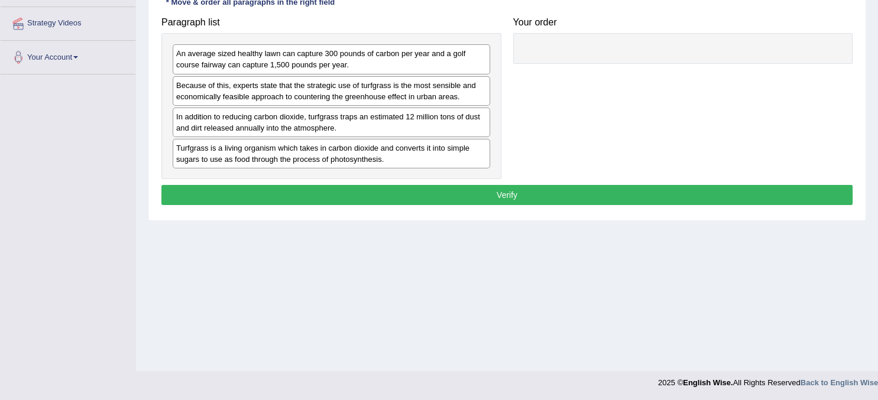
scroll to position [221, 0]
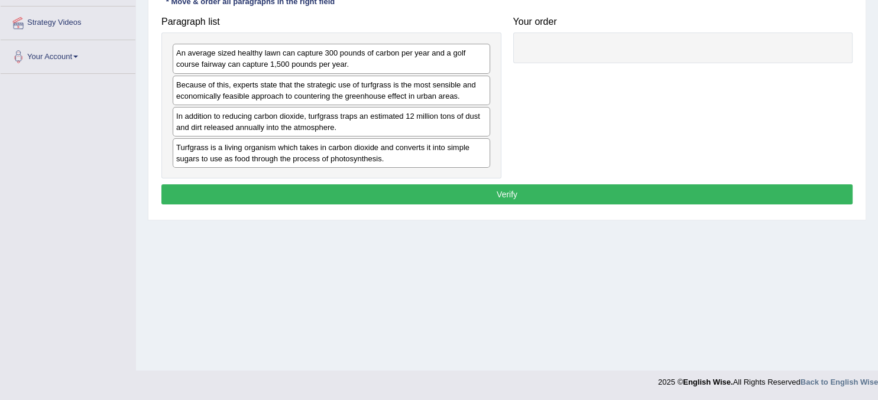
drag, startPoint x: 358, startPoint y: 58, endPoint x: 412, endPoint y: 51, distance: 54.9
click at [390, 52] on div "An average sized healthy lawn can capture 300 pounds of carbon per year and a g…" at bounding box center [331, 59] width 317 height 30
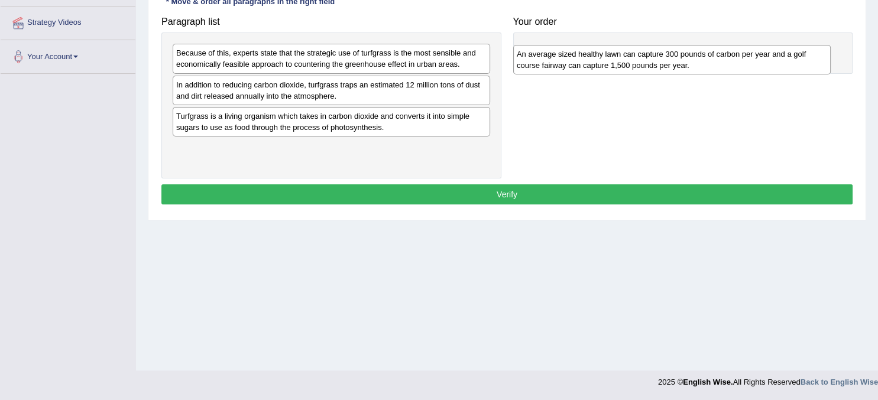
drag, startPoint x: 292, startPoint y: 56, endPoint x: 633, endPoint y: 56, distance: 341.1
click at [633, 56] on div "An average sized healthy lawn can capture 300 pounds of carbon per year and a g…" at bounding box center [671, 60] width 317 height 30
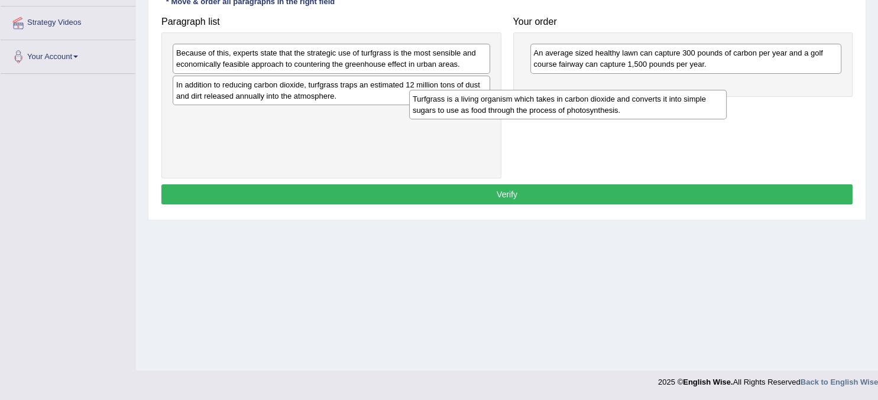
drag, startPoint x: 435, startPoint y: 132, endPoint x: 697, endPoint y: 105, distance: 263.3
click at [686, 110] on div "Turfgrass is a living organism which takes in carbon dioxide and converts it in…" at bounding box center [567, 105] width 317 height 30
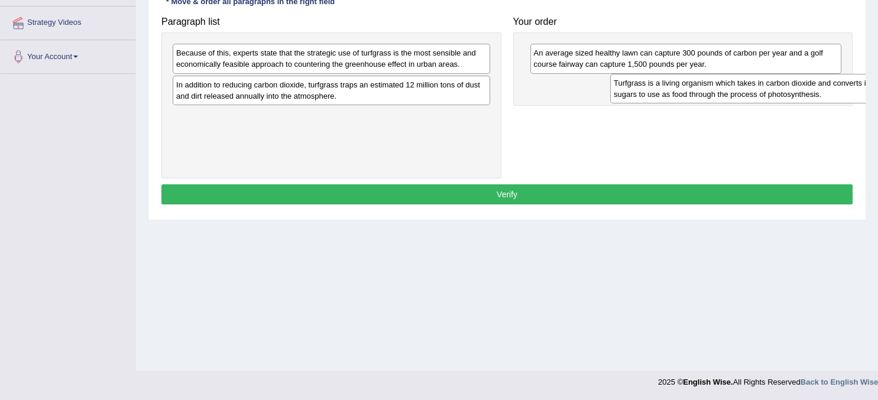
drag, startPoint x: 281, startPoint y: 135, endPoint x: 691, endPoint y: 103, distance: 410.4
click at [691, 103] on div "Paragraph list Because of this, experts state that the strategic use of turfgra…" at bounding box center [506, 95] width 703 height 168
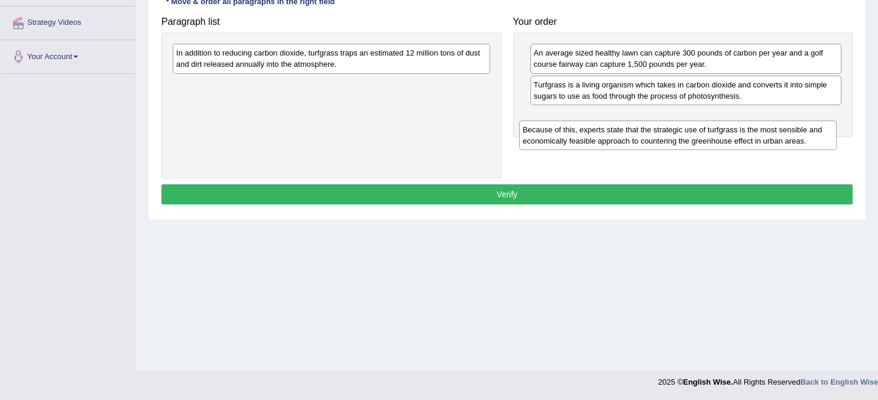
drag, startPoint x: 393, startPoint y: 54, endPoint x: 762, endPoint y: 124, distance: 375.4
click at [762, 128] on div "Because of this, experts state that the strategic use of turfgrass is the most …" at bounding box center [677, 136] width 317 height 30
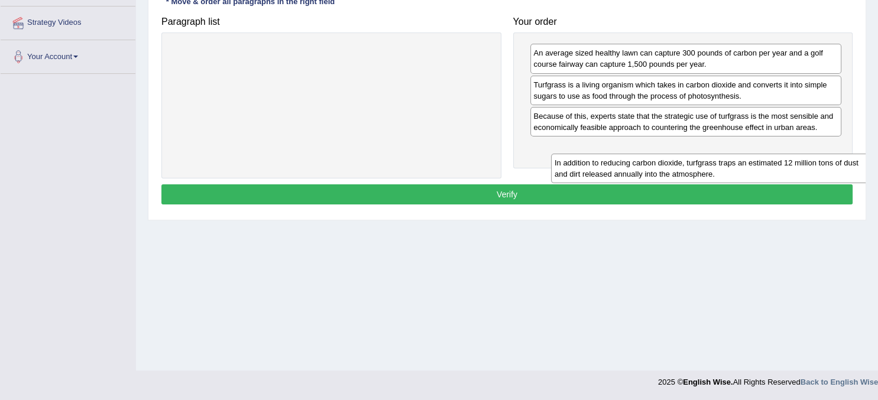
drag, startPoint x: 258, startPoint y: 59, endPoint x: 636, endPoint y: 168, distance: 393.3
click at [636, 168] on div "In addition to reducing carbon dioxide, turfgrass traps an estimated 12 million…" at bounding box center [709, 169] width 317 height 30
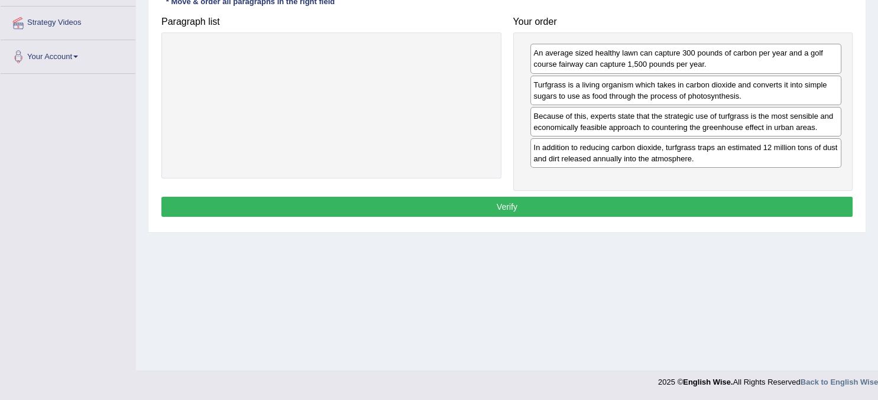
click at [581, 211] on button "Verify" at bounding box center [506, 207] width 691 height 20
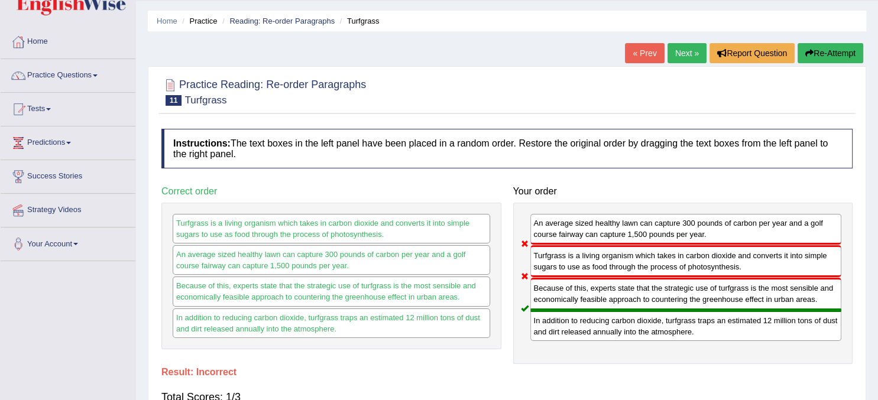
scroll to position [33, 0]
click at [679, 47] on link "Next »" at bounding box center [686, 54] width 39 height 20
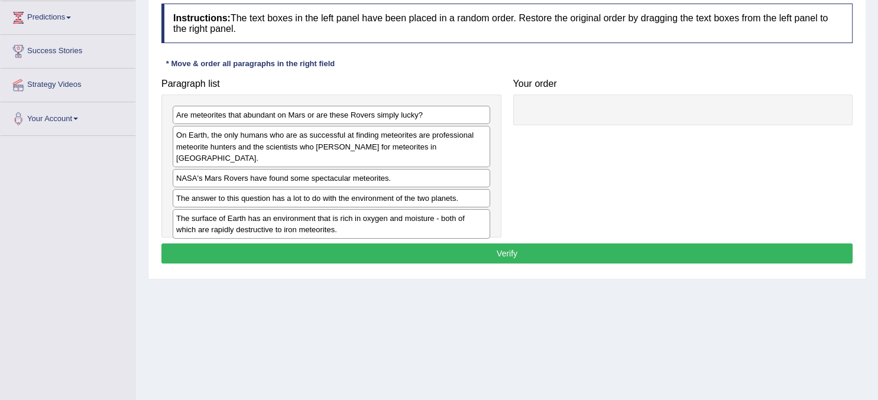
scroll to position [166, 0]
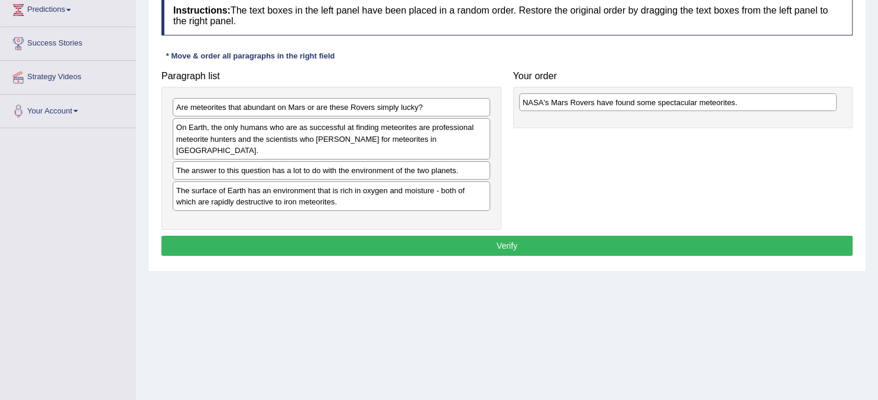
drag, startPoint x: 332, startPoint y: 163, endPoint x: 678, endPoint y: 105, distance: 350.7
click at [678, 105] on div "NASA's Mars Rovers have found some spectacular meteorites." at bounding box center [677, 102] width 317 height 18
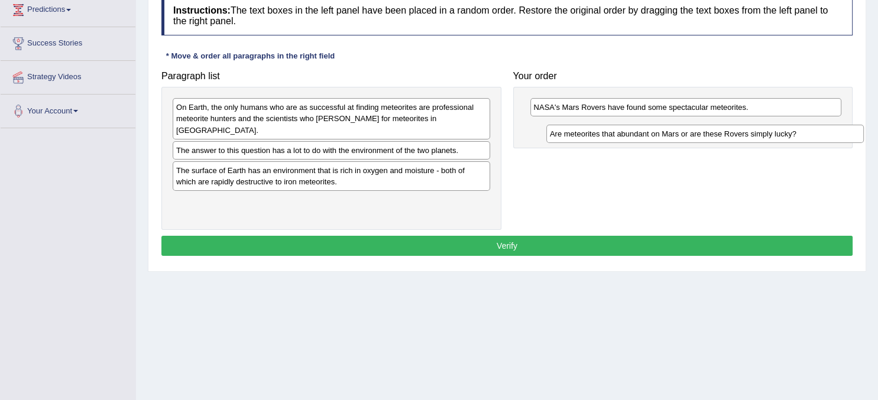
drag, startPoint x: 316, startPoint y: 105, endPoint x: 689, endPoint y: 130, distance: 374.5
click at [689, 130] on div "Are meteorites that abundant on Mars or are these Rovers simply lucky?" at bounding box center [704, 134] width 317 height 18
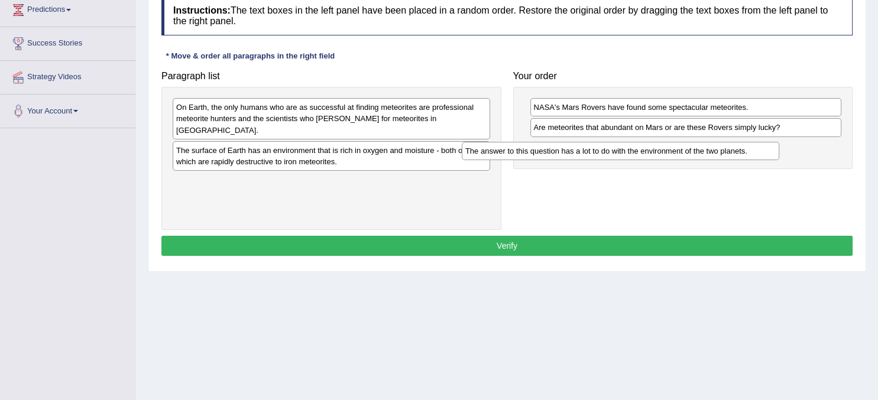
drag, startPoint x: 394, startPoint y: 138, endPoint x: 683, endPoint y: 151, distance: 289.4
click at [683, 151] on div "The answer to this question has a lot to do with the environment of the two pla…" at bounding box center [620, 151] width 317 height 18
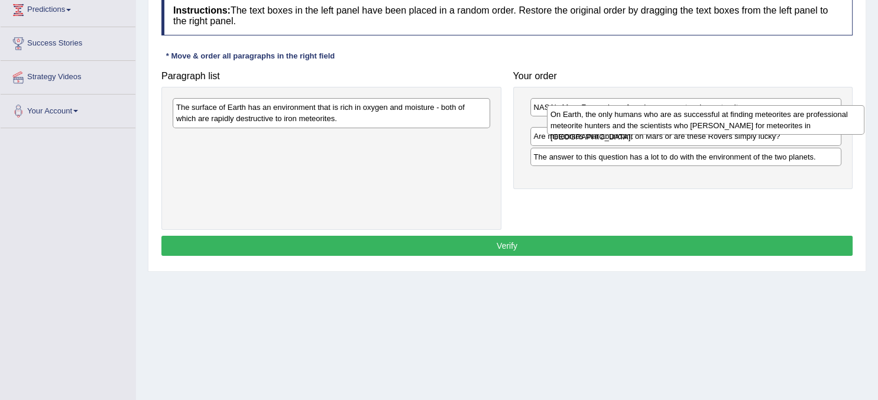
drag, startPoint x: 336, startPoint y: 105, endPoint x: 710, endPoint y: 113, distance: 373.7
click at [710, 113] on div "On Earth, the only humans who are as successful at finding meteorites are profe…" at bounding box center [705, 120] width 317 height 30
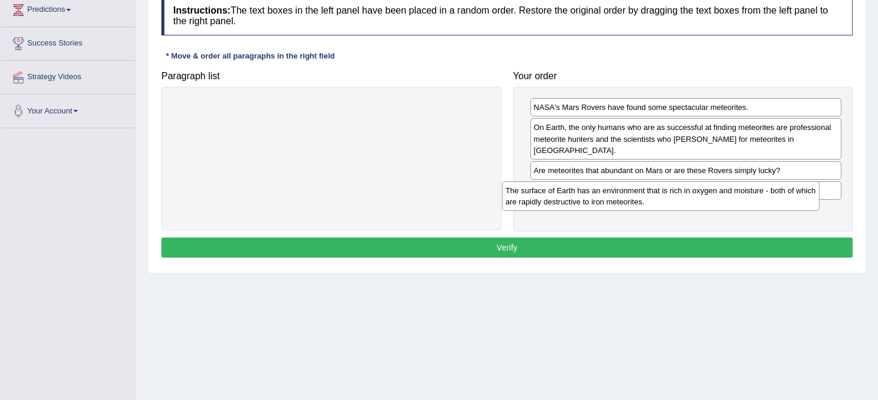
drag, startPoint x: 273, startPoint y: 107, endPoint x: 602, endPoint y: 190, distance: 339.7
click at [602, 190] on div "The surface of Earth has an environment that is rich in oxygen and moisture - b…" at bounding box center [660, 196] width 317 height 30
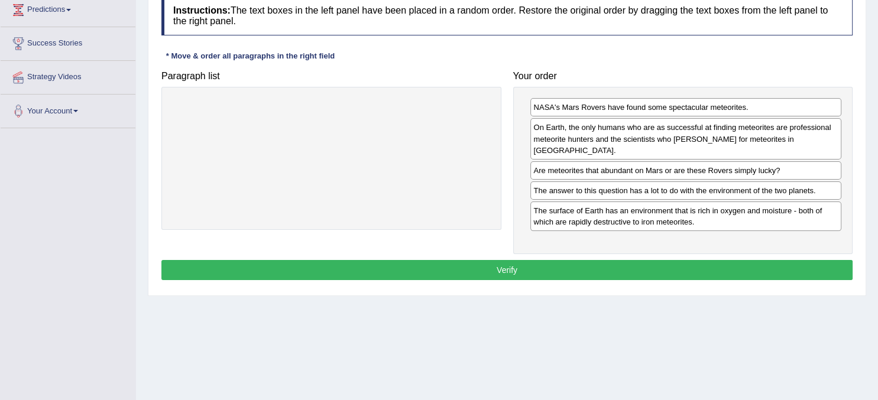
click at [576, 260] on button "Verify" at bounding box center [506, 270] width 691 height 20
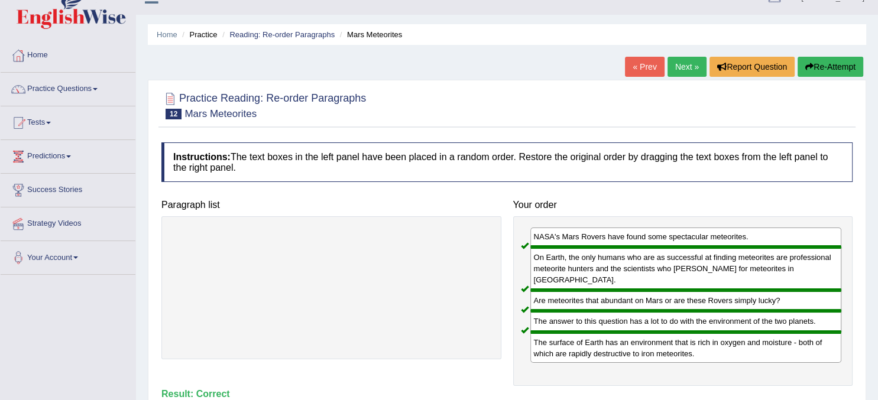
scroll to position [19, 0]
click at [97, 90] on link "Practice Questions" at bounding box center [68, 88] width 135 height 30
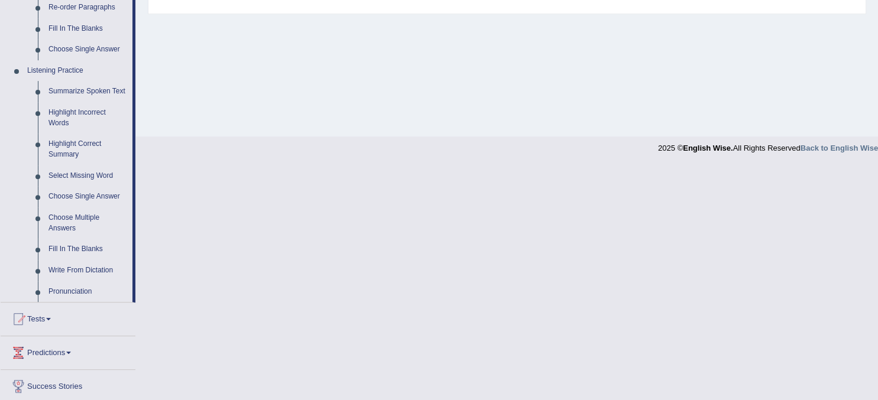
scroll to position [455, 0]
click at [73, 113] on link "Highlight Incorrect Words" at bounding box center [87, 117] width 89 height 31
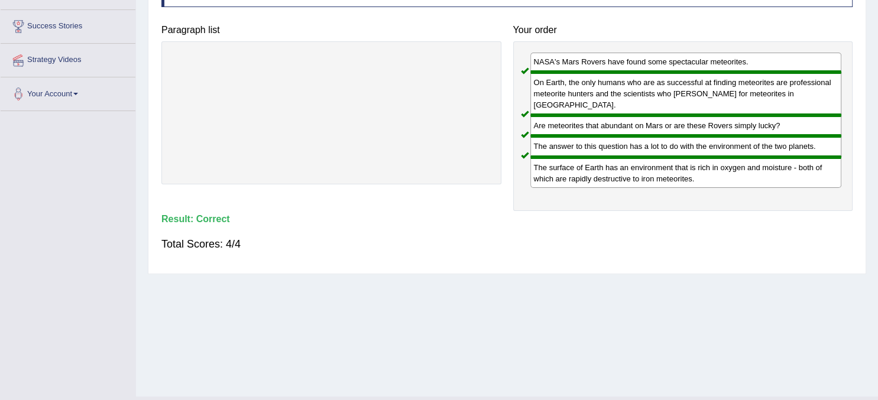
scroll to position [0, 0]
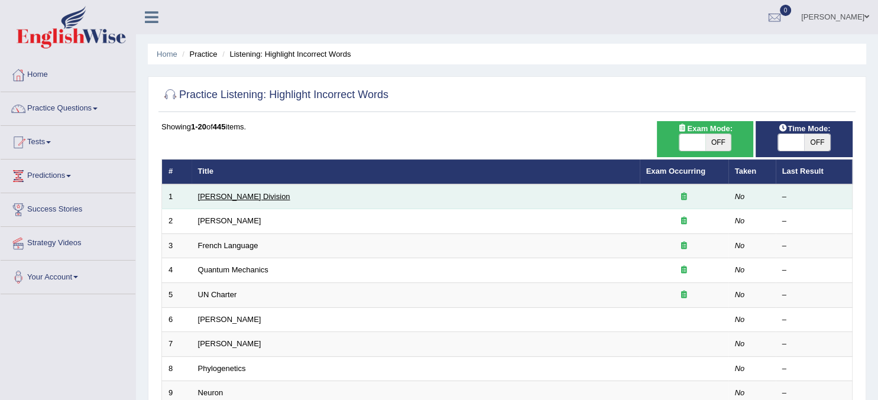
click at [209, 197] on link "[PERSON_NAME] Division" at bounding box center [244, 196] width 92 height 9
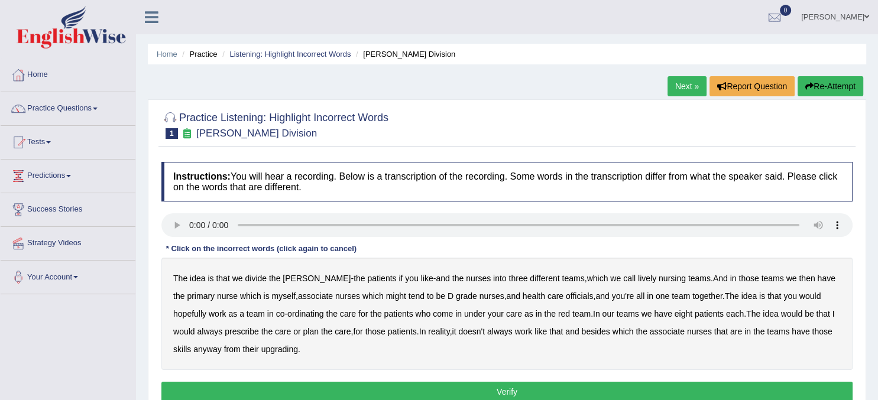
click at [638, 278] on b "lively" at bounding box center [647, 278] width 18 height 9
click at [390, 296] on b "might" at bounding box center [396, 295] width 20 height 9
click at [572, 293] on b "officials" at bounding box center [579, 295] width 27 height 9
click at [472, 309] on b "under" at bounding box center [474, 313] width 21 height 9
click at [442, 309] on b "come" at bounding box center [443, 313] width 20 height 9
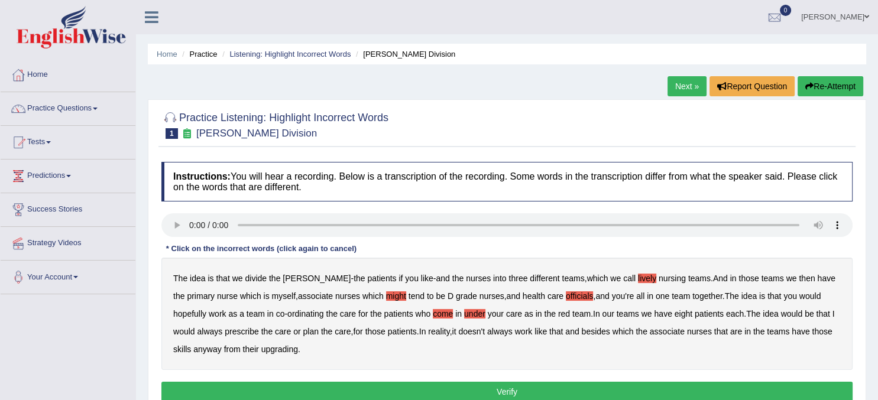
click at [475, 313] on b "under" at bounding box center [474, 313] width 21 height 9
click at [213, 332] on b "always" at bounding box center [209, 331] width 25 height 9
click at [280, 345] on b "upgrading" at bounding box center [279, 349] width 37 height 9
click at [529, 391] on button "Verify" at bounding box center [506, 392] width 691 height 20
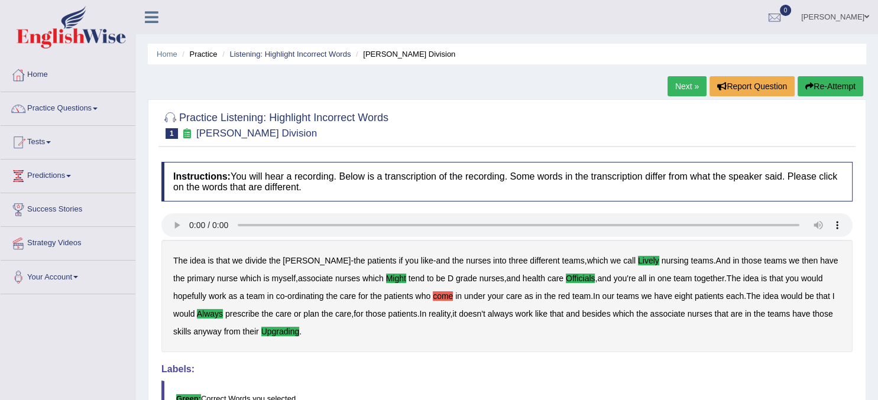
click at [688, 86] on link "Next »" at bounding box center [686, 86] width 39 height 20
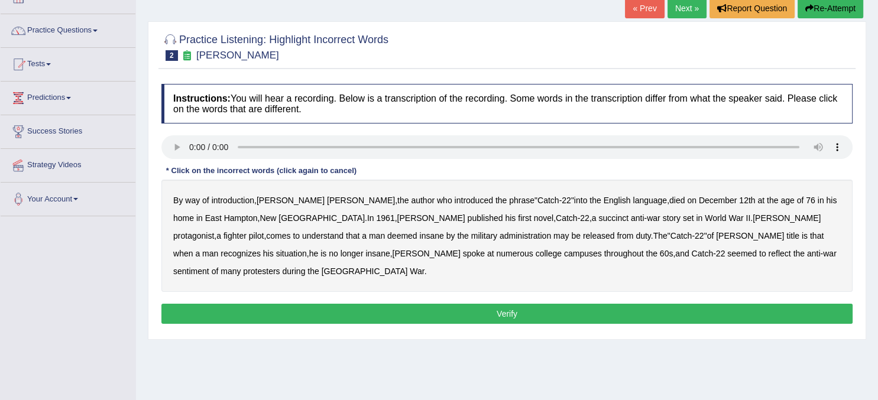
scroll to position [92, 0]
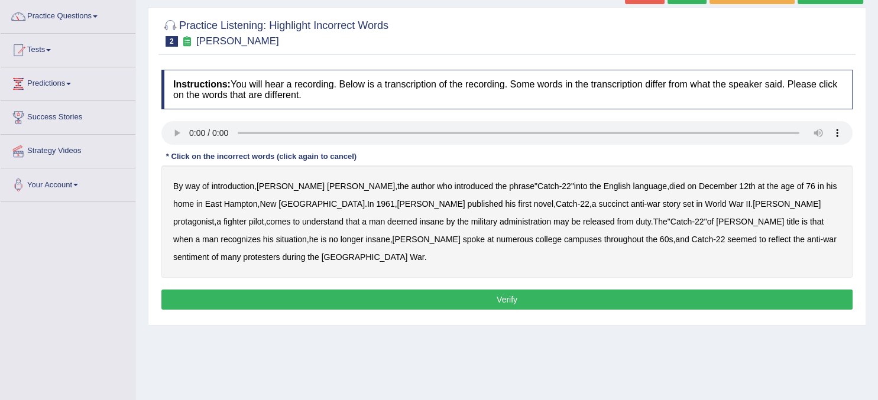
click at [232, 186] on b "introduction" at bounding box center [233, 185] width 43 height 9
click at [467, 198] on div "By way of introduction , [PERSON_NAME] , the author who introduced the phrase "…" at bounding box center [506, 222] width 691 height 112
click at [598, 202] on b "succinct" at bounding box center [613, 203] width 30 height 9
drag, startPoint x: 344, startPoint y: 226, endPoint x: 342, endPoint y: 220, distance: 6.4
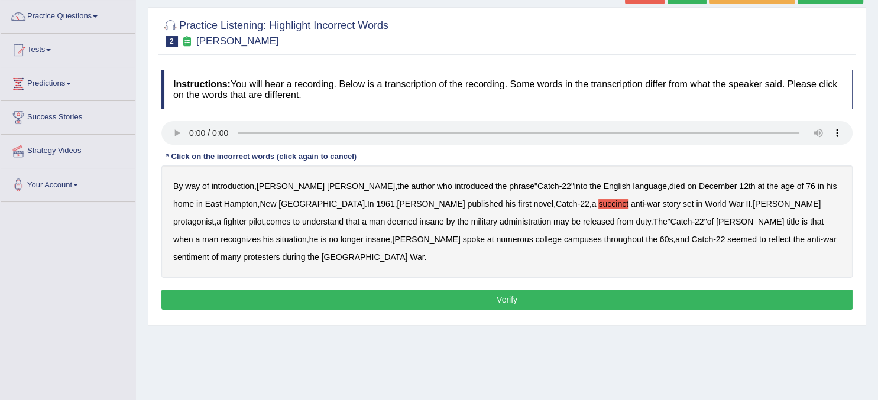
click at [342, 220] on div "By way of introduction , Joseph Heller , the author who introduced the phrase "…" at bounding box center [506, 222] width 691 height 112
click at [500, 220] on b "administration" at bounding box center [525, 221] width 51 height 9
click at [307, 235] on b "situation" at bounding box center [291, 239] width 31 height 9
click at [768, 238] on b "reflect" at bounding box center [779, 239] width 22 height 9
click at [683, 290] on button "Verify" at bounding box center [506, 300] width 691 height 20
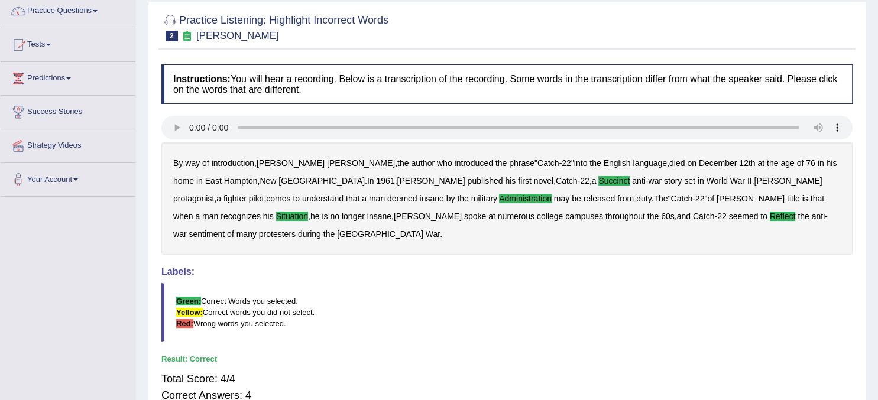
scroll to position [0, 0]
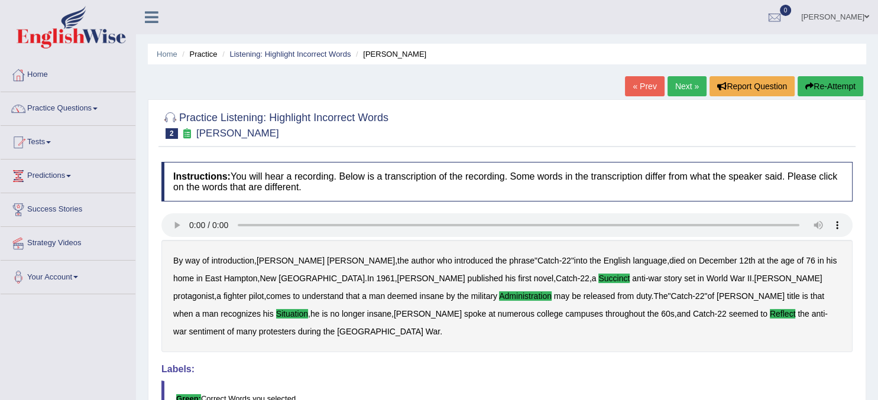
click at [682, 88] on link "Next »" at bounding box center [686, 86] width 39 height 20
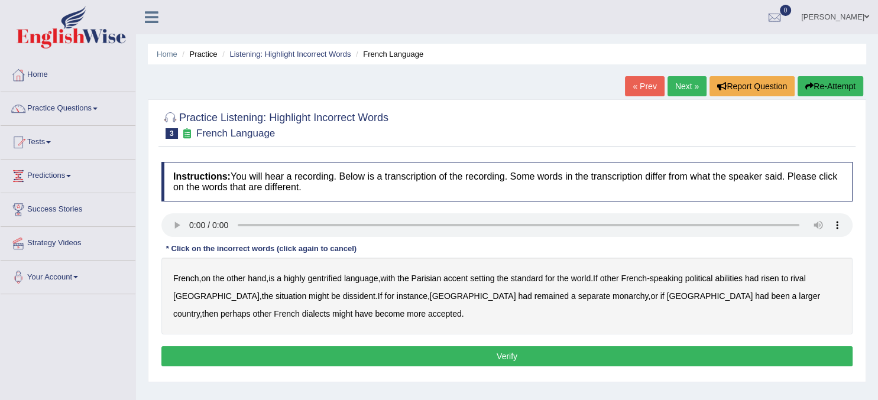
click at [328, 280] on b "gentrified" at bounding box center [324, 278] width 34 height 9
click at [743, 279] on b "abilities" at bounding box center [729, 278] width 28 height 9
click at [343, 293] on b "dissident" at bounding box center [359, 295] width 33 height 9
click at [612, 296] on b "monarchy" at bounding box center [629, 295] width 35 height 9
click at [372, 354] on button "Verify" at bounding box center [506, 356] width 691 height 20
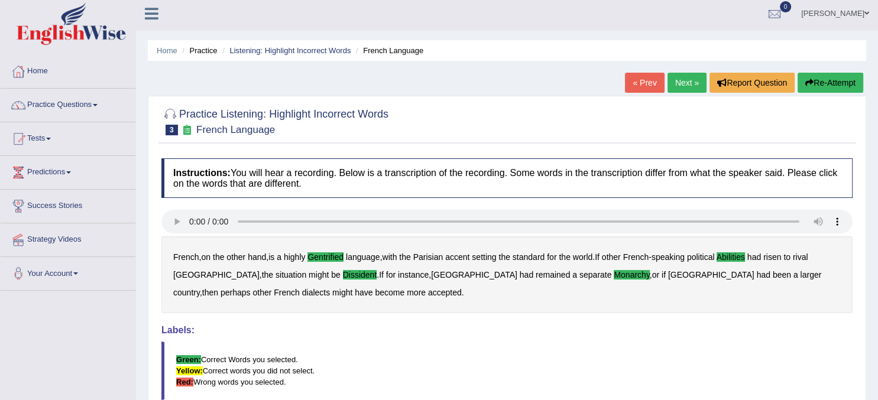
scroll to position [3, 0]
click at [675, 85] on link "Next »" at bounding box center [686, 83] width 39 height 20
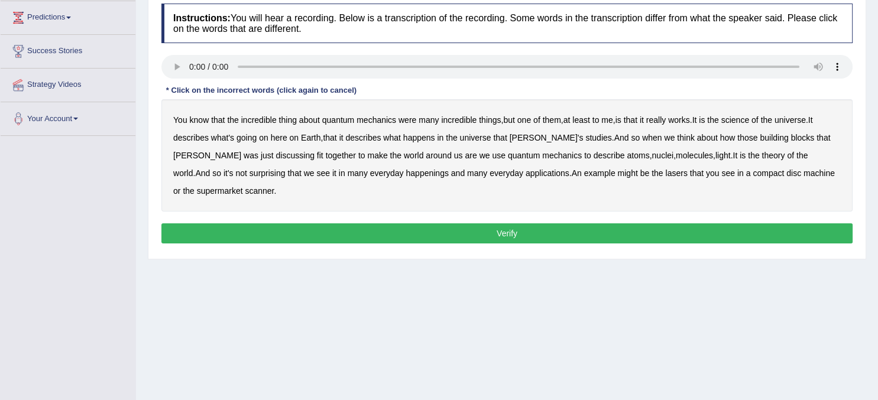
scroll to position [161, 0]
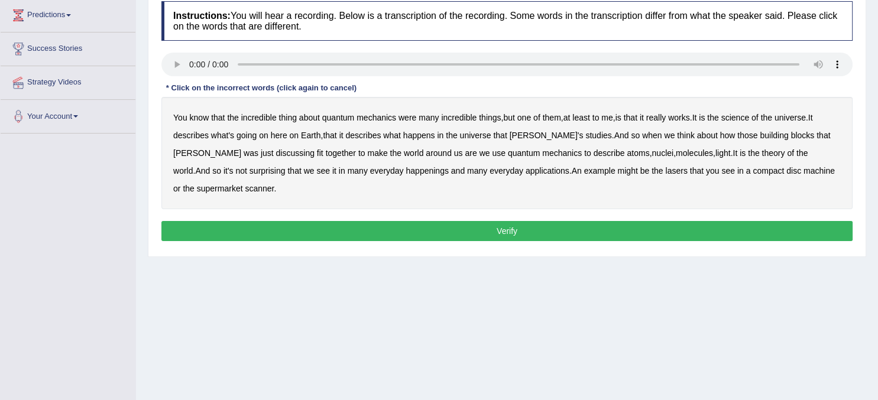
click at [744, 118] on b "science" at bounding box center [735, 117] width 28 height 9
click at [276, 150] on b "discussing" at bounding box center [295, 152] width 38 height 9
click at [406, 171] on b "happenings" at bounding box center [427, 170] width 43 height 9
click at [803, 170] on b "machine" at bounding box center [818, 170] width 31 height 9
click at [384, 229] on button "Verify" at bounding box center [506, 231] width 691 height 20
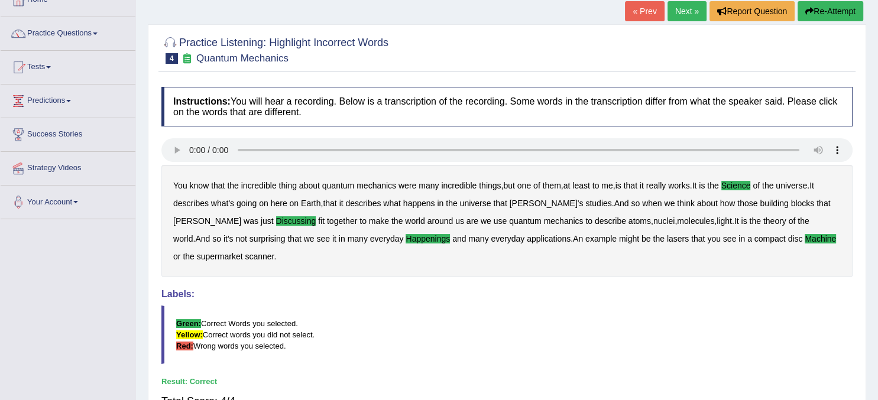
scroll to position [74, 0]
click at [685, 13] on link "Next »" at bounding box center [686, 12] width 39 height 20
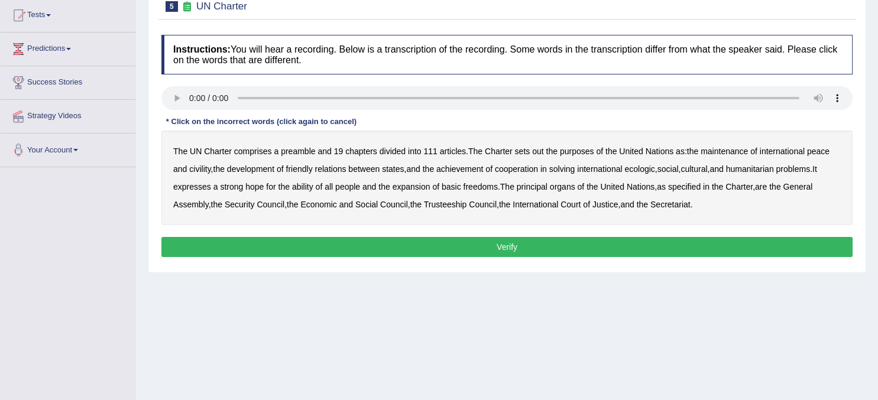
scroll to position [128, 0]
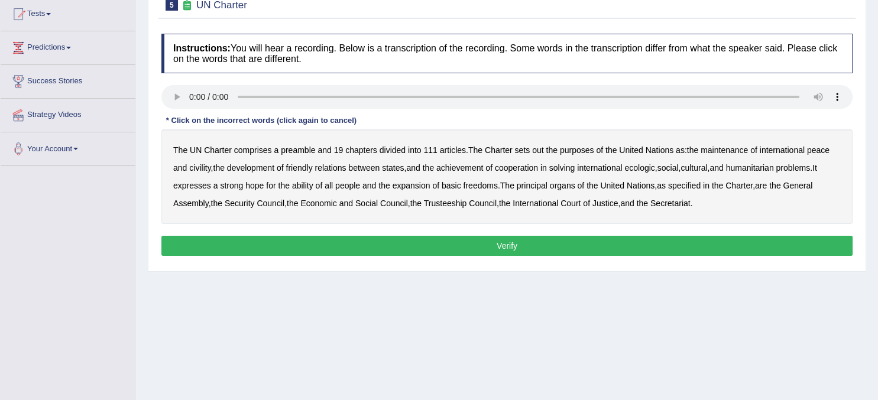
click at [540, 145] on b "out" at bounding box center [537, 149] width 11 height 9
click at [202, 161] on div "The UN Charter comprises a preamble and 19 chapters divided into 111 articles .…" at bounding box center [506, 176] width 691 height 95
click at [202, 164] on b "civility" at bounding box center [199, 167] width 21 height 9
click at [652, 167] on b "ecologic" at bounding box center [639, 167] width 30 height 9
click at [294, 183] on b "ability" at bounding box center [302, 185] width 21 height 9
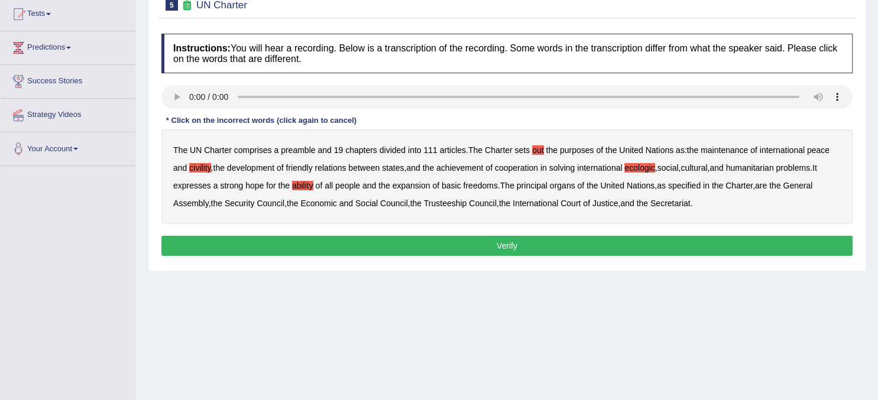
click at [633, 244] on button "Verify" at bounding box center [506, 246] width 691 height 20
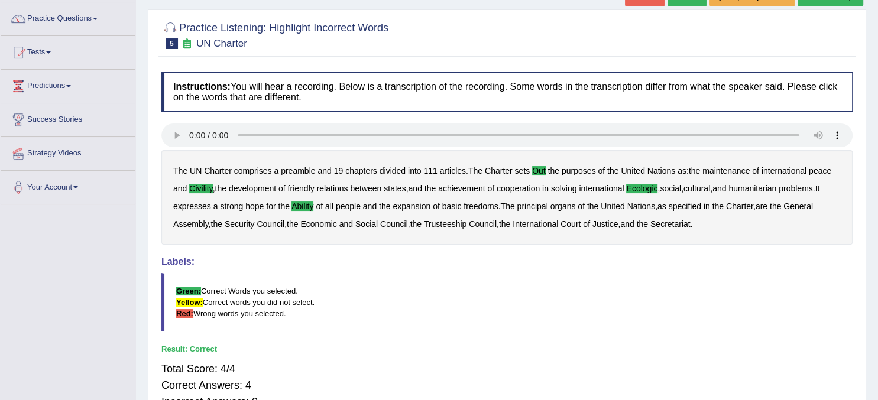
scroll to position [85, 0]
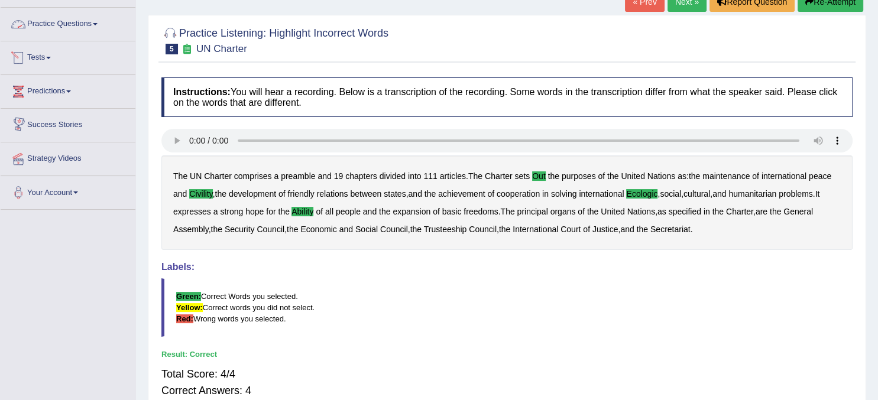
click at [89, 29] on link "Practice Questions" at bounding box center [68, 23] width 135 height 30
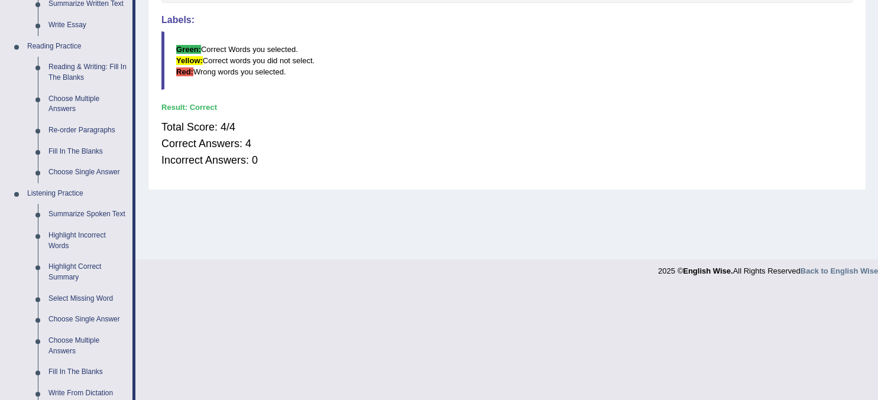
scroll to position [359, 0]
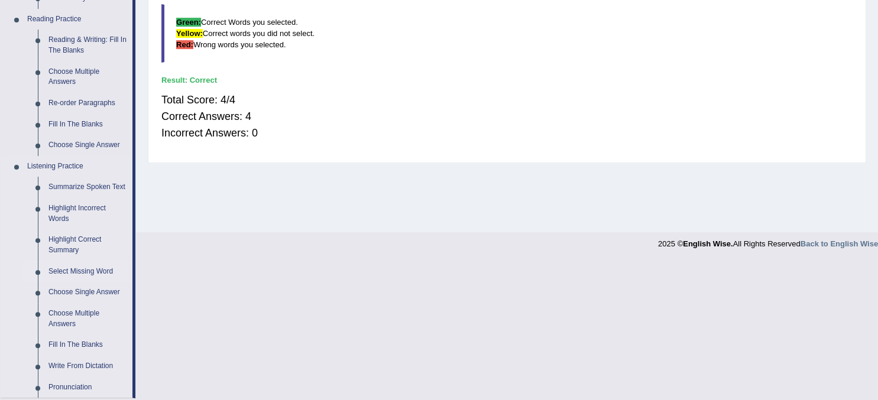
click at [61, 270] on link "Select Missing Word" at bounding box center [87, 271] width 89 height 21
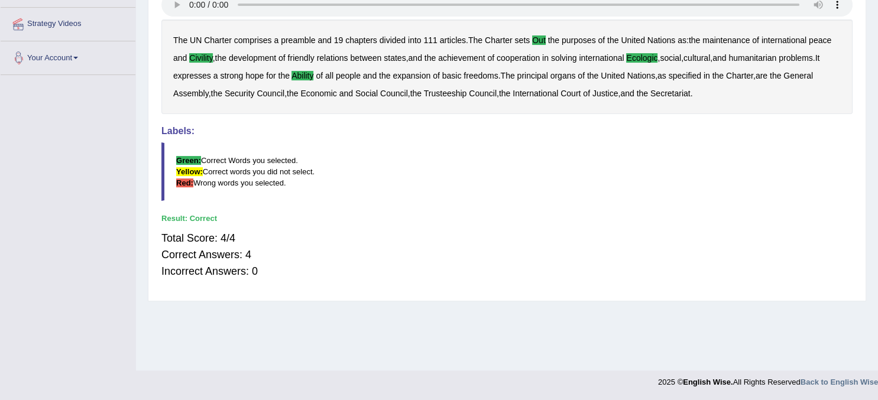
scroll to position [0, 0]
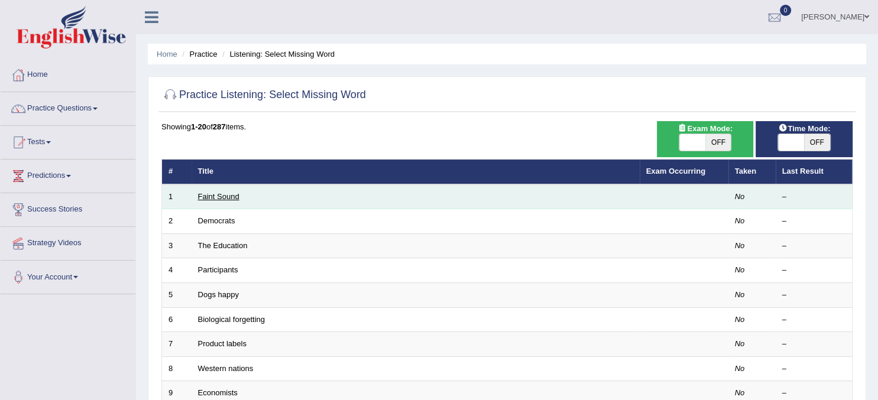
click at [216, 199] on link "Faint Sound" at bounding box center [218, 196] width 41 height 9
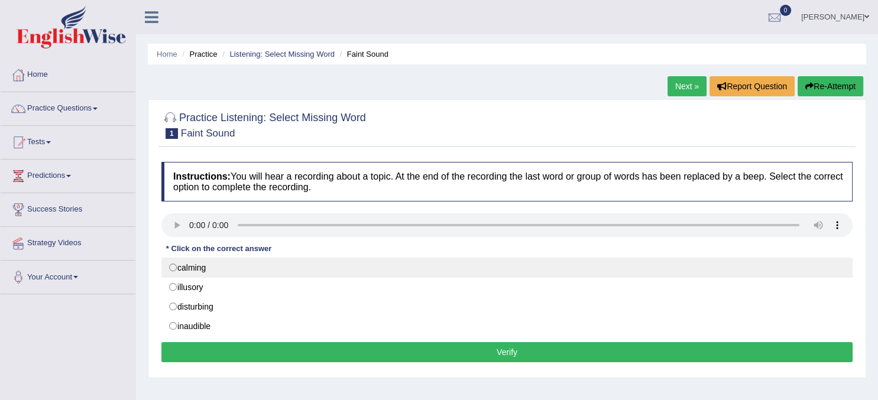
click at [173, 270] on label "calming" at bounding box center [506, 268] width 691 height 20
radio input "true"
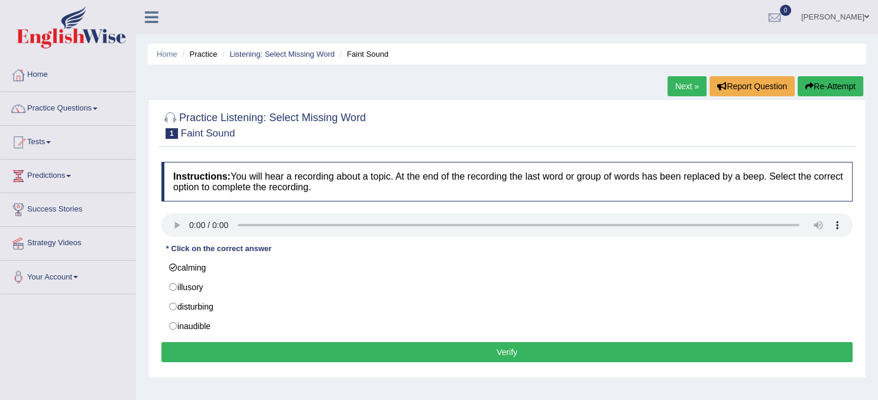
click at [306, 354] on button "Verify" at bounding box center [506, 352] width 691 height 20
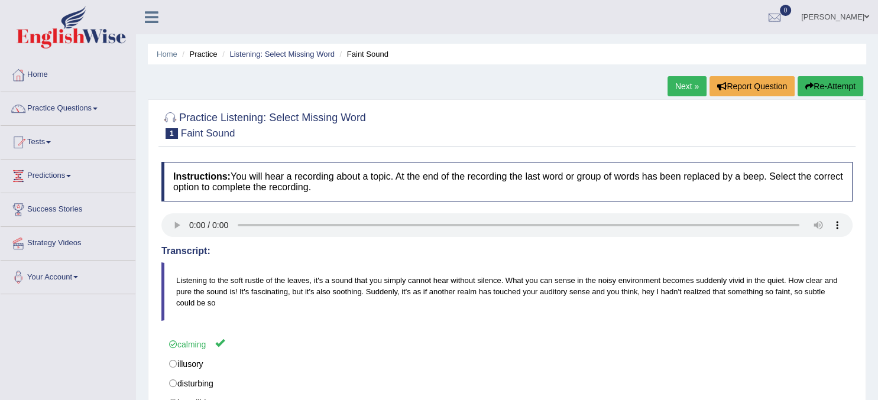
click at [676, 91] on link "Next »" at bounding box center [686, 86] width 39 height 20
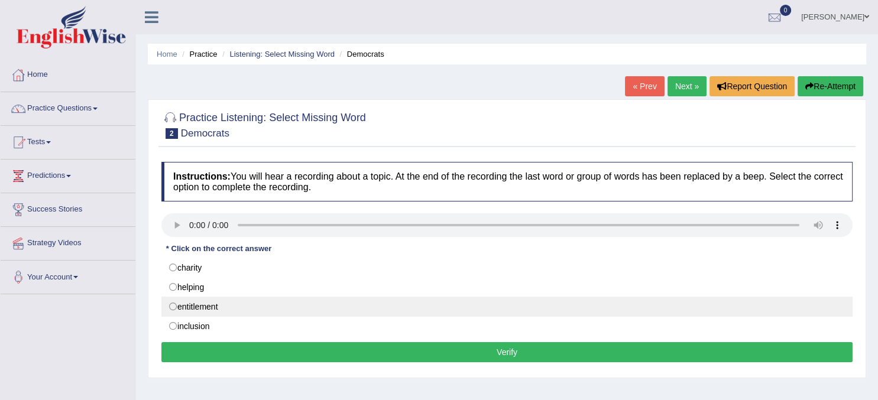
click at [170, 306] on label "entitlement" at bounding box center [506, 307] width 691 height 20
radio input "true"
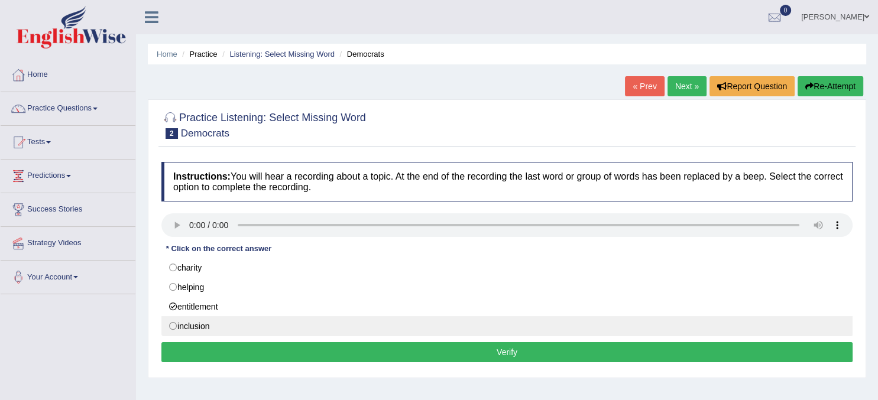
click at [172, 328] on label "inclusion" at bounding box center [506, 326] width 691 height 20
radio input "true"
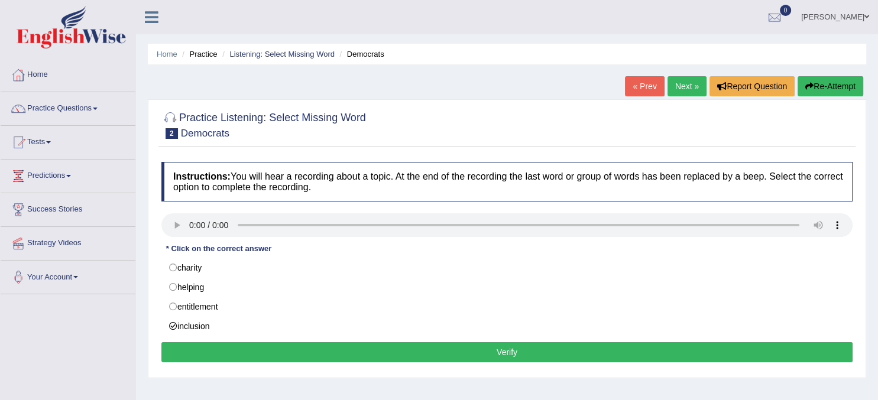
click at [461, 356] on button "Verify" at bounding box center [506, 352] width 691 height 20
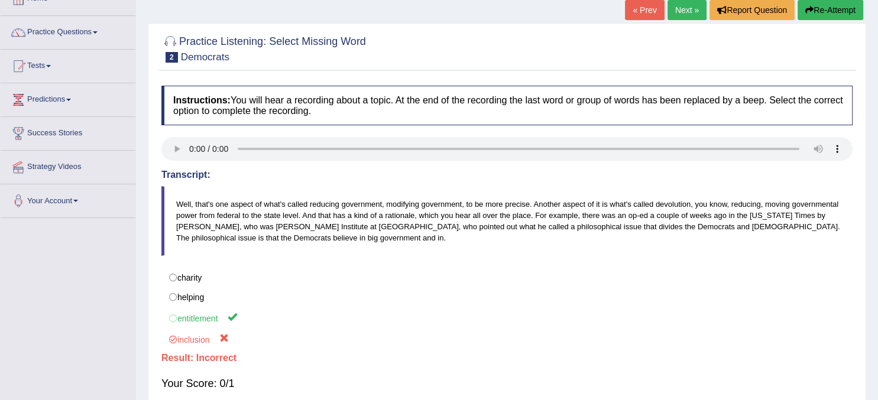
scroll to position [76, 0]
click at [680, 9] on link "Next »" at bounding box center [686, 11] width 39 height 20
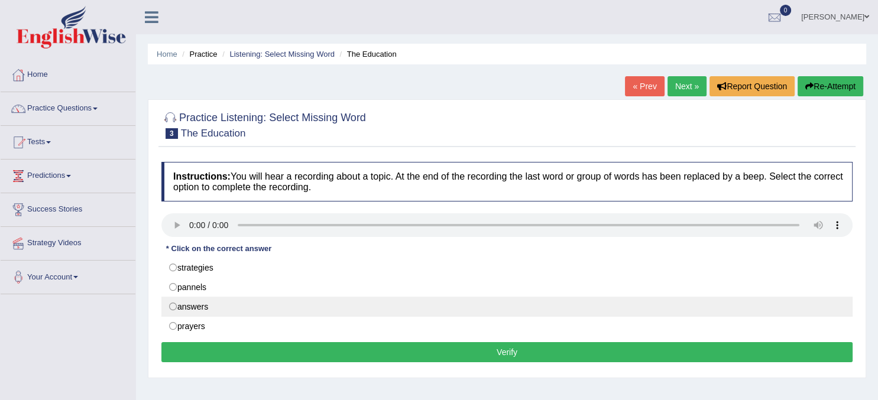
click at [171, 304] on label "answers" at bounding box center [506, 307] width 691 height 20
radio input "true"
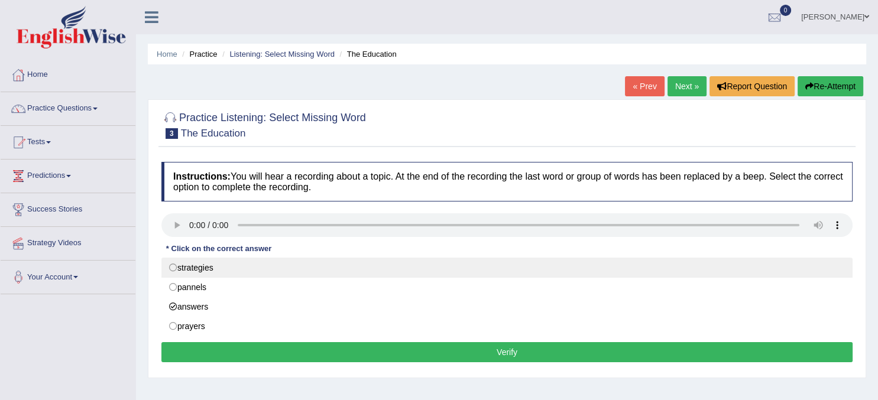
click at [172, 272] on label "strategies" at bounding box center [506, 268] width 691 height 20
radio input "true"
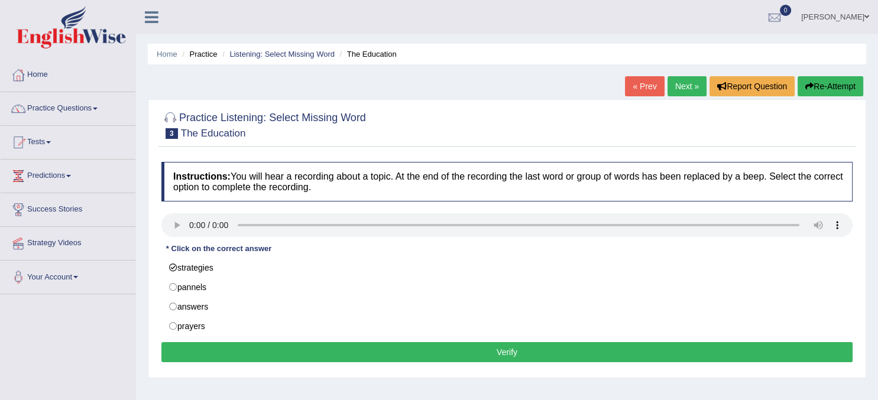
click at [362, 351] on button "Verify" at bounding box center [506, 352] width 691 height 20
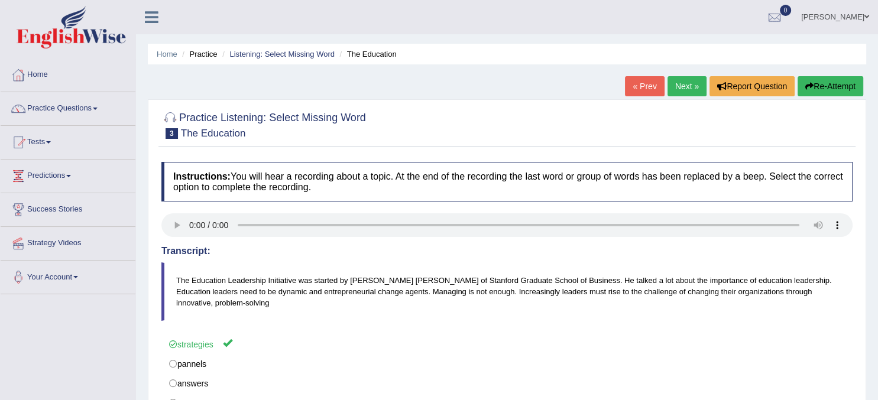
click at [678, 89] on link "Next »" at bounding box center [686, 86] width 39 height 20
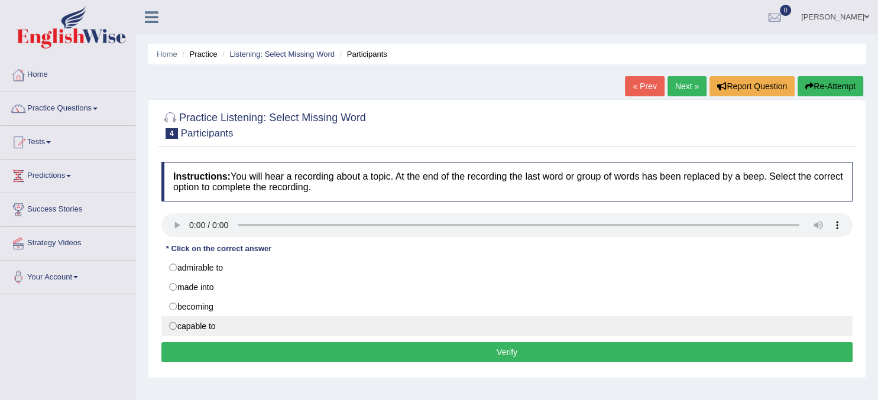
click at [177, 328] on label "capable to" at bounding box center [506, 326] width 691 height 20
radio input "true"
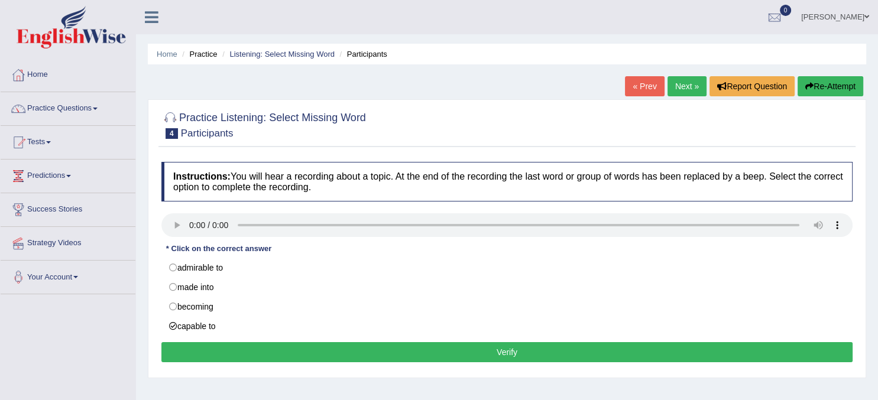
click at [388, 356] on button "Verify" at bounding box center [506, 352] width 691 height 20
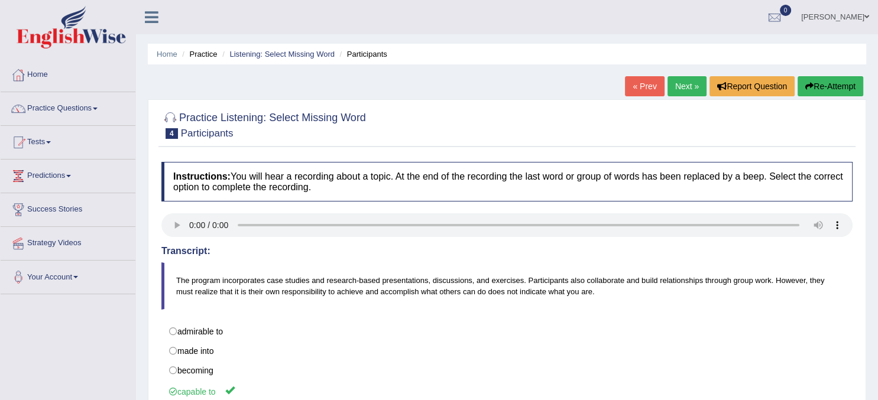
click at [688, 81] on link "Next »" at bounding box center [686, 86] width 39 height 20
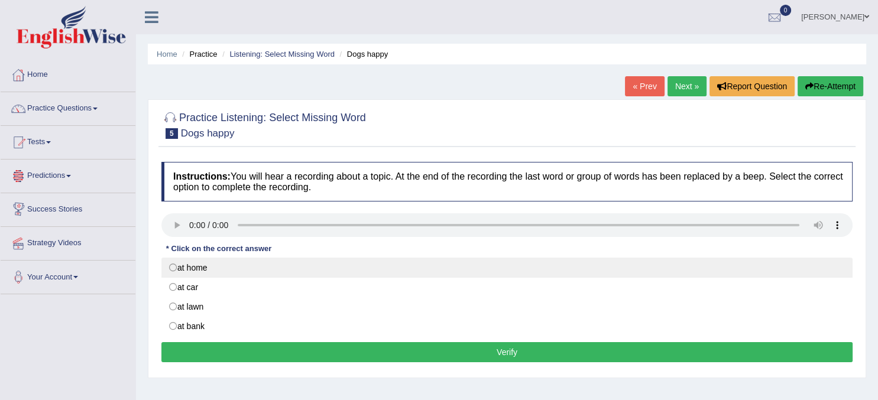
click at [173, 265] on label "at home" at bounding box center [506, 268] width 691 height 20
radio input "true"
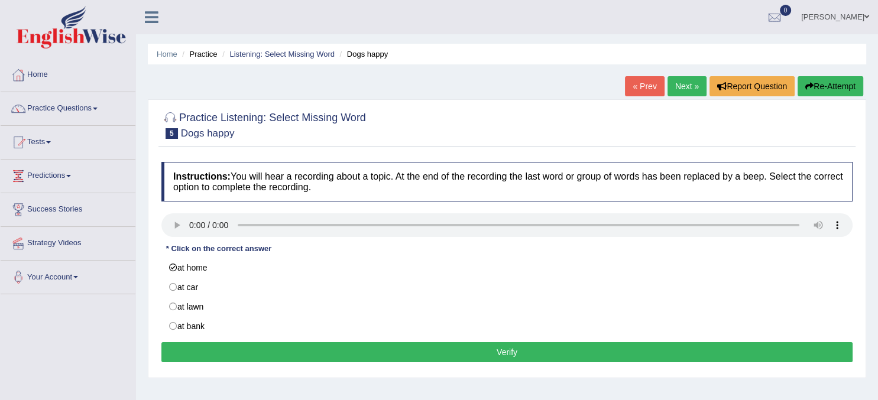
click at [281, 353] on button "Verify" at bounding box center [506, 352] width 691 height 20
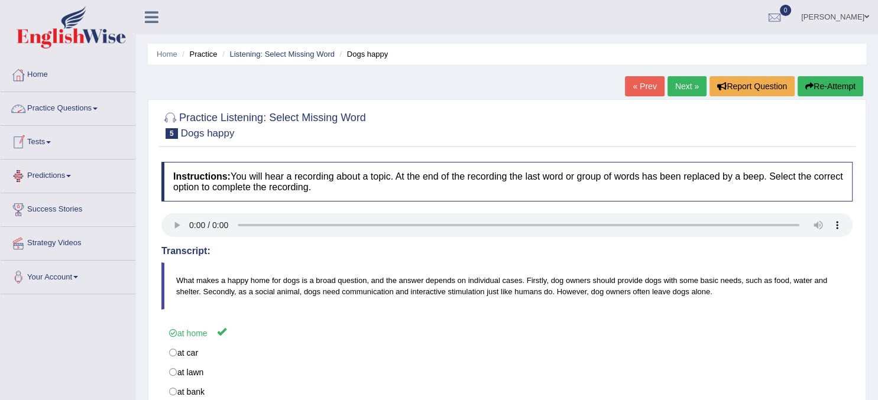
click at [73, 108] on link "Practice Questions" at bounding box center [68, 107] width 135 height 30
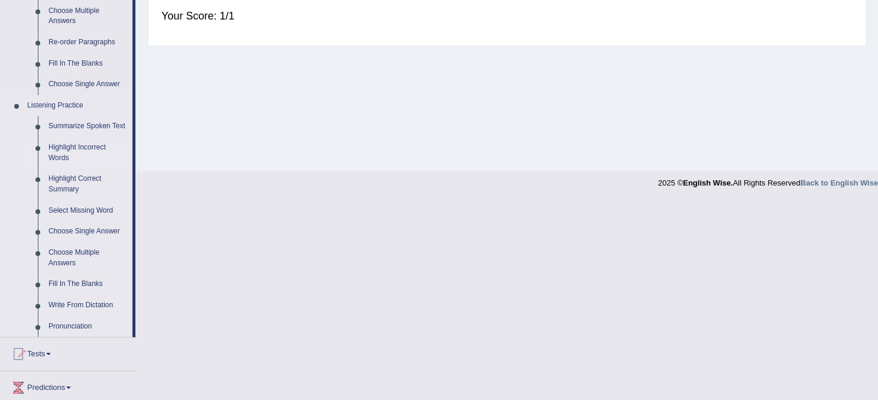
scroll to position [421, 0]
click at [83, 181] on link "Highlight Correct Summary" at bounding box center [87, 182] width 89 height 31
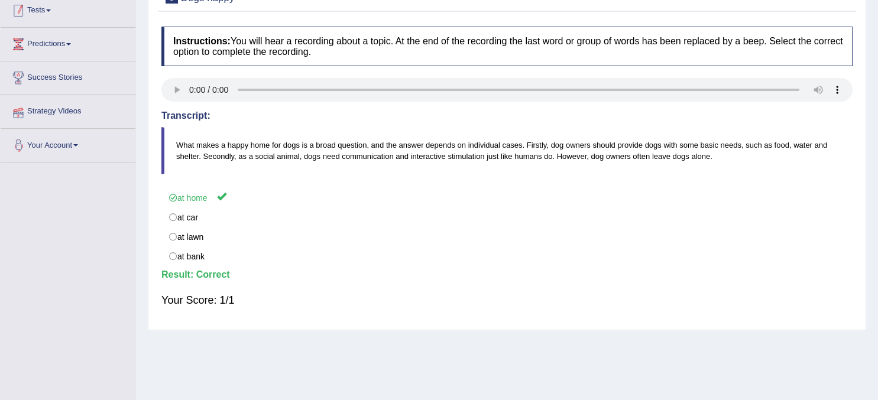
scroll to position [164, 0]
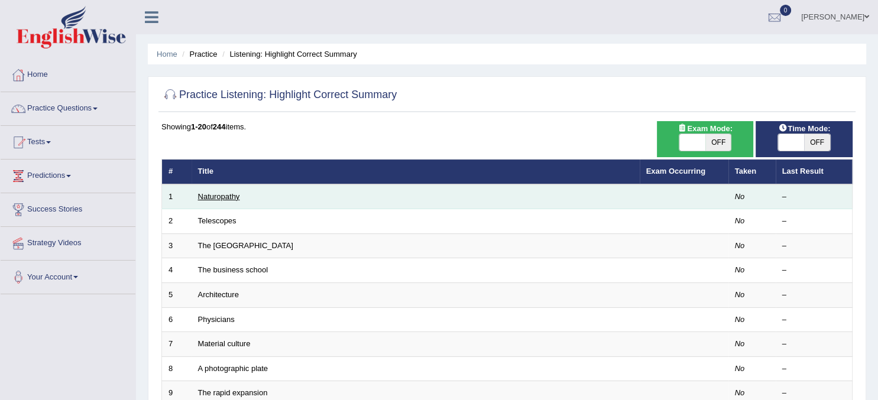
click at [233, 197] on link "Naturopathy" at bounding box center [219, 196] width 42 height 9
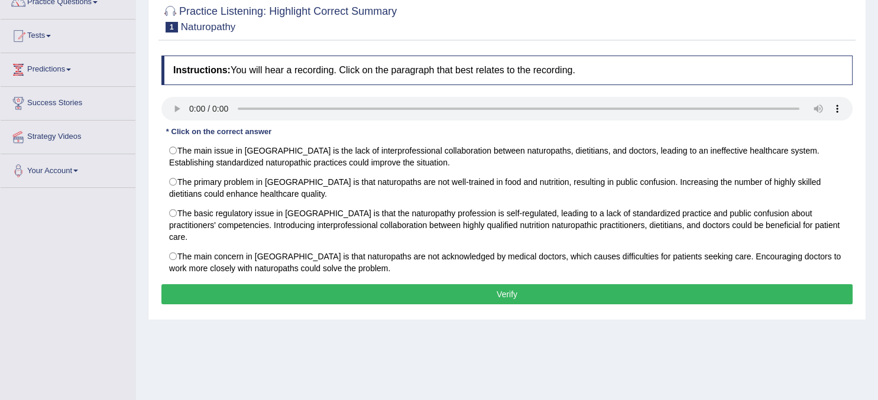
scroll to position [105, 0]
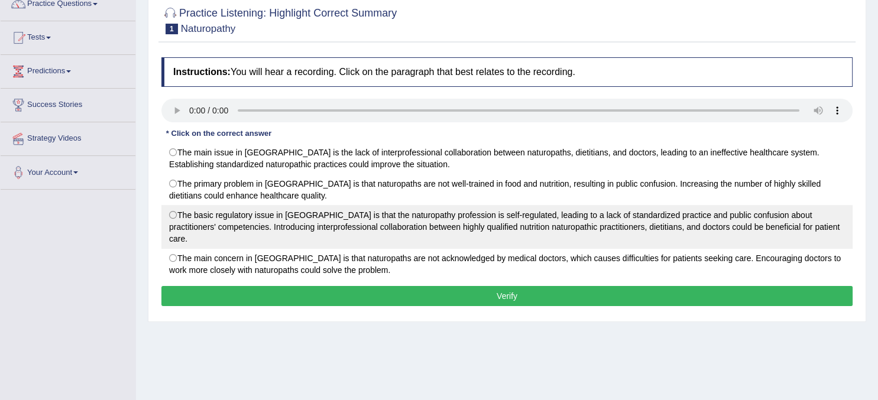
click at [173, 216] on label "The basic regulatory issue in Australia is that the naturopathy profession is s…" at bounding box center [506, 227] width 691 height 44
radio input "true"
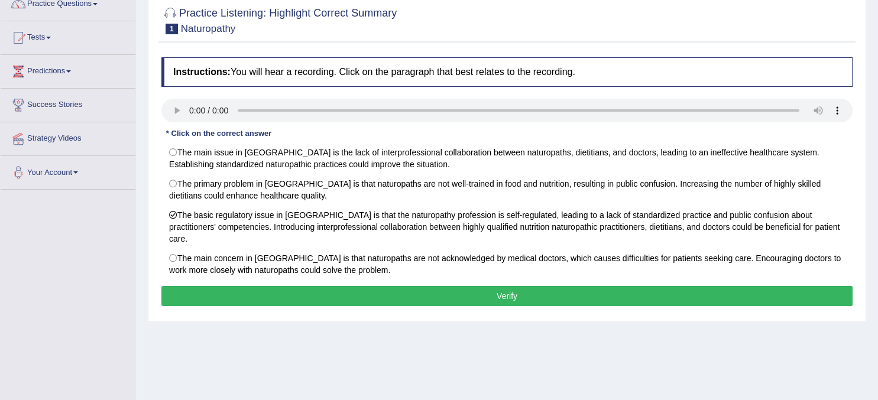
click at [476, 286] on button "Verify" at bounding box center [506, 296] width 691 height 20
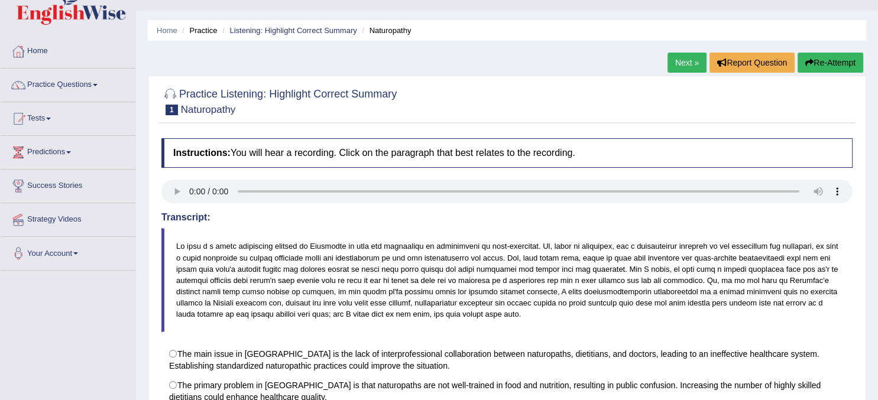
scroll to position [0, 0]
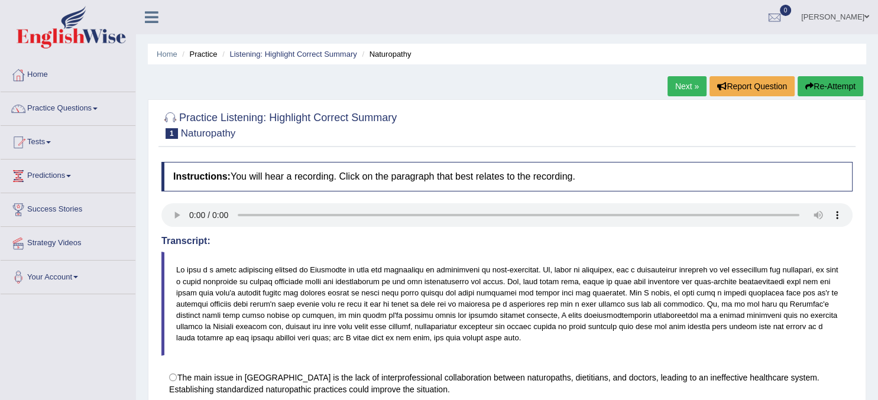
click at [685, 76] on div "Home Practice Listening: Highlight Correct Summary Naturopathy Next » Report Qu…" at bounding box center [507, 295] width 742 height 591
click at [685, 81] on link "Next »" at bounding box center [686, 86] width 39 height 20
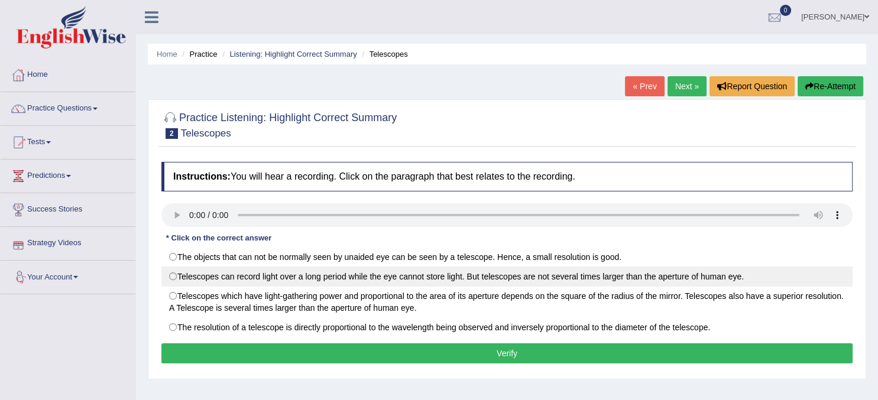
click at [176, 277] on label "Telescopes can record light over a long period while the eye cannot store light…" at bounding box center [506, 277] width 691 height 20
radio input "true"
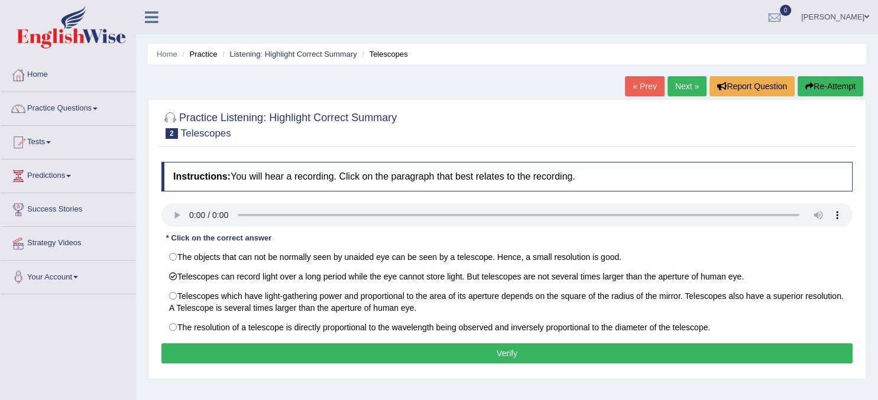
click at [316, 349] on button "Verify" at bounding box center [506, 353] width 691 height 20
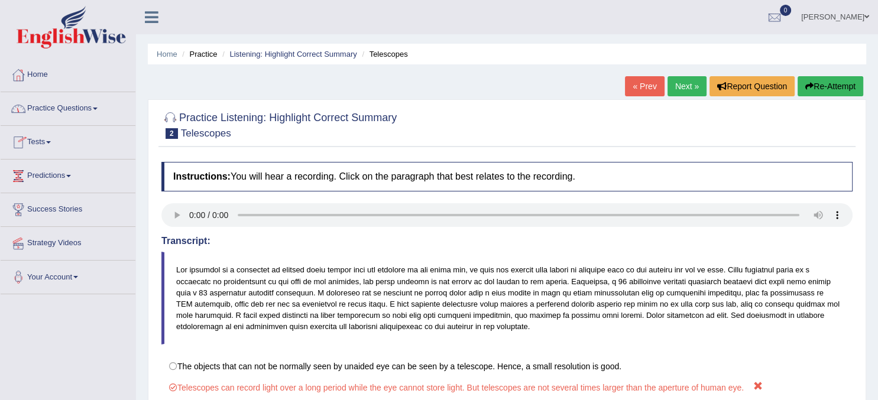
click at [64, 105] on link "Practice Questions" at bounding box center [68, 107] width 135 height 30
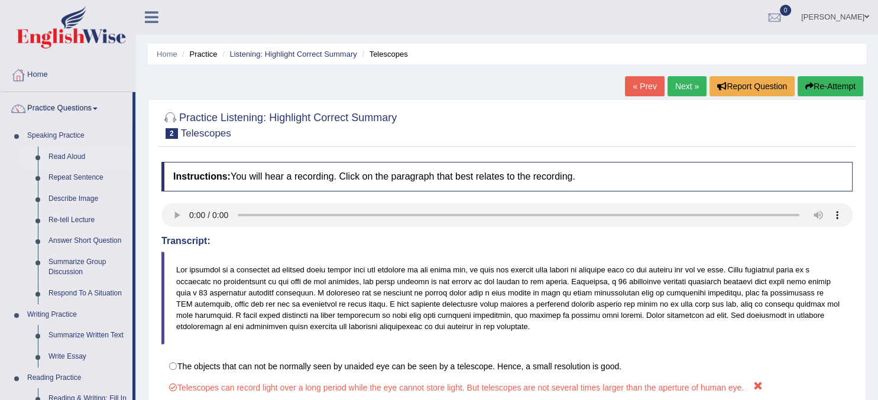
click at [77, 158] on link "Read Aloud" at bounding box center [87, 157] width 89 height 21
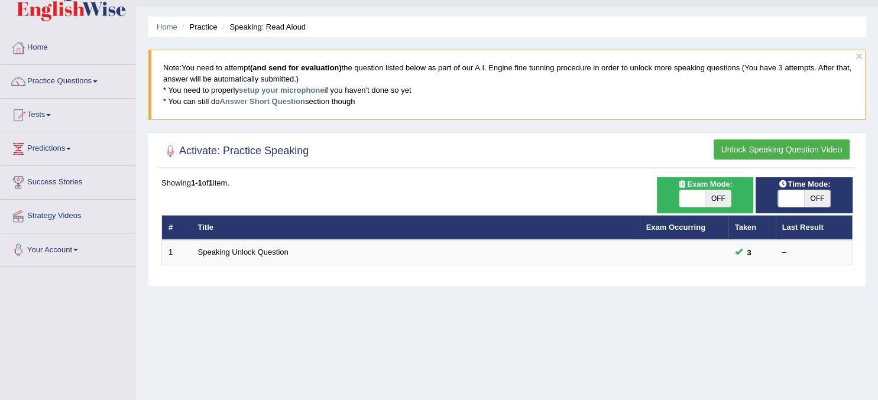
scroll to position [25, 0]
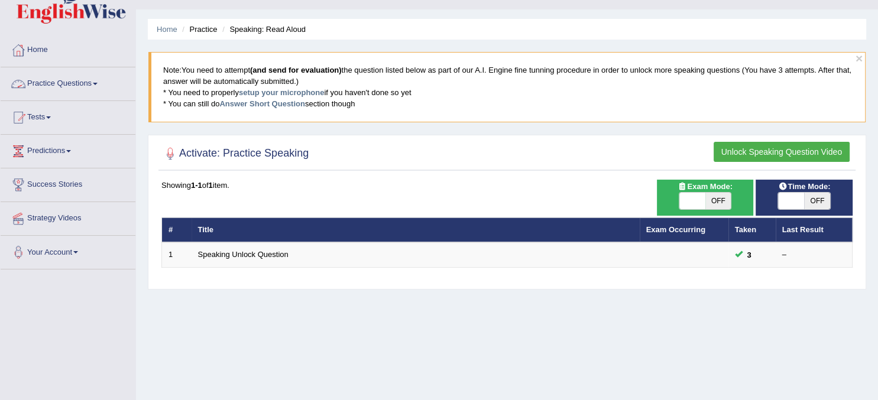
click at [83, 77] on link "Practice Questions" at bounding box center [68, 82] width 135 height 30
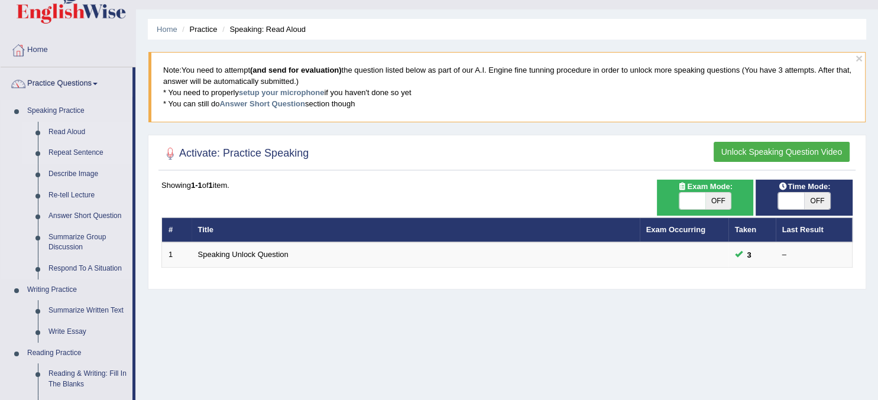
click at [69, 154] on link "Repeat Sentence" at bounding box center [87, 152] width 89 height 21
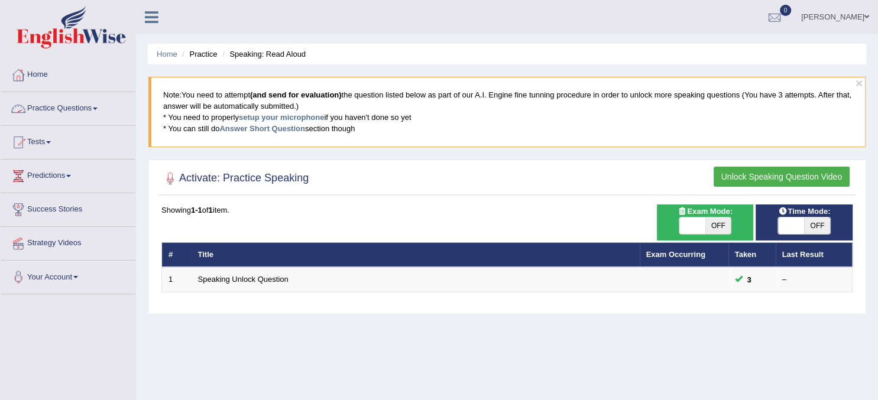
click at [62, 111] on link "Practice Questions" at bounding box center [68, 107] width 135 height 30
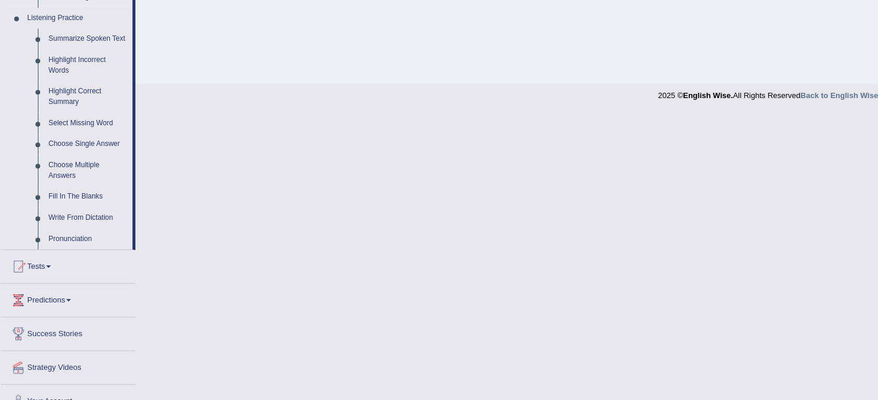
scroll to position [525, 0]
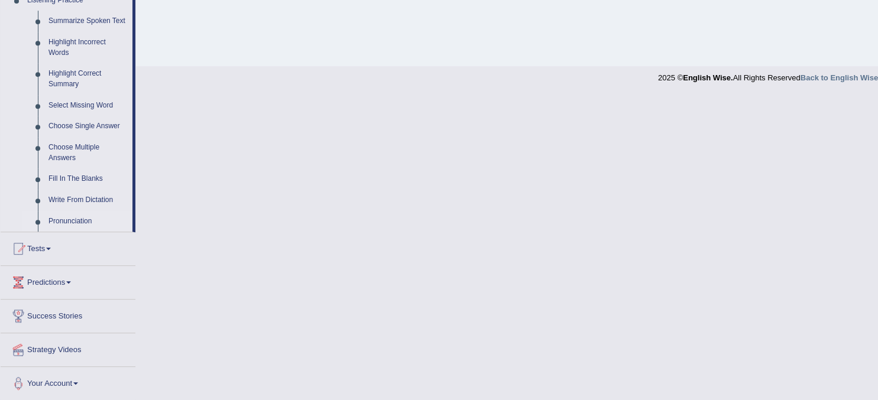
click at [66, 221] on link "Pronunciation" at bounding box center [87, 221] width 89 height 21
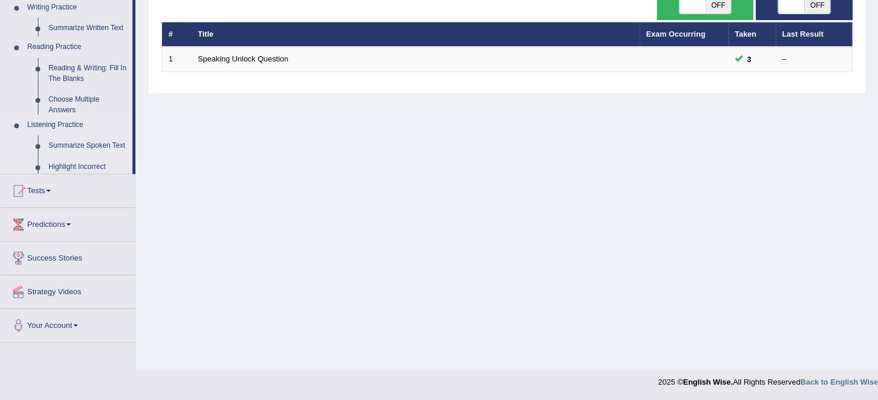
scroll to position [0, 0]
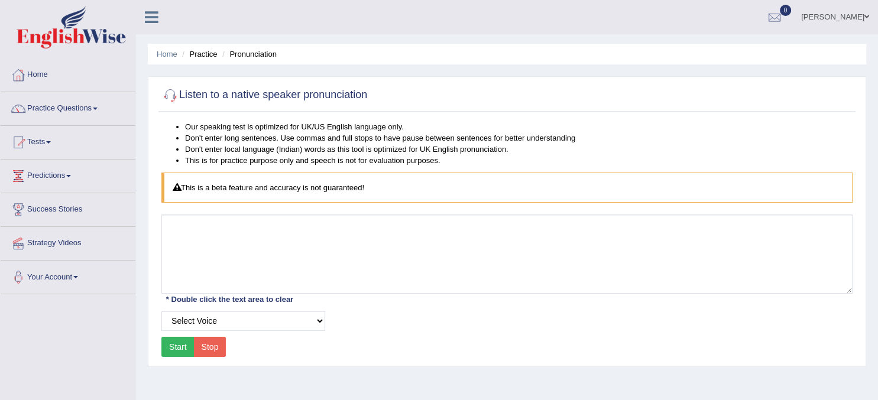
click at [82, 108] on link "Practice Questions" at bounding box center [68, 107] width 135 height 30
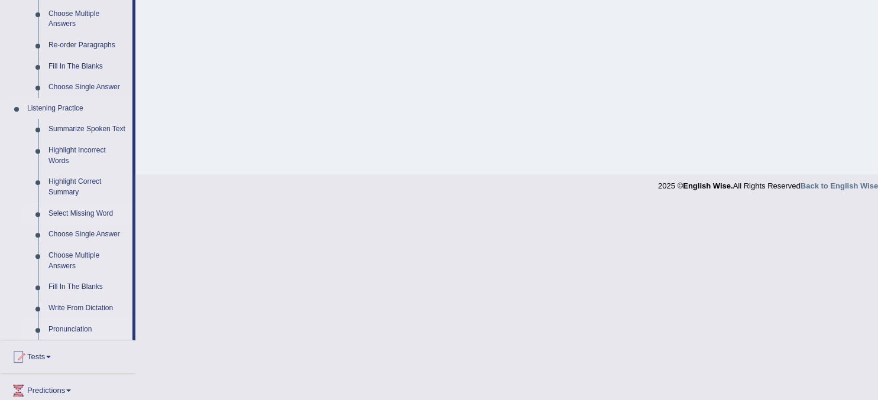
scroll to position [429, 0]
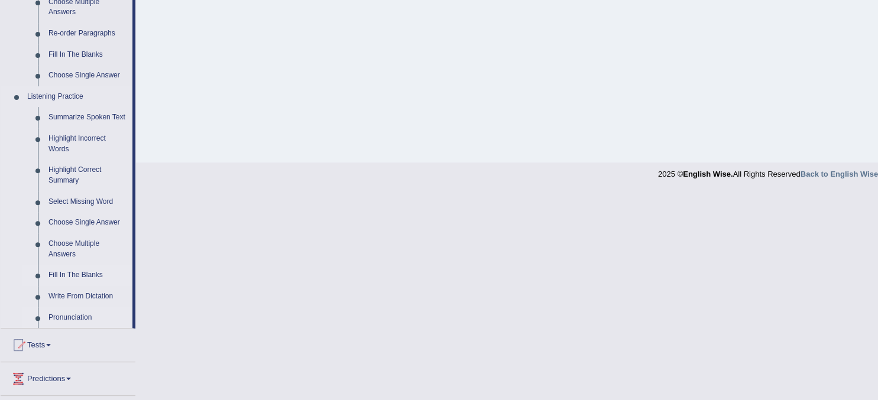
click at [74, 275] on link "Fill In The Blanks" at bounding box center [87, 275] width 89 height 21
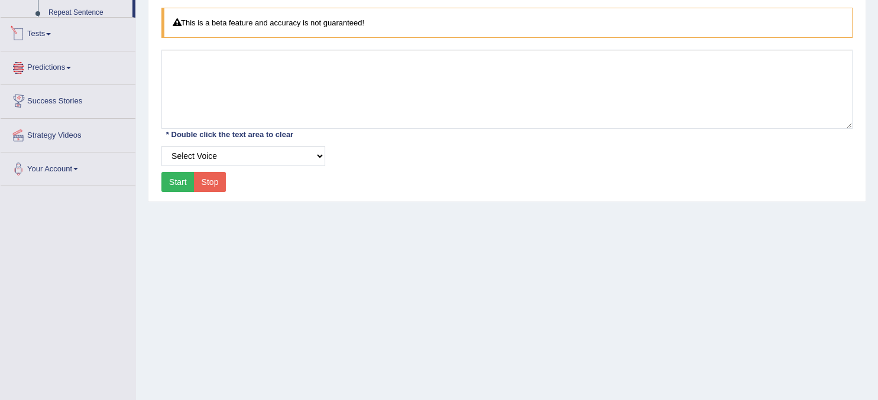
scroll to position [187, 0]
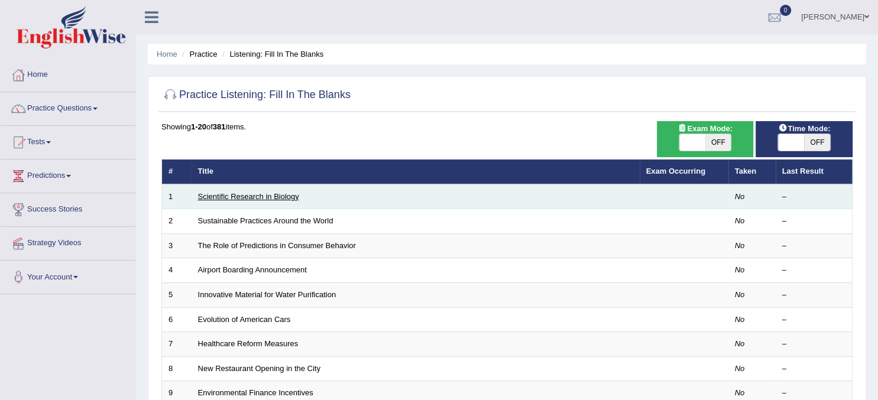
click at [239, 198] on link "Scientific Research in Biology" at bounding box center [248, 196] width 101 height 9
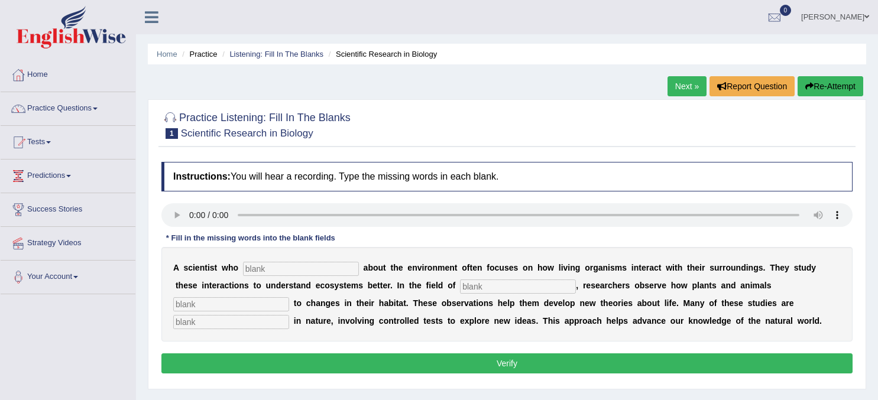
scroll to position [118, 0]
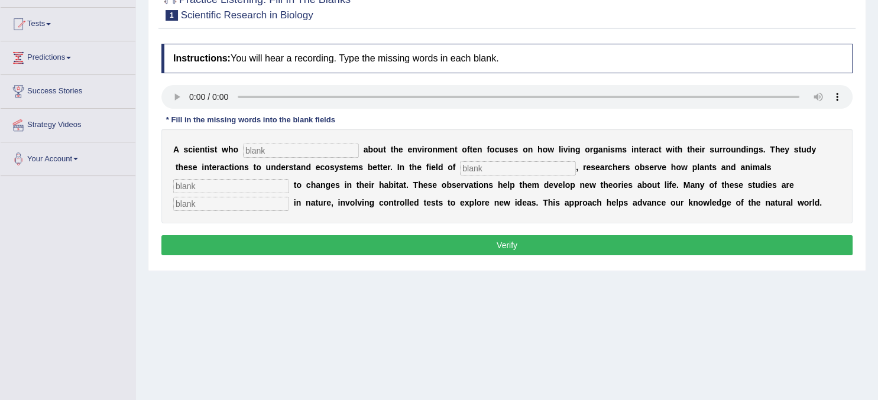
click at [302, 152] on input "text" at bounding box center [301, 151] width 116 height 14
click at [530, 166] on input "text" at bounding box center [518, 168] width 116 height 14
click at [765, 158] on div "A s c i e n t i s t w h o a b o u t t h e e n v i r o n m e n t o f t e n f o c…" at bounding box center [506, 176] width 691 height 95
